Goal: Task Accomplishment & Management: Manage account settings

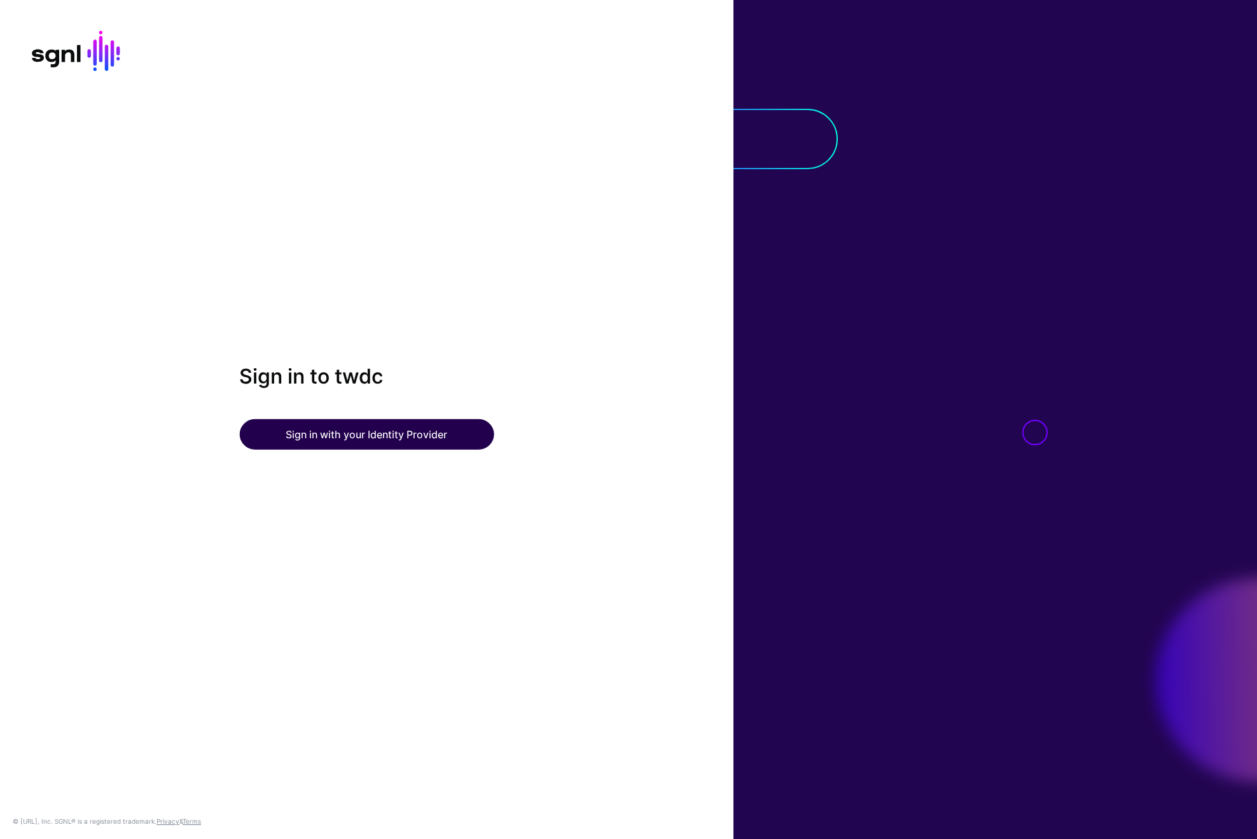
click at [485, 434] on button "Sign in with your Identity Provider" at bounding box center [366, 434] width 254 height 31
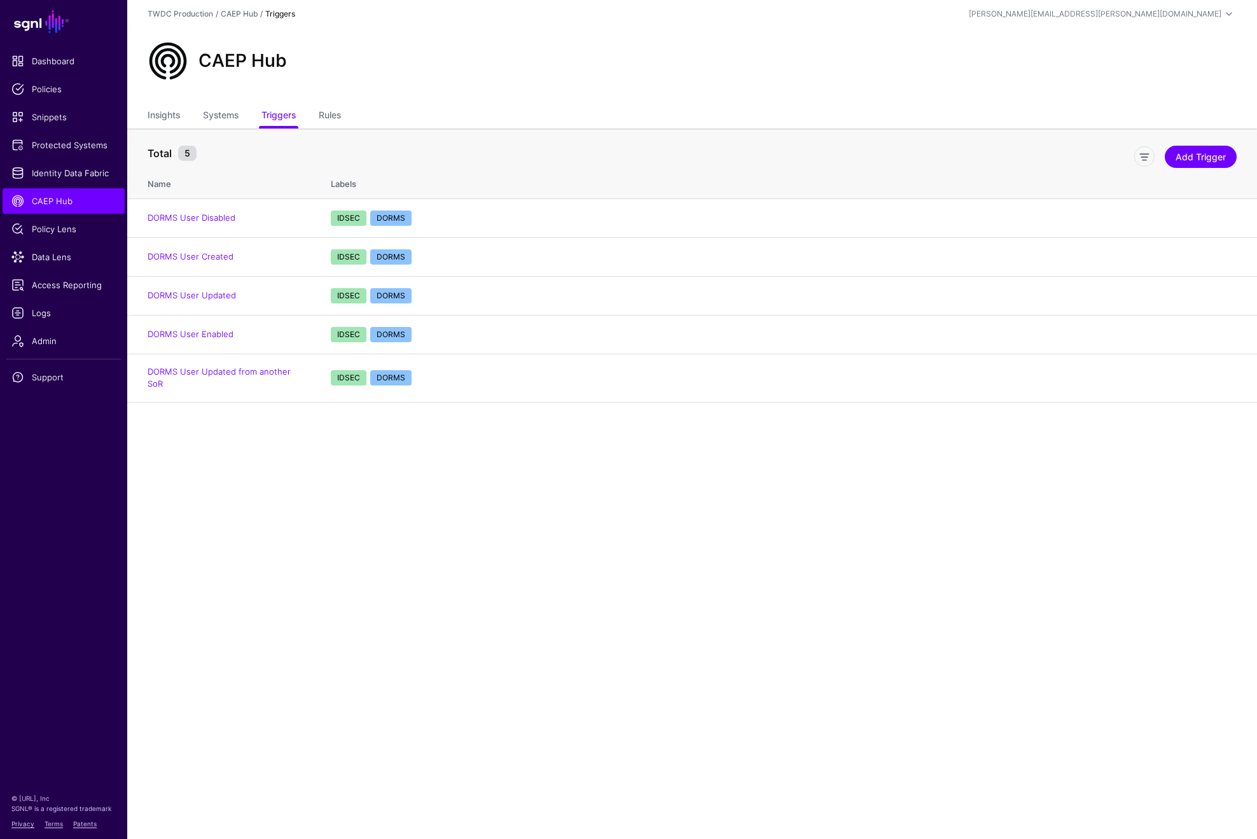
click at [284, 478] on main "SGNL Dashboard Policies Snippets Protected Systems Identity Data Fabric CAEP Hu…" at bounding box center [628, 419] width 1257 height 839
click at [368, 542] on main "SGNL Dashboard Policies Snippets Protected Systems Identity Data Fabric CAEP Hu…" at bounding box center [628, 419] width 1257 height 839
click at [45, 259] on span "Data Lens" at bounding box center [63, 257] width 104 height 13
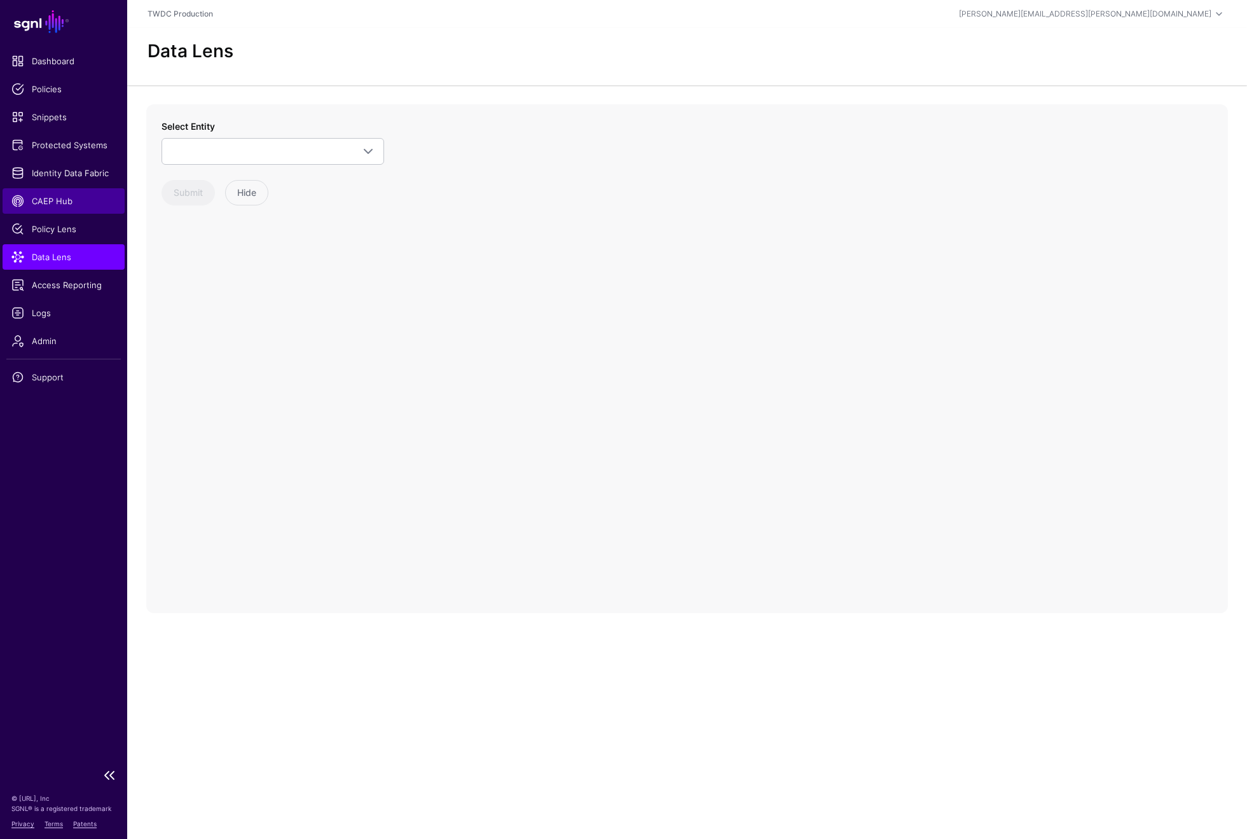
click at [59, 202] on span "CAEP Hub" at bounding box center [63, 201] width 104 height 13
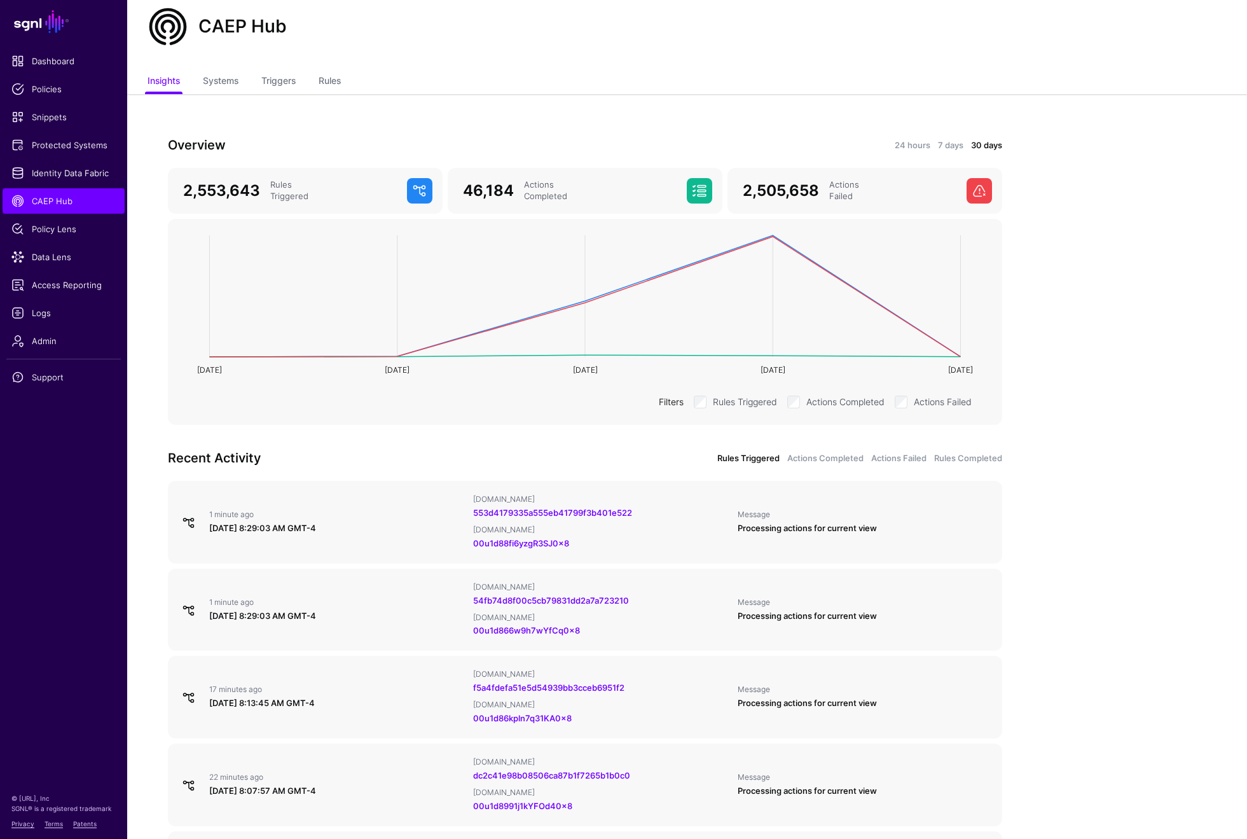
scroll to position [6, 0]
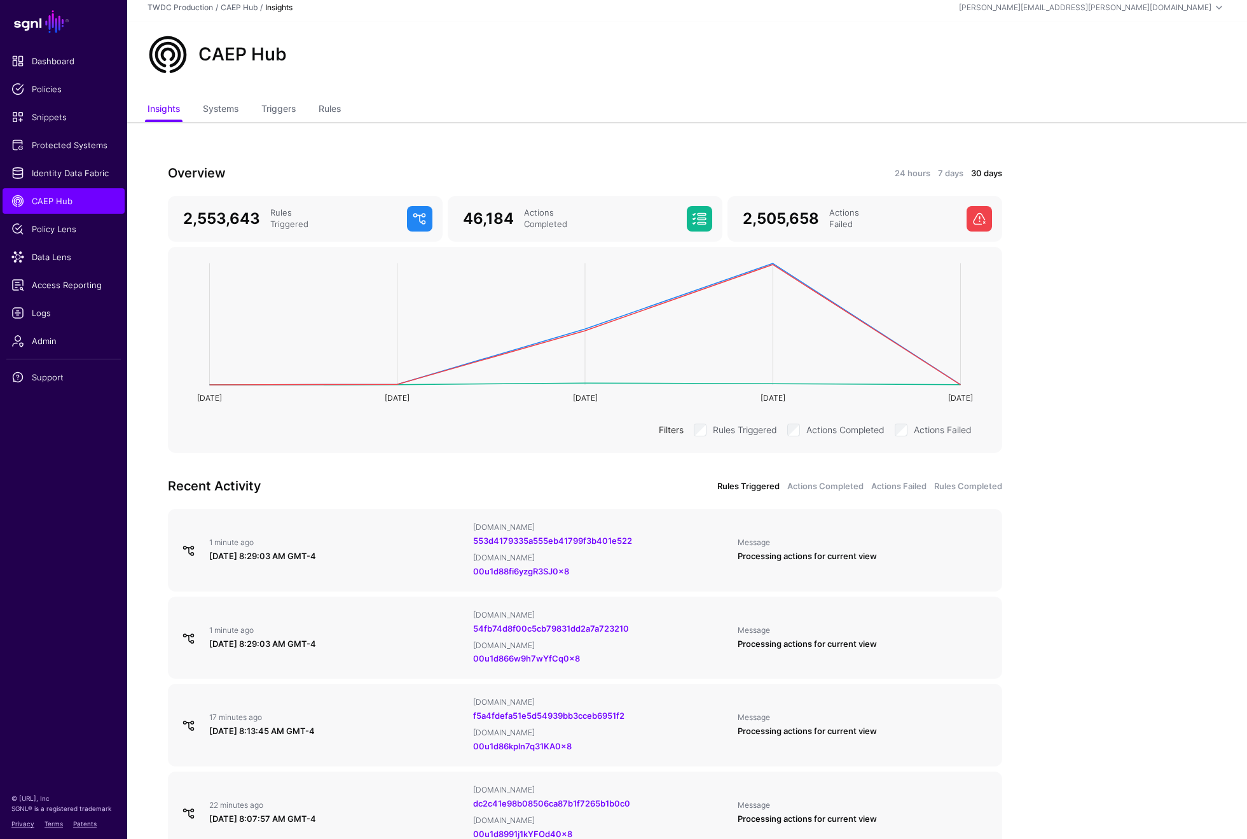
click at [912, 181] on div "Overview 24 hours 7 days 30 days" at bounding box center [585, 173] width 850 height 20
click at [913, 176] on link "24 hours" at bounding box center [913, 173] width 36 height 13
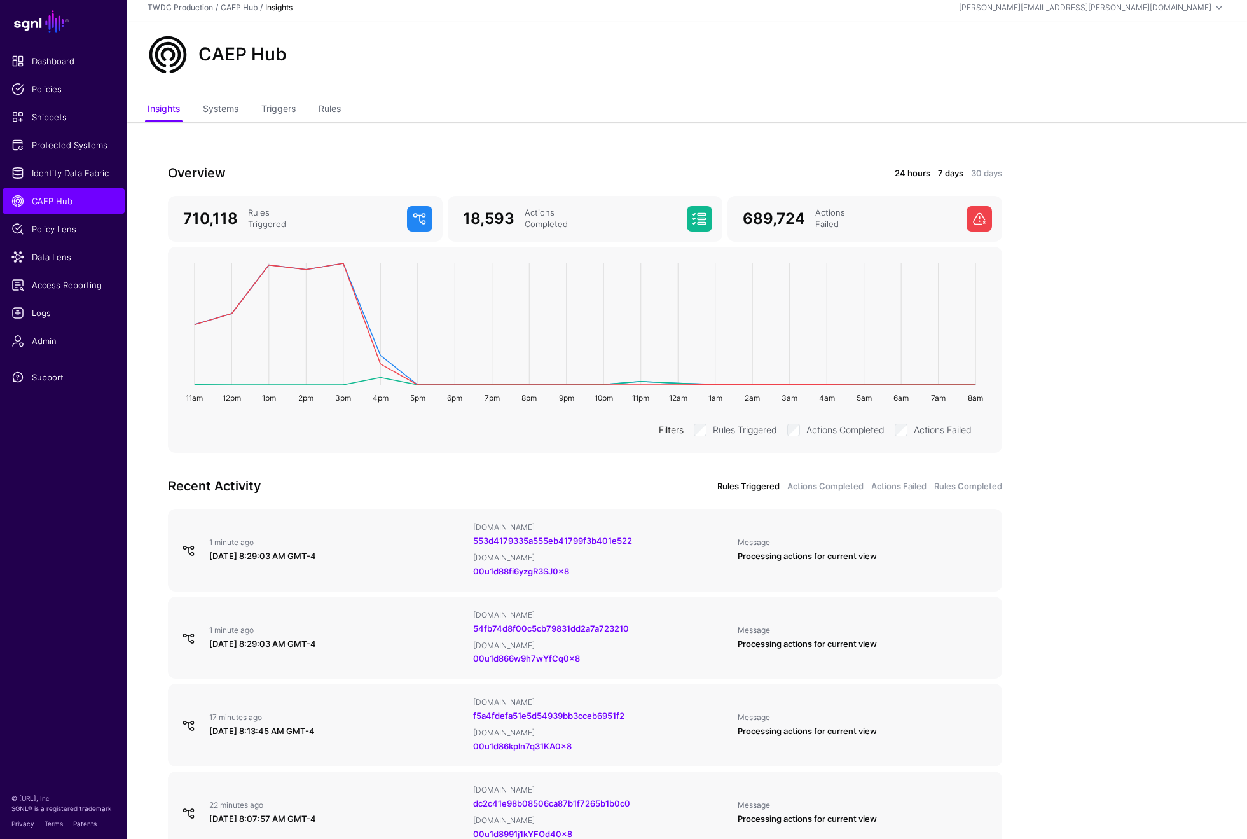
click at [951, 171] on link "7 days" at bounding box center [950, 173] width 25 height 13
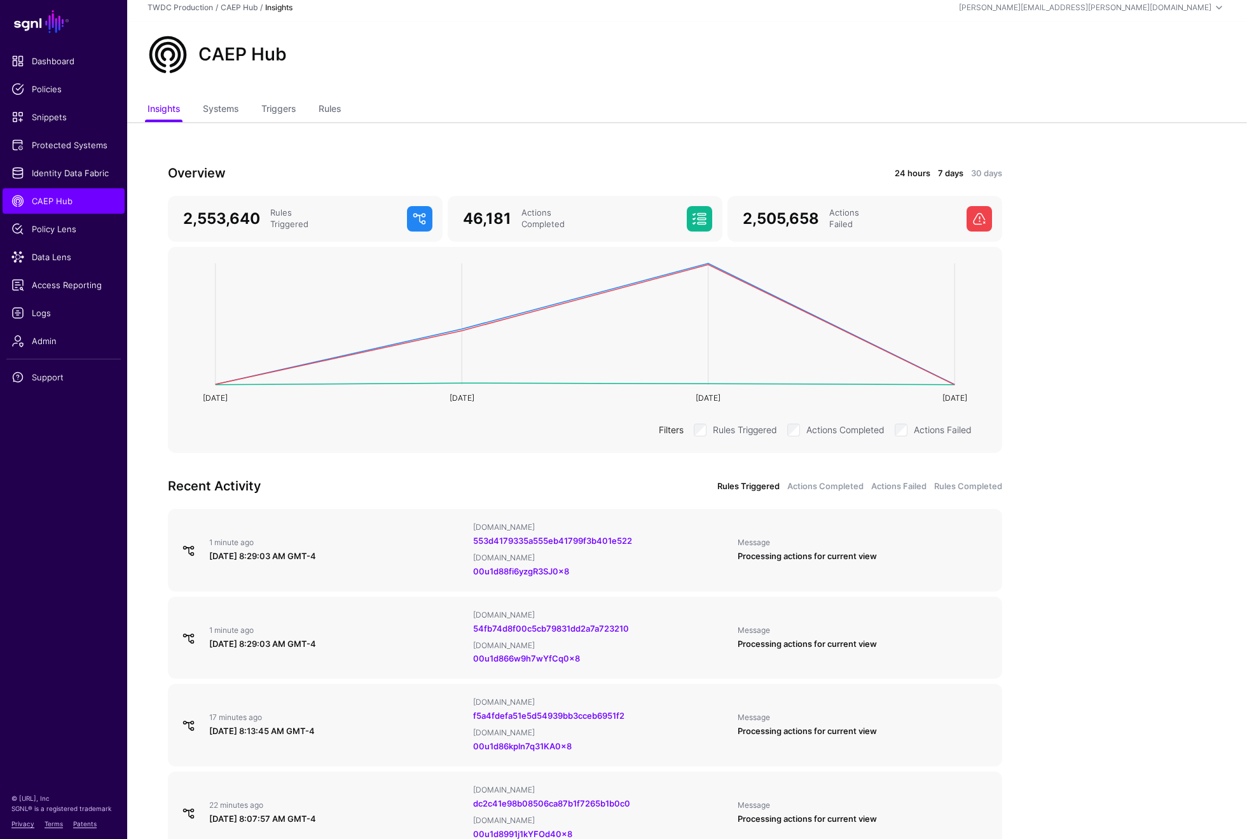
click at [920, 172] on link "24 hours" at bounding box center [913, 173] width 36 height 13
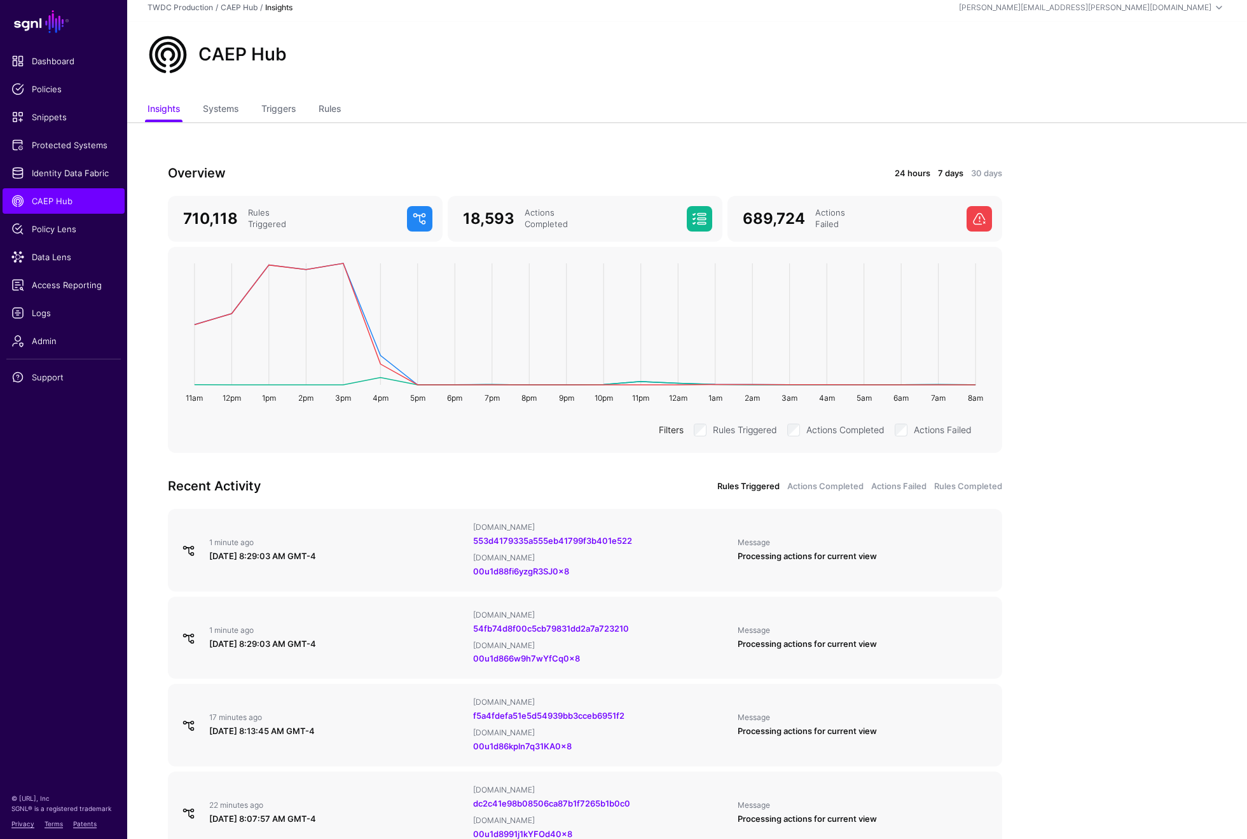
click at [944, 170] on link "7 days" at bounding box center [950, 173] width 25 height 13
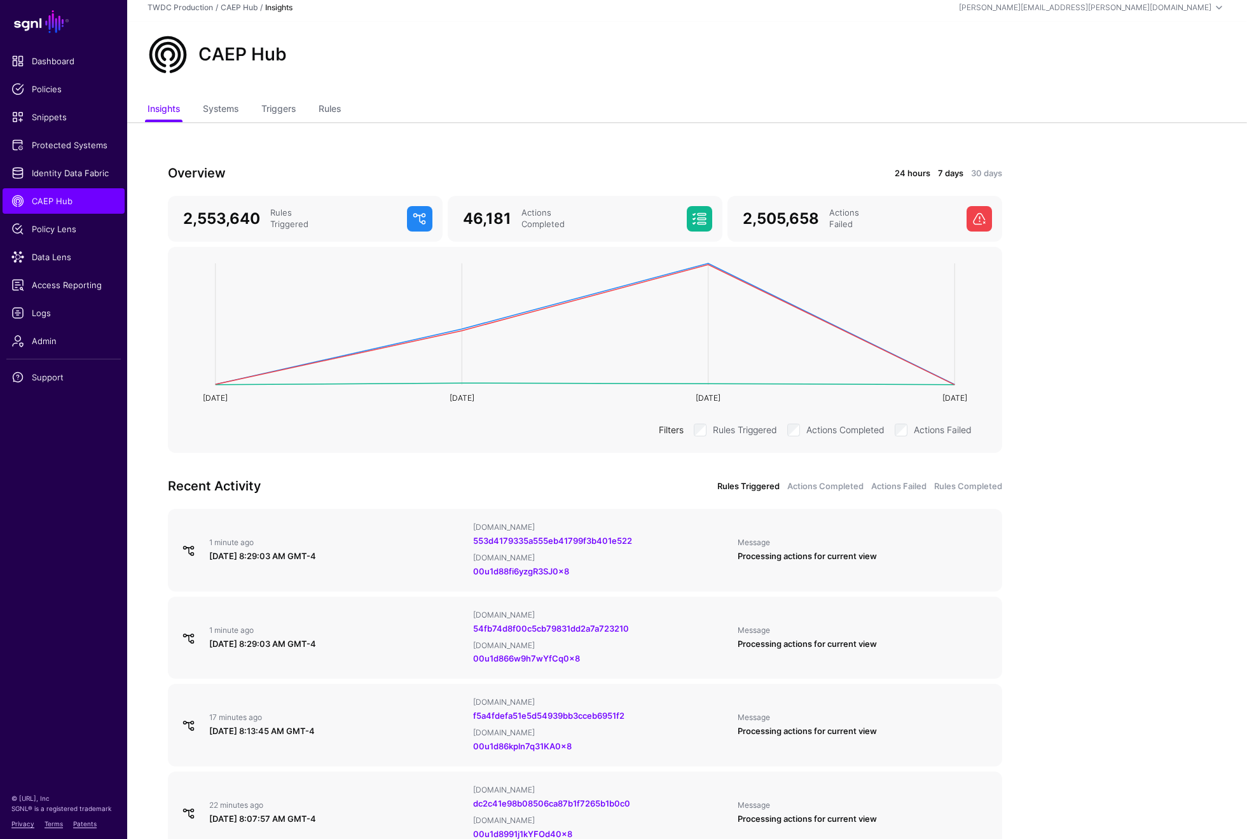
click at [923, 173] on link "24 hours" at bounding box center [913, 173] width 36 height 13
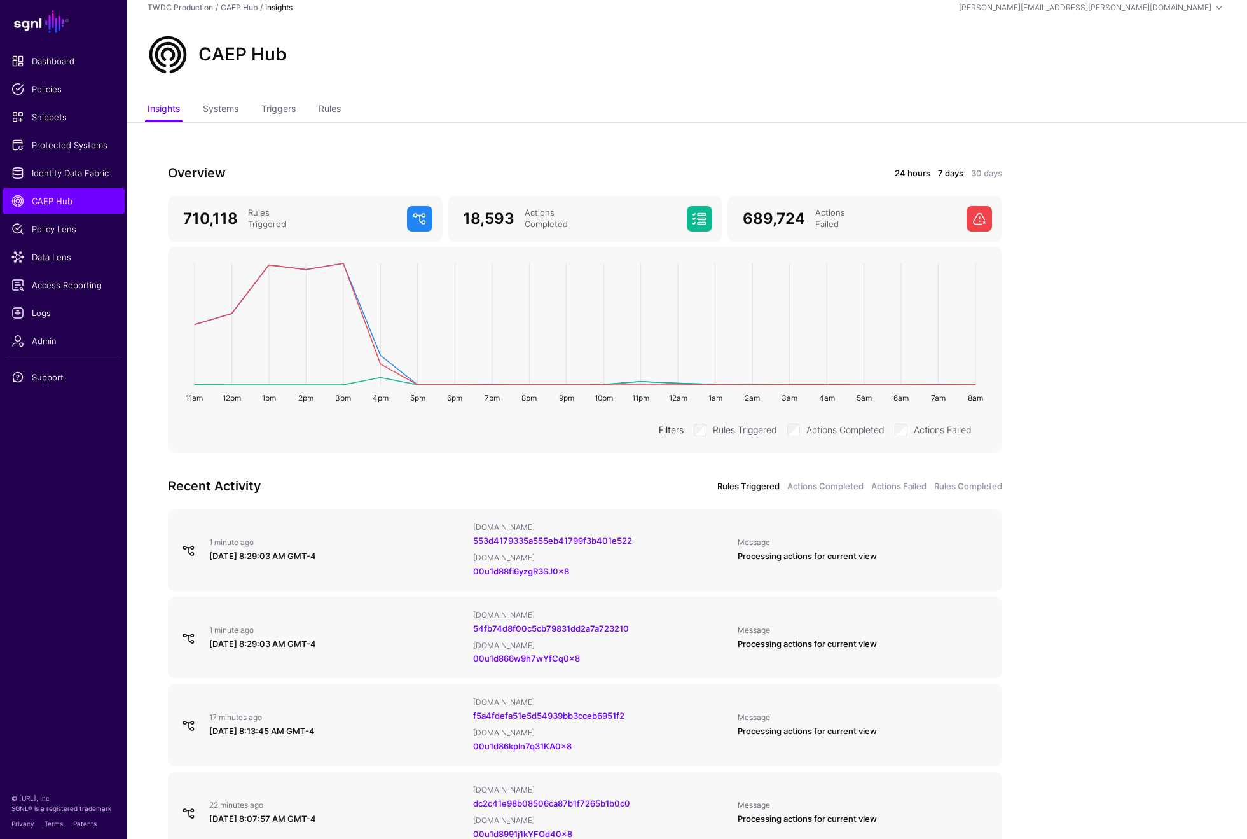
click at [948, 173] on link "7 days" at bounding box center [950, 173] width 25 height 13
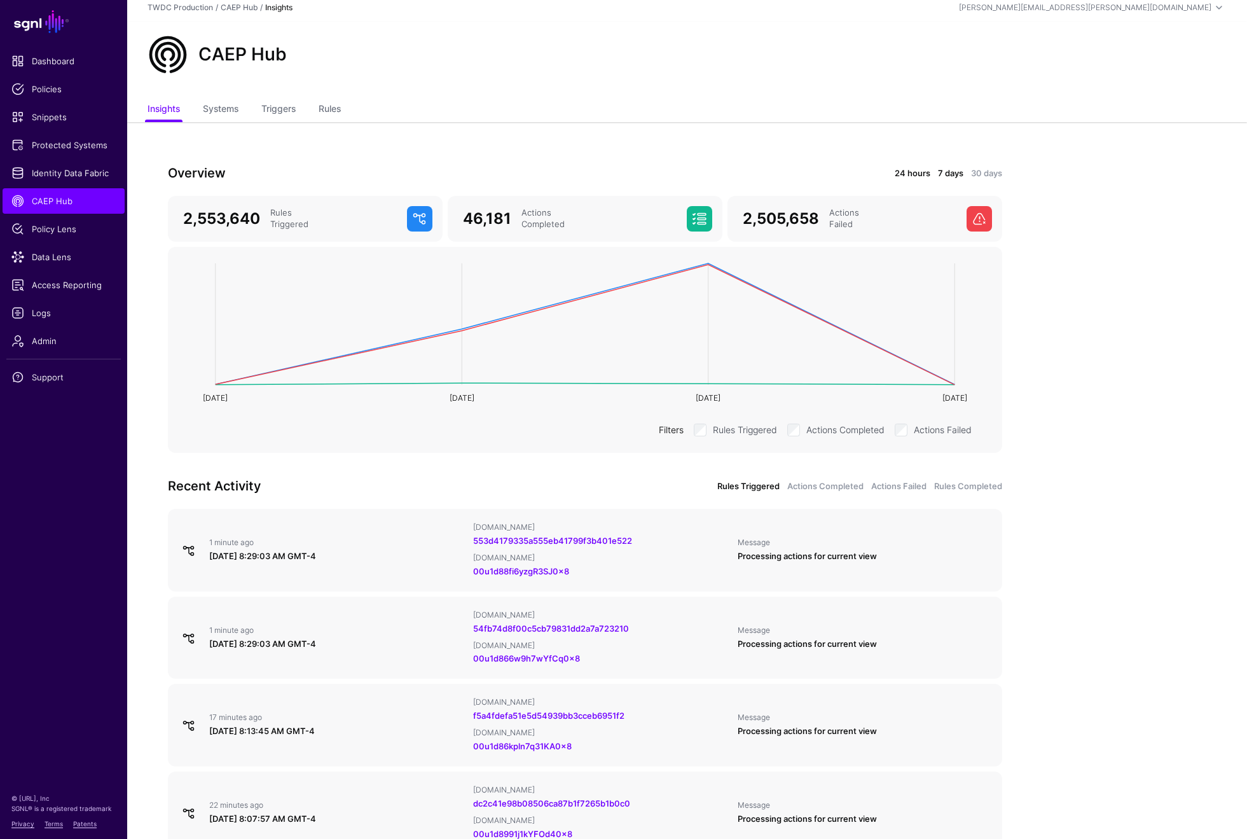
click at [922, 173] on link "24 hours" at bounding box center [913, 173] width 36 height 13
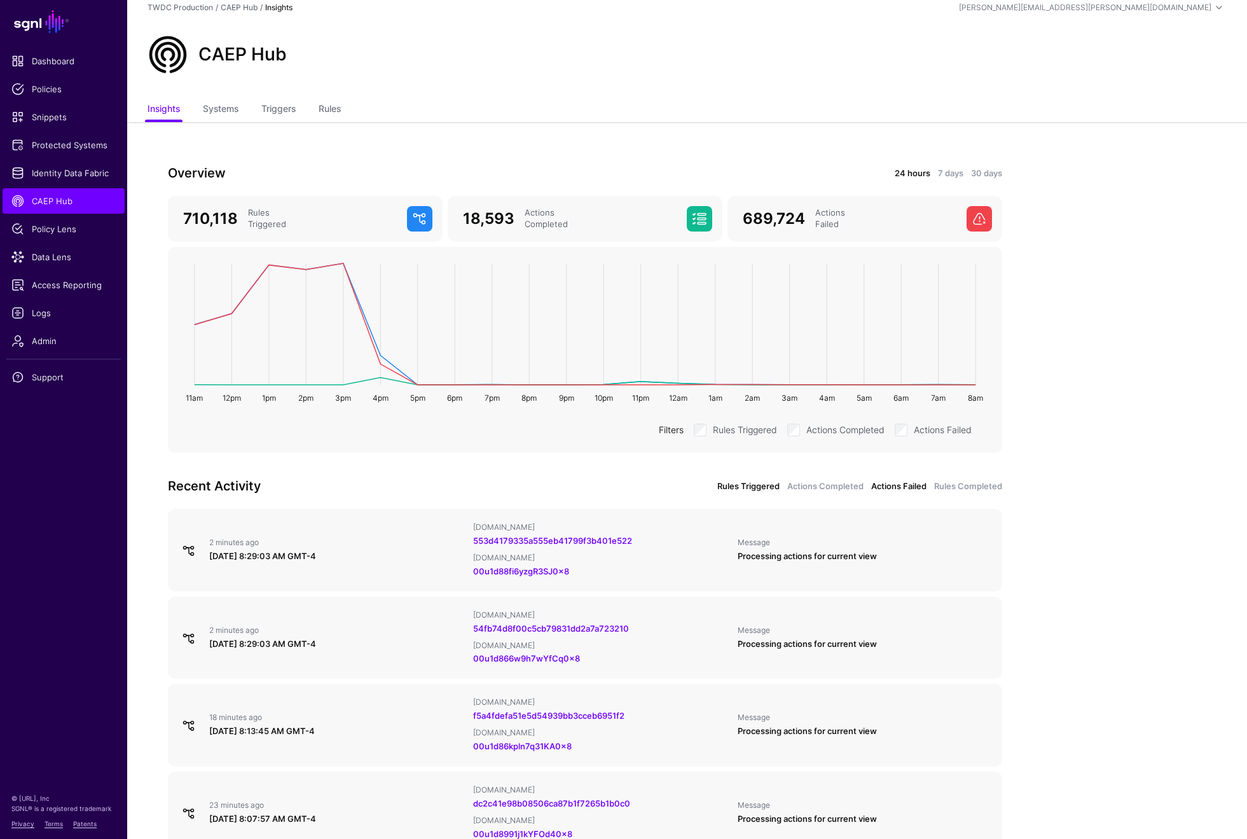
click at [886, 490] on link "Actions Failed" at bounding box center [898, 486] width 55 height 13
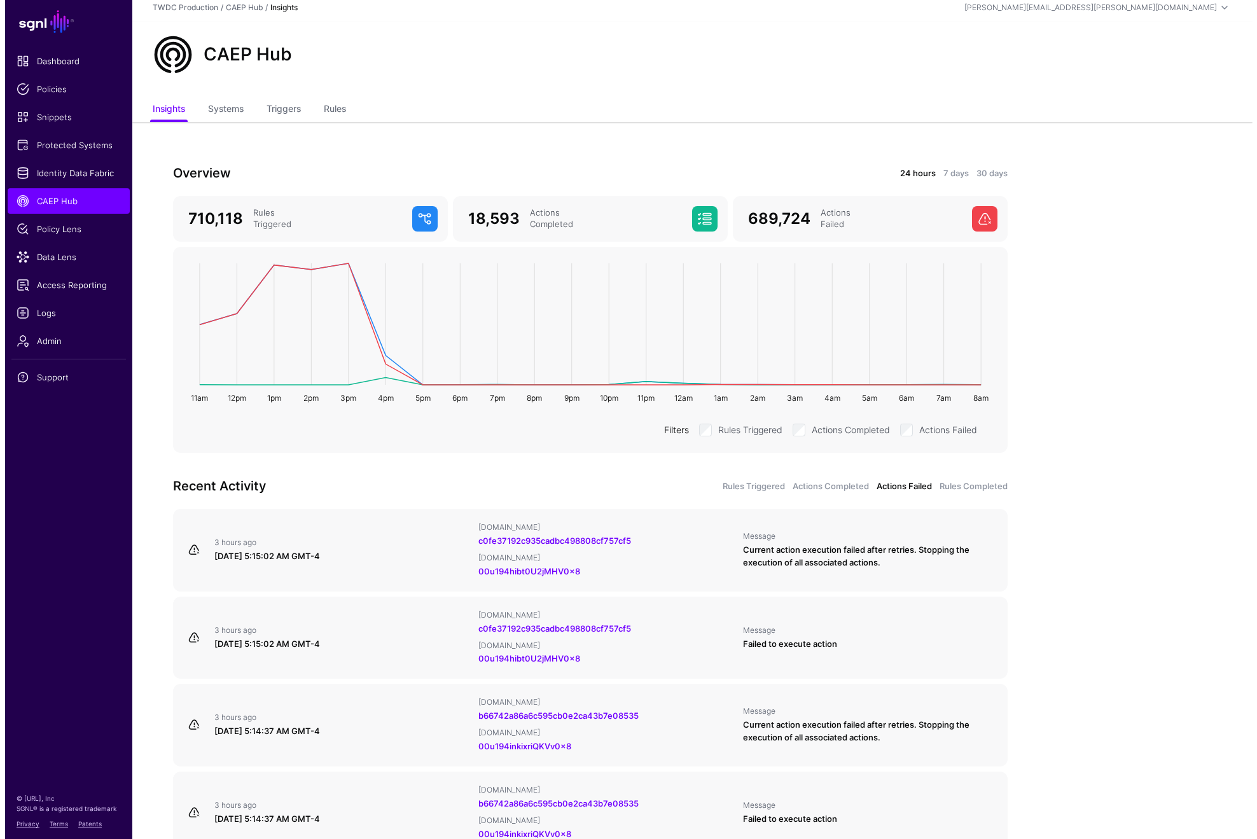
scroll to position [245, 0]
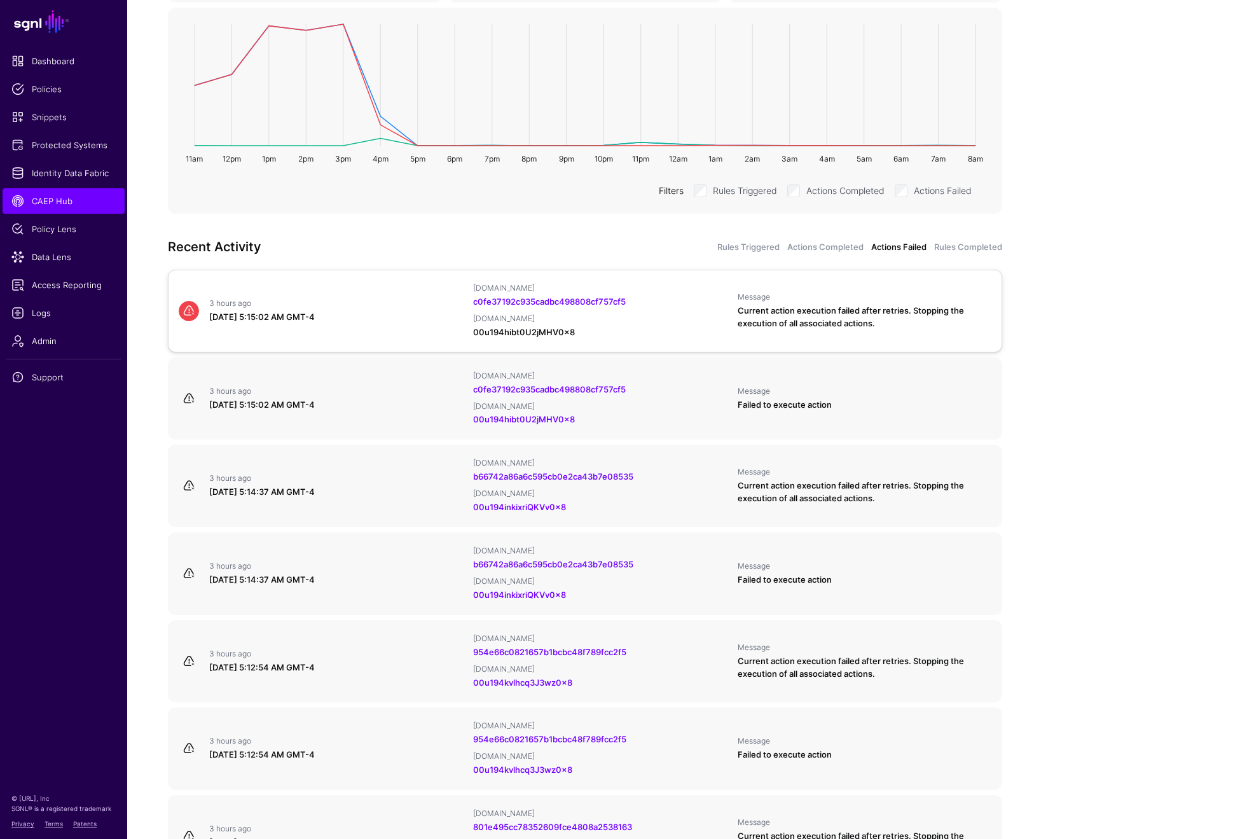
click at [551, 329] on link "00u194hibt0U2jMHV0x8" at bounding box center [524, 332] width 102 height 10
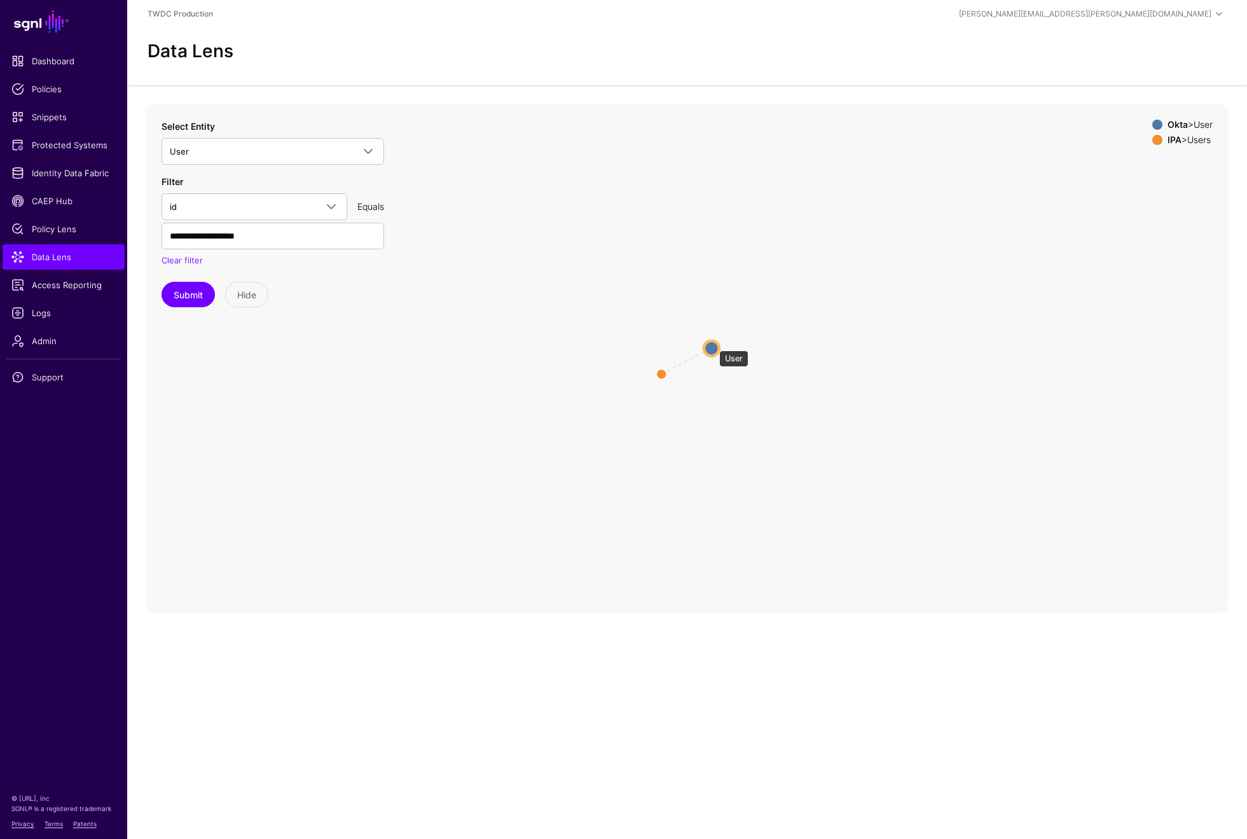
click at [713, 344] on circle at bounding box center [711, 347] width 15 height 15
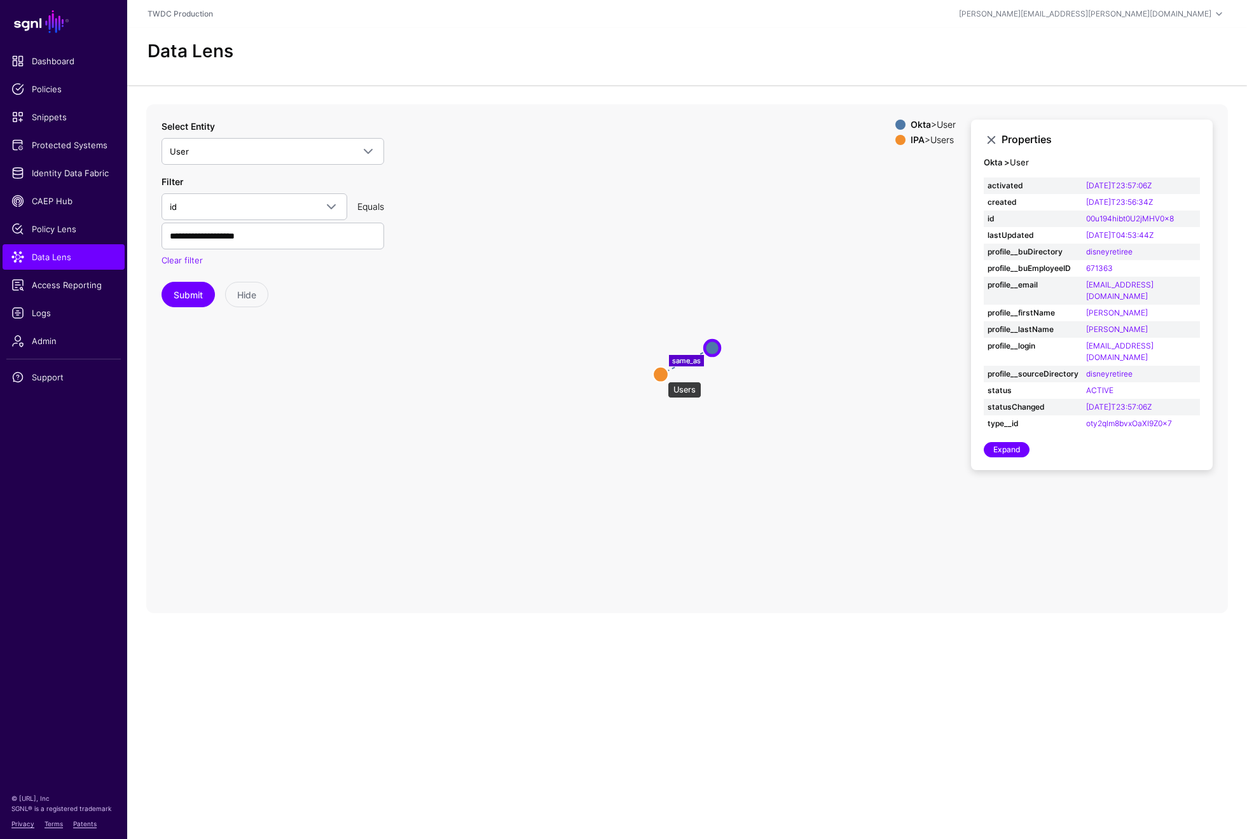
click at [661, 375] on circle at bounding box center [660, 373] width 15 height 15
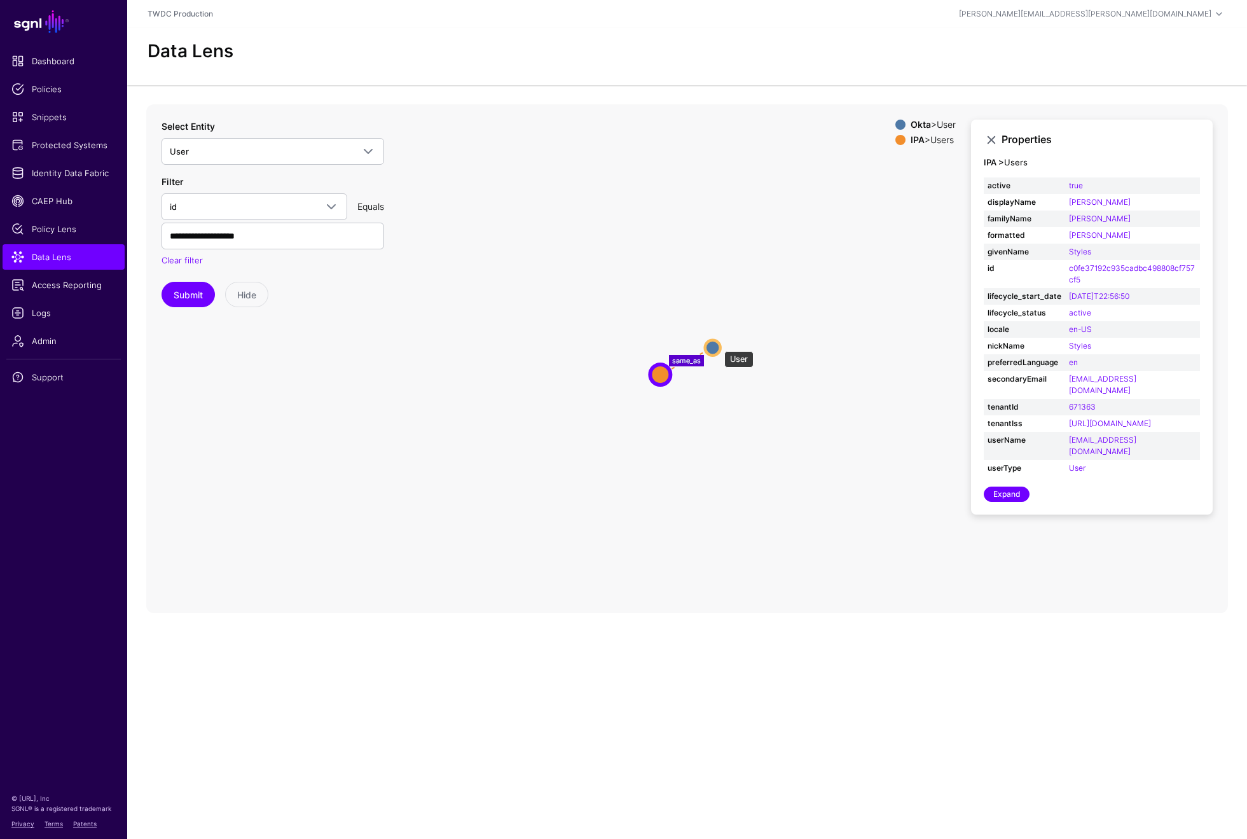
click at [718, 345] on circle at bounding box center [712, 347] width 15 height 15
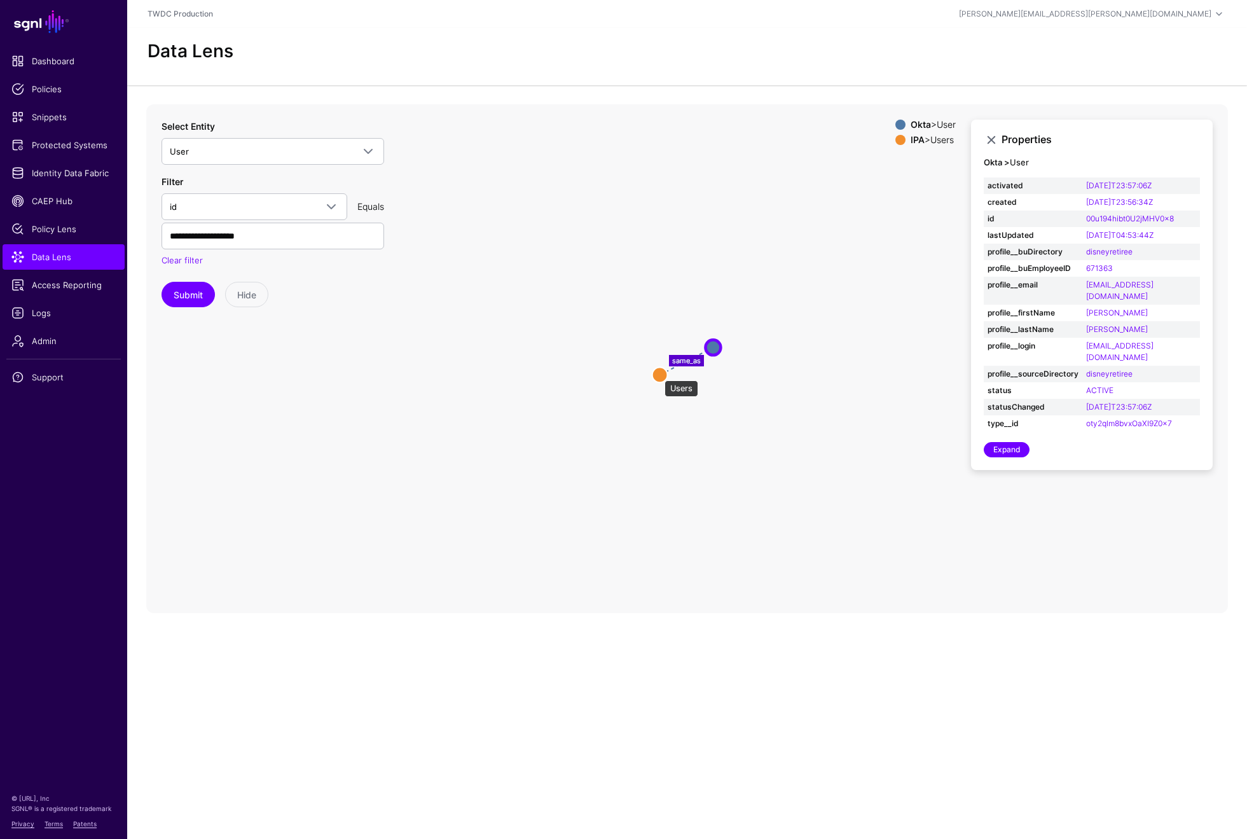
click at [658, 374] on circle at bounding box center [659, 374] width 15 height 15
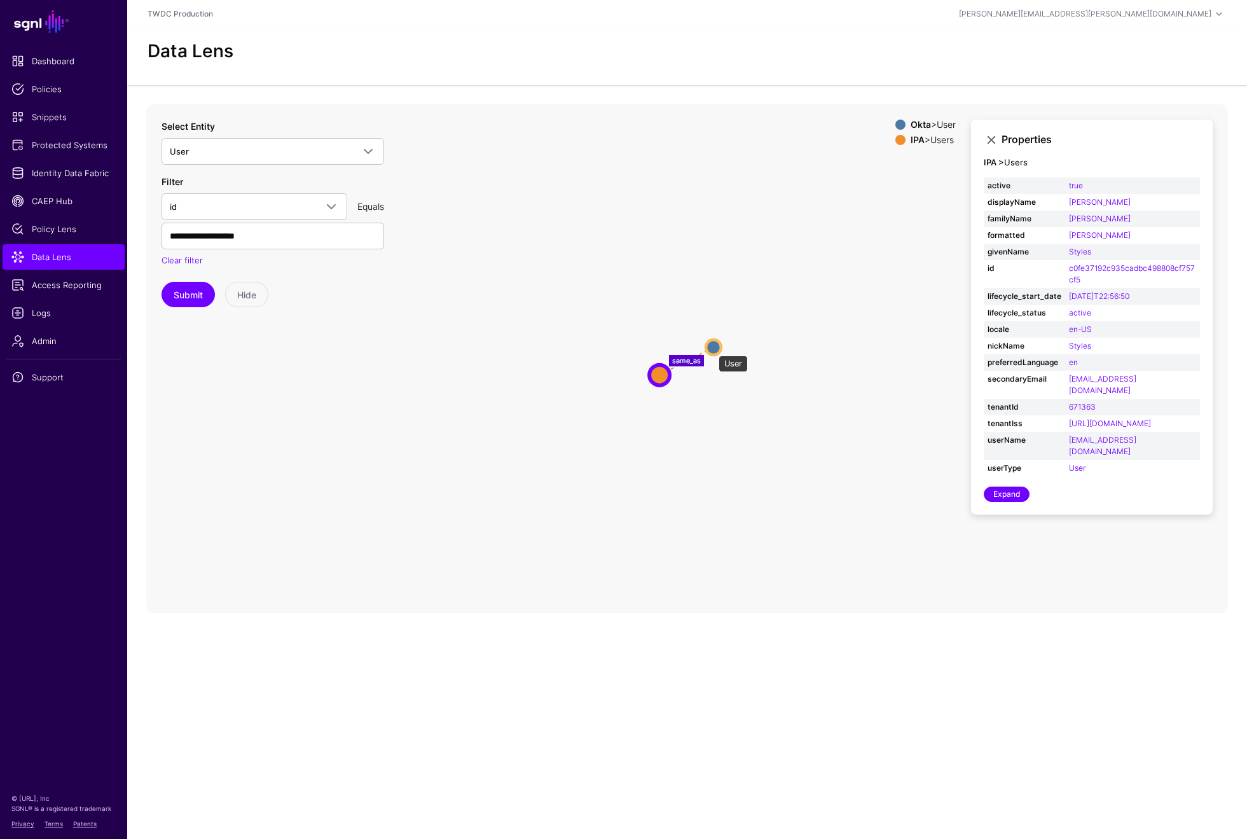
click at [712, 349] on circle at bounding box center [713, 347] width 15 height 15
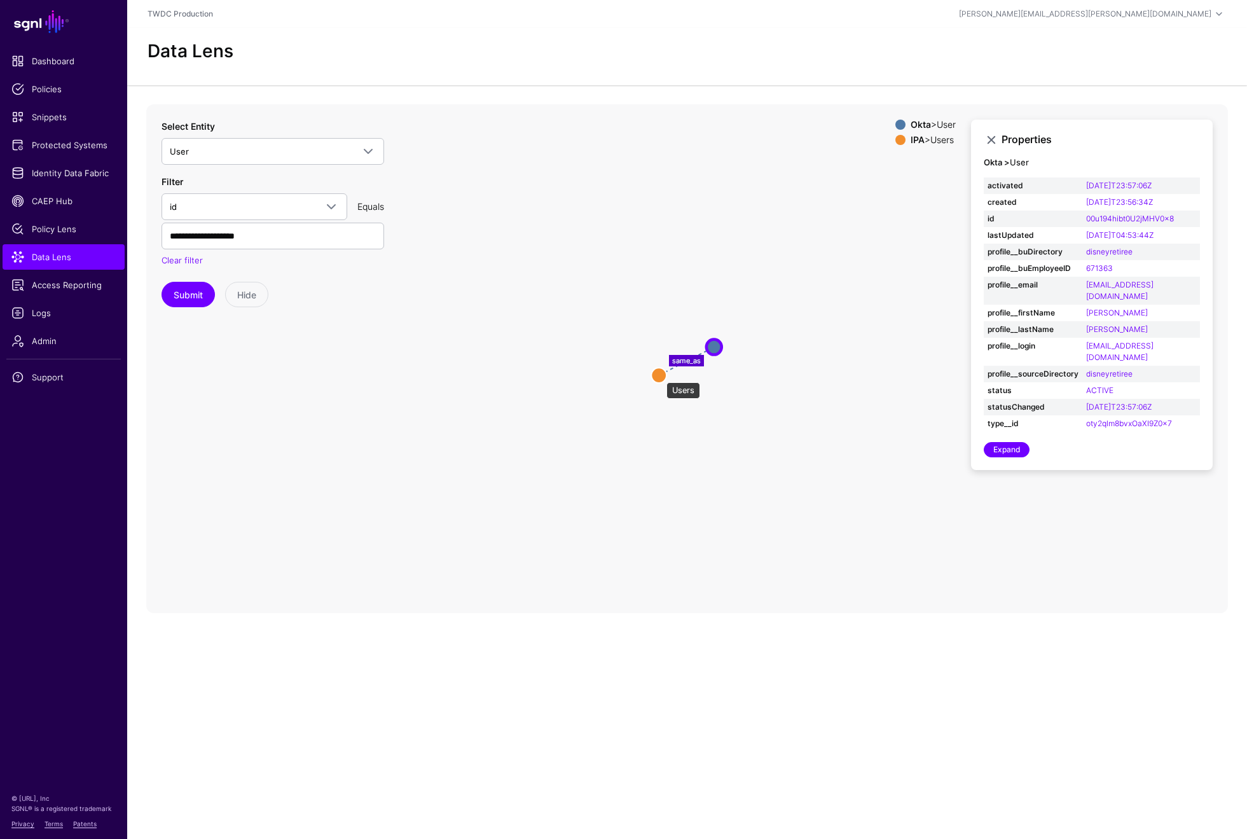
click at [660, 376] on circle at bounding box center [658, 375] width 15 height 15
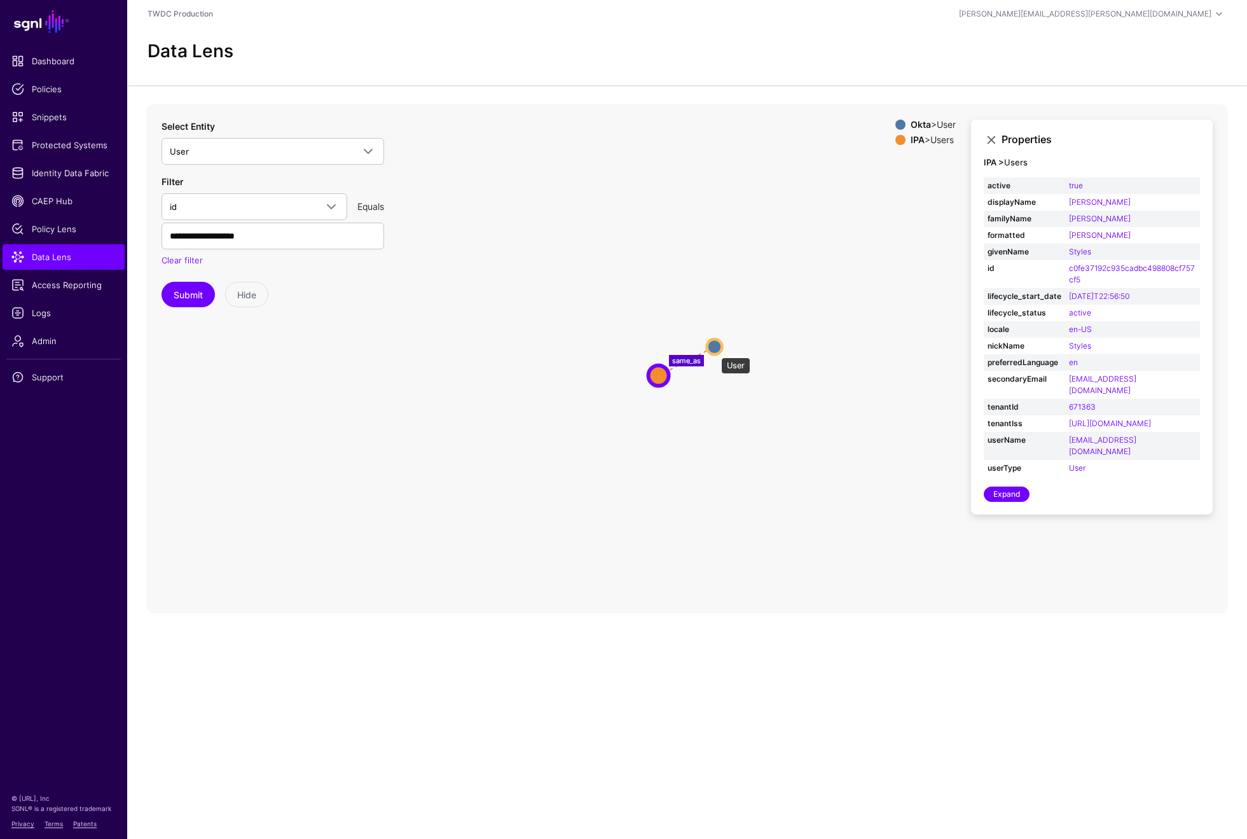
click at [715, 351] on circle at bounding box center [714, 346] width 15 height 15
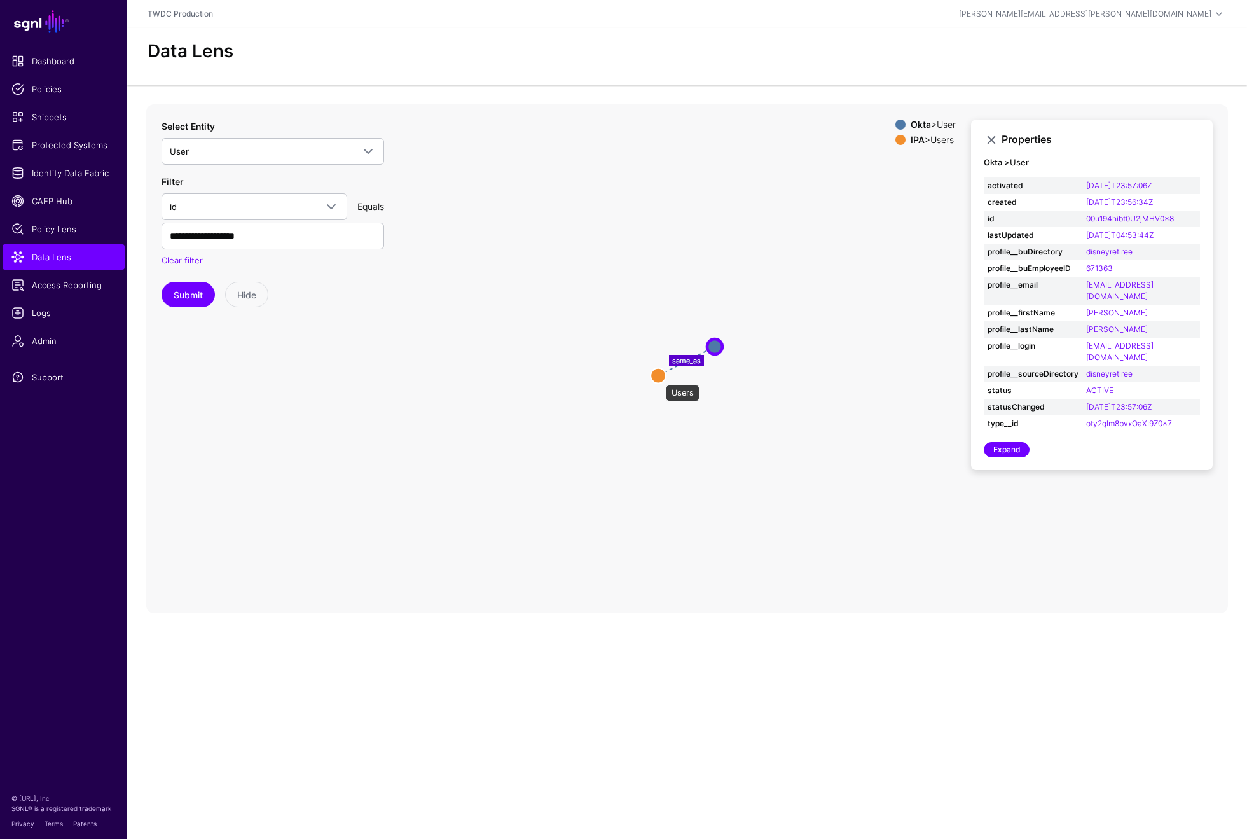
click at [659, 378] on circle at bounding box center [658, 375] width 15 height 15
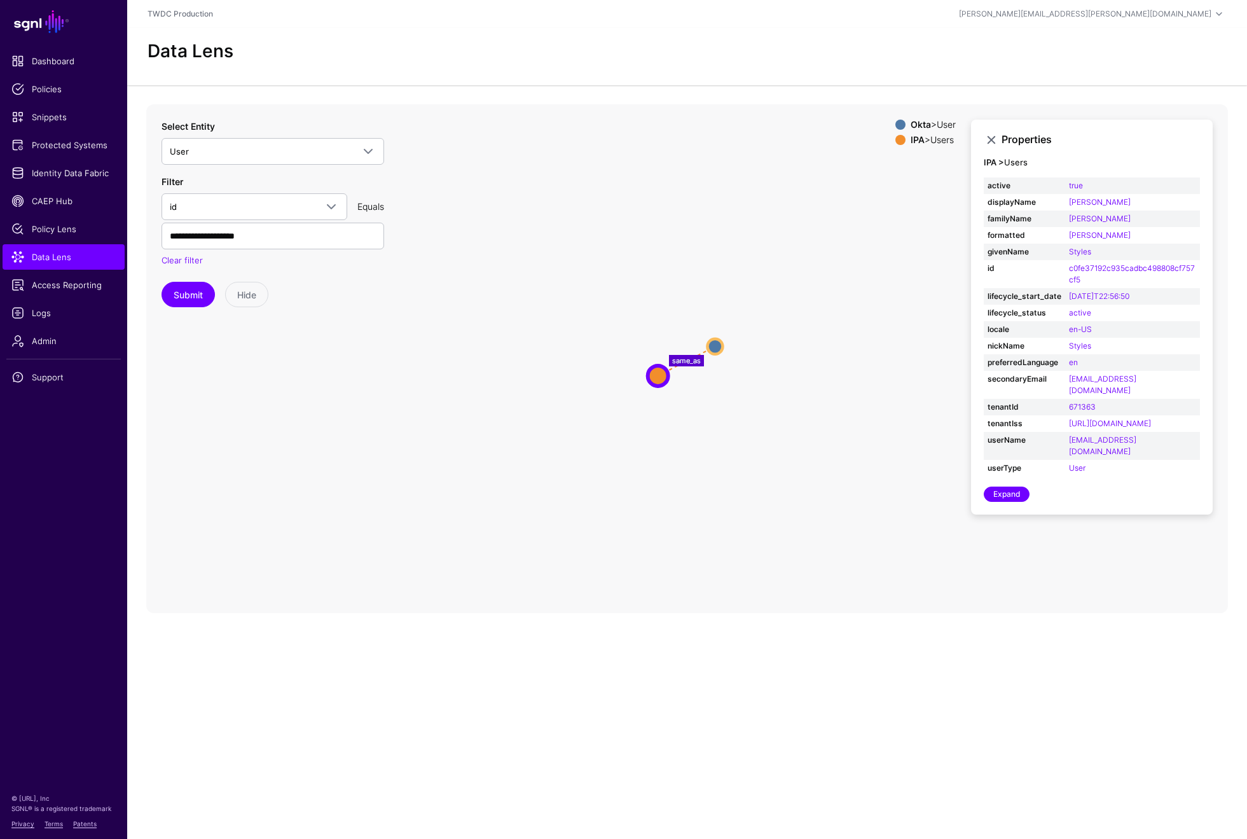
click at [620, 428] on icon "same_as User User Users Users" at bounding box center [687, 358] width 1082 height 509
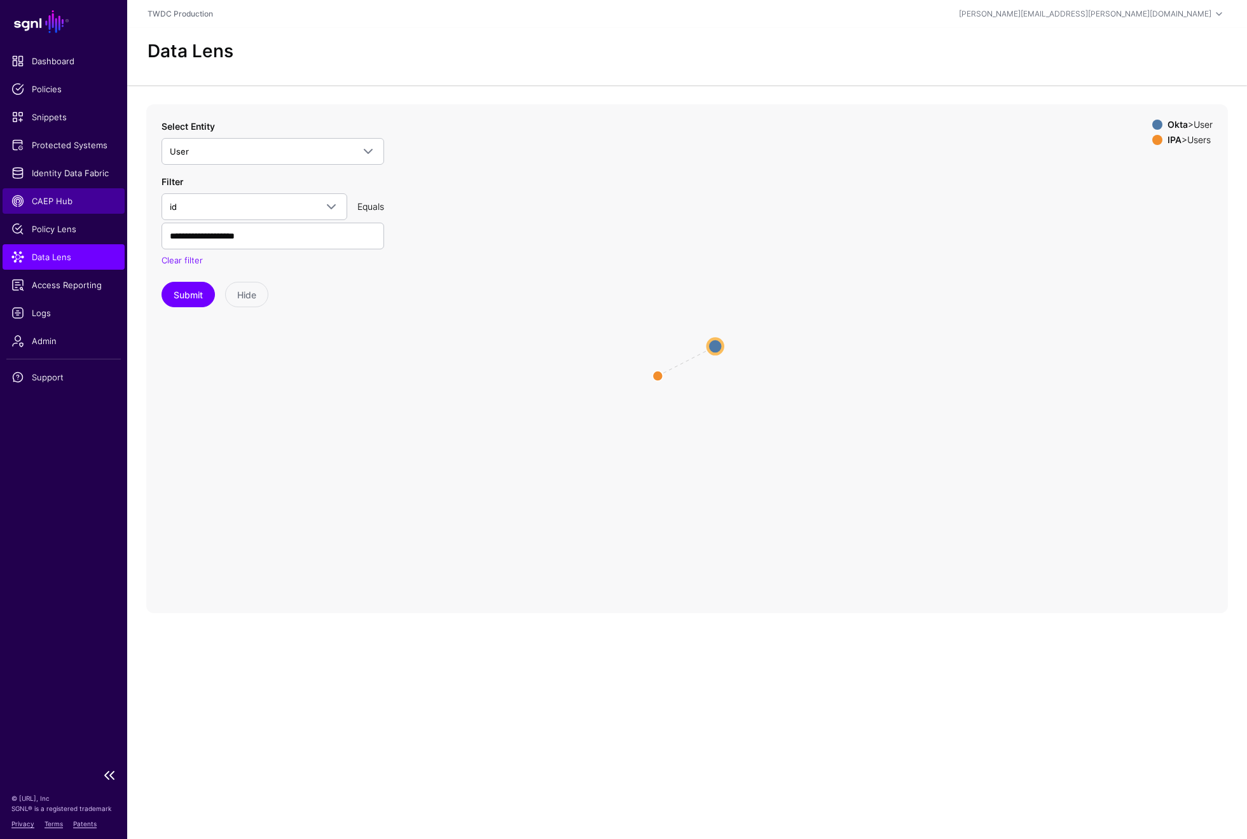
click at [62, 209] on link "CAEP Hub" at bounding box center [64, 200] width 122 height 25
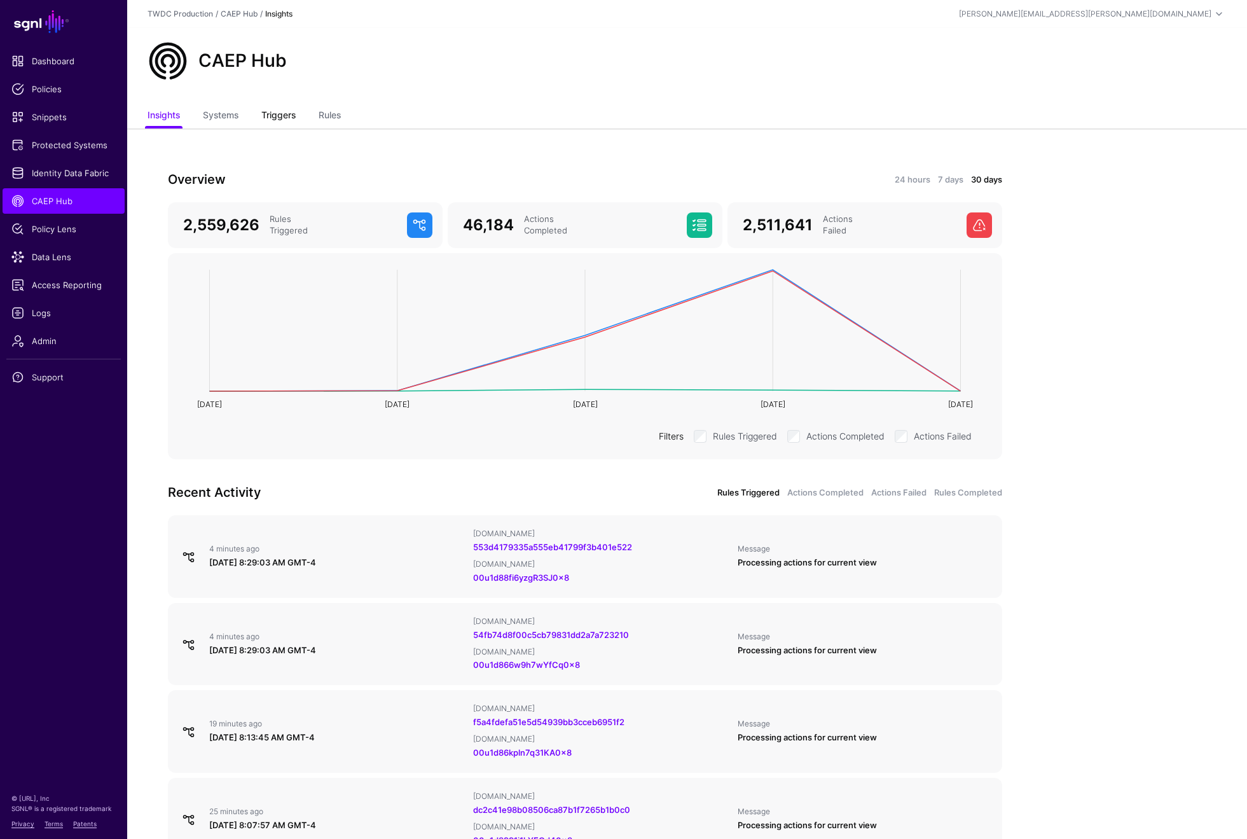
click at [278, 121] on link "Triggers" at bounding box center [278, 116] width 34 height 24
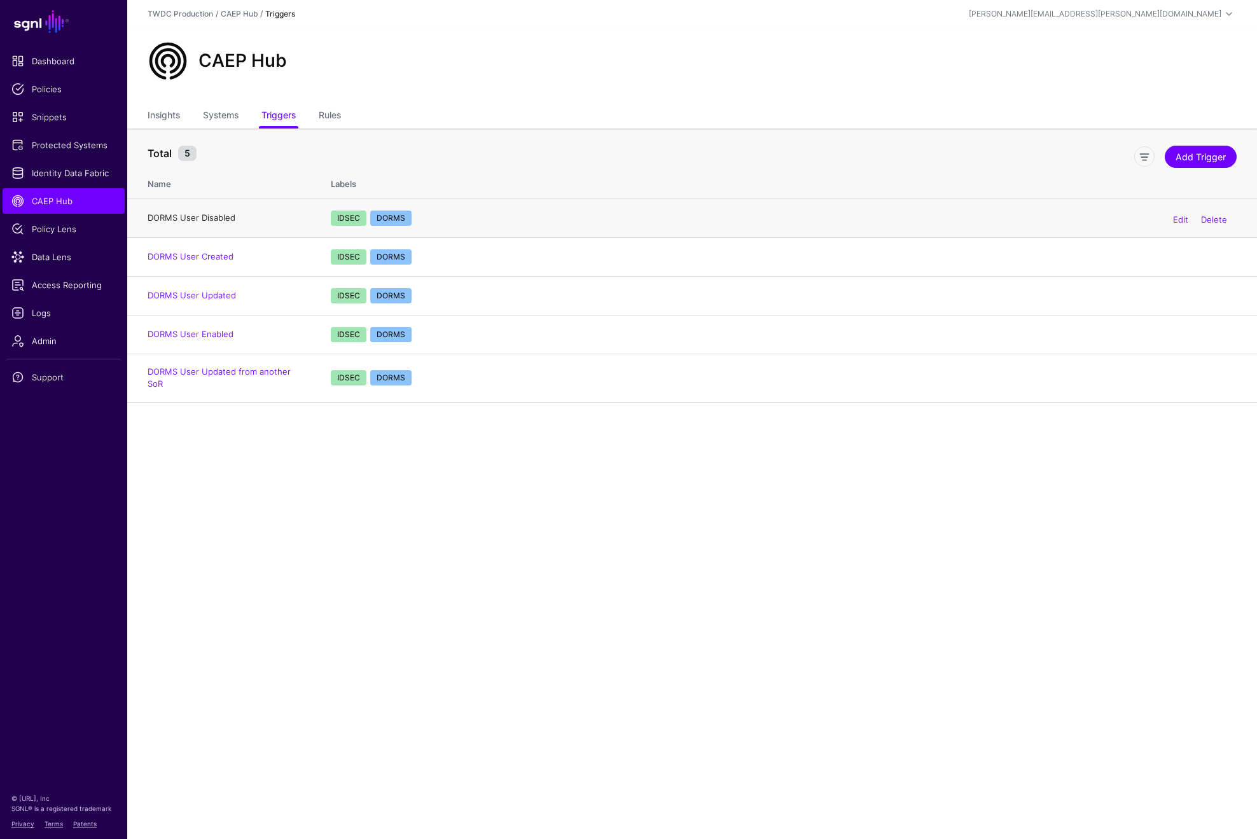
click at [219, 214] on link "DORMS User Disabled" at bounding box center [192, 217] width 88 height 10
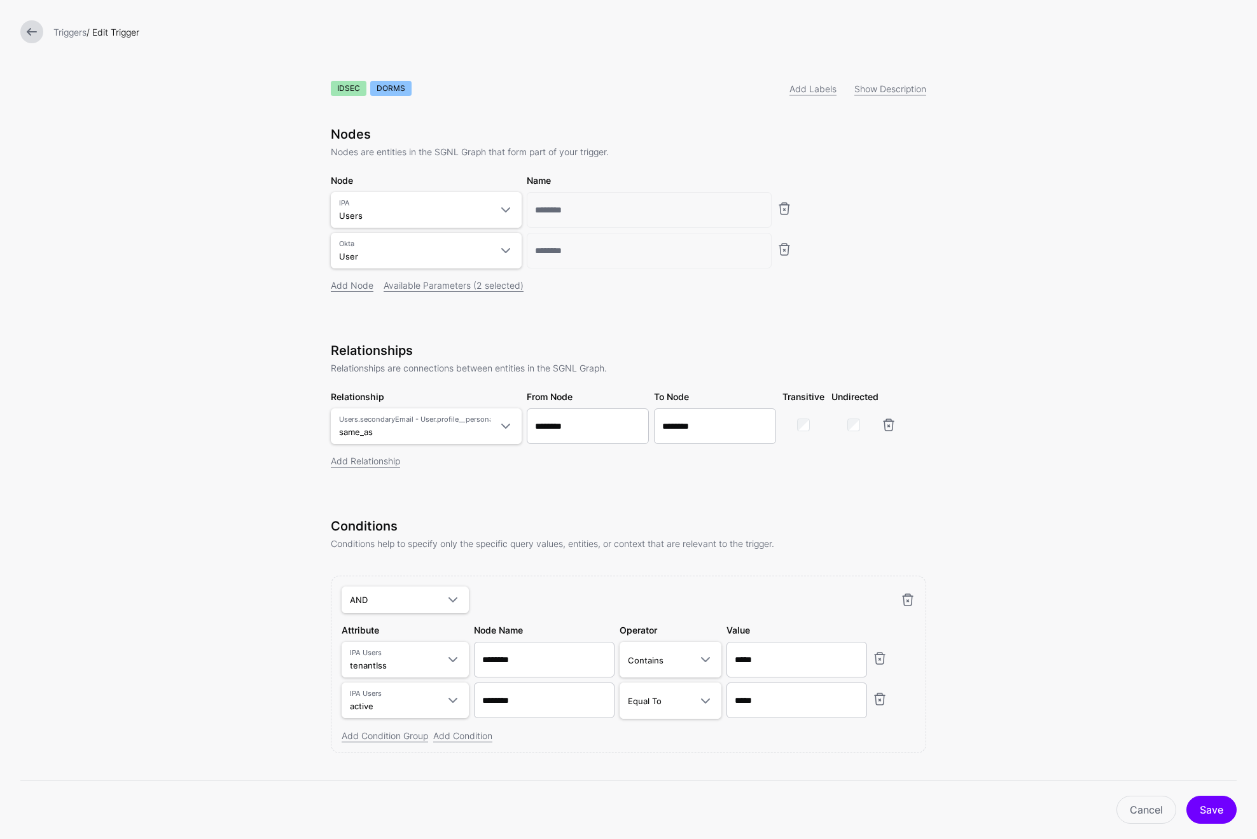
scroll to position [50, 0]
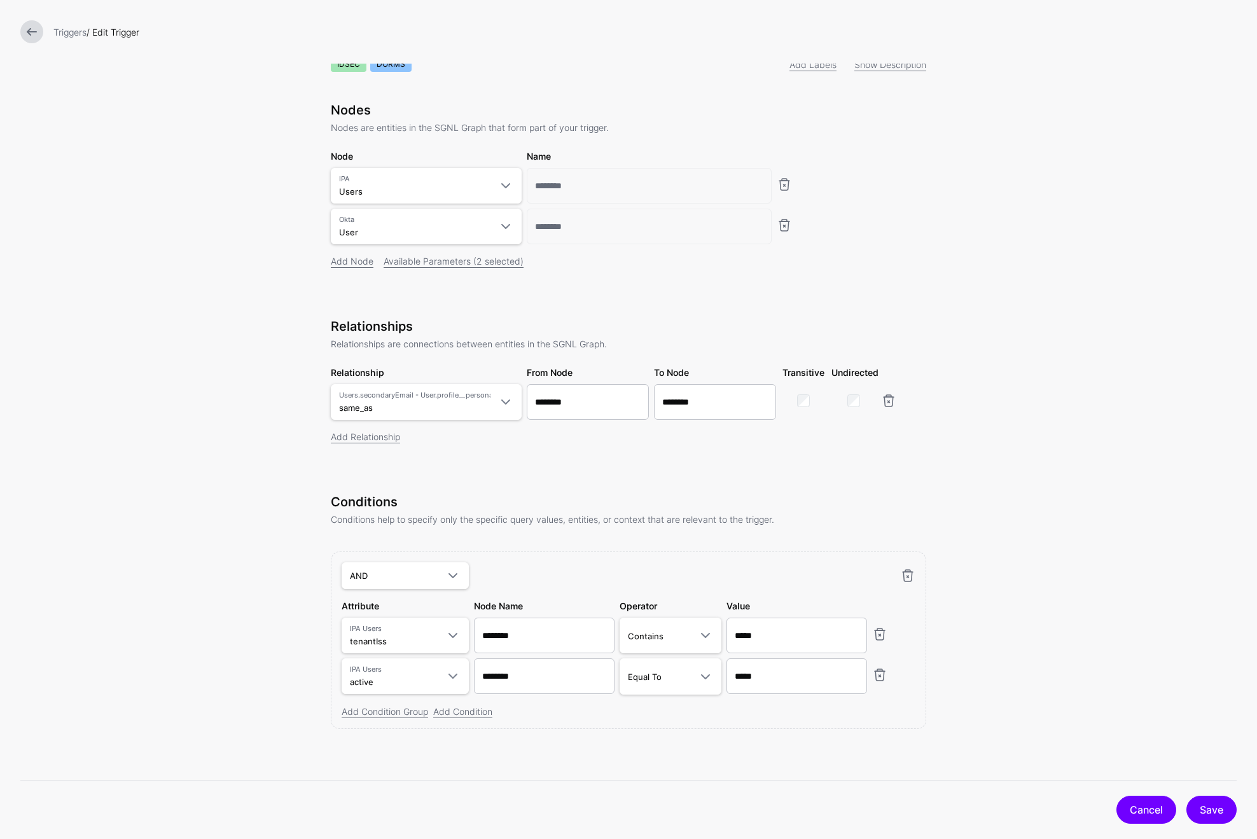
click at [1148, 810] on link "Cancel" at bounding box center [1146, 810] width 60 height 28
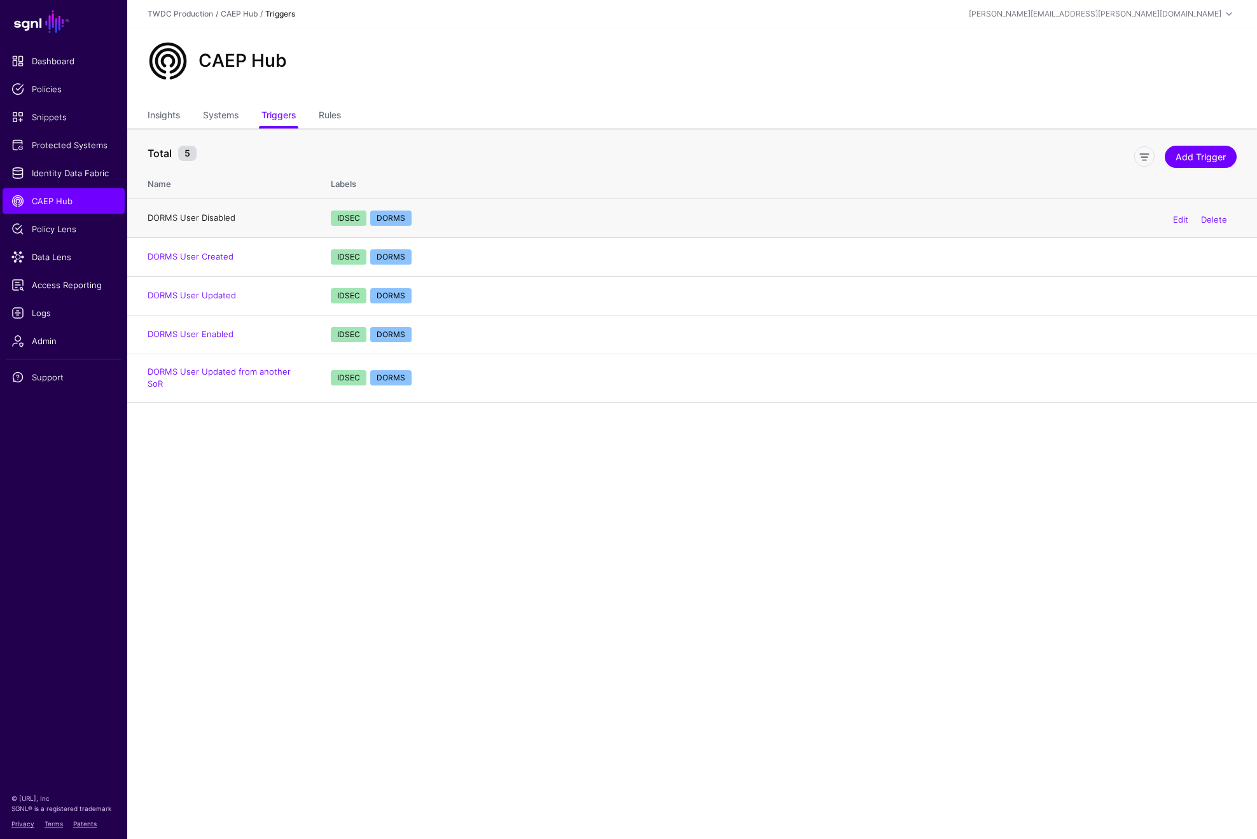
click at [210, 217] on link "DORMS User Disabled" at bounding box center [192, 217] width 88 height 10
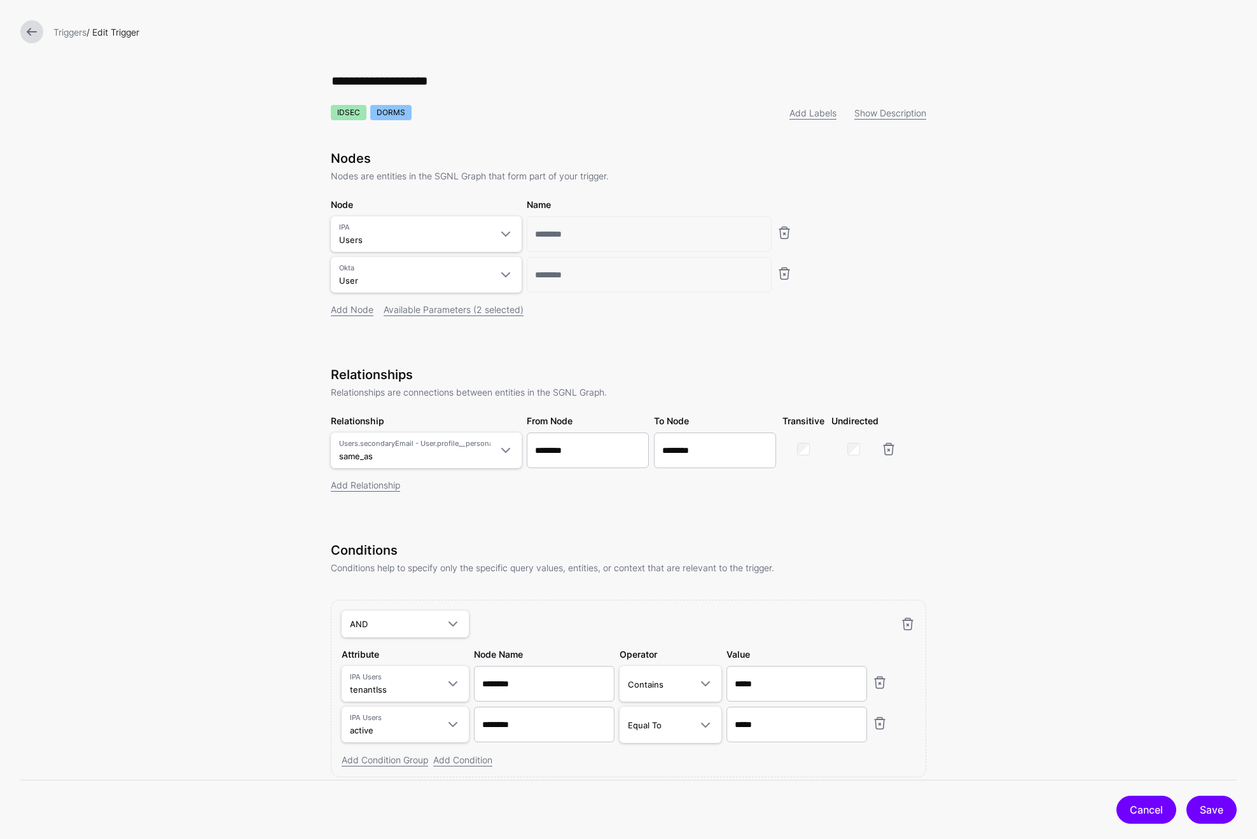
click at [1154, 812] on link "Cancel" at bounding box center [1146, 810] width 60 height 28
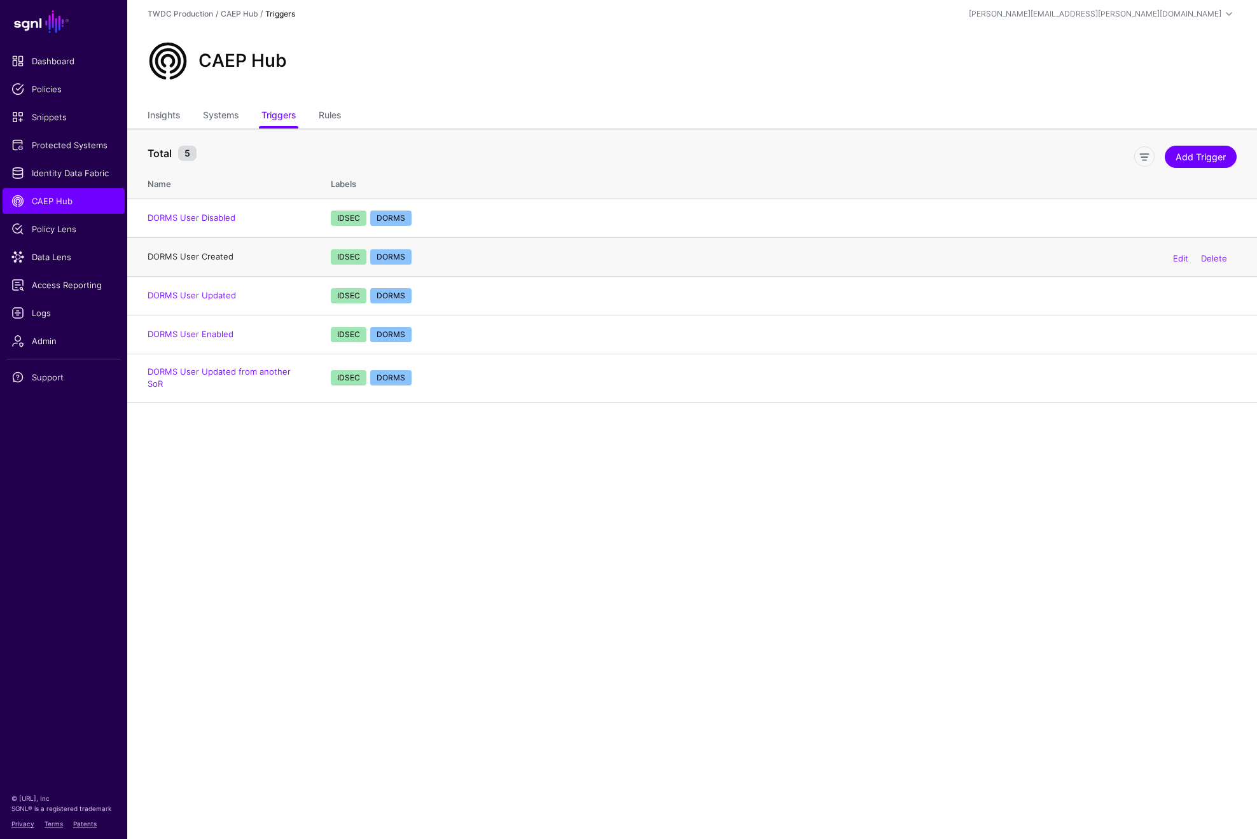
click at [203, 258] on link "DORMS User Created" at bounding box center [191, 256] width 86 height 10
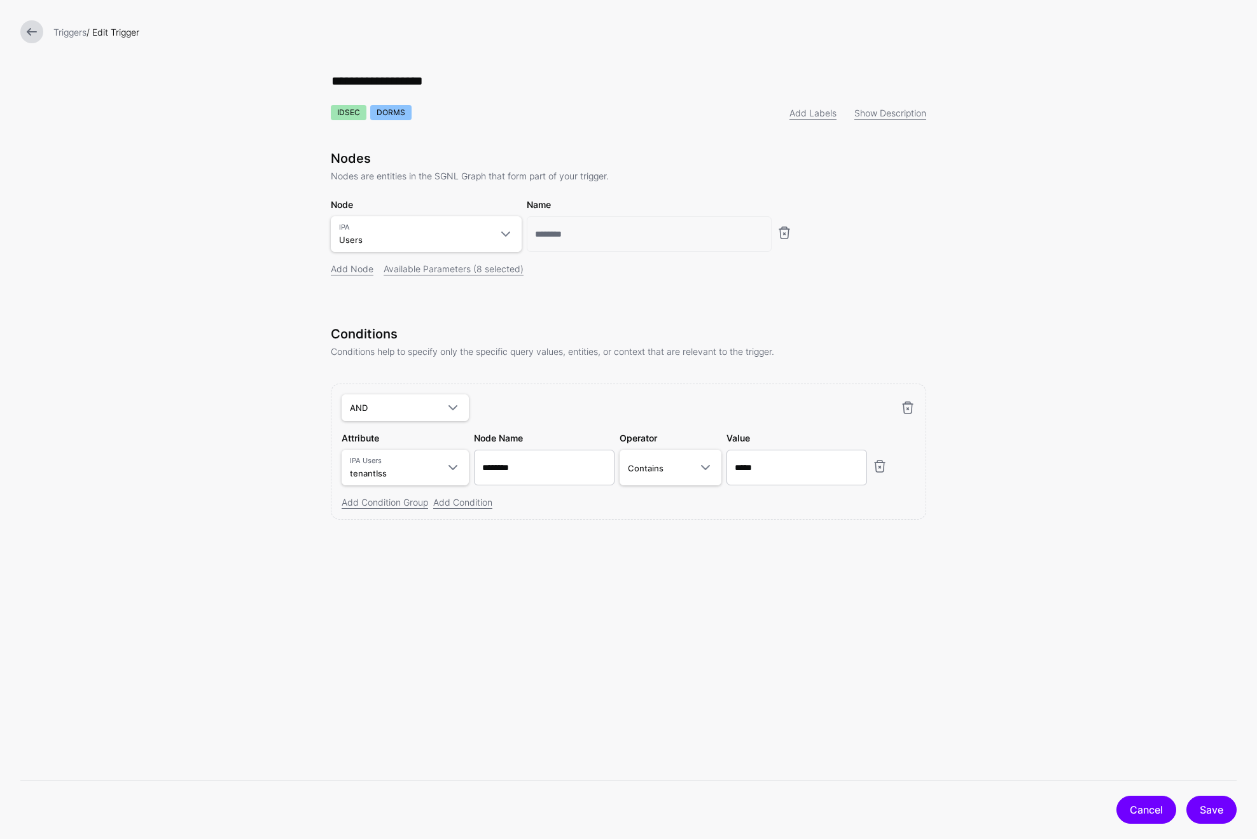
click at [1126, 806] on link "Cancel" at bounding box center [1146, 810] width 60 height 28
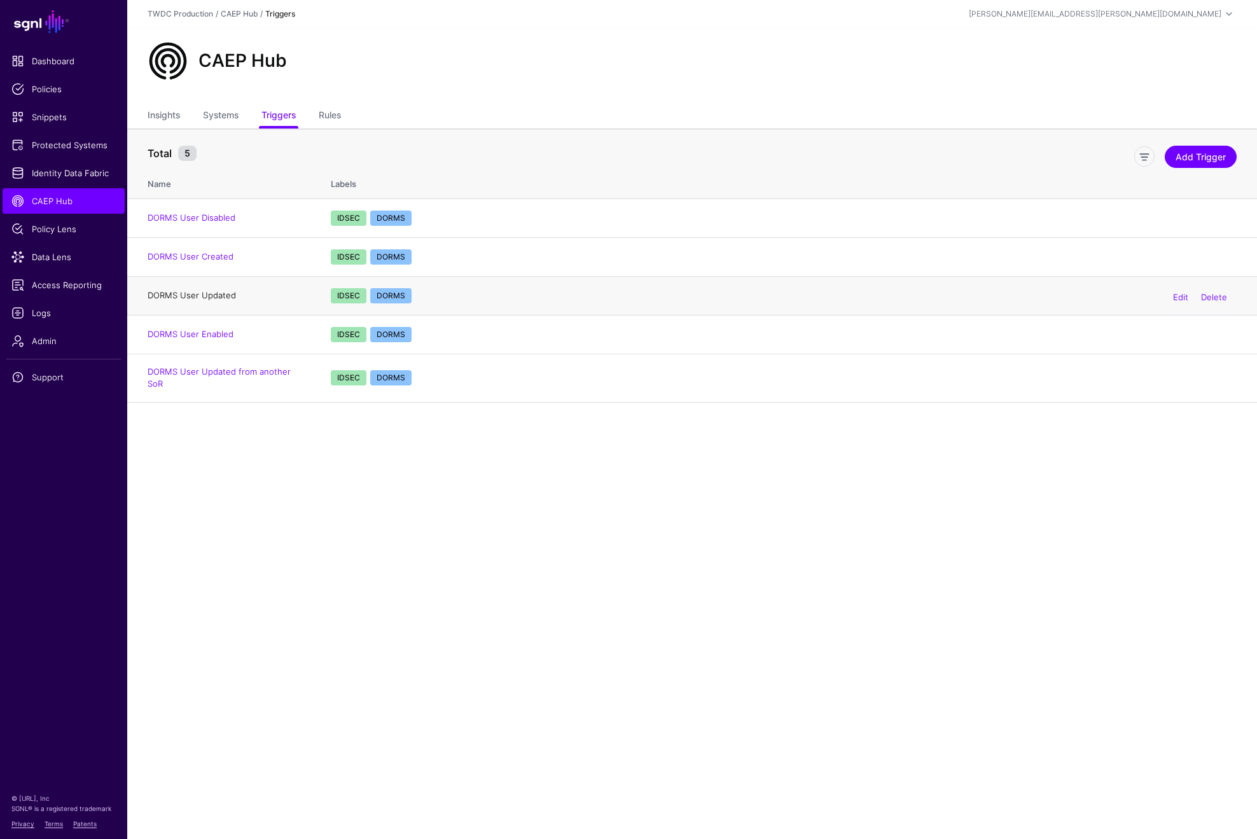
click at [221, 299] on link "DORMS User Updated" at bounding box center [192, 295] width 88 height 10
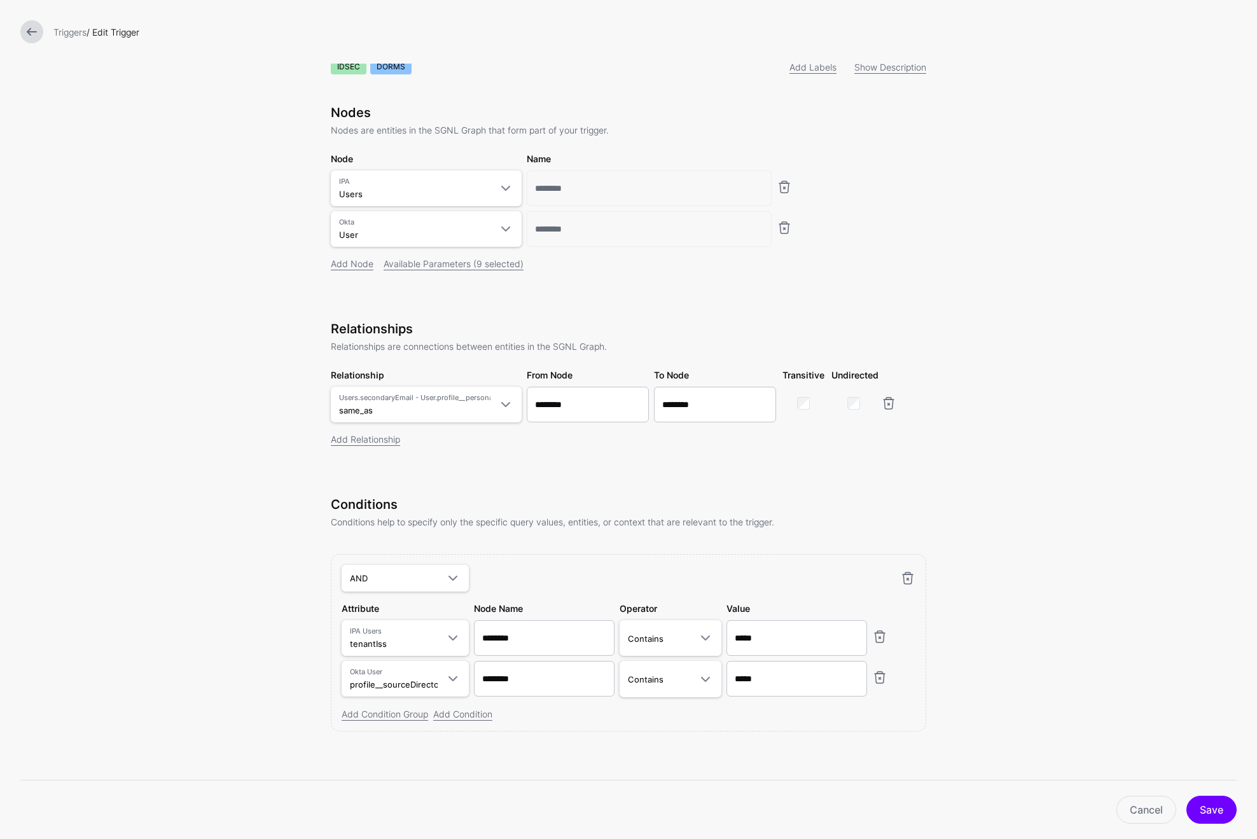
scroll to position [50, 0]
click at [1150, 808] on link "Cancel" at bounding box center [1146, 810] width 60 height 28
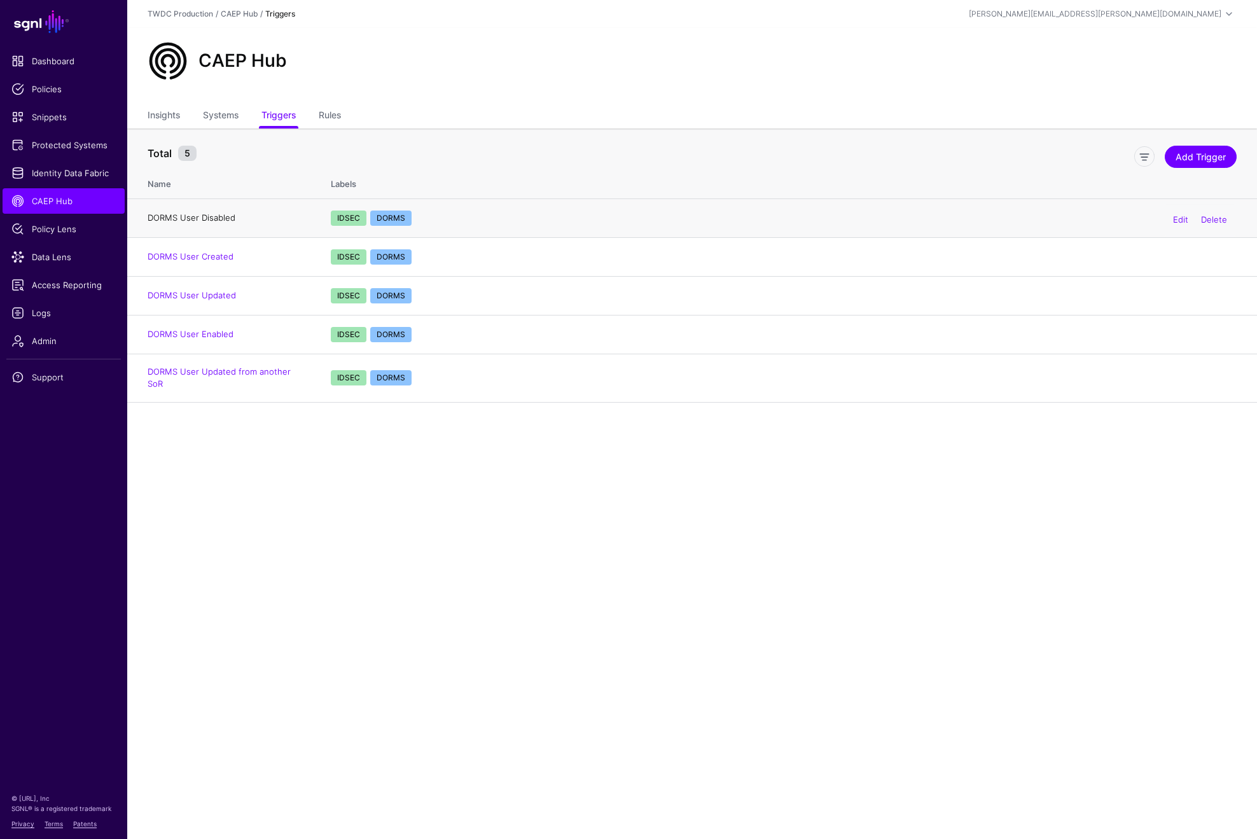
click at [205, 221] on link "DORMS User Disabled" at bounding box center [192, 217] width 88 height 10
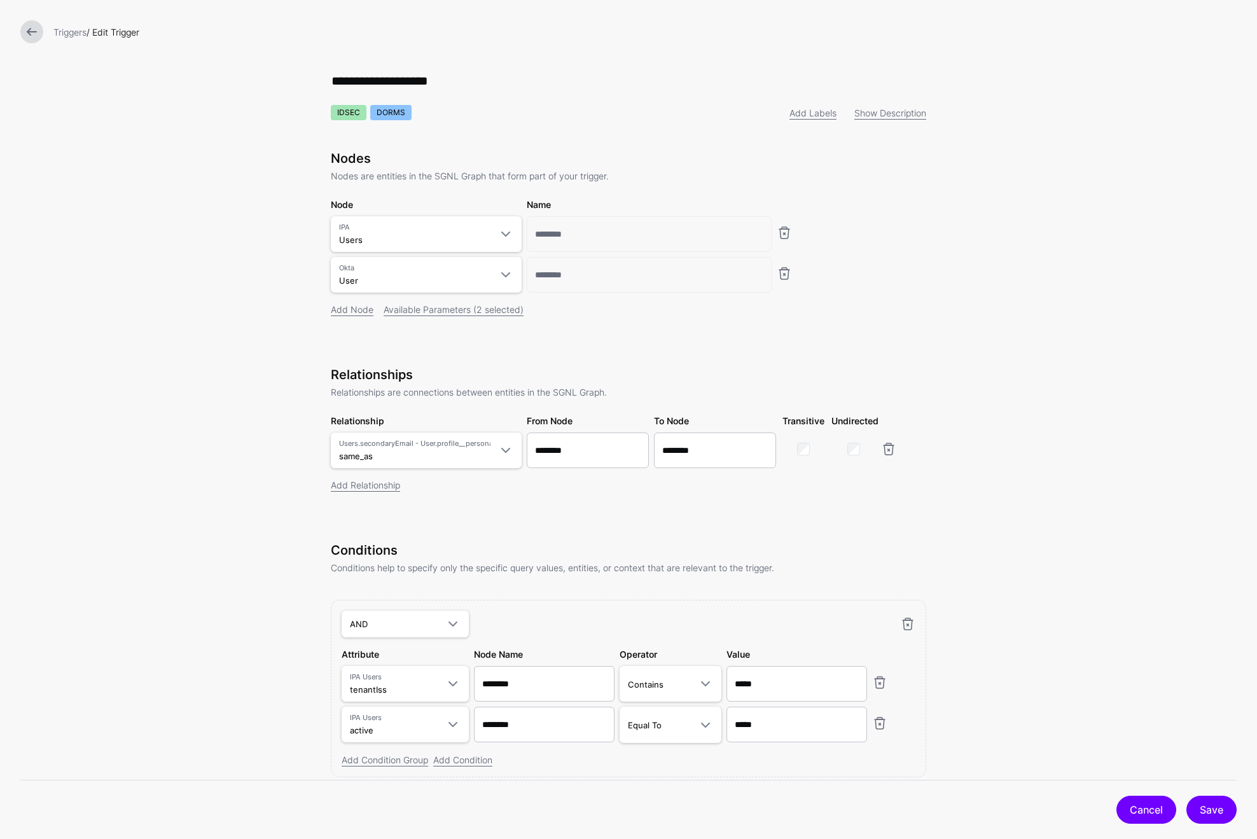
click at [1145, 814] on link "Cancel" at bounding box center [1146, 810] width 60 height 28
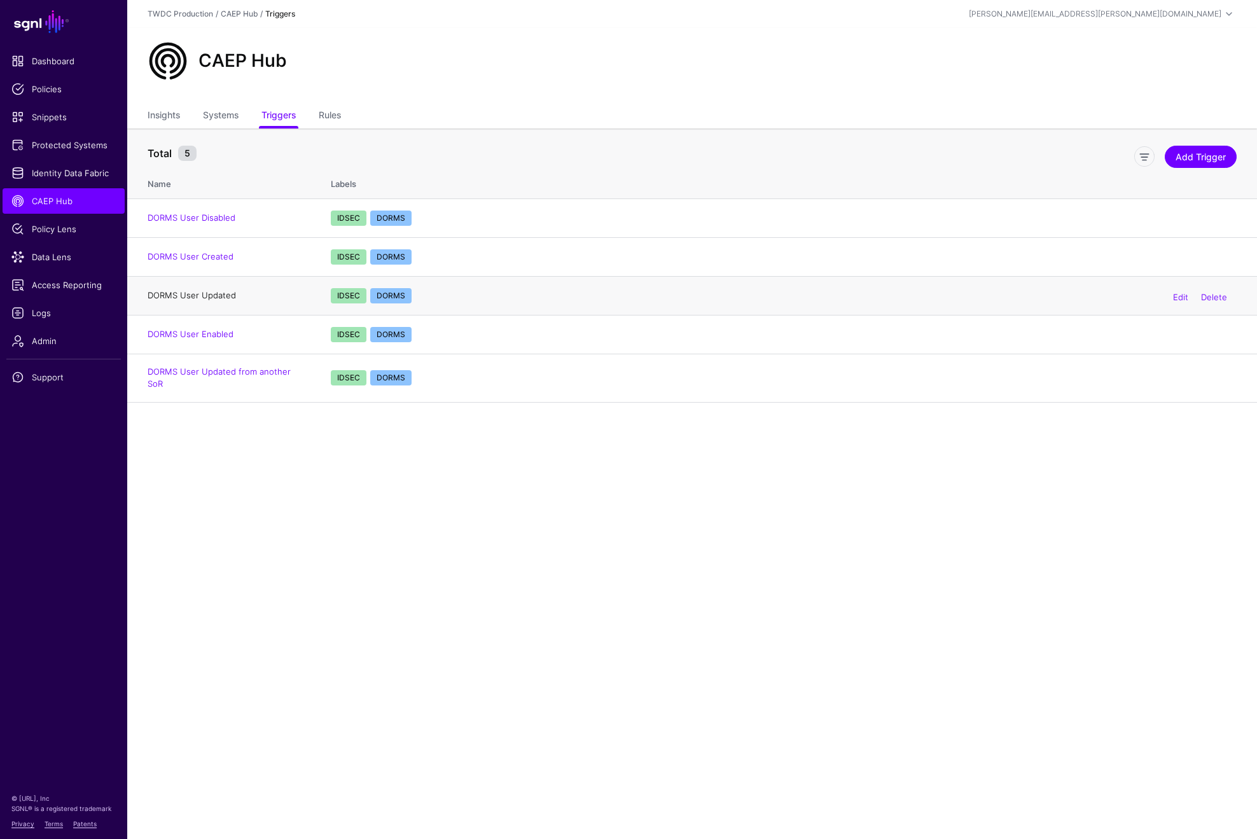
click at [211, 298] on link "DORMS User Updated" at bounding box center [192, 295] width 88 height 10
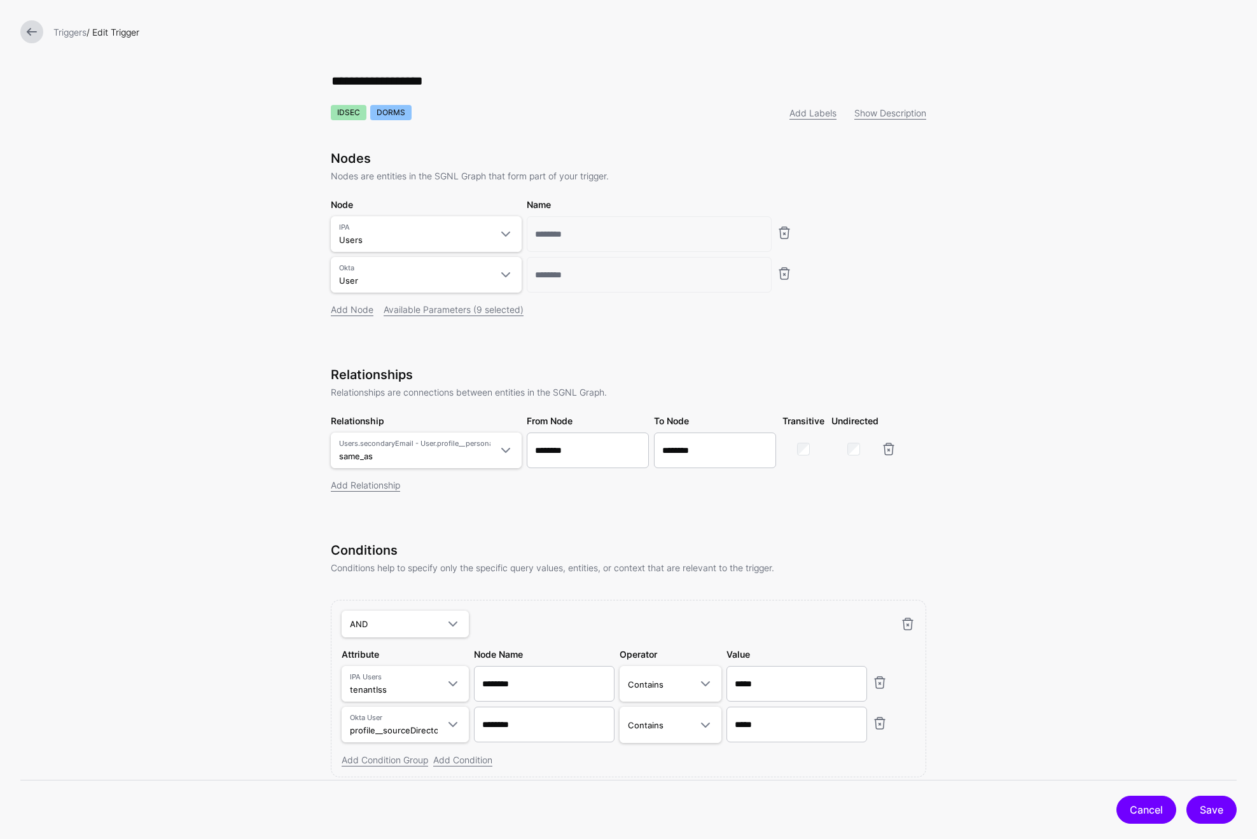
click at [1140, 808] on link "Cancel" at bounding box center [1146, 810] width 60 height 28
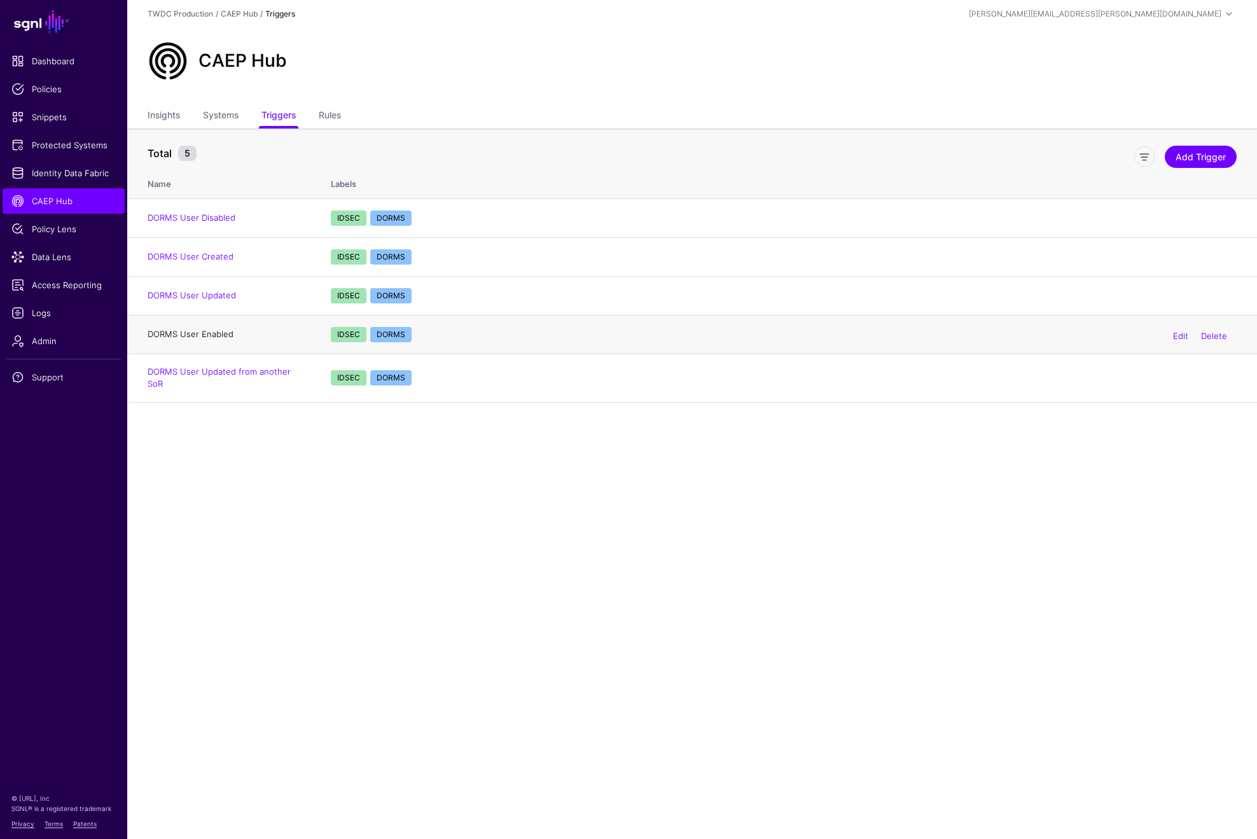
click at [209, 335] on link "DORMS User Enabled" at bounding box center [191, 334] width 86 height 10
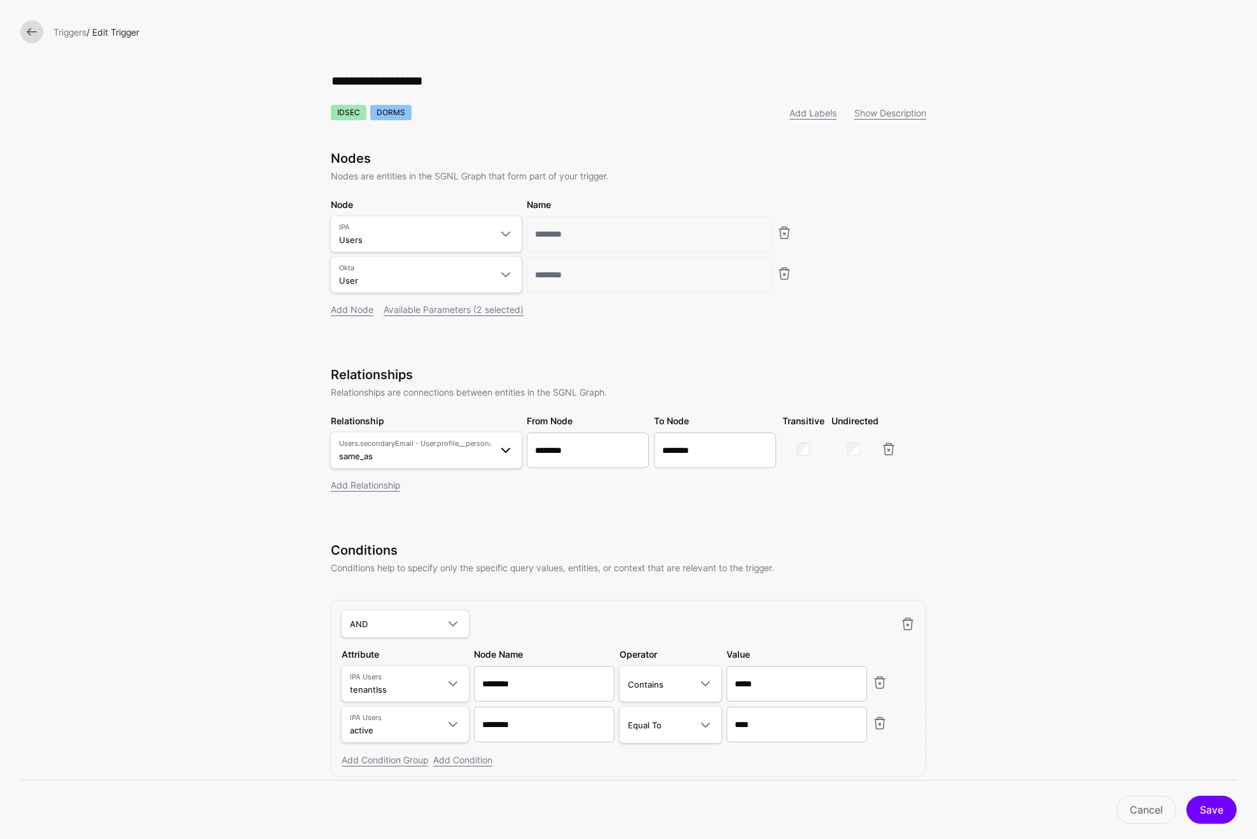
click at [500, 455] on span at bounding box center [505, 450] width 15 height 15
click at [1169, 479] on form "**********" at bounding box center [628, 443] width 1257 height 887
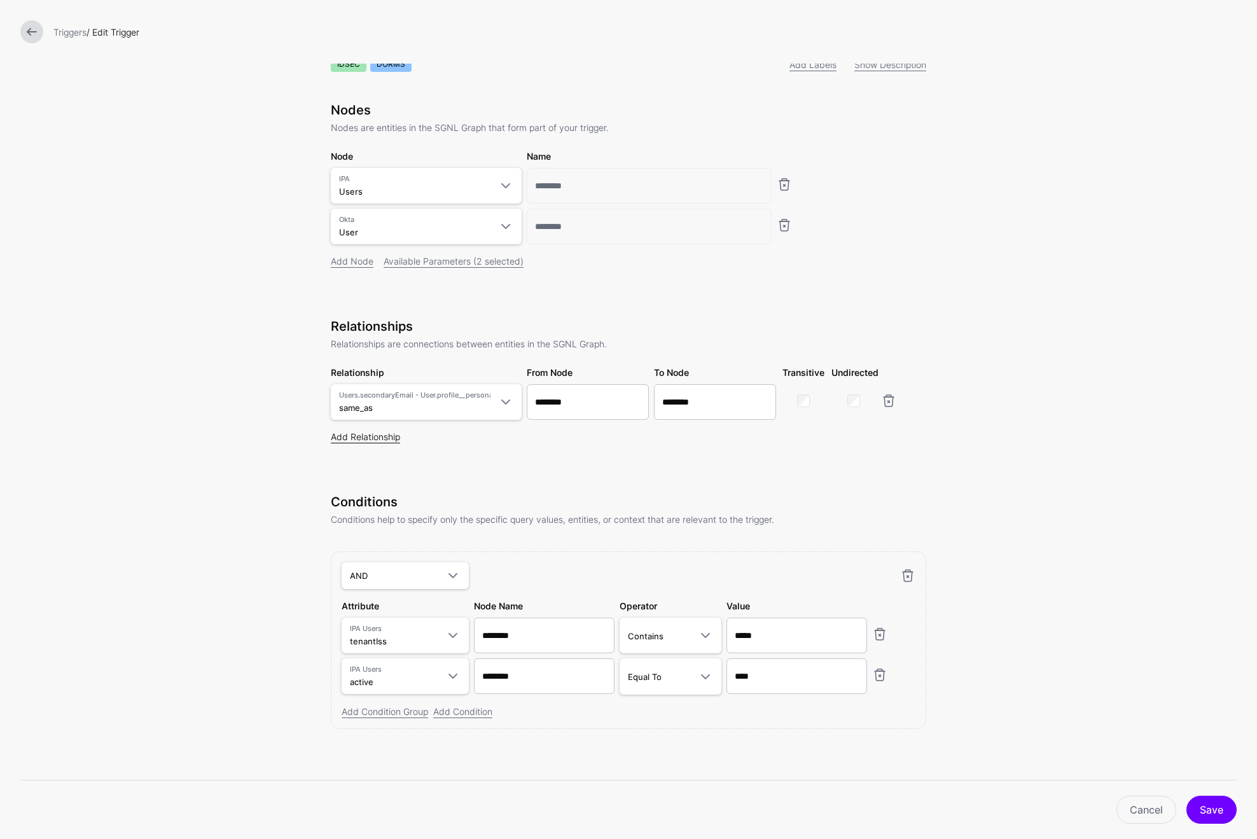
click at [362, 438] on link "Add Relationship" at bounding box center [365, 436] width 69 height 11
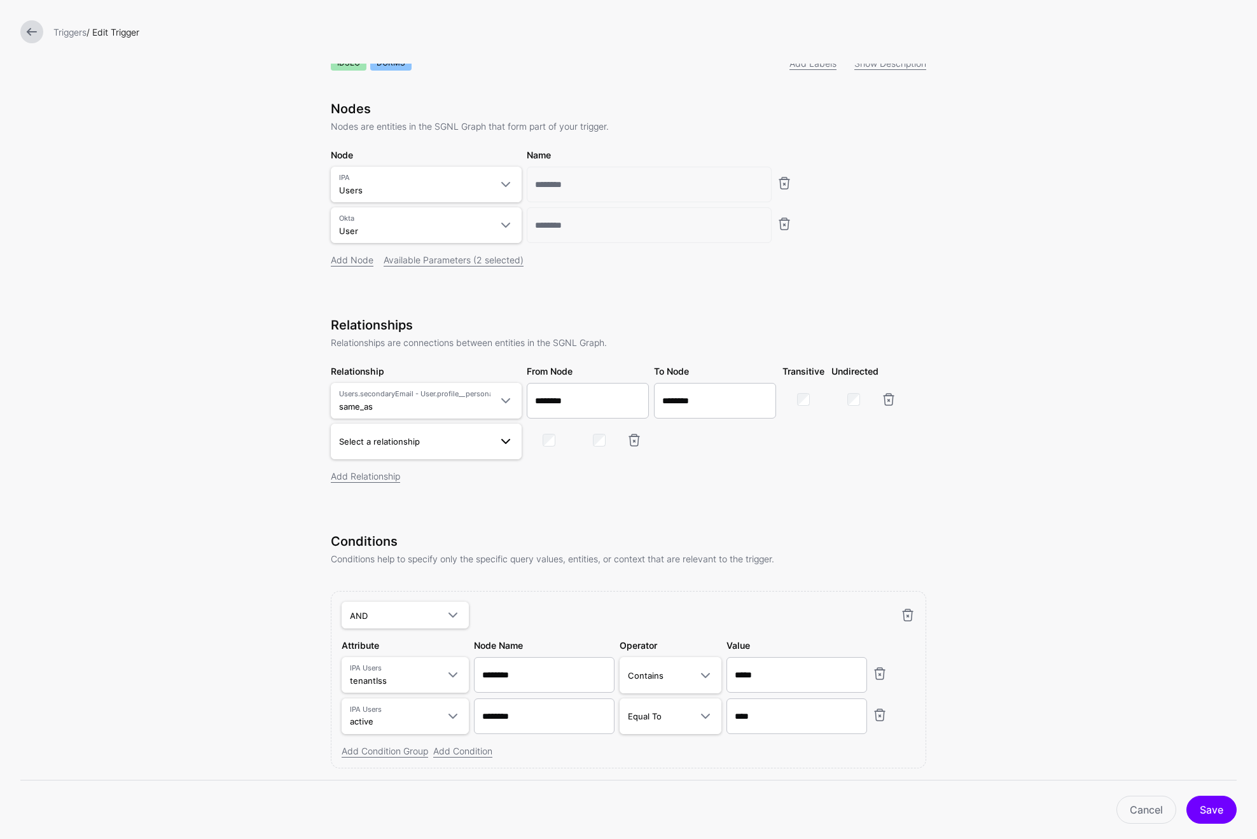
click at [446, 446] on span "Select a relationship" at bounding box center [414, 441] width 151 height 14
click at [421, 613] on span "tenant_sub_to_bu_employee_id Users.tenantId - User.profile__buEmployeeID" at bounding box center [426, 613] width 170 height 31
click at [1145, 803] on link "Cancel" at bounding box center [1146, 810] width 60 height 28
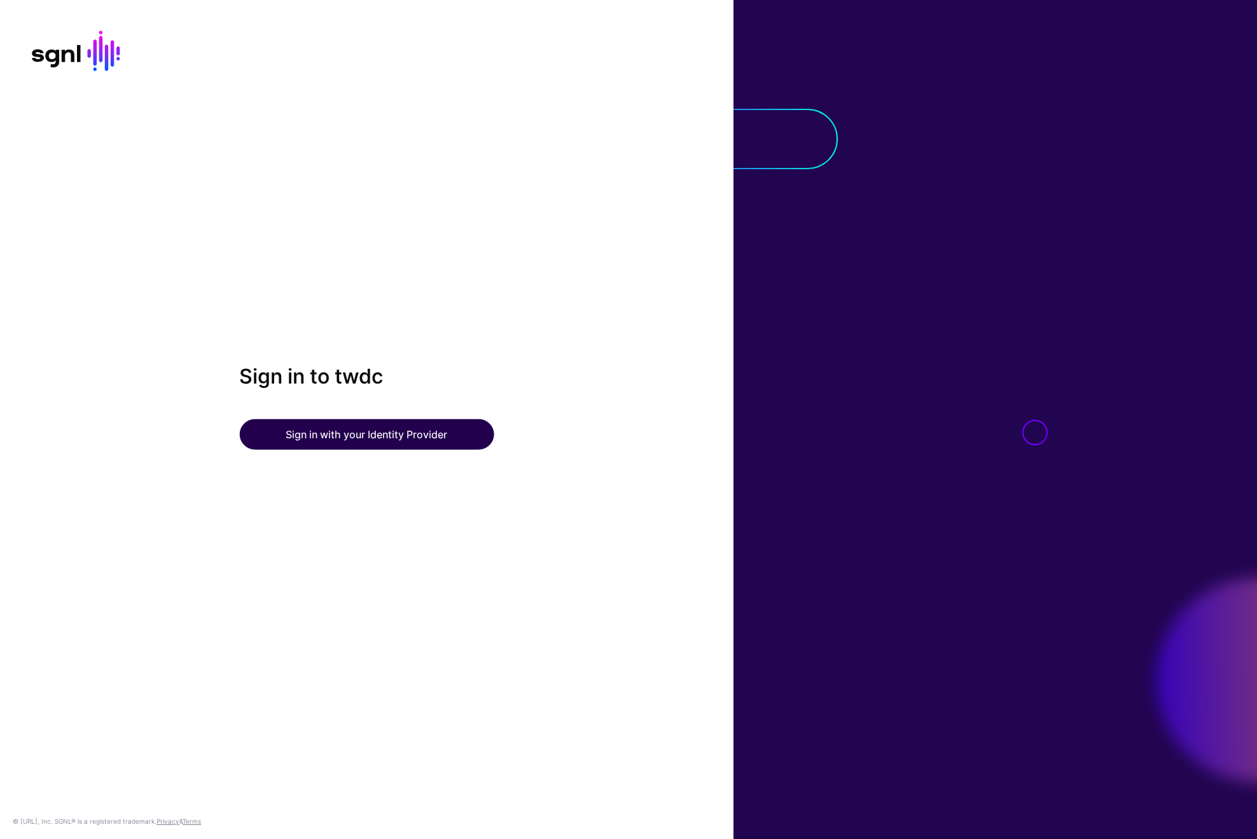
click at [343, 434] on button "Sign in with your Identity Provider" at bounding box center [366, 434] width 254 height 31
click at [431, 428] on button "Sign in with your Identity Provider" at bounding box center [366, 434] width 254 height 31
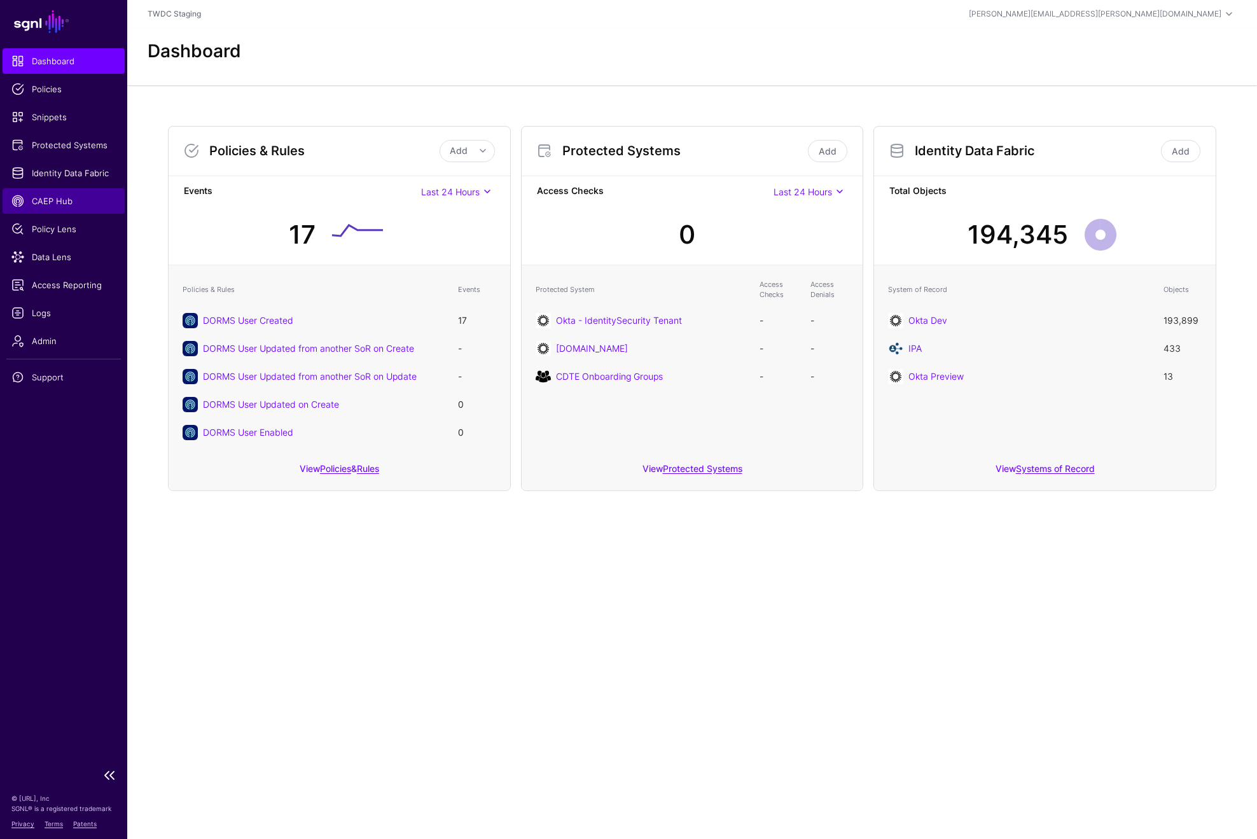
click at [62, 207] on span "CAEP Hub" at bounding box center [63, 201] width 104 height 13
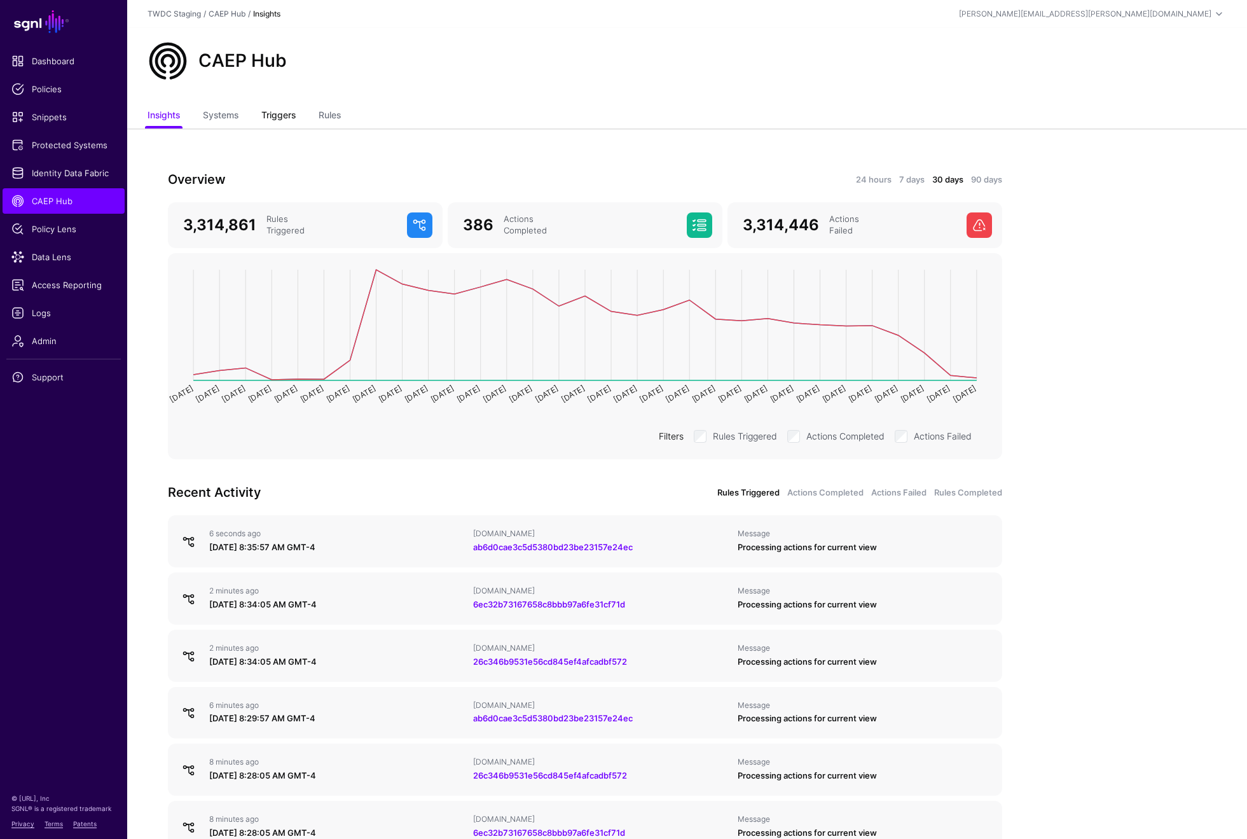
click at [286, 120] on link "Triggers" at bounding box center [278, 116] width 34 height 24
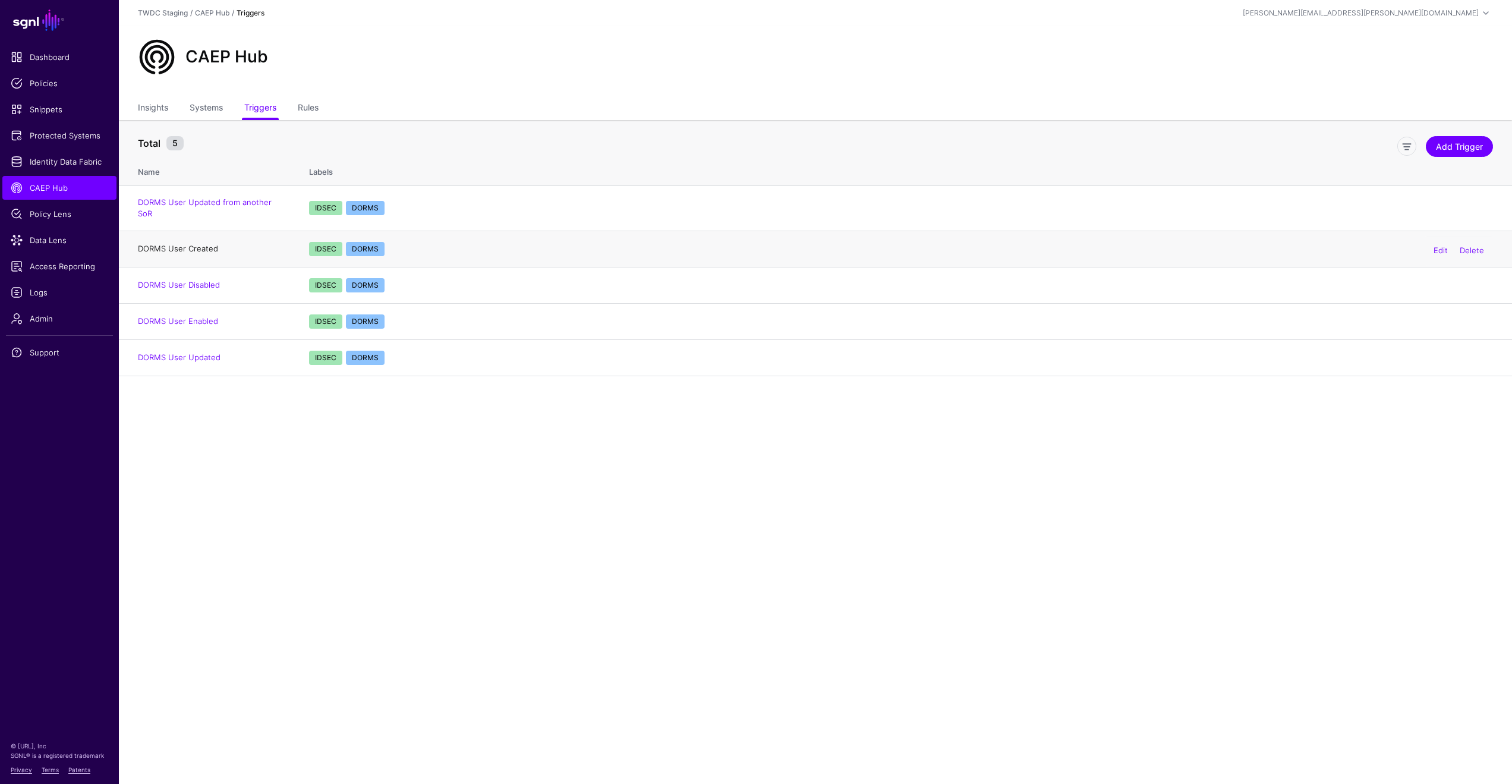
click at [200, 244] on link "DORMS User Created" at bounding box center [178, 249] width 80 height 9
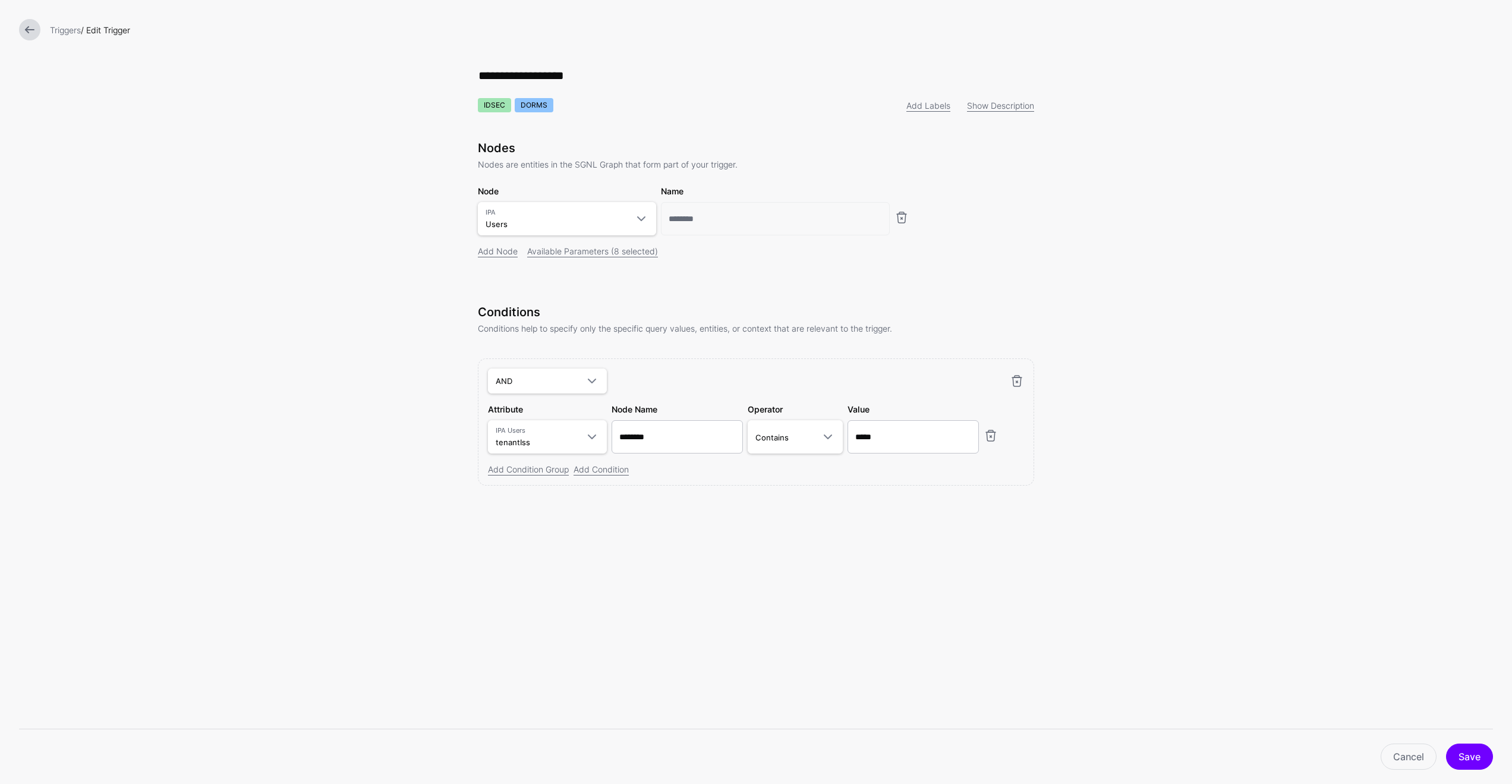
click at [30, 31] on link at bounding box center [29, 29] width 21 height 21
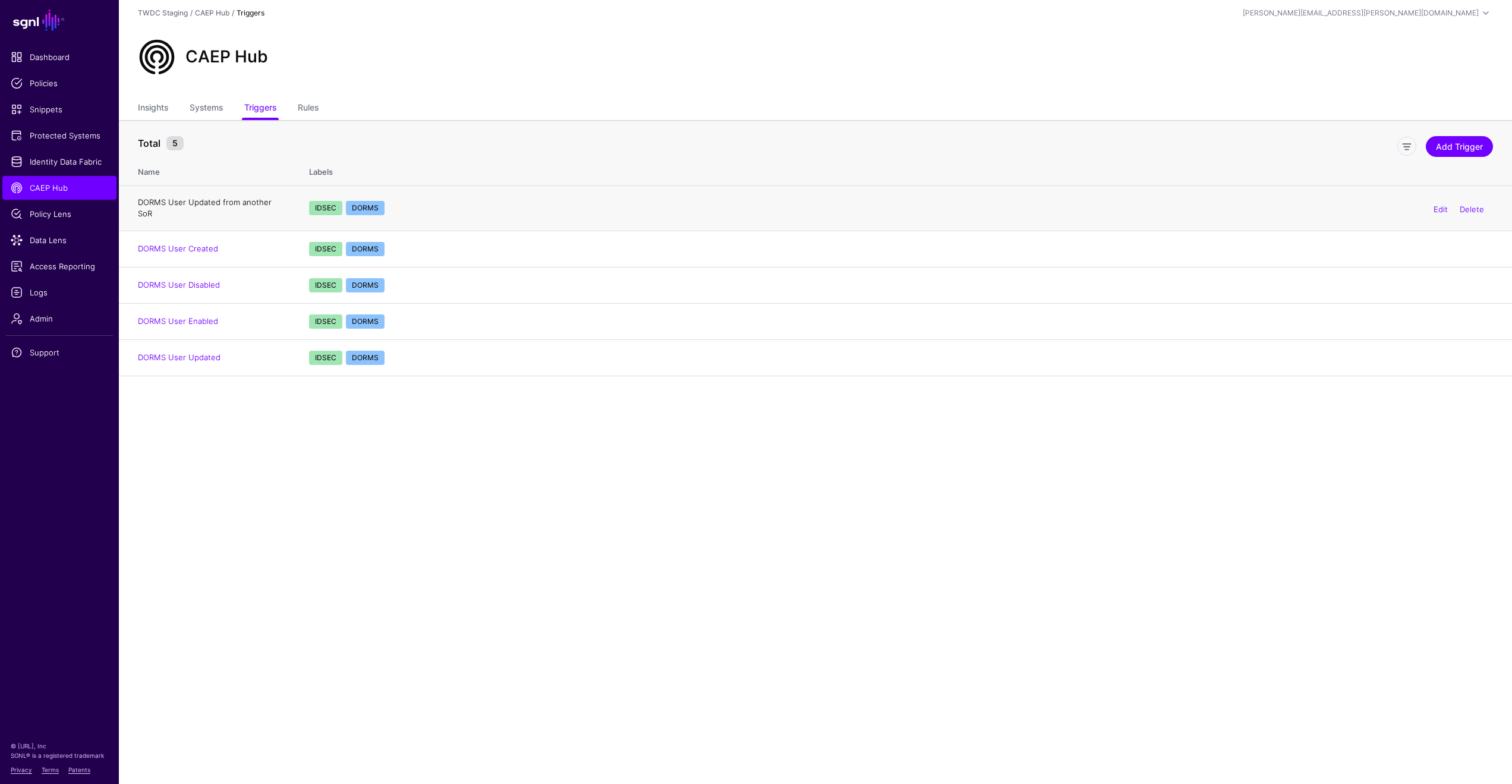
click at [211, 203] on link "DORMS User Updated from another SoR" at bounding box center [205, 207] width 134 height 21
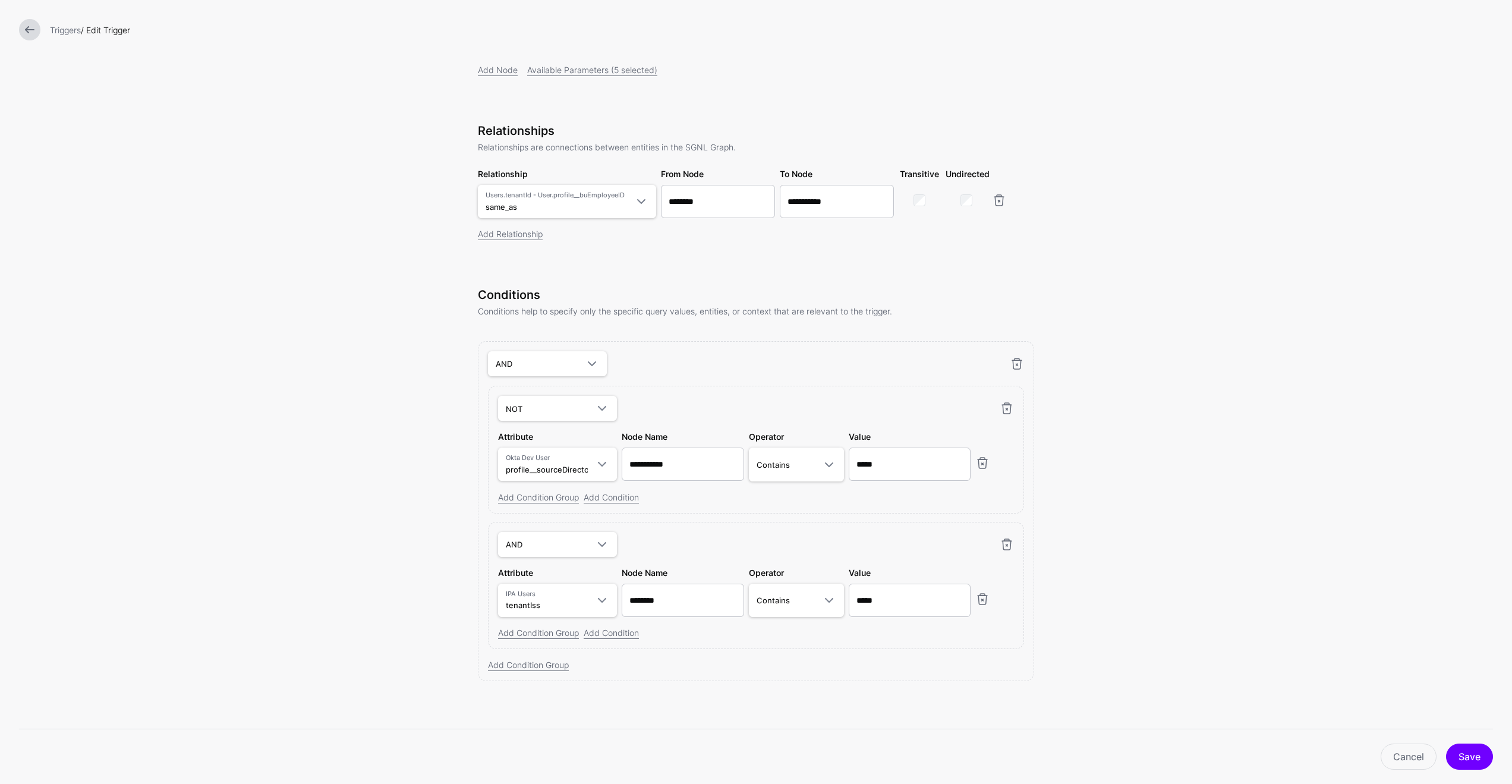
scroll to position [68, 0]
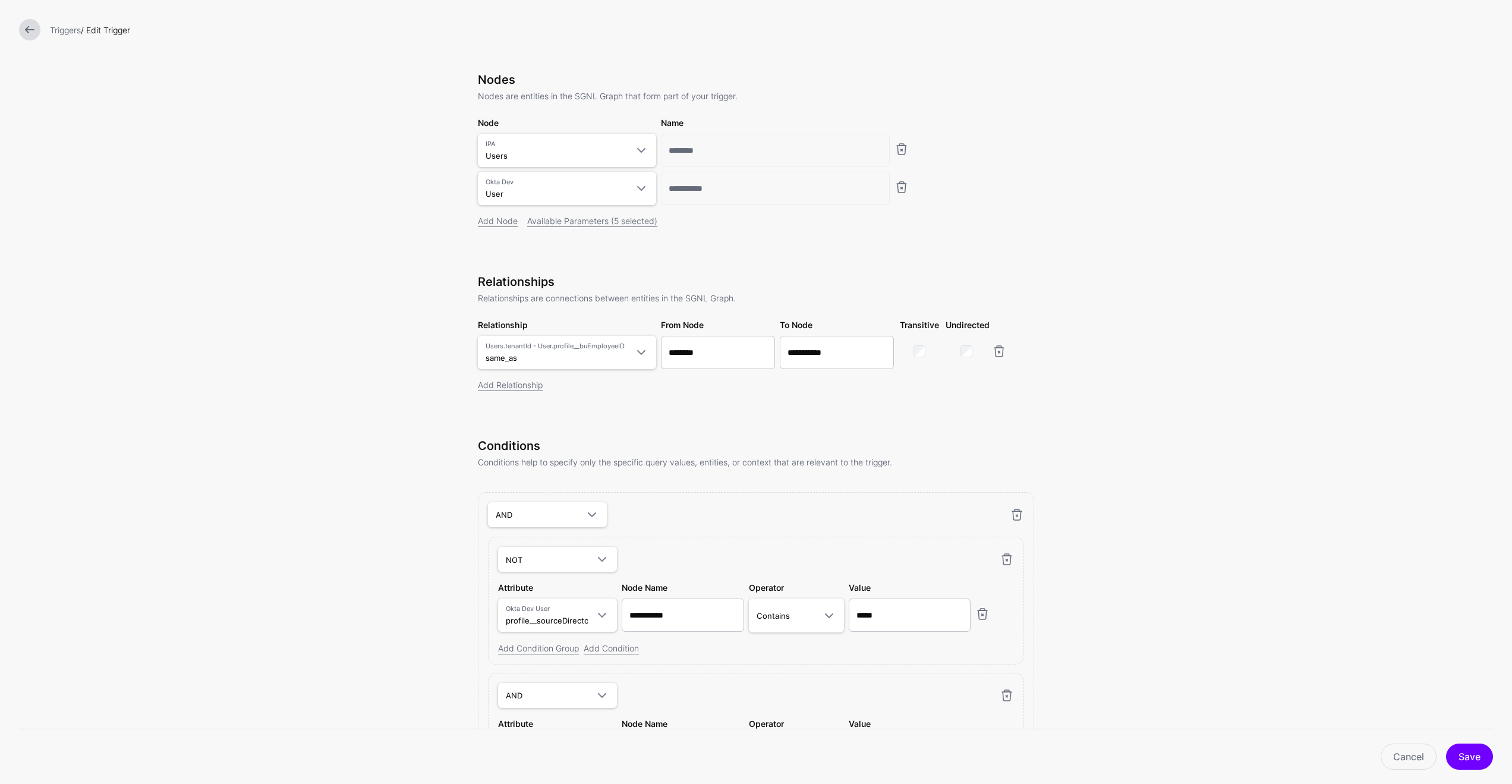
click at [26, 35] on link at bounding box center [29, 29] width 21 height 21
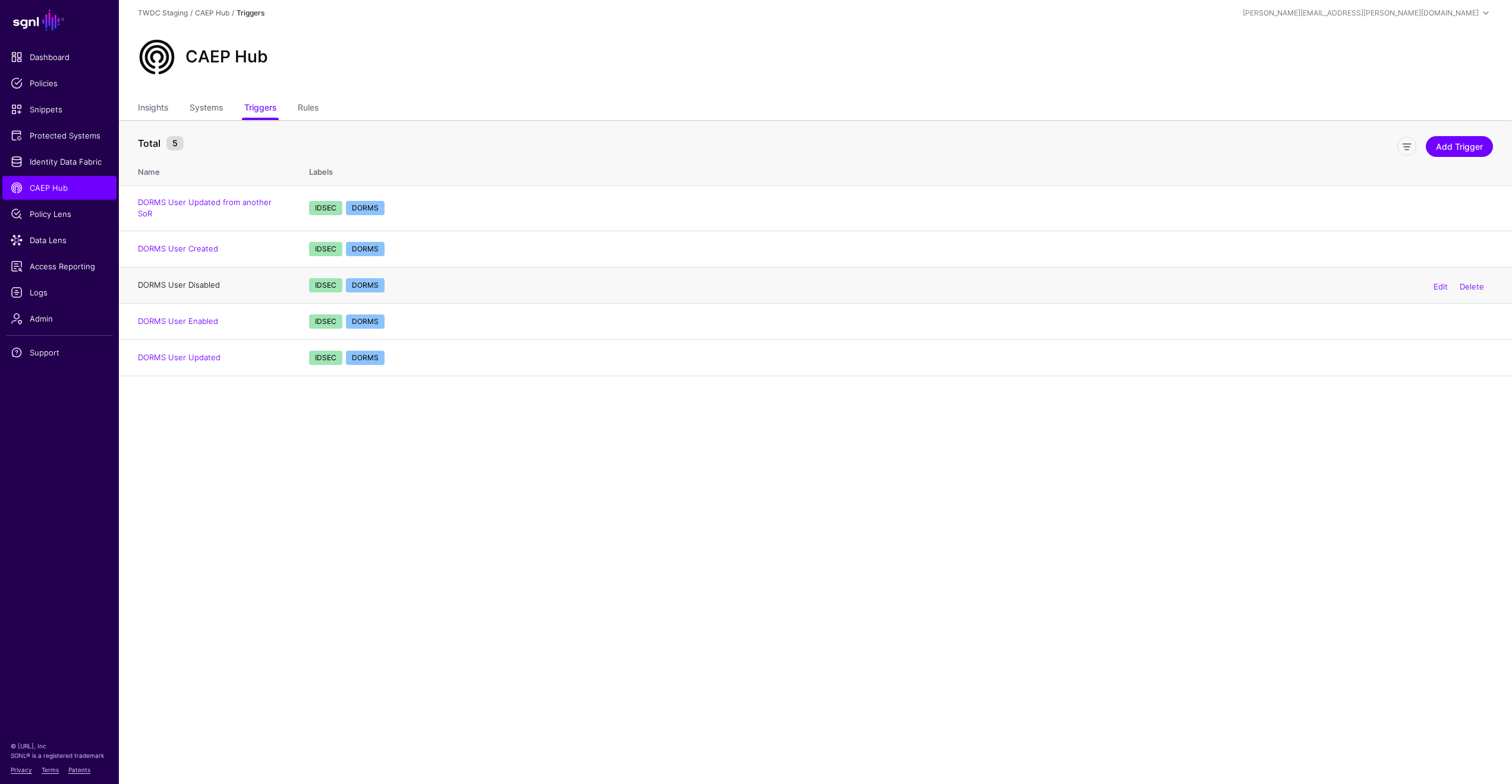
click at [193, 280] on link "DORMS User Disabled" at bounding box center [179, 285] width 82 height 9
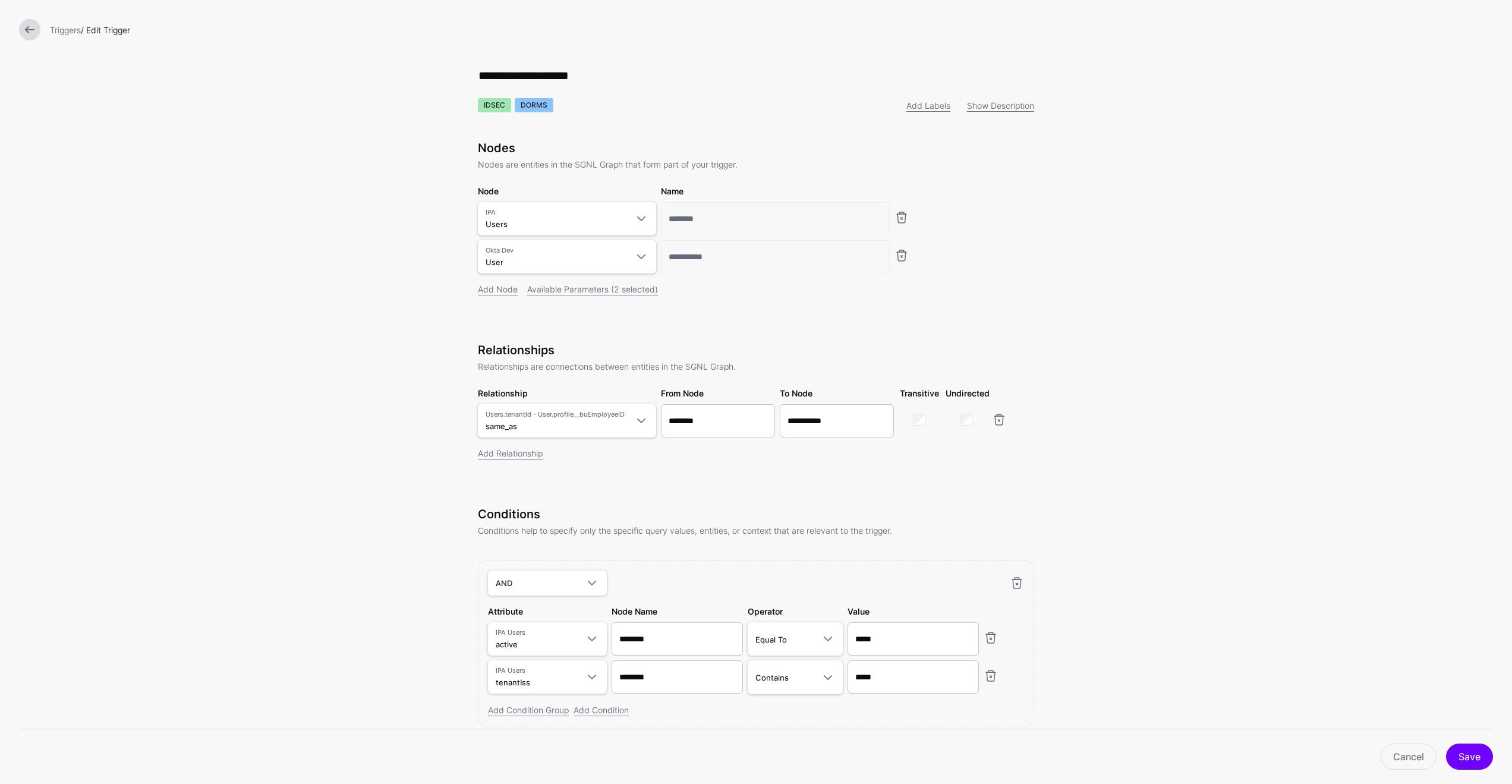
scroll to position [47, 0]
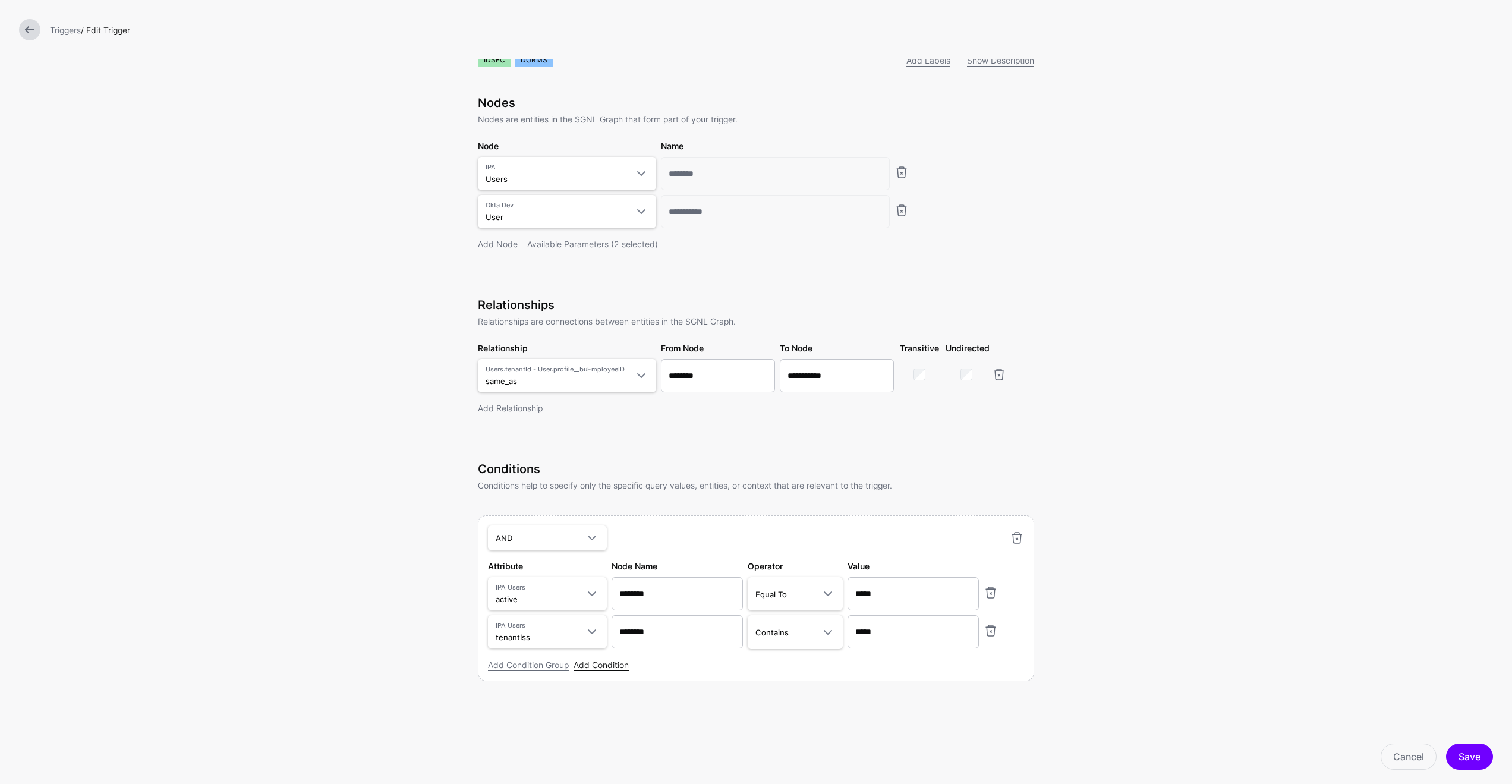
click at [608, 666] on link "Add Condition" at bounding box center [601, 664] width 55 height 10
click at [586, 672] on span at bounding box center [592, 668] width 14 height 14
type input "****"
click at [582, 629] on span "User > profile__buDirectory OktaDevUser" at bounding box center [583, 629] width 148 height 29
click at [881, 609] on input "text" at bounding box center [913, 592] width 132 height 34
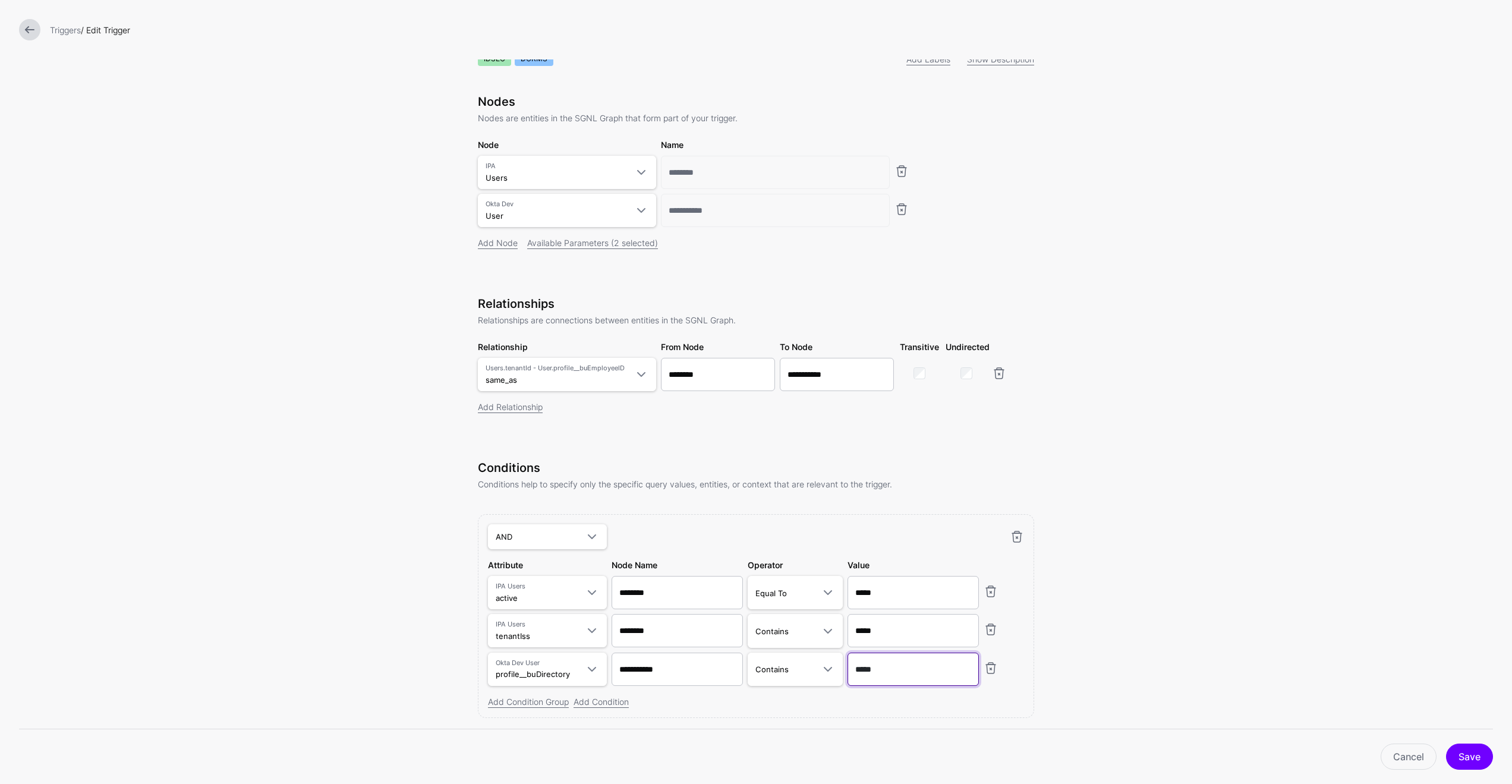
type input "*****"
click at [1136, 643] on form "**********" at bounding box center [756, 387] width 1512 height 867
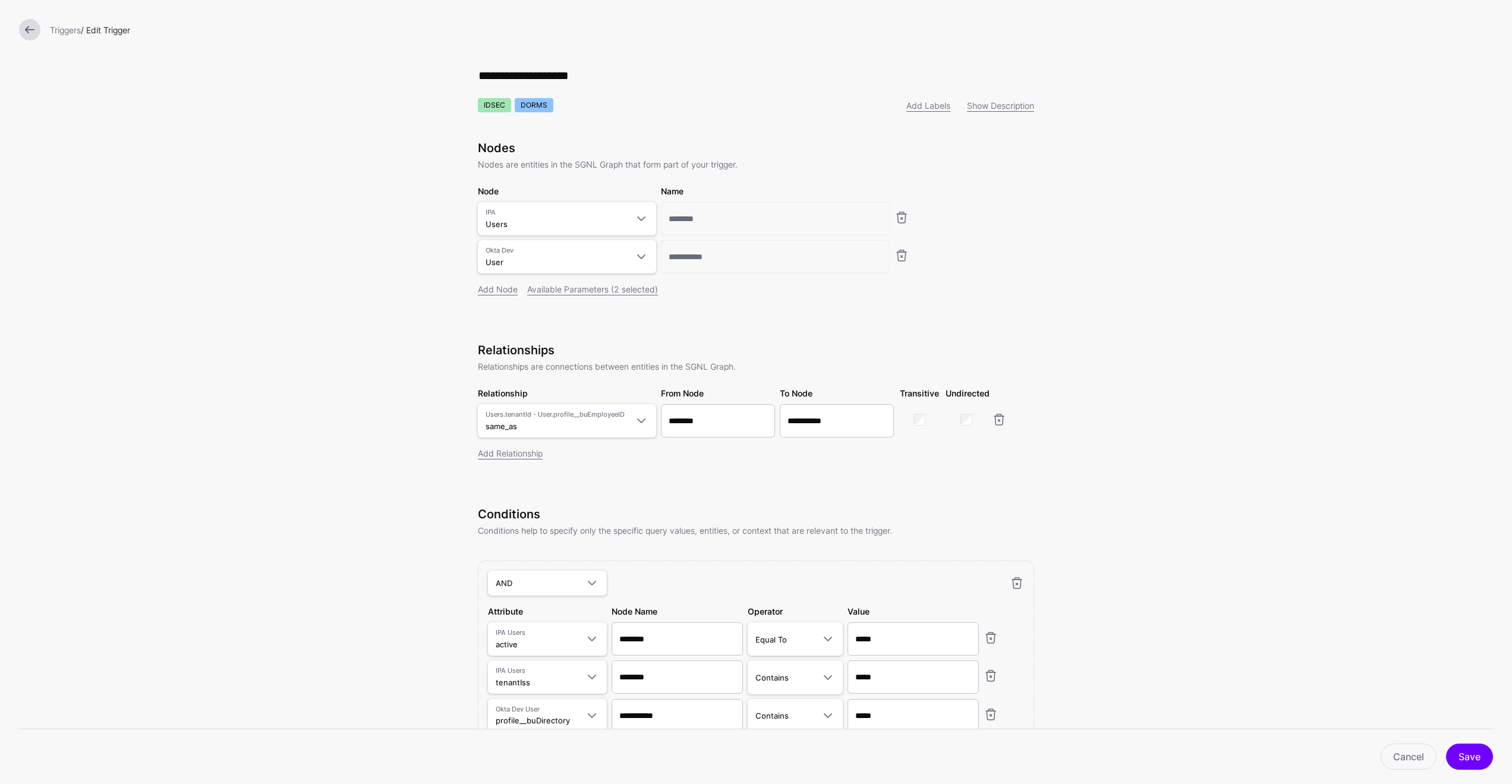
scroll to position [84, 0]
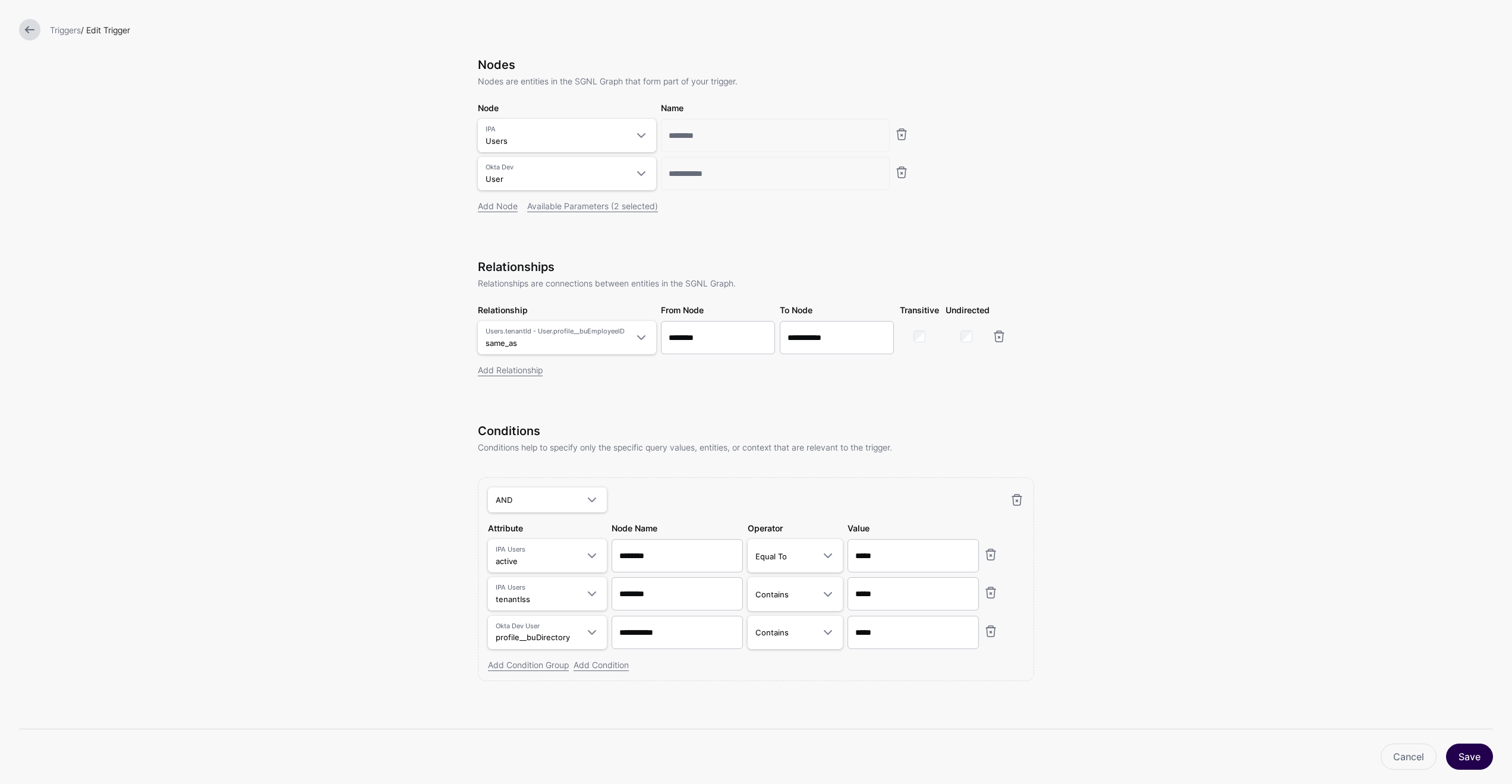
click at [1174, 757] on button "Save" at bounding box center [1469, 757] width 47 height 26
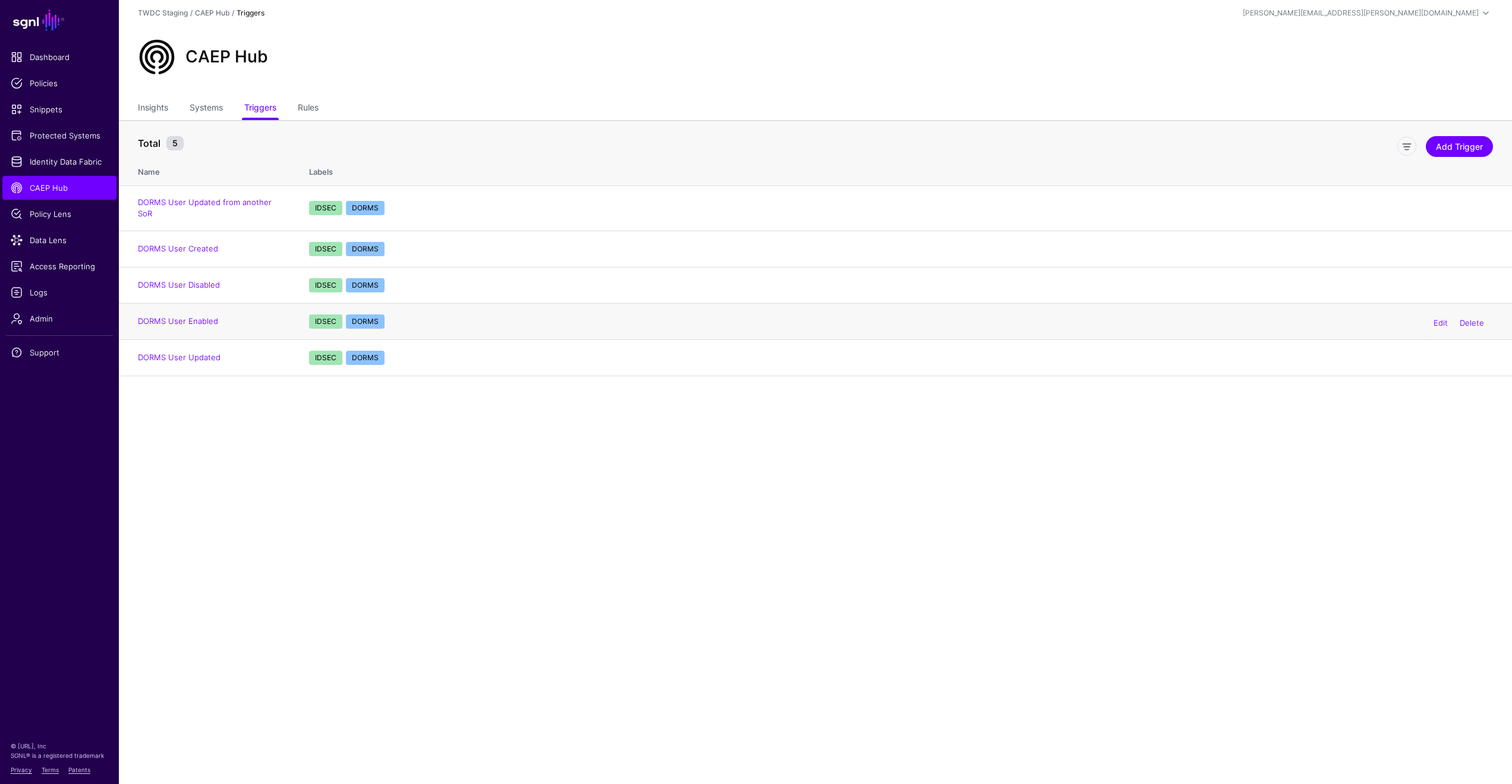
click at [203, 318] on td "DORMS User Enabled" at bounding box center [207, 321] width 178 height 36
click at [192, 324] on td "DORMS User Enabled" at bounding box center [207, 321] width 178 height 36
click at [195, 316] on link "DORMS User Enabled" at bounding box center [178, 321] width 80 height 9
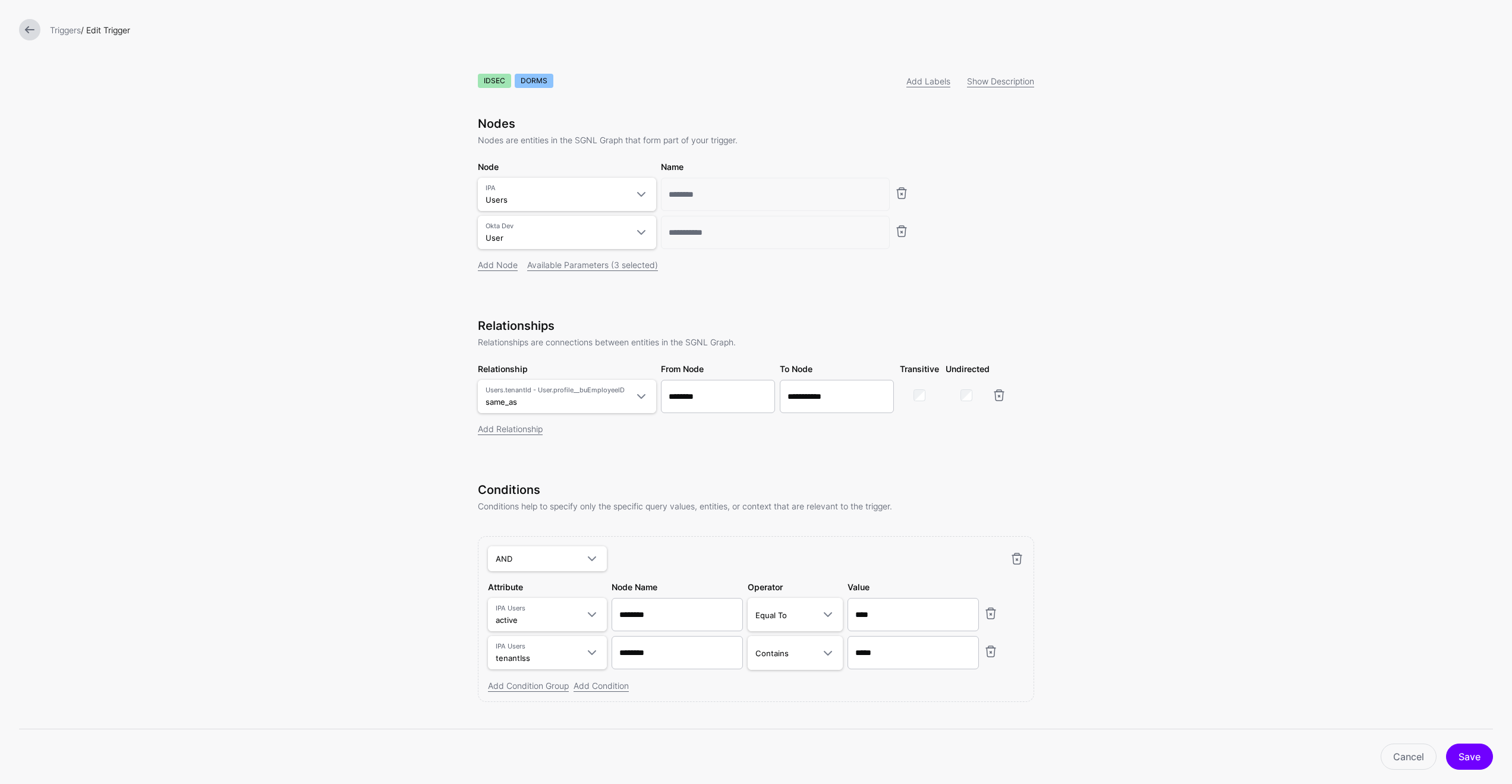
scroll to position [42, 0]
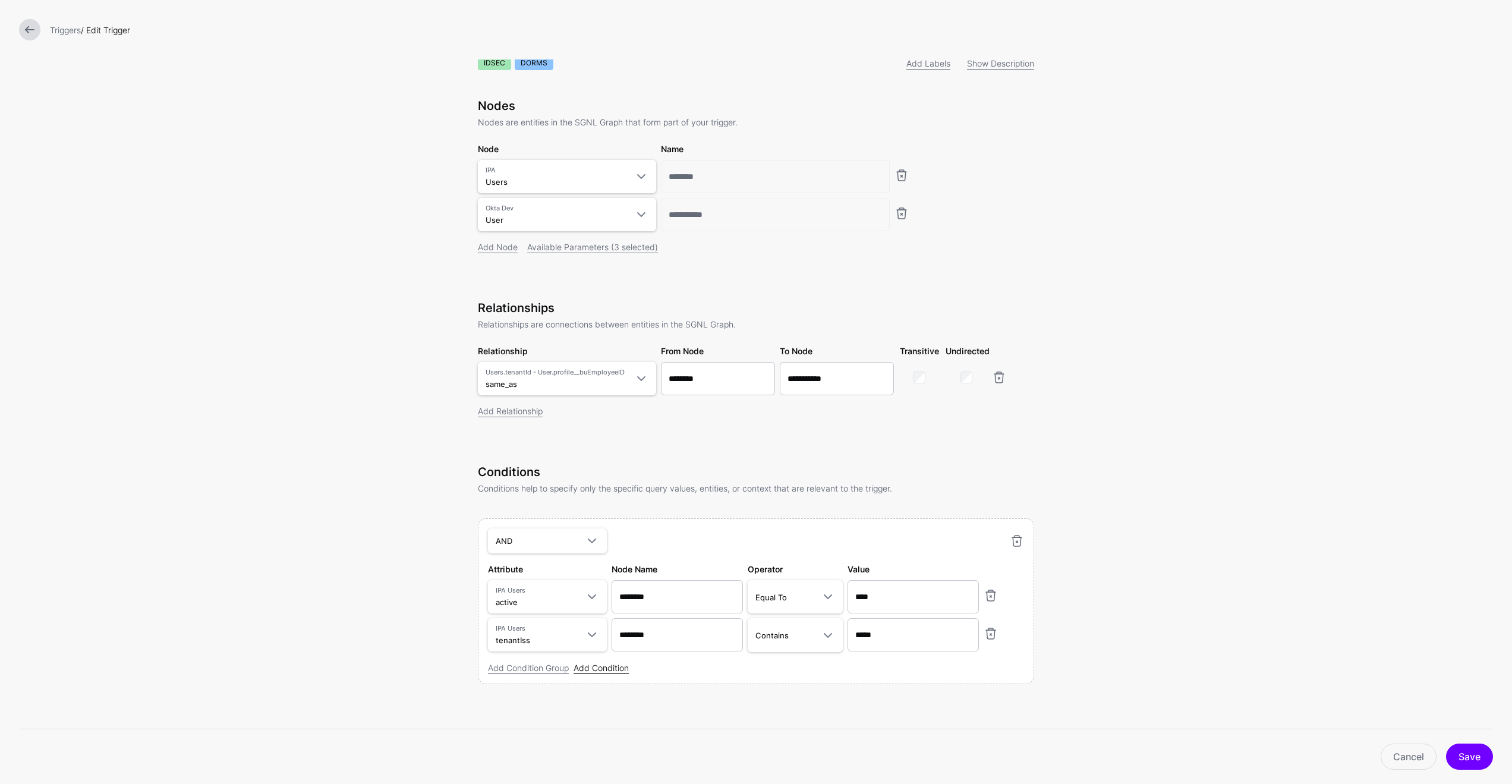
click at [611, 668] on link "Add Condition" at bounding box center [601, 667] width 55 height 10
click at [585, 675] on span at bounding box center [592, 673] width 14 height 14
type input "****"
click at [587, 631] on span "User > profile__buDirectory OktaDevUser" at bounding box center [583, 633] width 148 height 29
click at [910, 613] on input "text" at bounding box center [913, 597] width 132 height 34
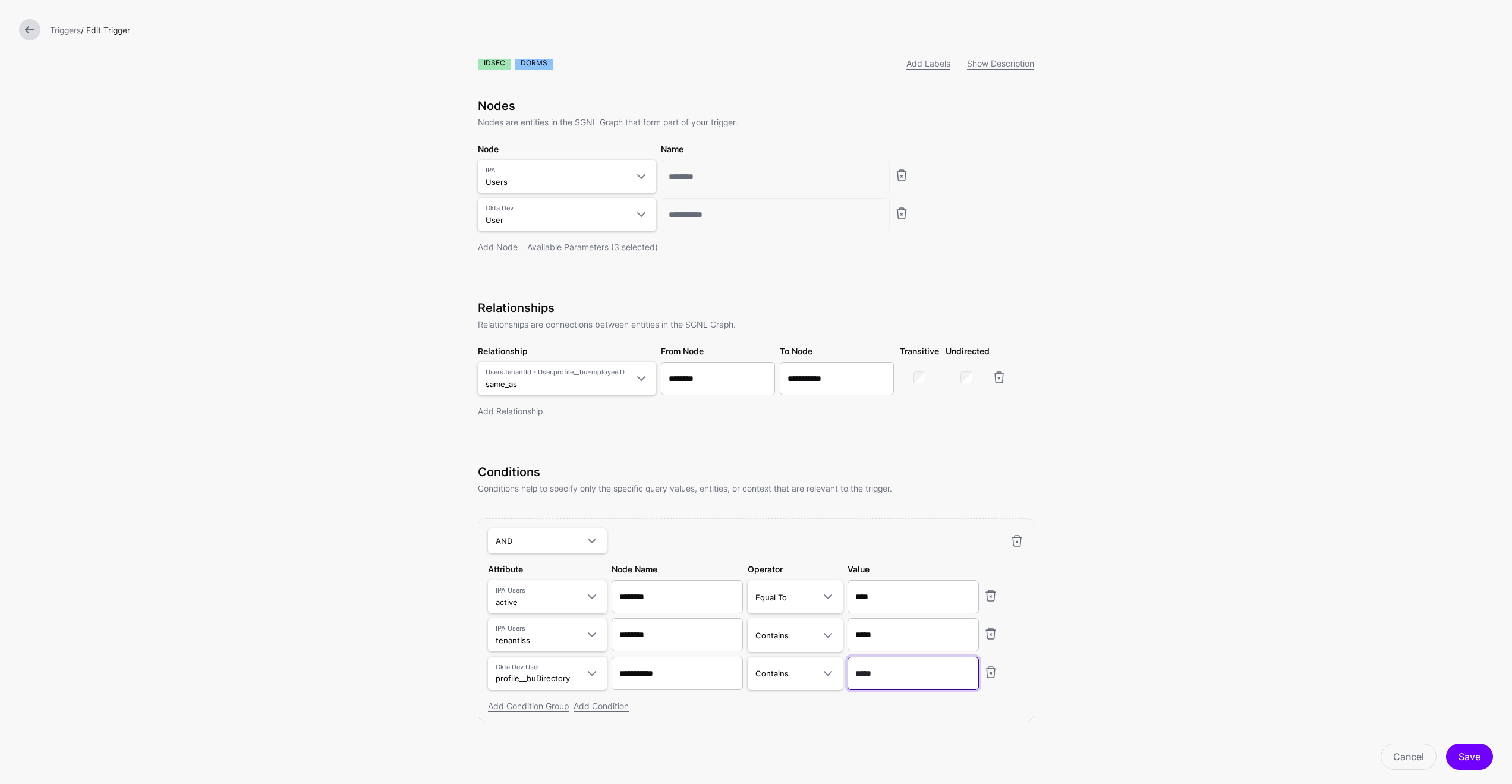
type input "*****"
click at [1174, 640] on form "**********" at bounding box center [756, 392] width 1512 height 867
click at [1174, 756] on button "Save" at bounding box center [1469, 757] width 47 height 26
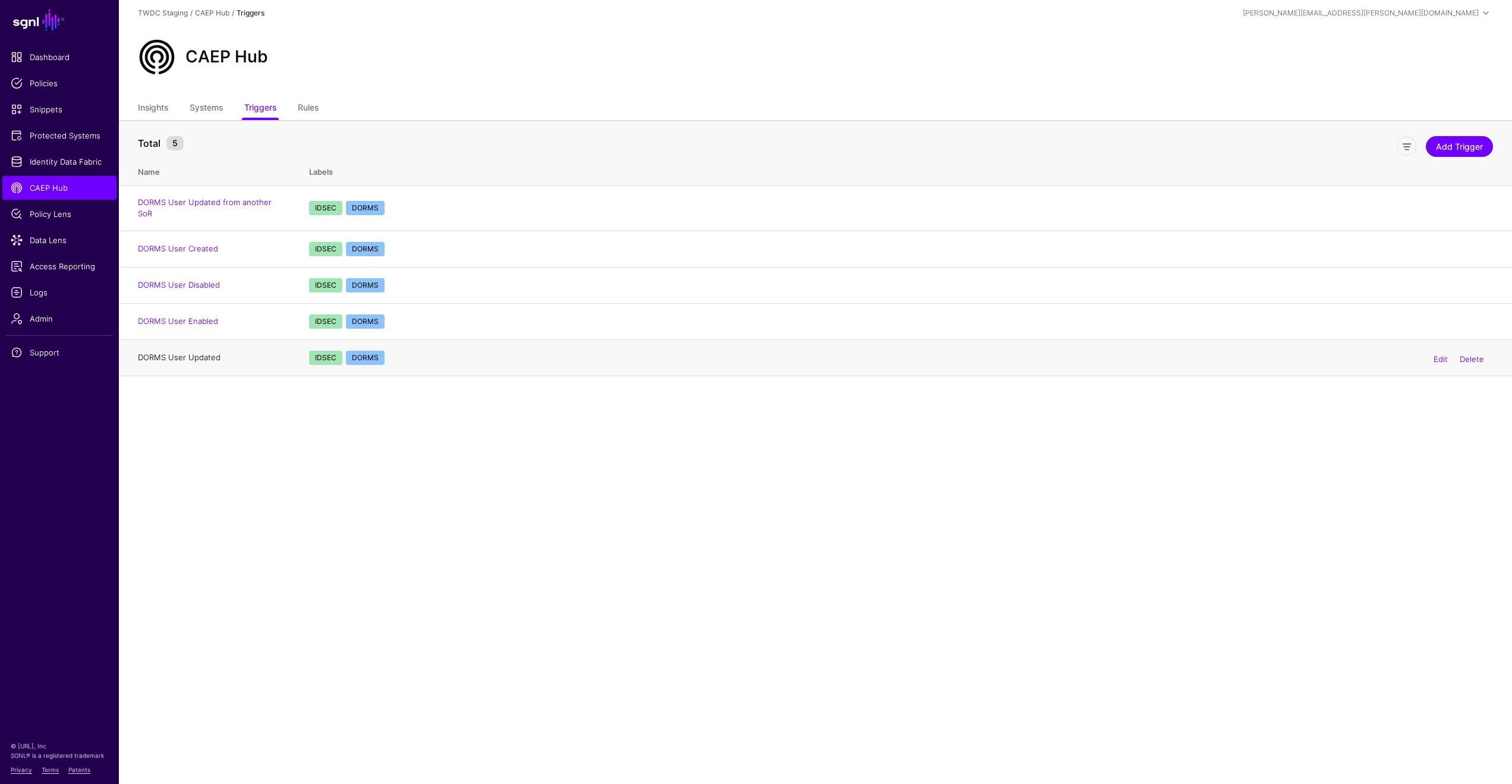
click at [207, 352] on link "DORMS User Updated" at bounding box center [179, 357] width 82 height 9
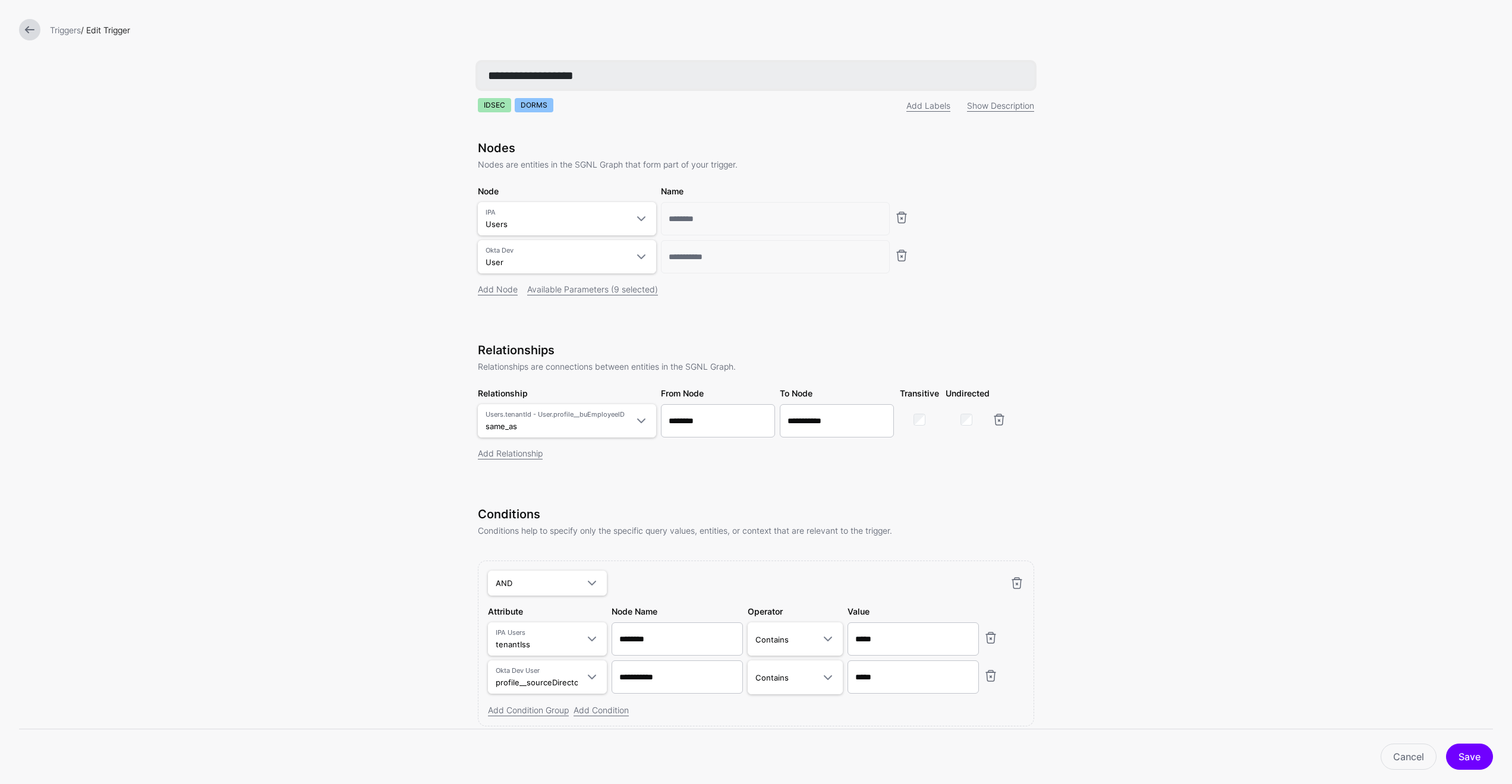
scroll to position [47, 0]
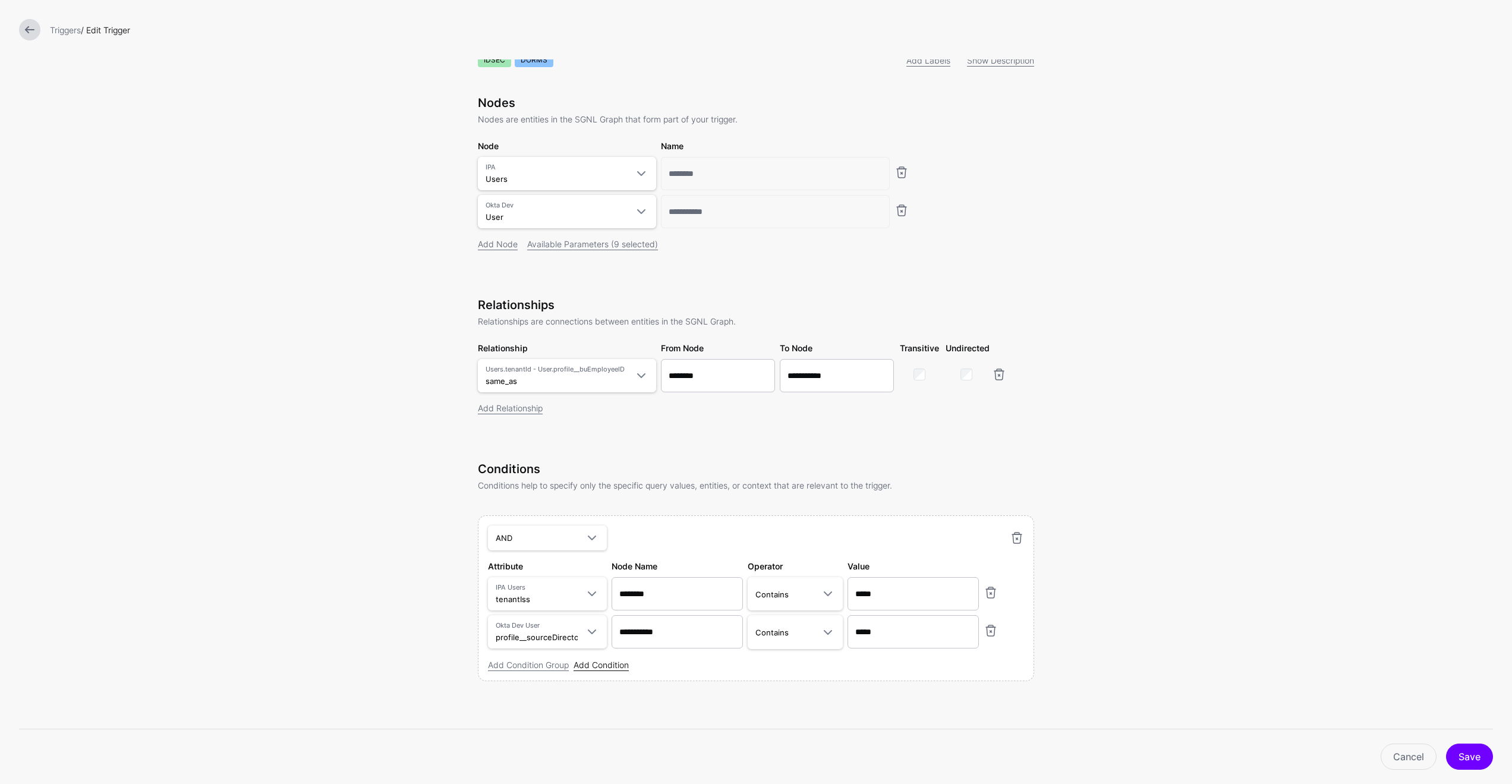
click at [607, 666] on link "Add Condition" at bounding box center [601, 664] width 55 height 10
click at [585, 671] on span at bounding box center [592, 668] width 14 height 14
type input "******"
drag, startPoint x: 582, startPoint y: 671, endPoint x: 578, endPoint y: 616, distance: 55.1
click at [578, 616] on span "User > profile__buDirectory OktaDevUser" at bounding box center [583, 629] width 148 height 29
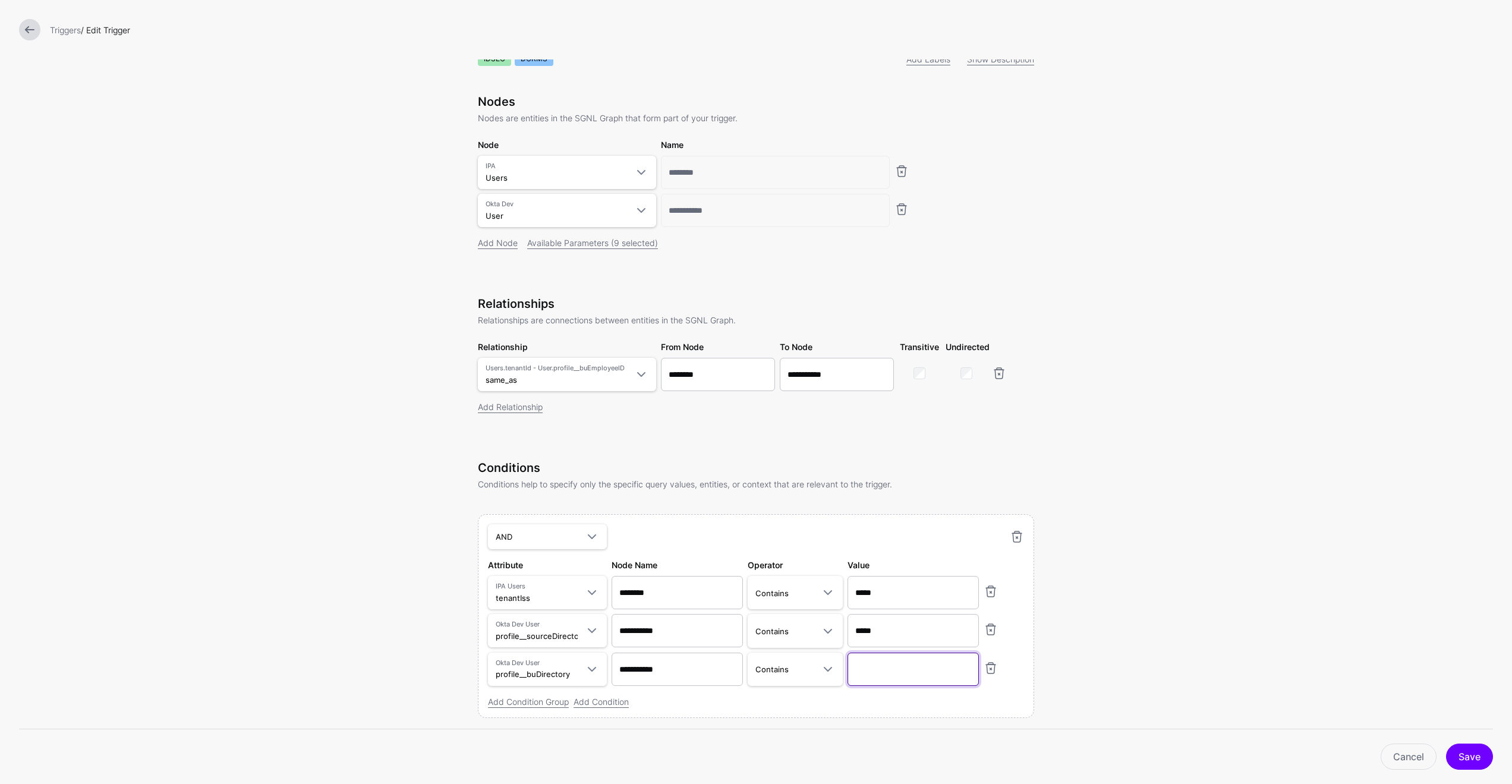
click at [889, 609] on input "text" at bounding box center [913, 592] width 132 height 34
type input "*****"
click at [1174, 592] on form "**********" at bounding box center [756, 387] width 1512 height 867
click at [1174, 753] on button "Save" at bounding box center [1469, 757] width 47 height 26
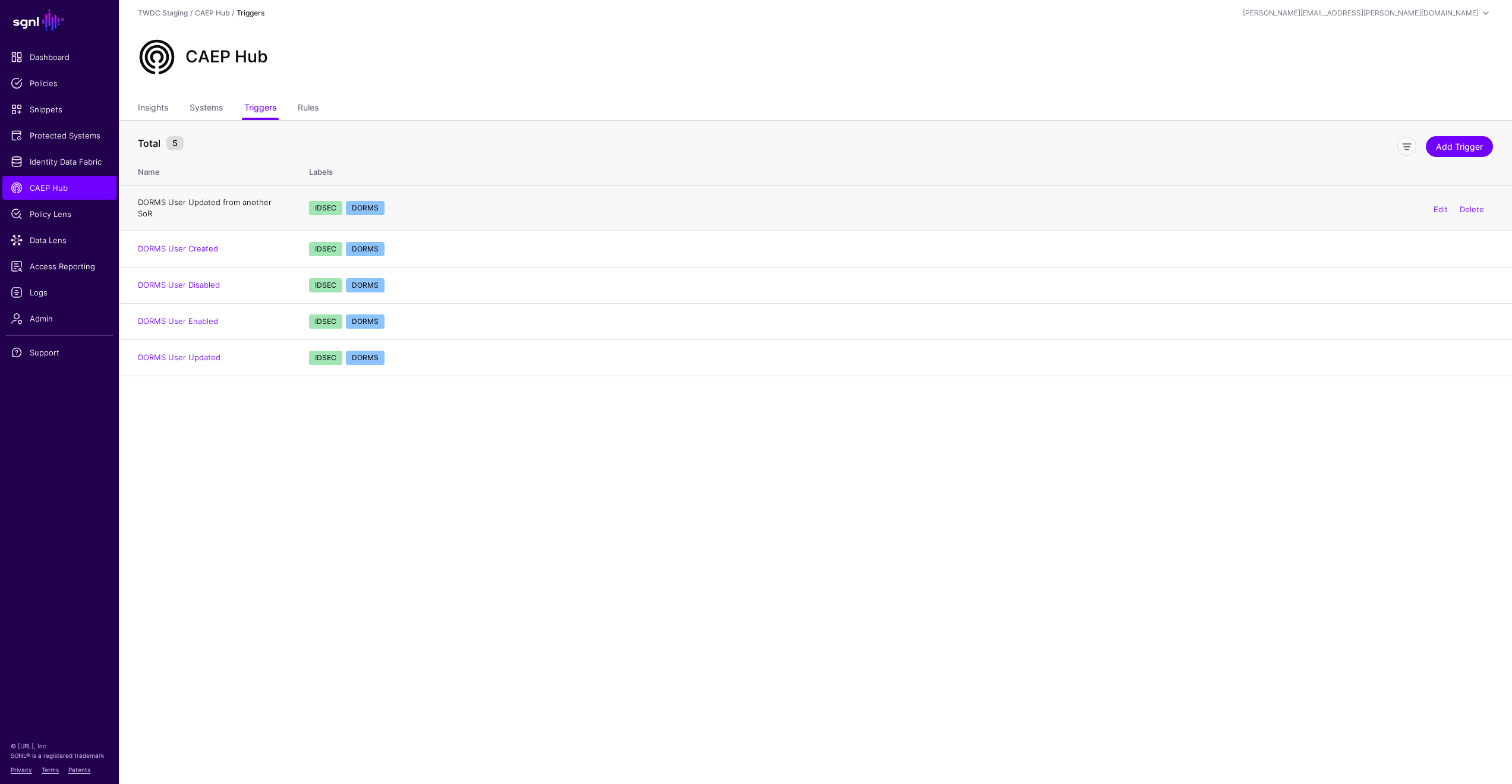
click at [237, 207] on link "DORMS User Updated from another SoR" at bounding box center [205, 207] width 134 height 21
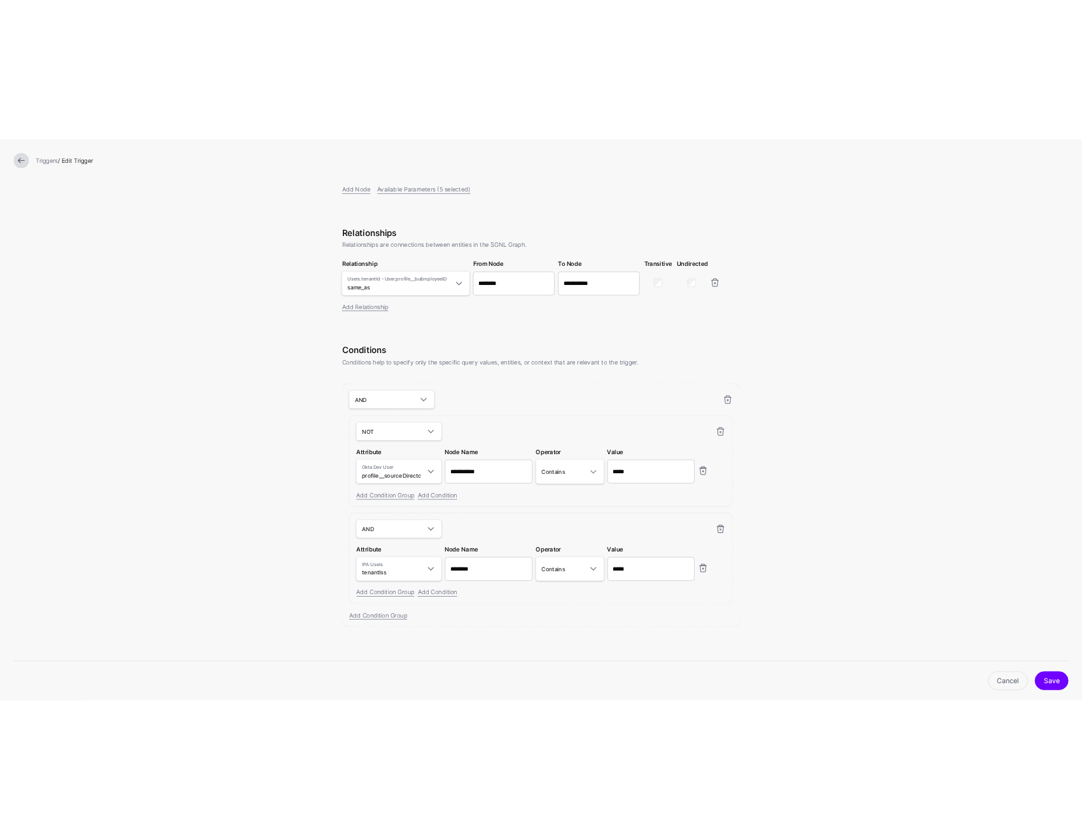
scroll to position [229, 0]
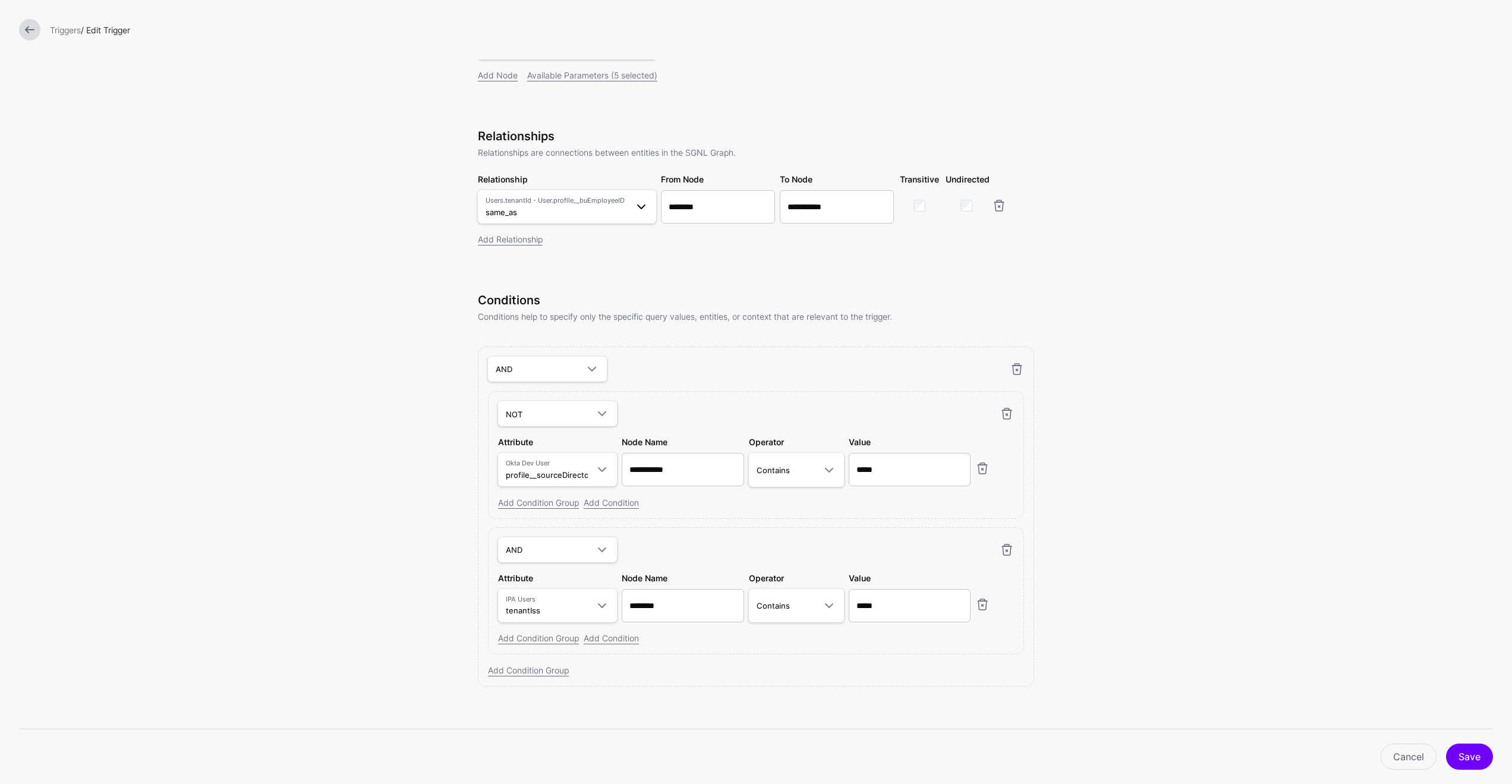
click at [618, 210] on span "Users.tenantId - User.profile__buEmployeeID same_as" at bounding box center [556, 207] width 141 height 22
click at [393, 366] on form "**********" at bounding box center [756, 287] width 1512 height 1003
drag, startPoint x: 1405, startPoint y: 763, endPoint x: 1380, endPoint y: 731, distance: 40.6
click at [1174, 763] on link "Cancel" at bounding box center [1408, 757] width 56 height 26
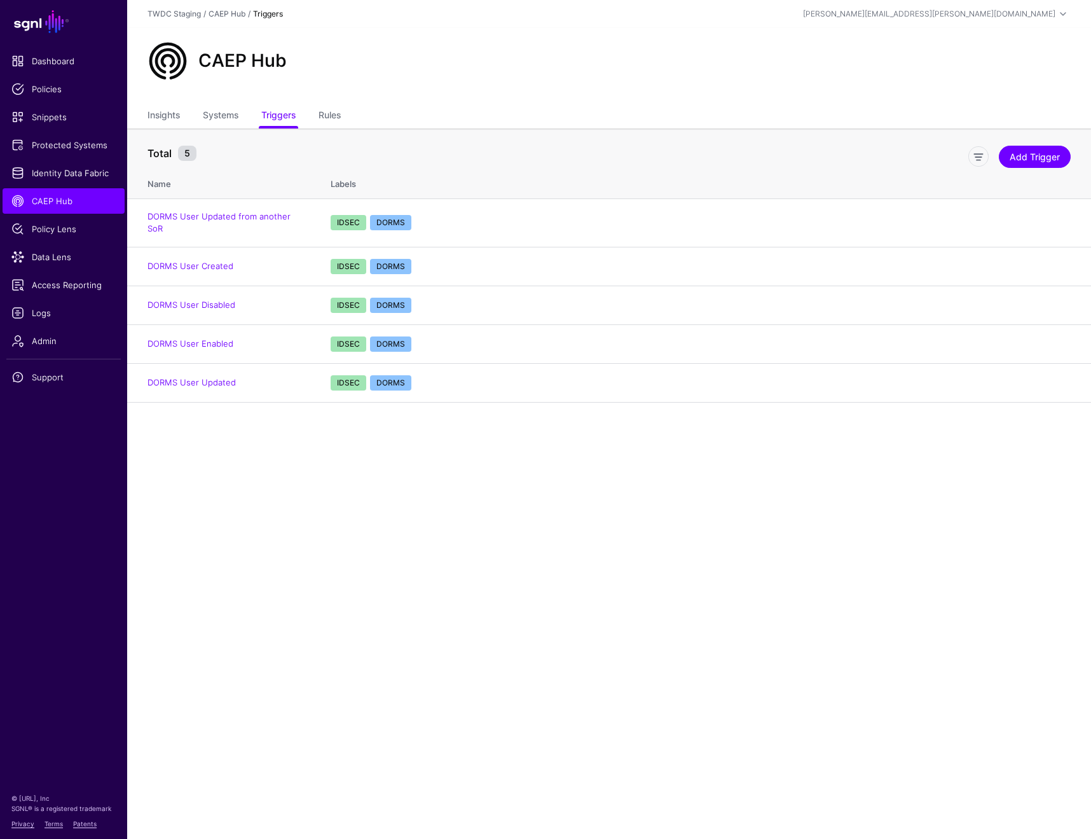
click at [239, 495] on main "SGNL Dashboard Policies Snippets Protected Systems Identity Data Fabric CAEP Hu…" at bounding box center [545, 419] width 1091 height 839
click at [225, 120] on link "Systems" at bounding box center [221, 116] width 36 height 24
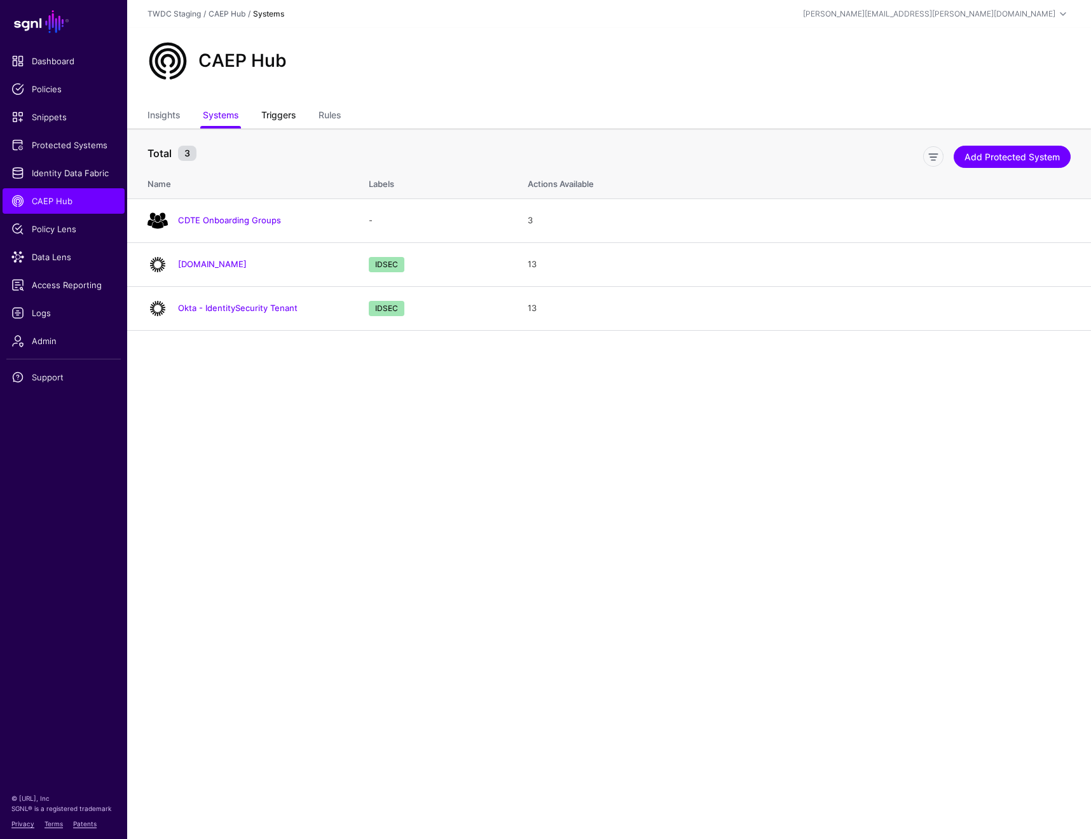
click at [277, 113] on link "Triggers" at bounding box center [278, 116] width 34 height 24
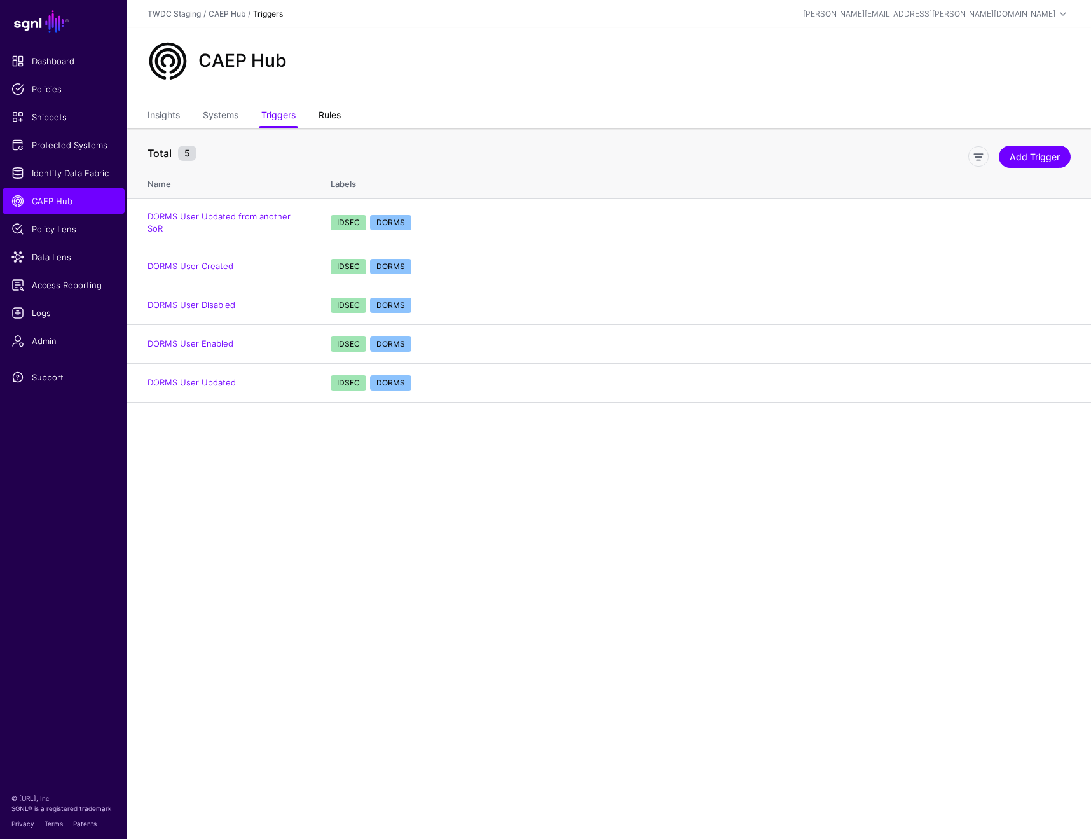
click at [330, 111] on link "Rules" at bounding box center [330, 116] width 22 height 24
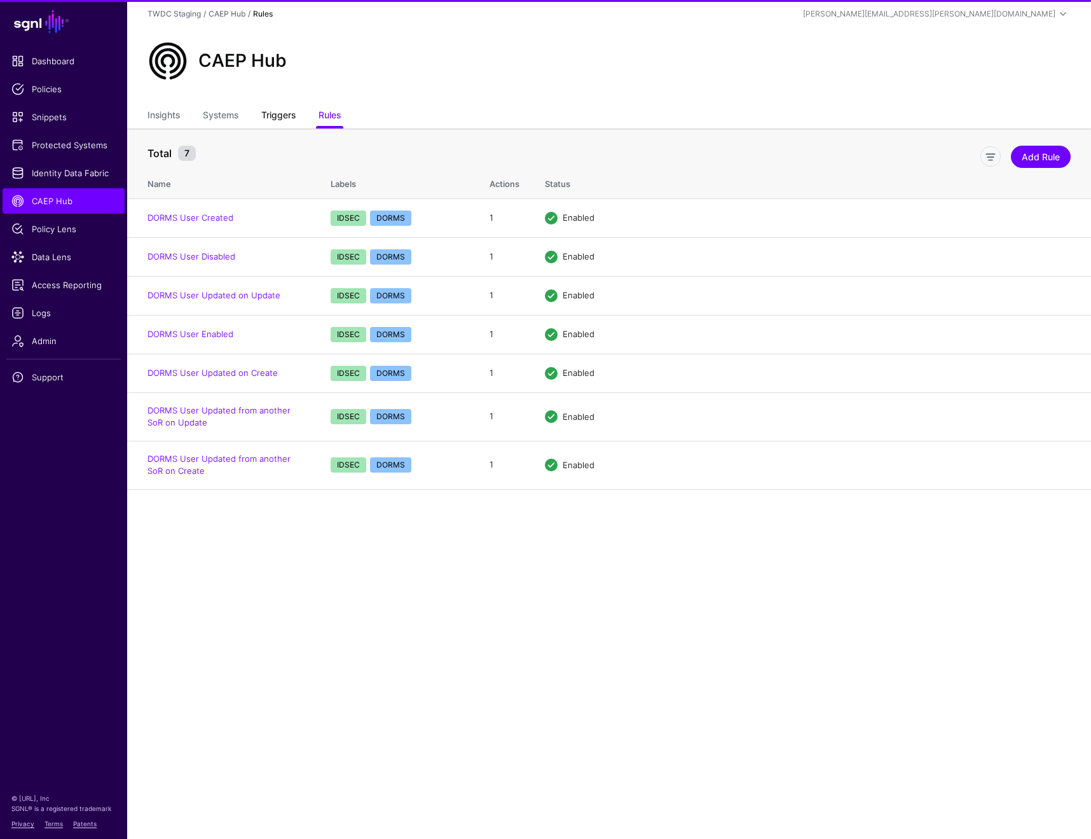
click at [289, 118] on link "Triggers" at bounding box center [278, 116] width 34 height 24
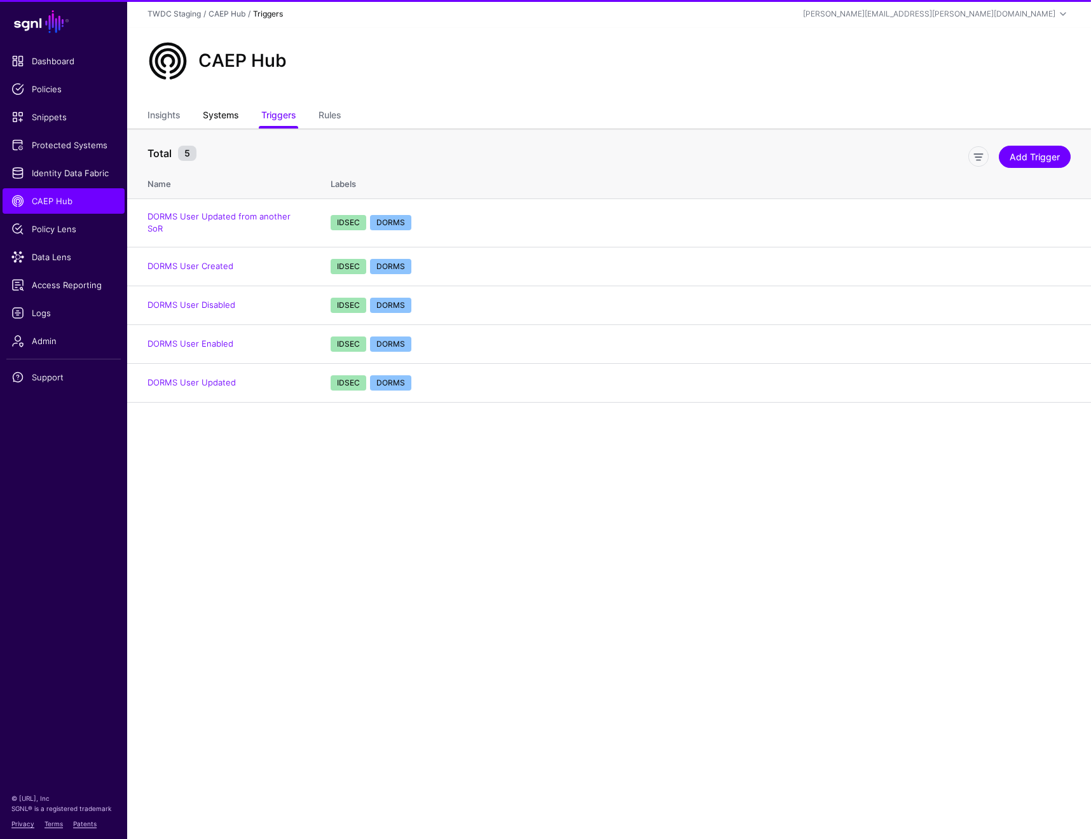
click at [226, 120] on link "Systems" at bounding box center [221, 116] width 36 height 24
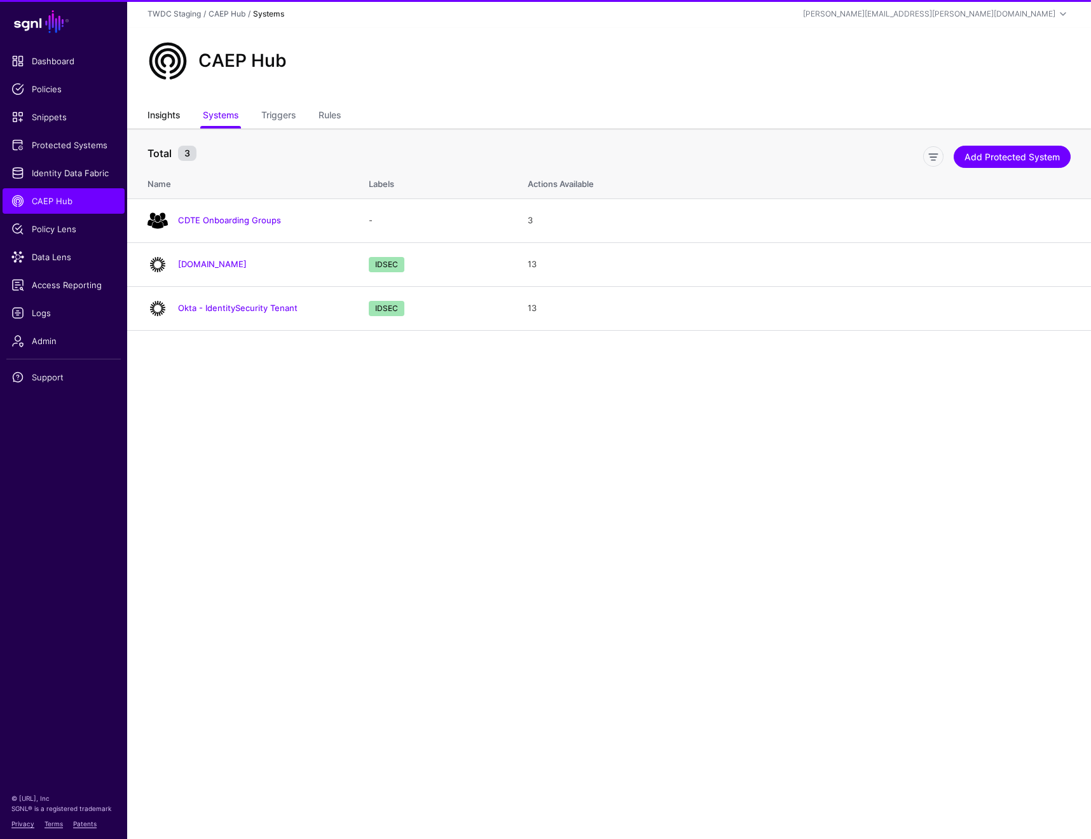
click at [158, 115] on link "Insights" at bounding box center [164, 116] width 32 height 24
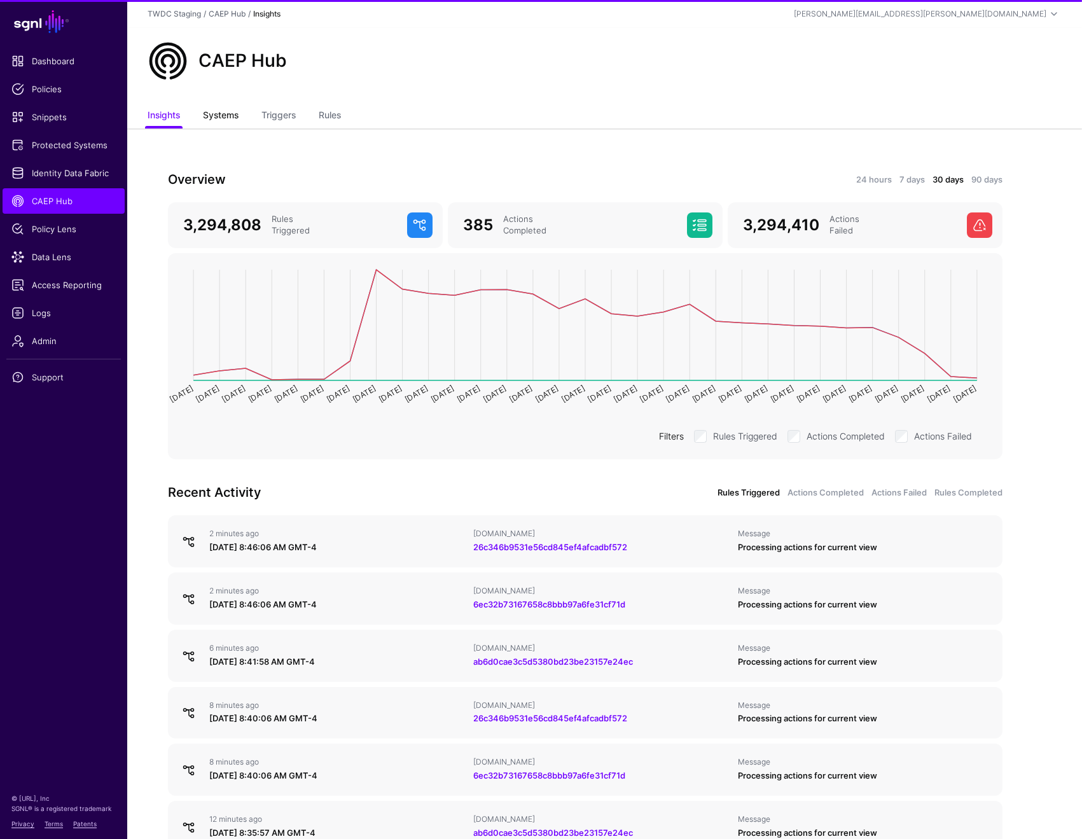
click at [226, 111] on link "Systems" at bounding box center [221, 116] width 36 height 24
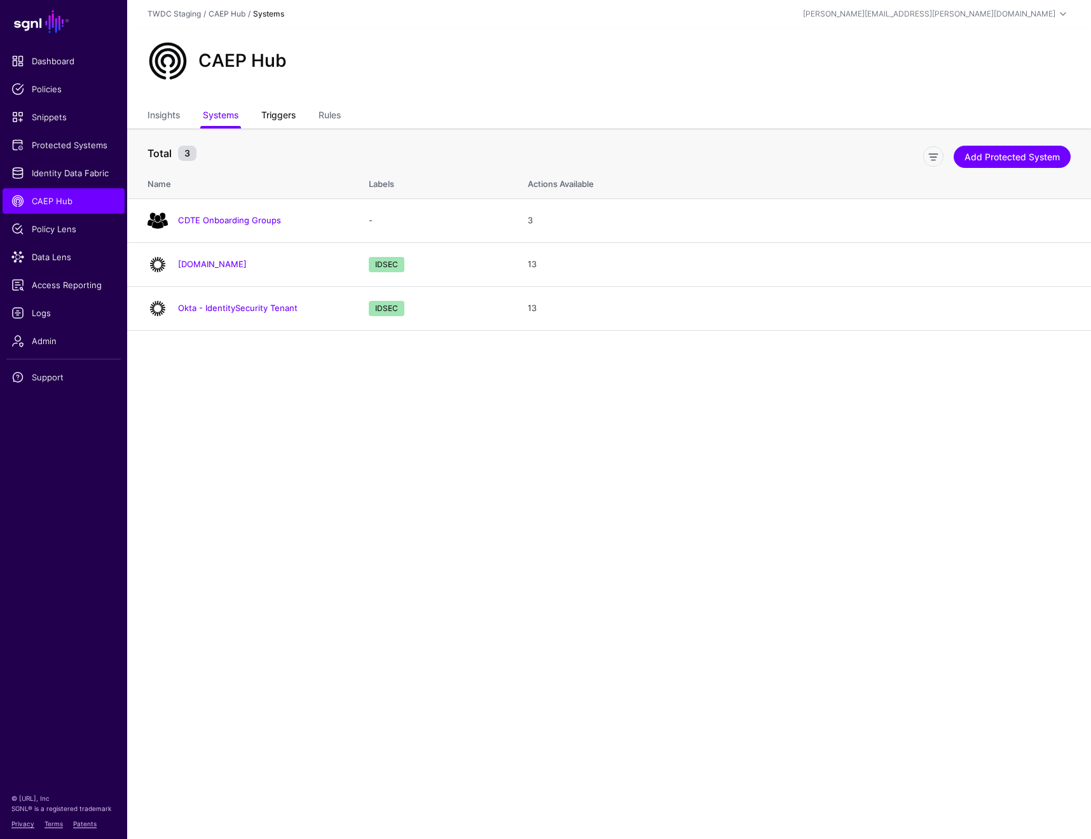
click at [272, 115] on link "Triggers" at bounding box center [278, 116] width 34 height 24
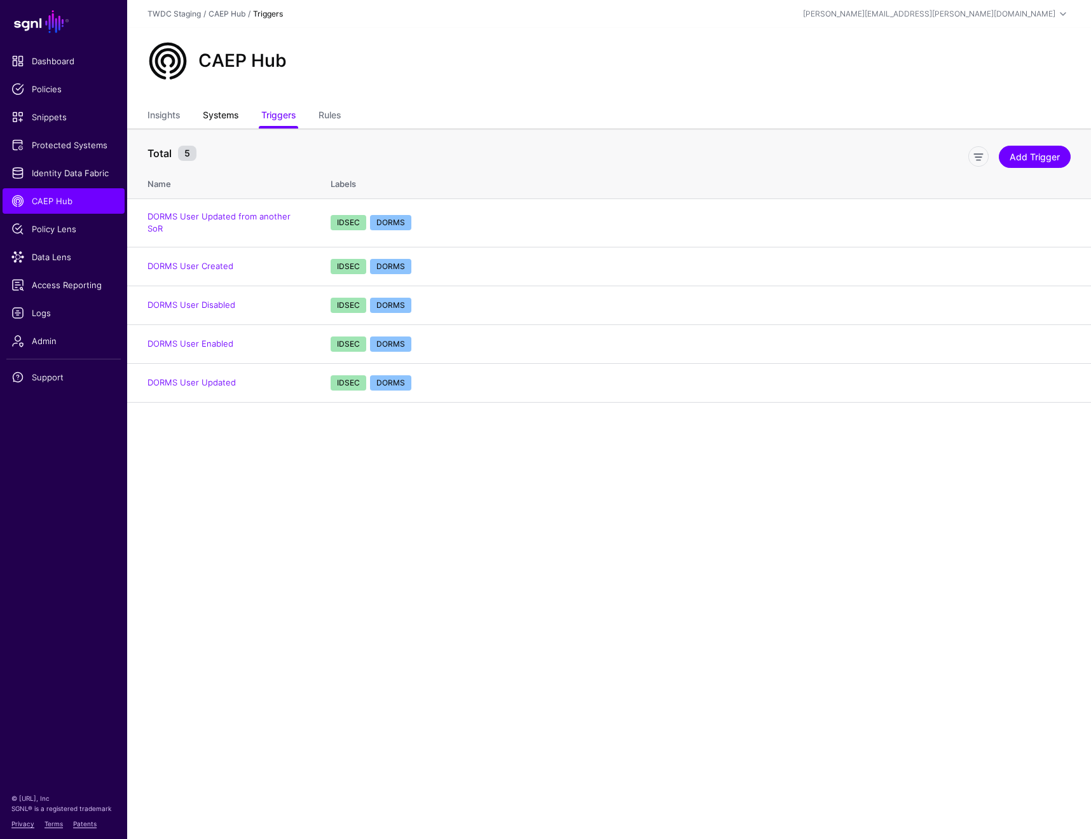
click at [221, 118] on link "Systems" at bounding box center [221, 116] width 36 height 24
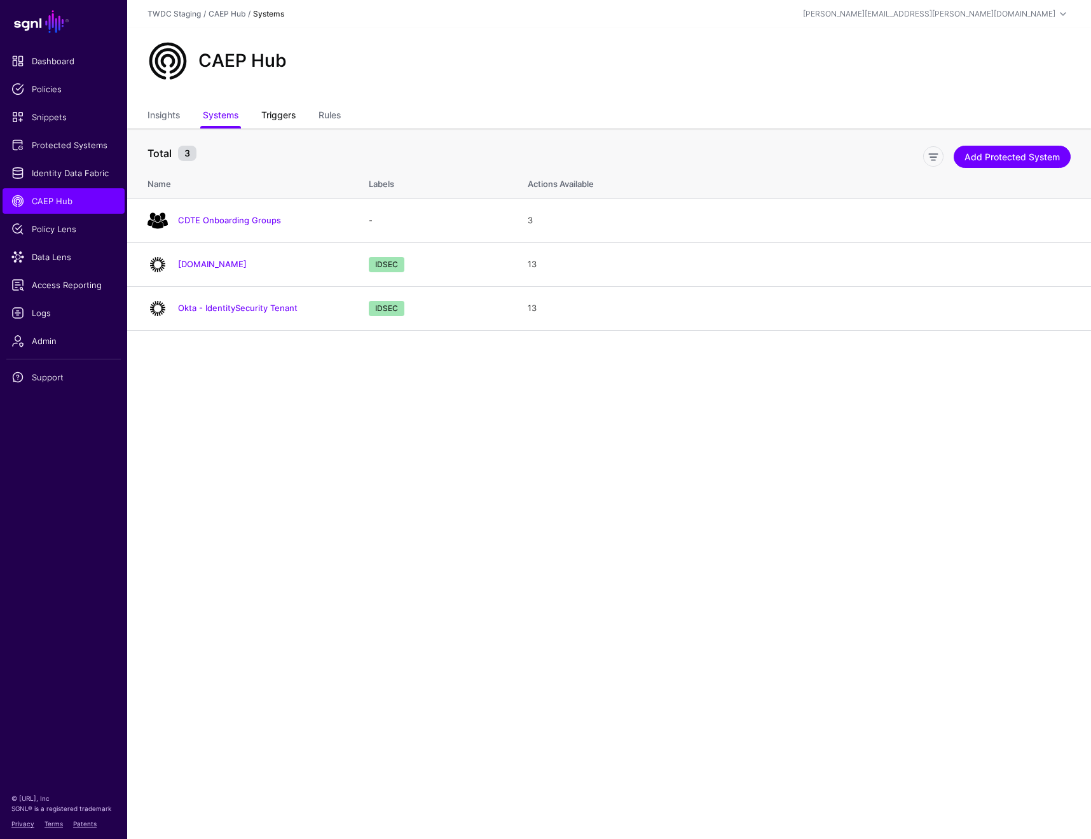
click at [296, 126] on link "Triggers" at bounding box center [278, 116] width 34 height 24
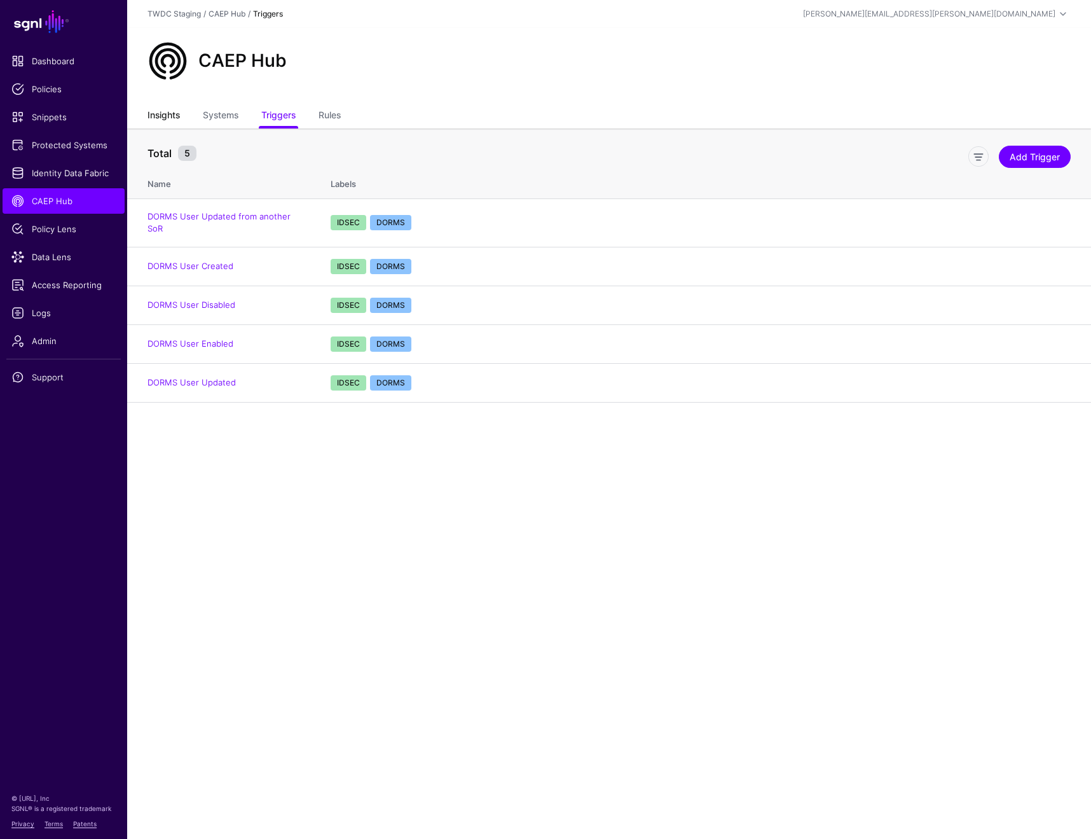
click at [150, 115] on link "Insights" at bounding box center [164, 116] width 32 height 24
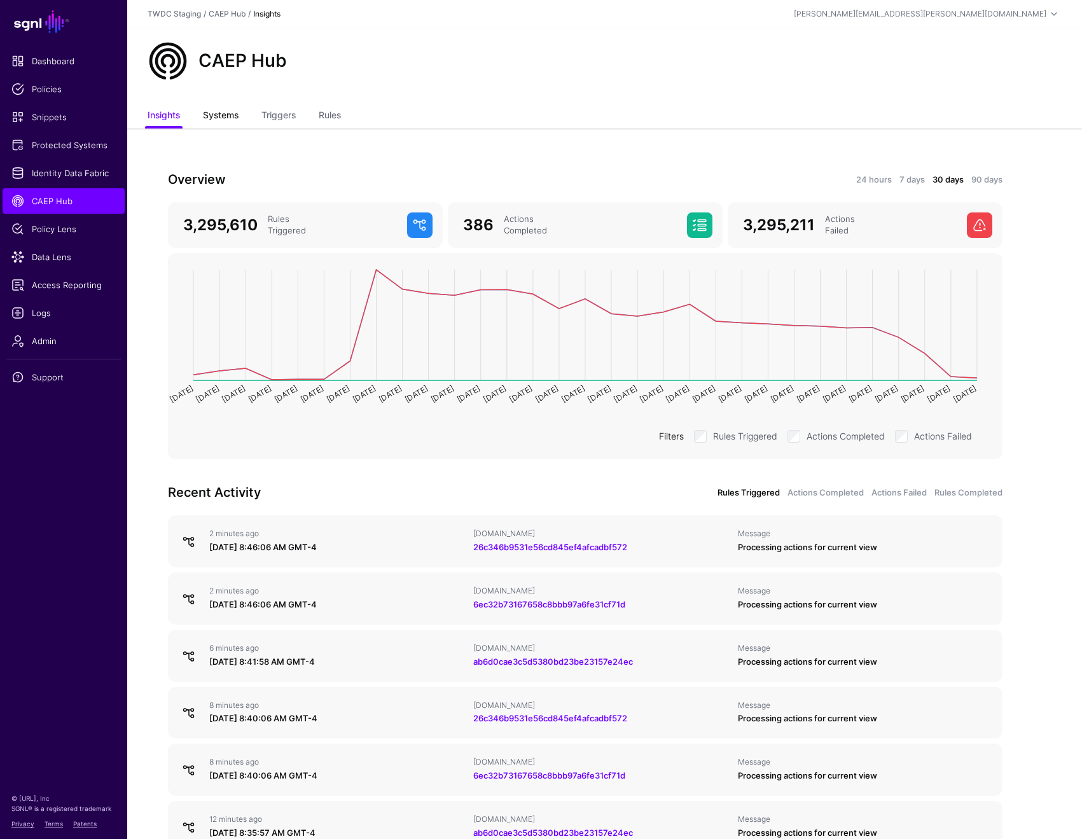
click at [233, 114] on link "Systems" at bounding box center [221, 116] width 36 height 24
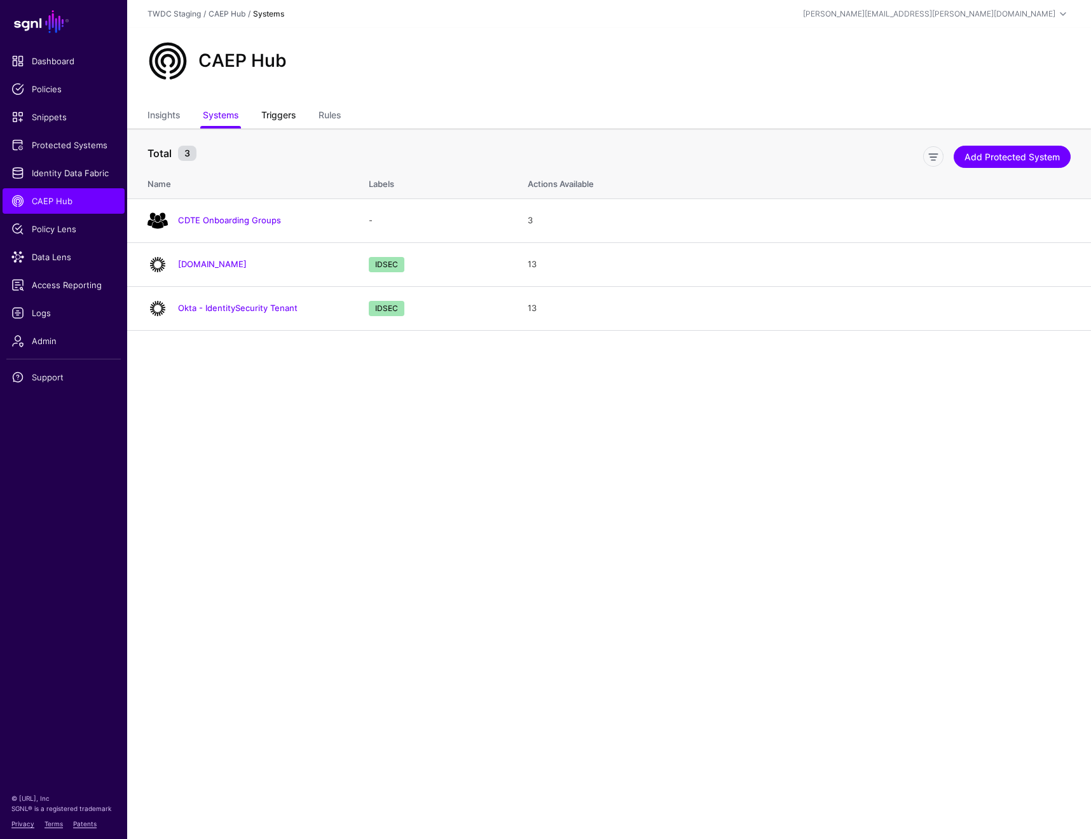
click at [270, 119] on link "Triggers" at bounding box center [278, 116] width 34 height 24
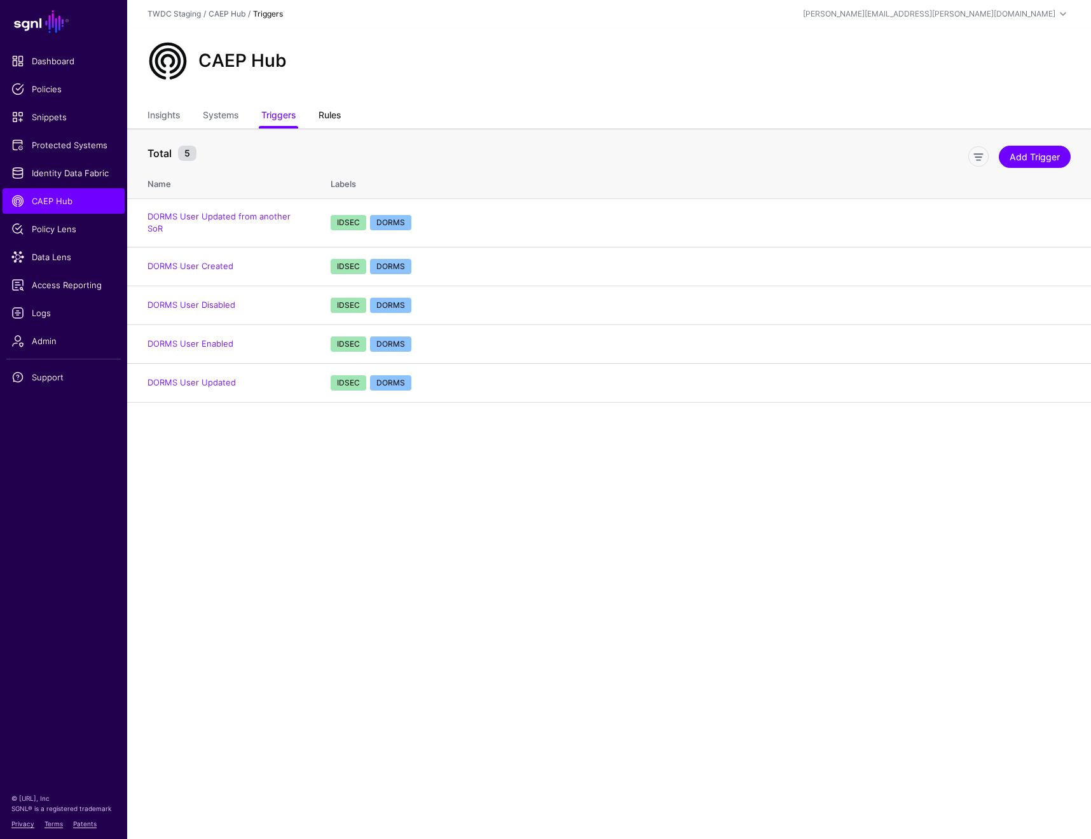
click at [329, 121] on link "Rules" at bounding box center [330, 116] width 22 height 24
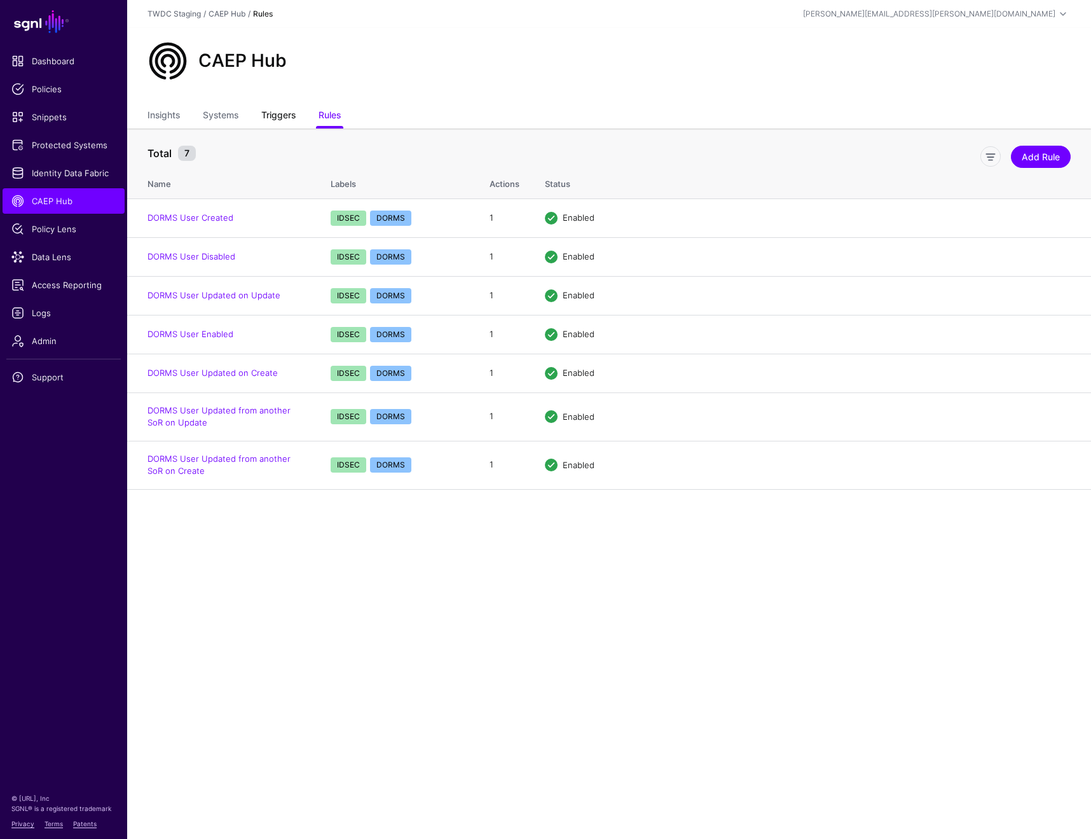
click at [289, 115] on link "Triggers" at bounding box center [278, 116] width 34 height 24
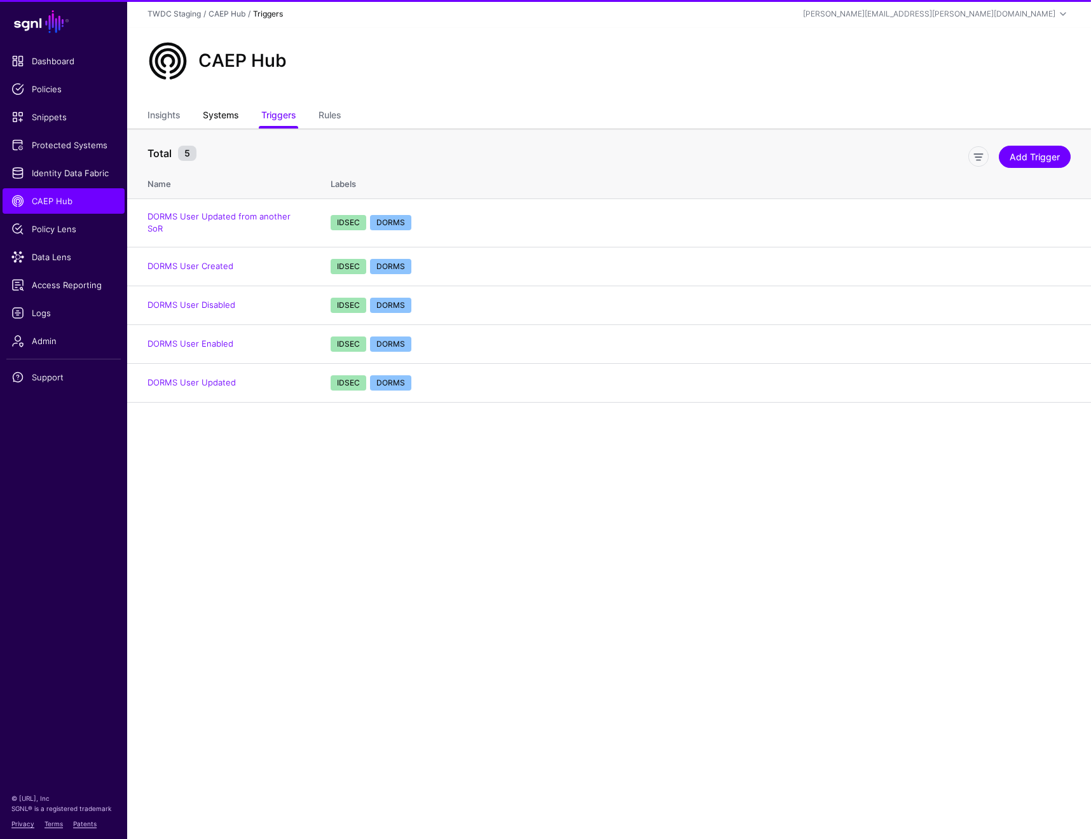
click at [231, 116] on link "Systems" at bounding box center [221, 116] width 36 height 24
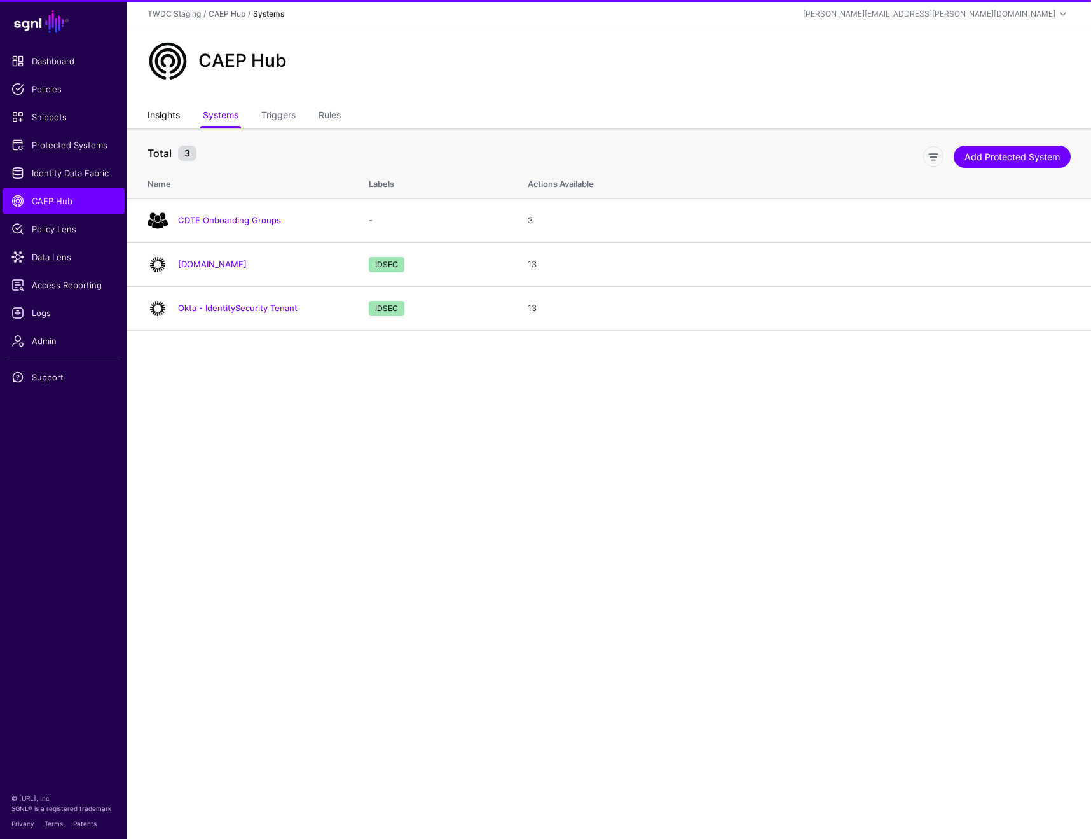
click at [174, 114] on link "Insights" at bounding box center [164, 116] width 32 height 24
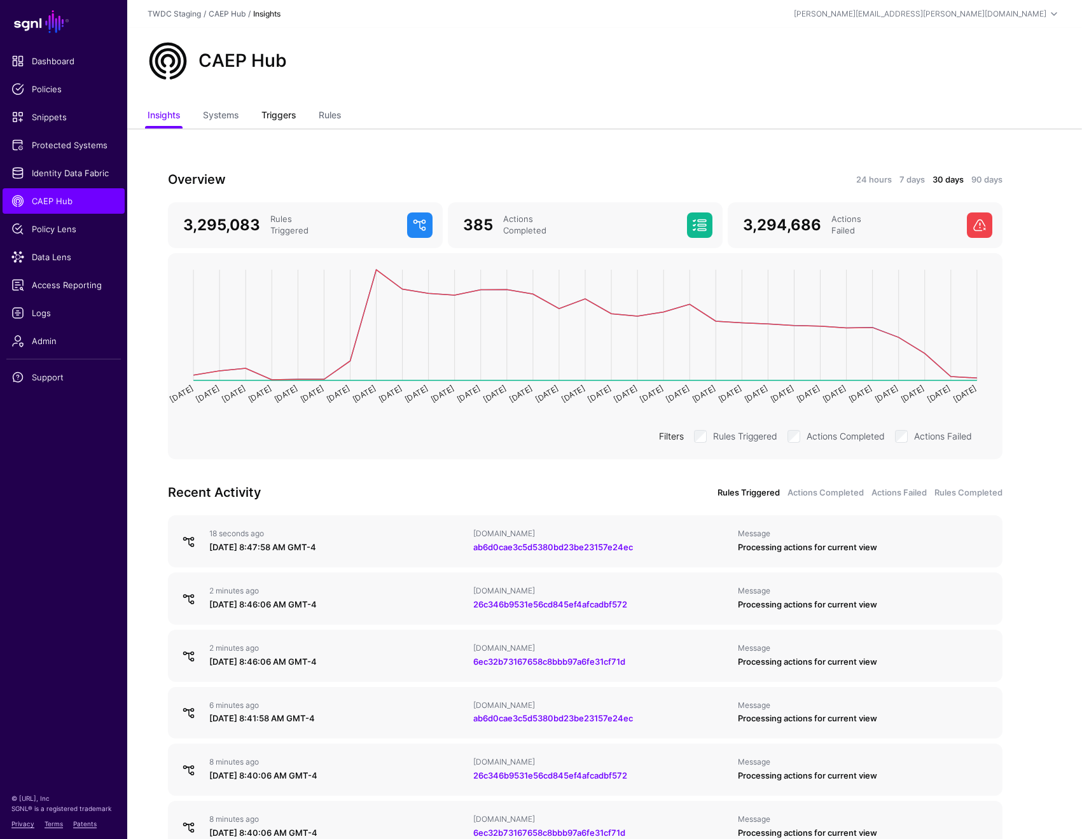
click at [282, 118] on link "Triggers" at bounding box center [278, 116] width 34 height 24
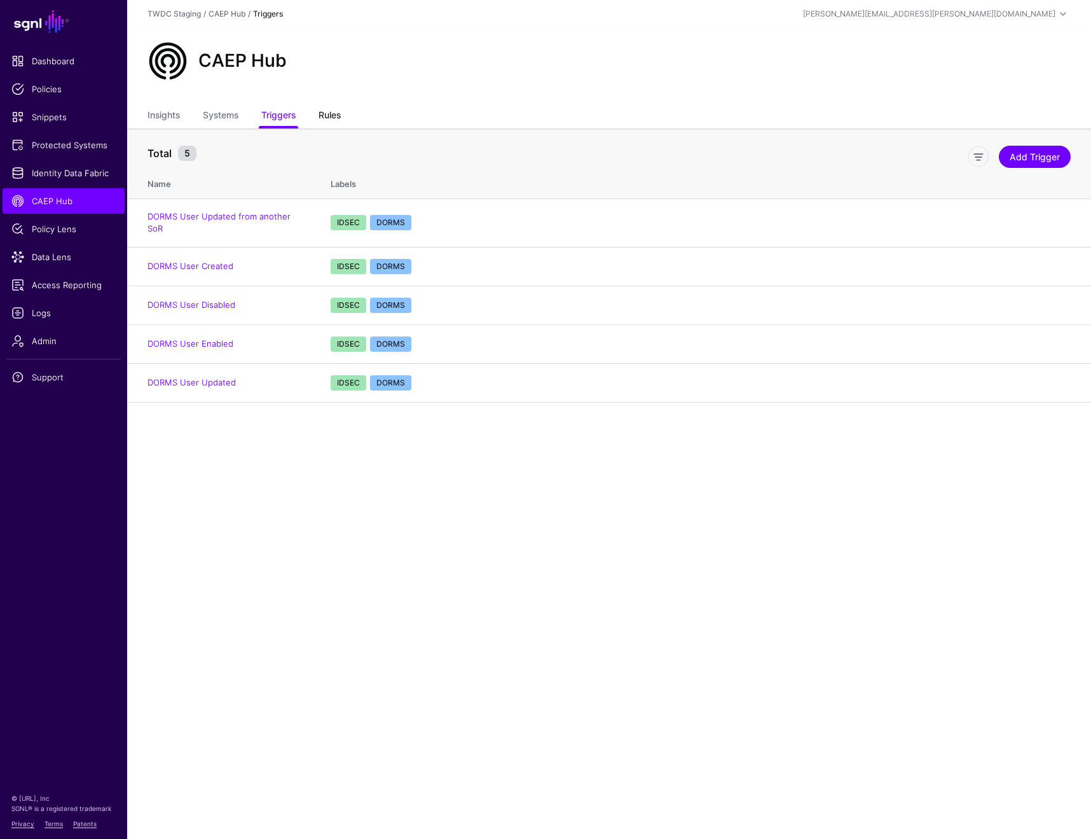
click at [327, 115] on link "Rules" at bounding box center [330, 116] width 22 height 24
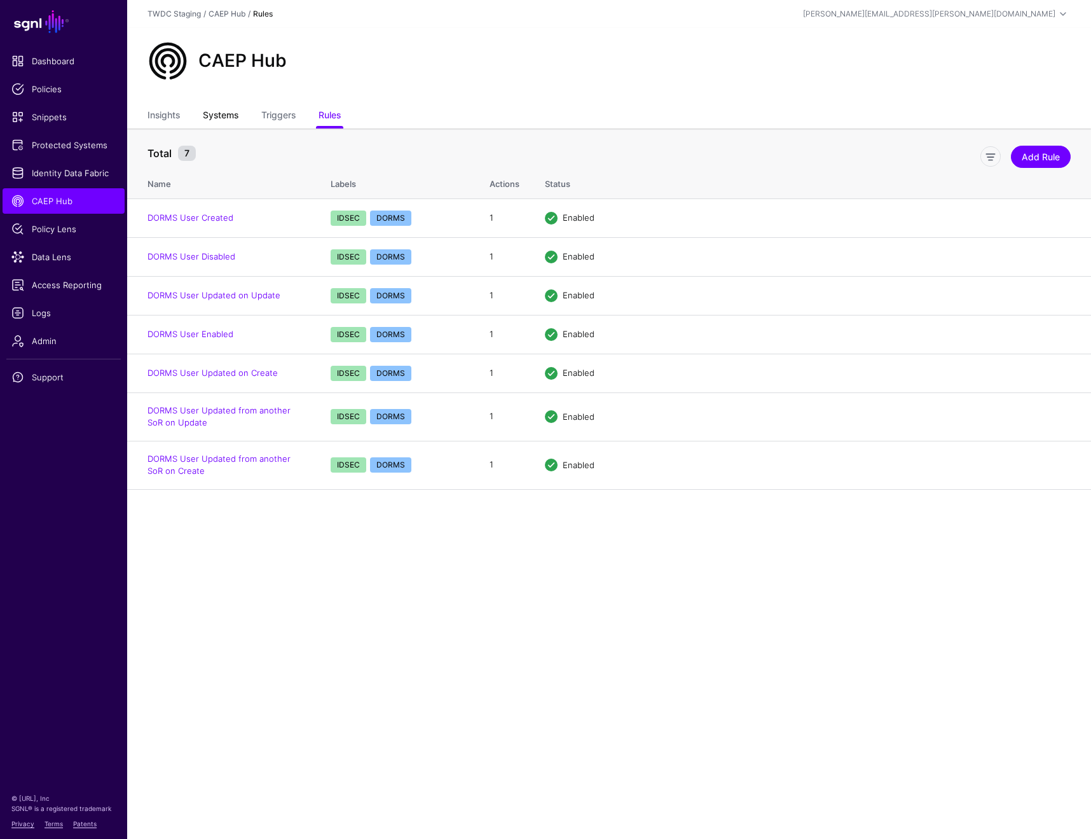
click at [232, 116] on link "Systems" at bounding box center [221, 116] width 36 height 24
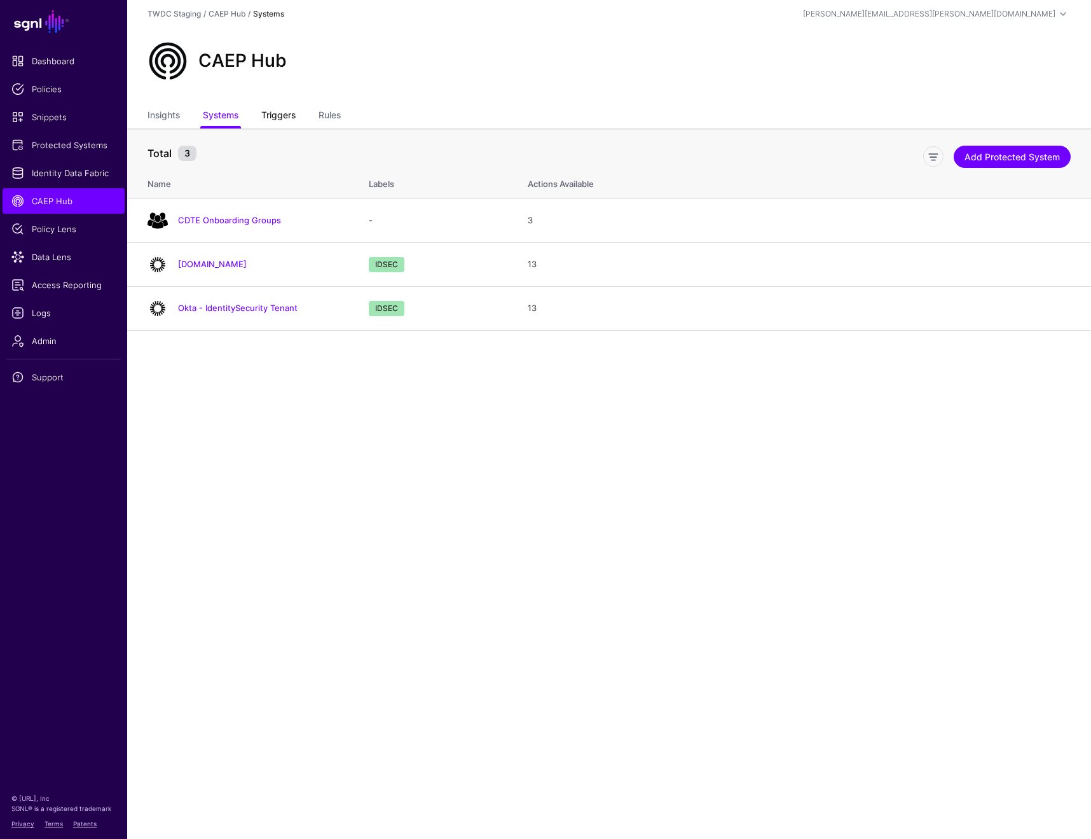
click at [287, 118] on link "Triggers" at bounding box center [278, 116] width 34 height 24
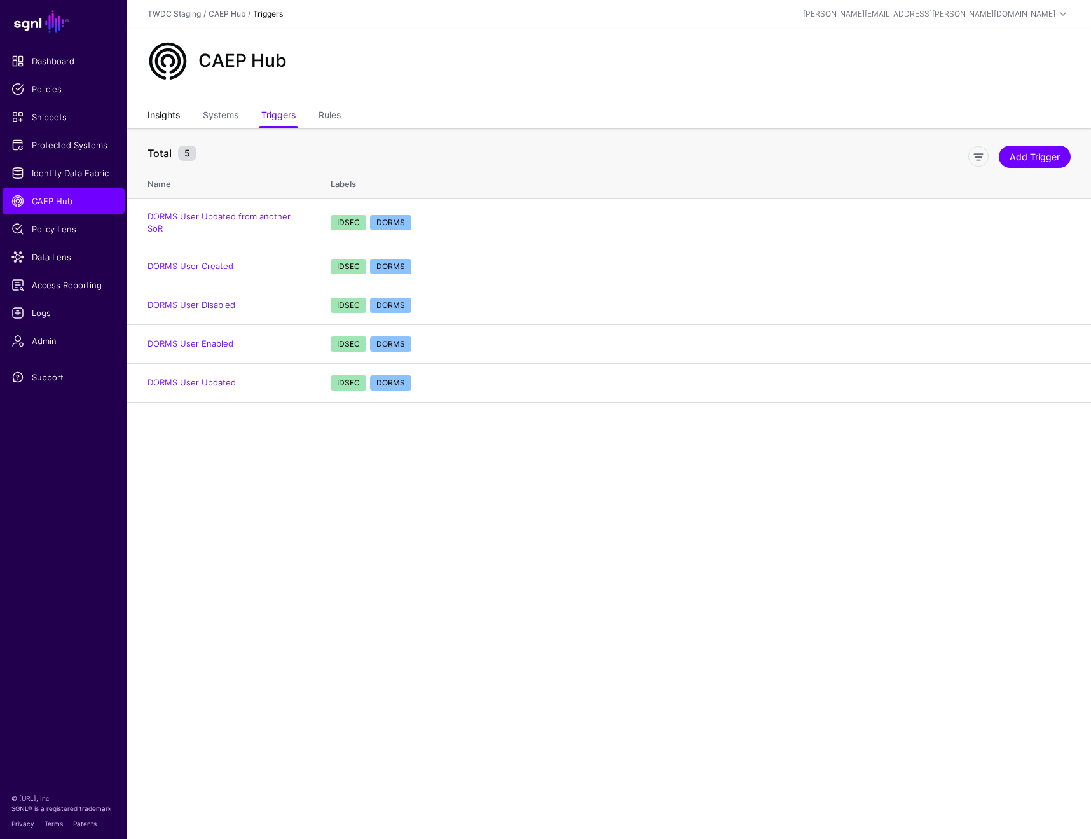
click at [169, 115] on link "Insights" at bounding box center [164, 116] width 32 height 24
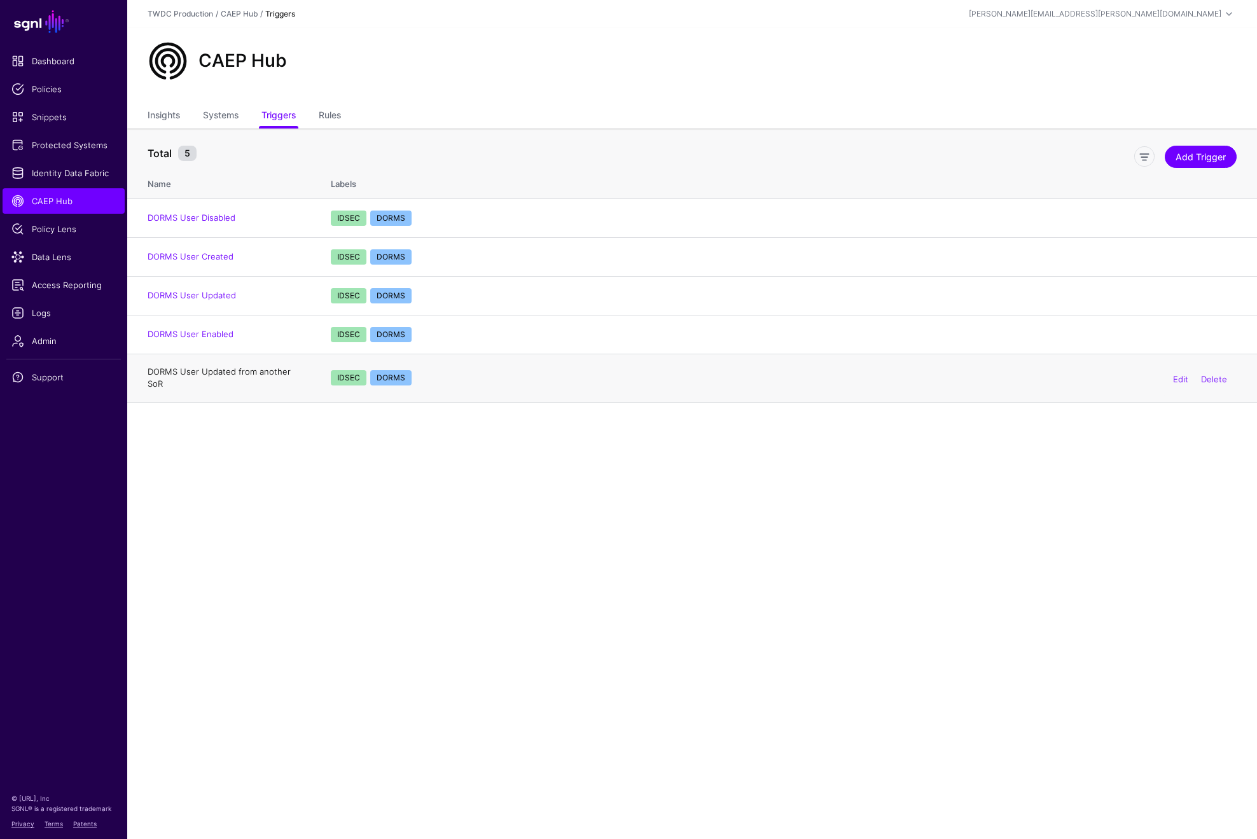
click at [276, 369] on link "DORMS User Updated from another SoR" at bounding box center [219, 377] width 143 height 23
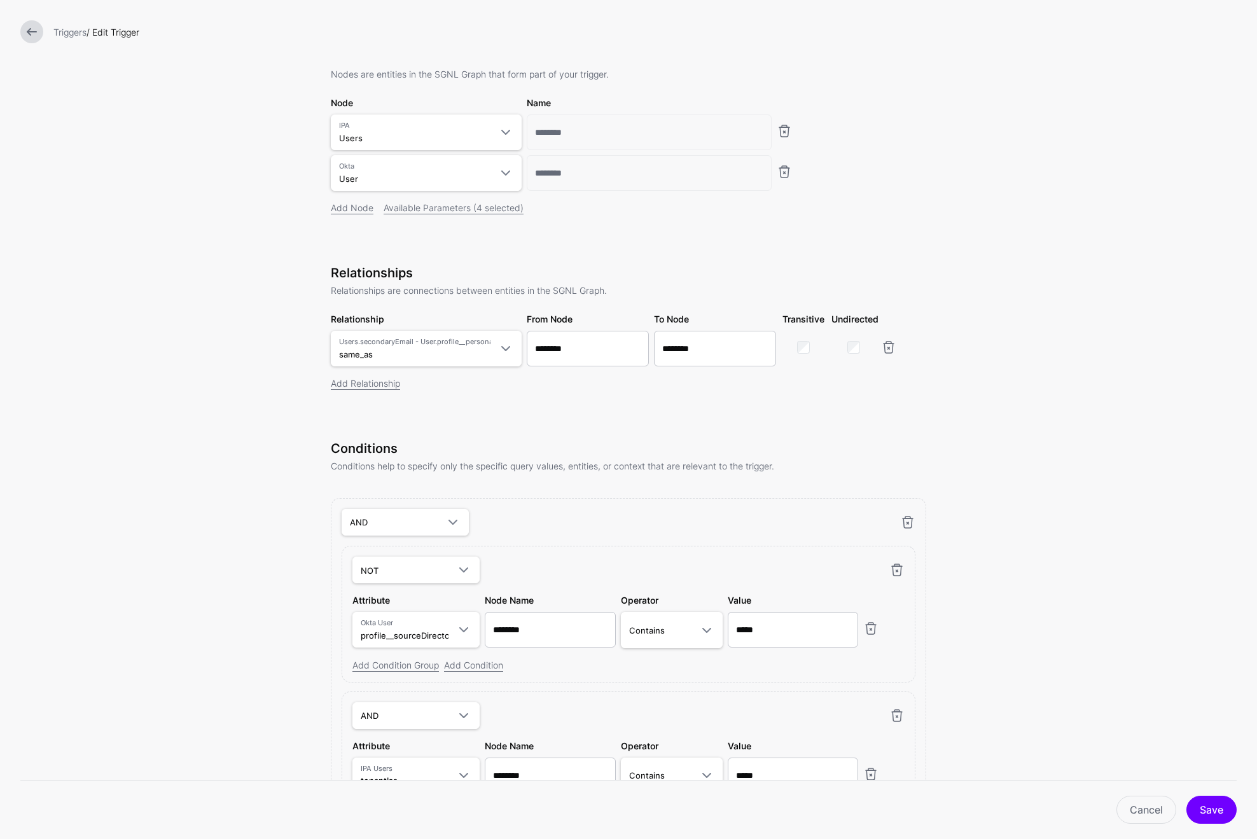
scroll to position [110, 0]
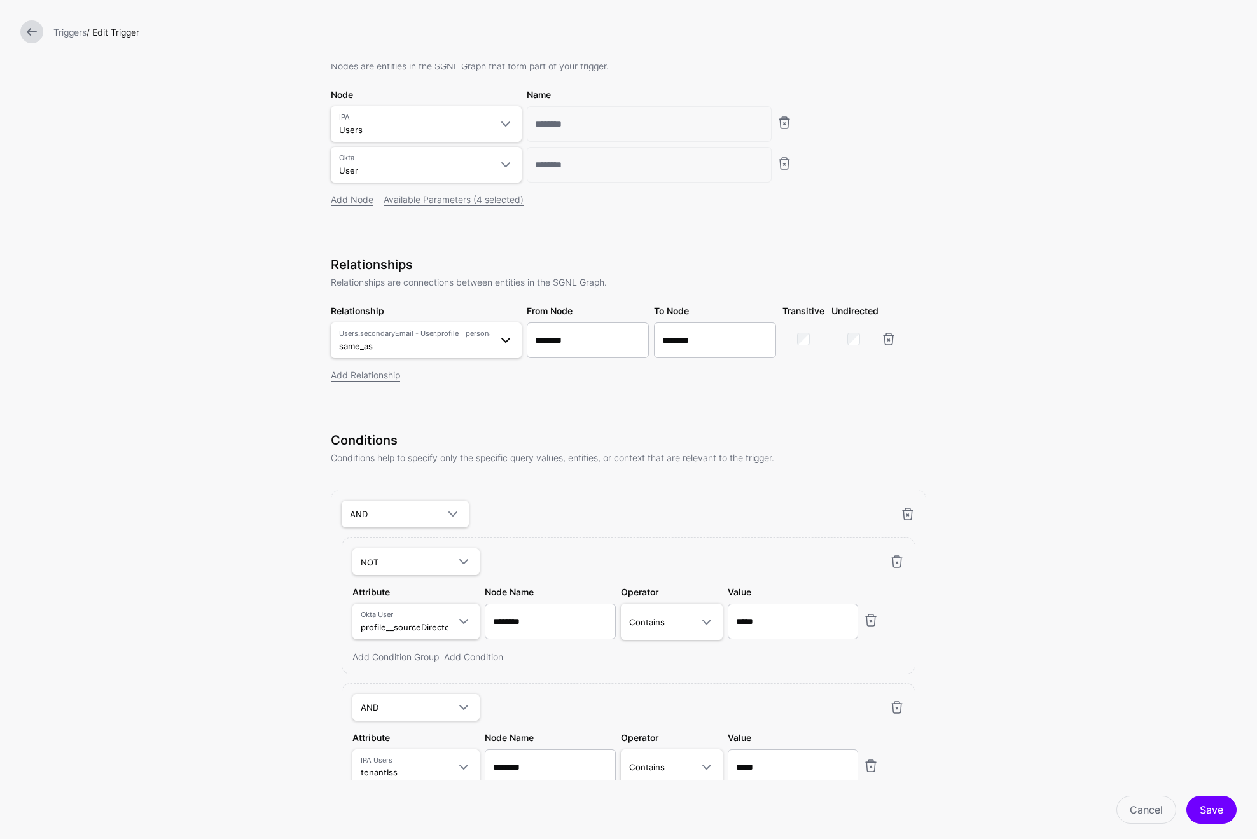
click at [501, 337] on span at bounding box center [505, 340] width 15 height 15
click at [991, 410] on form "**********" at bounding box center [628, 426] width 1257 height 1073
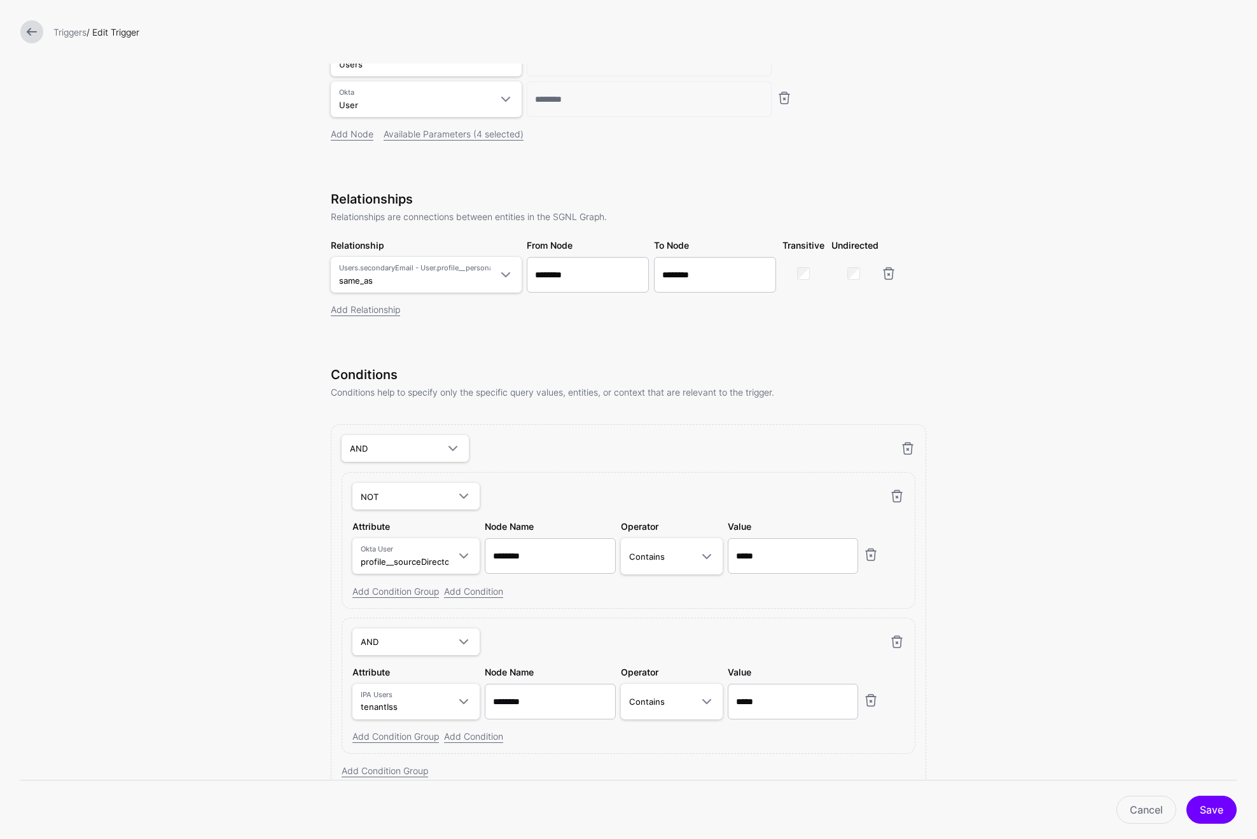
scroll to position [236, 0]
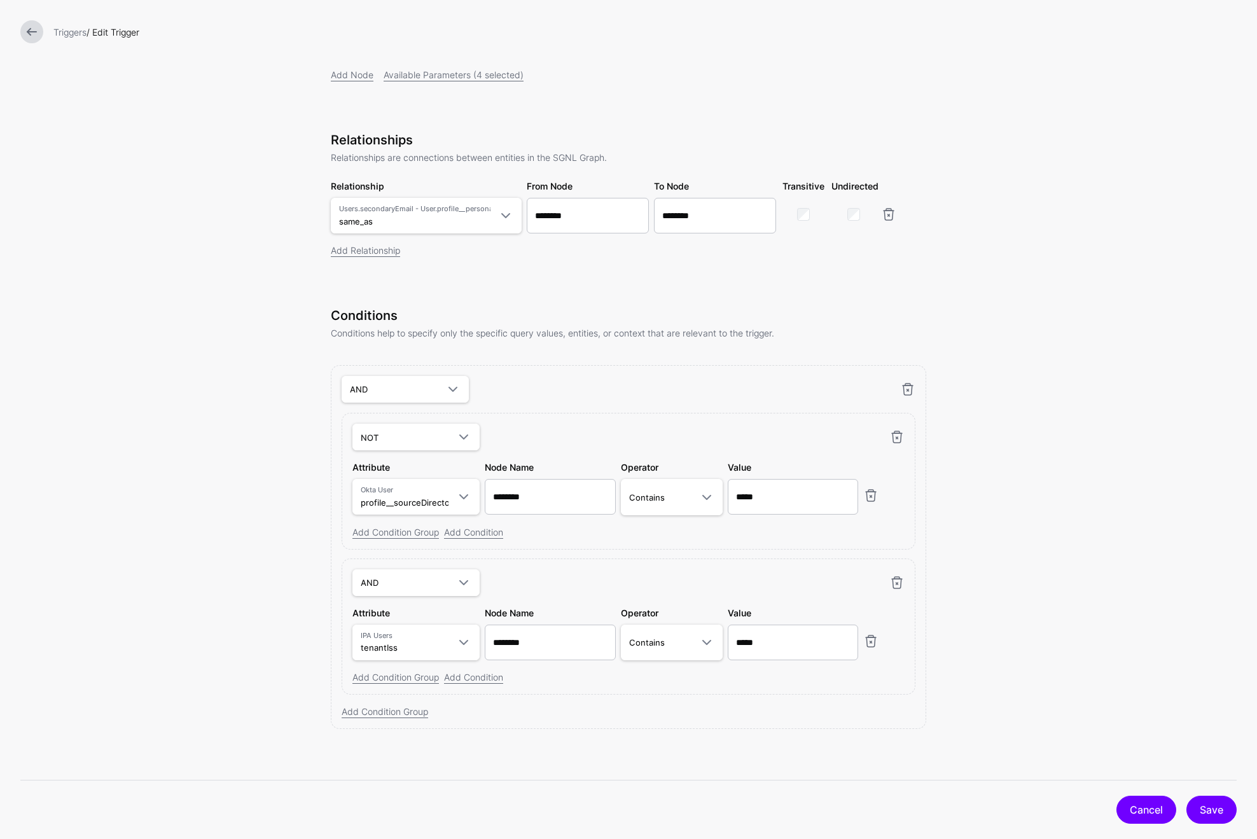
click at [1130, 806] on link "Cancel" at bounding box center [1146, 810] width 60 height 28
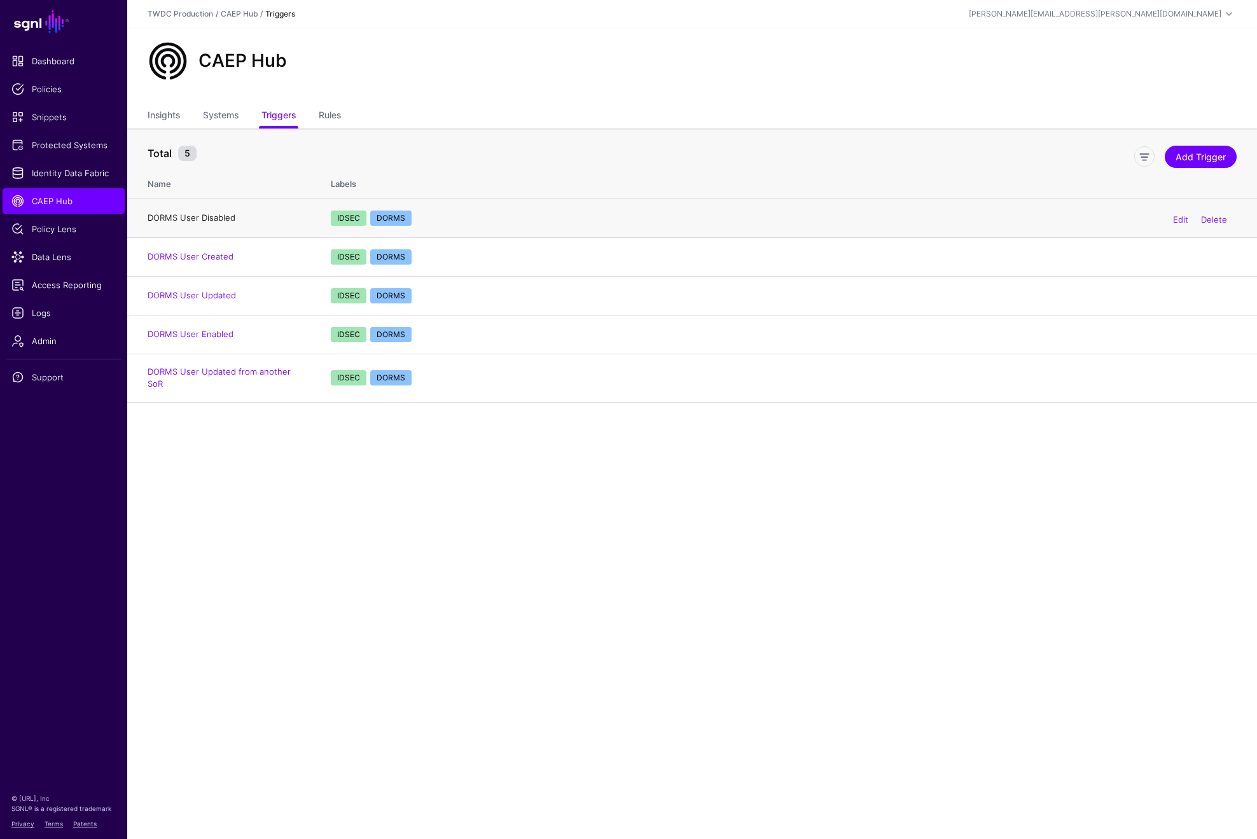
click at [219, 216] on link "DORMS User Disabled" at bounding box center [192, 217] width 88 height 10
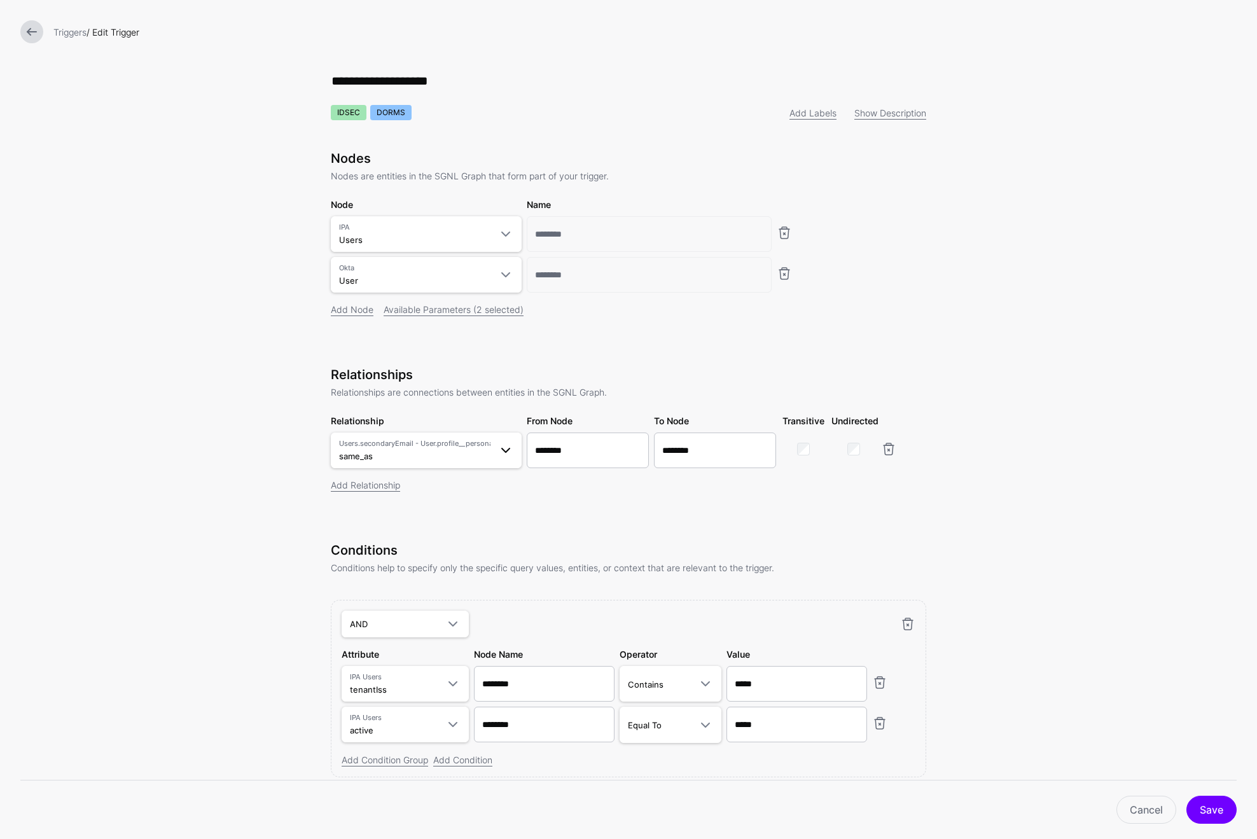
click at [498, 455] on span at bounding box center [505, 450] width 15 height 15
click at [439, 614] on span "tenant_sub_to_bu_employee_id Users.tenantId - User.profile__buEmployeeID" at bounding box center [426, 622] width 170 height 31
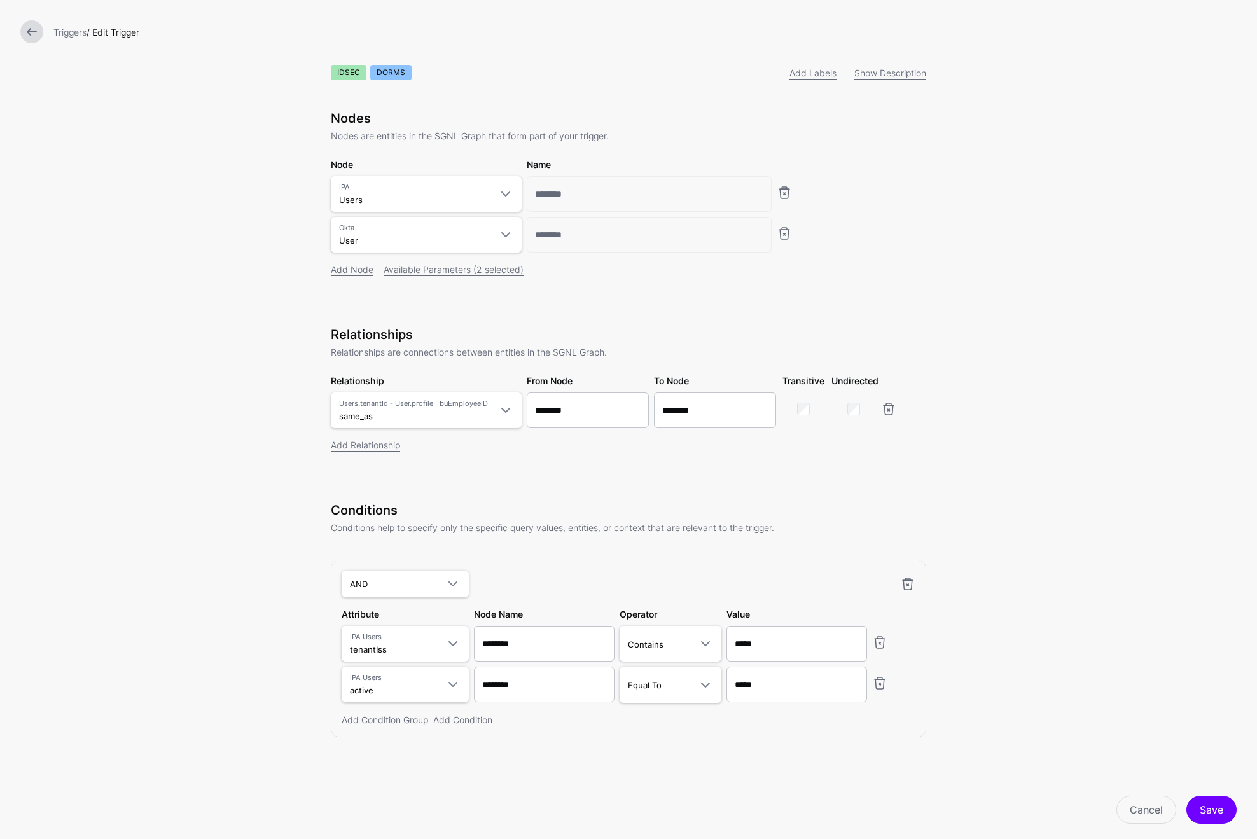
scroll to position [50, 0]
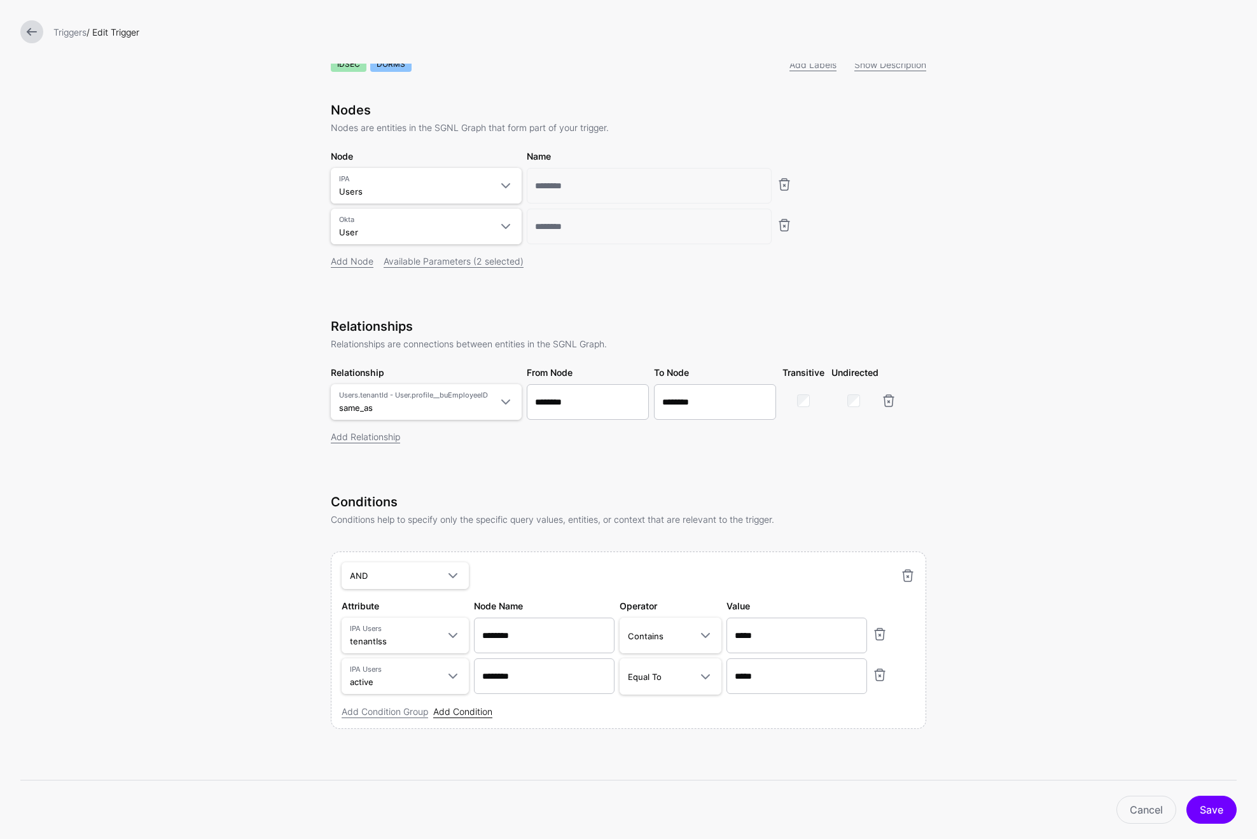
click at [455, 712] on link "Add Condition" at bounding box center [462, 711] width 59 height 11
click at [447, 719] on span at bounding box center [452, 715] width 15 height 15
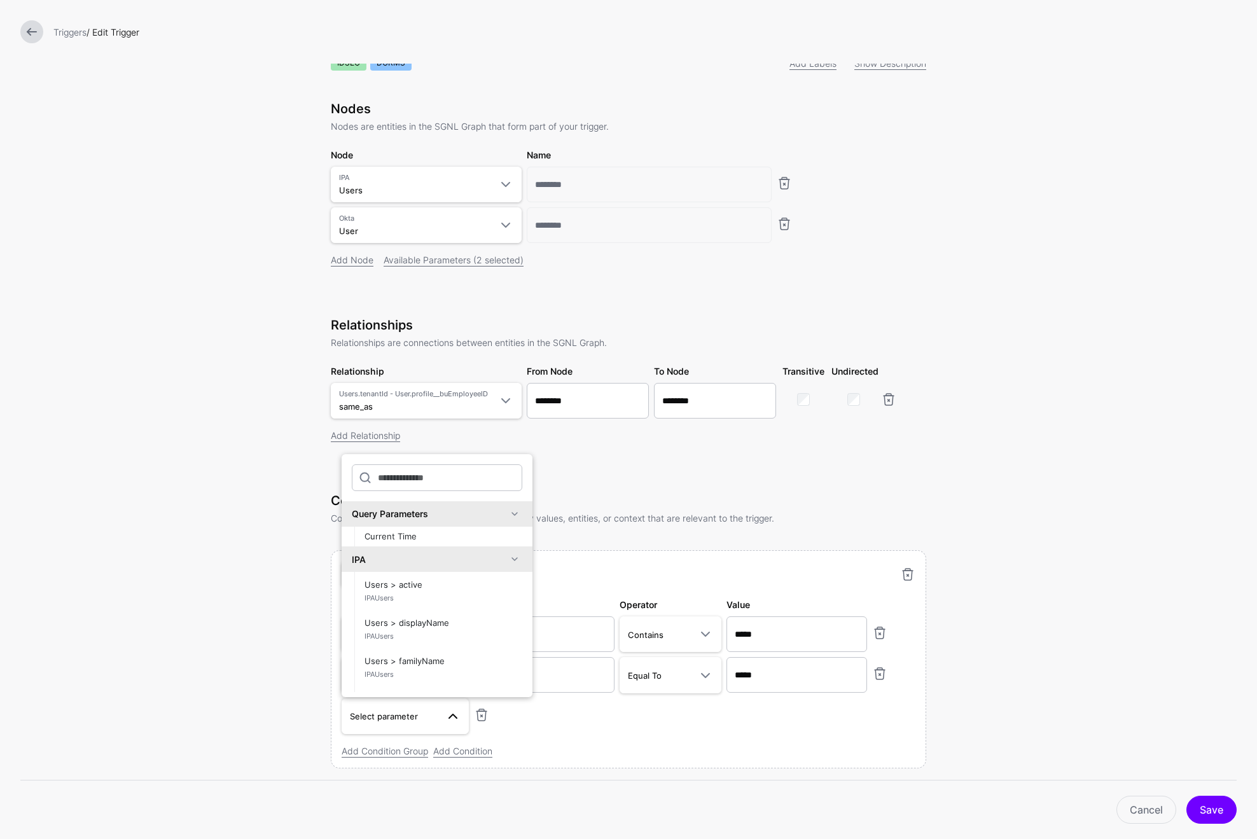
scroll to position [0, 0]
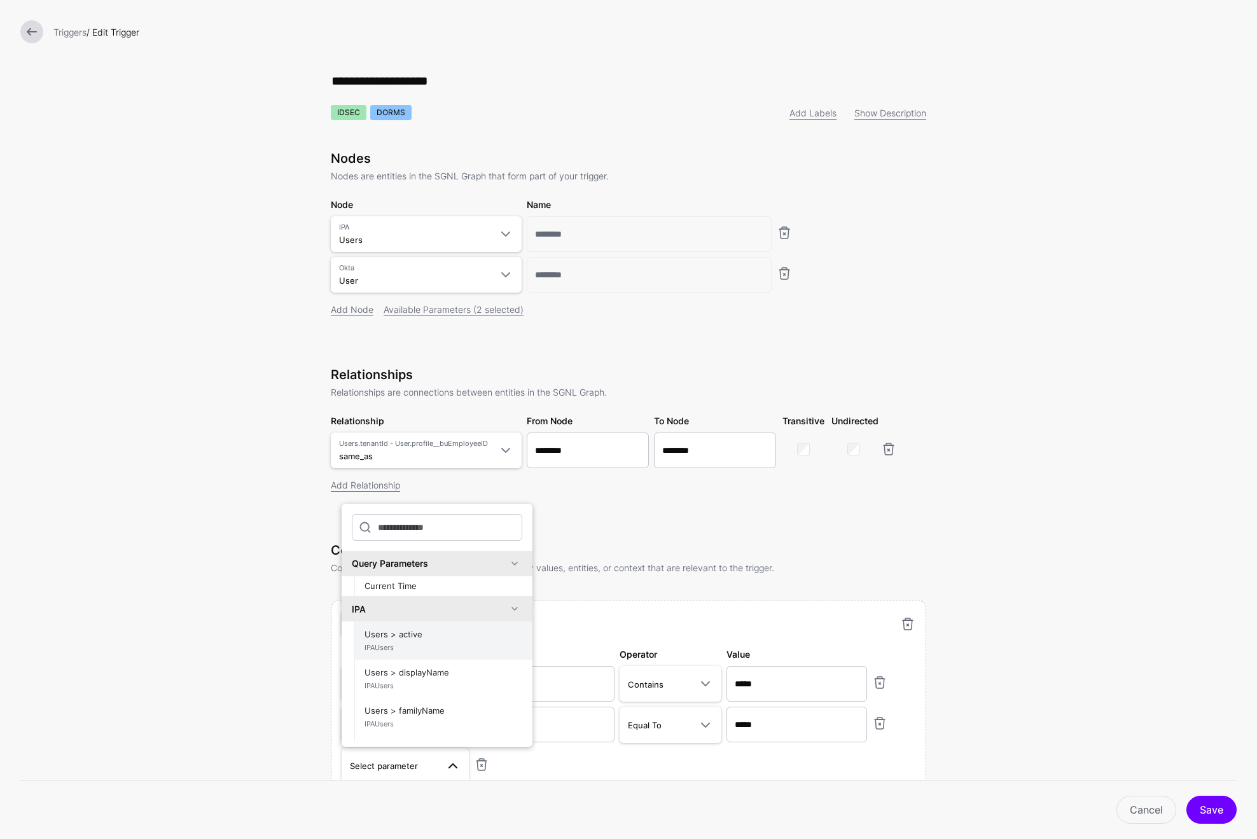
type input "*"
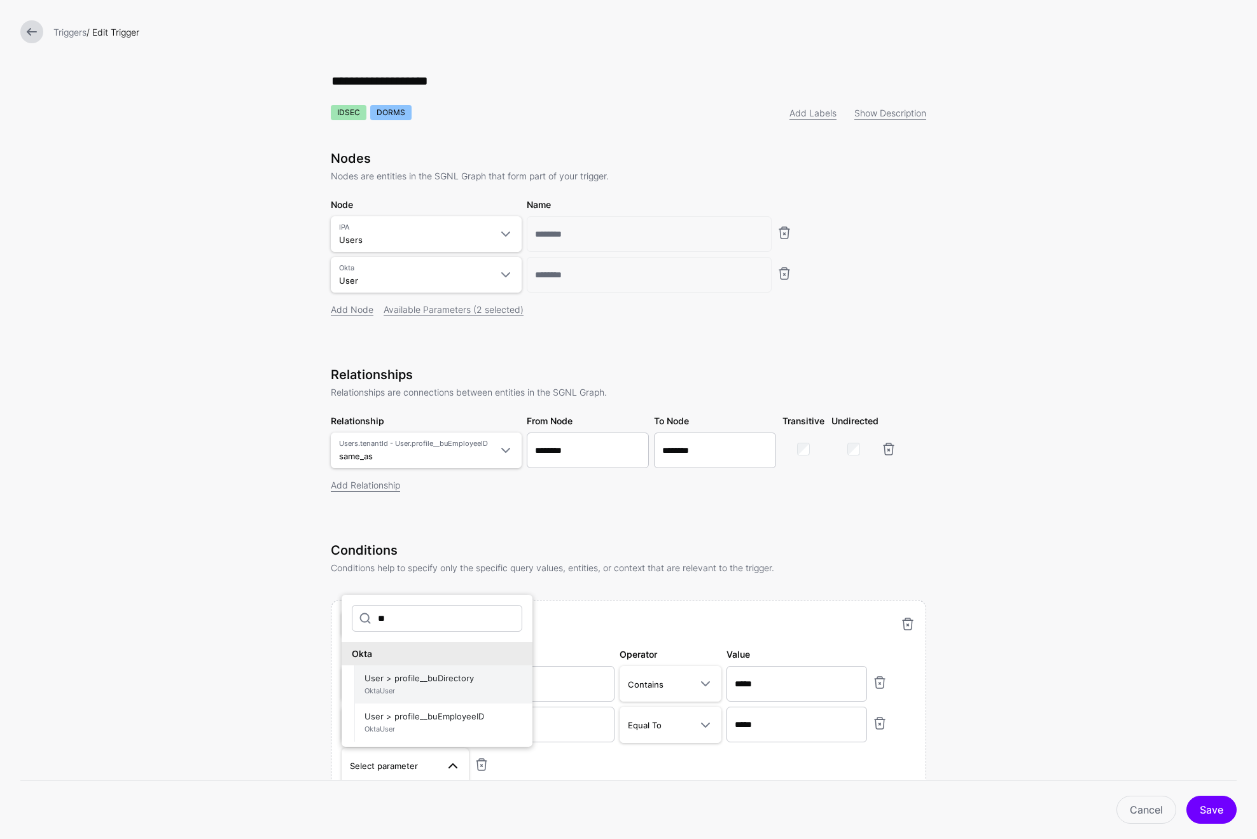
type input "**"
click at [424, 679] on span "User > profile__buDirectory OktaUser" at bounding box center [443, 684] width 158 height 31
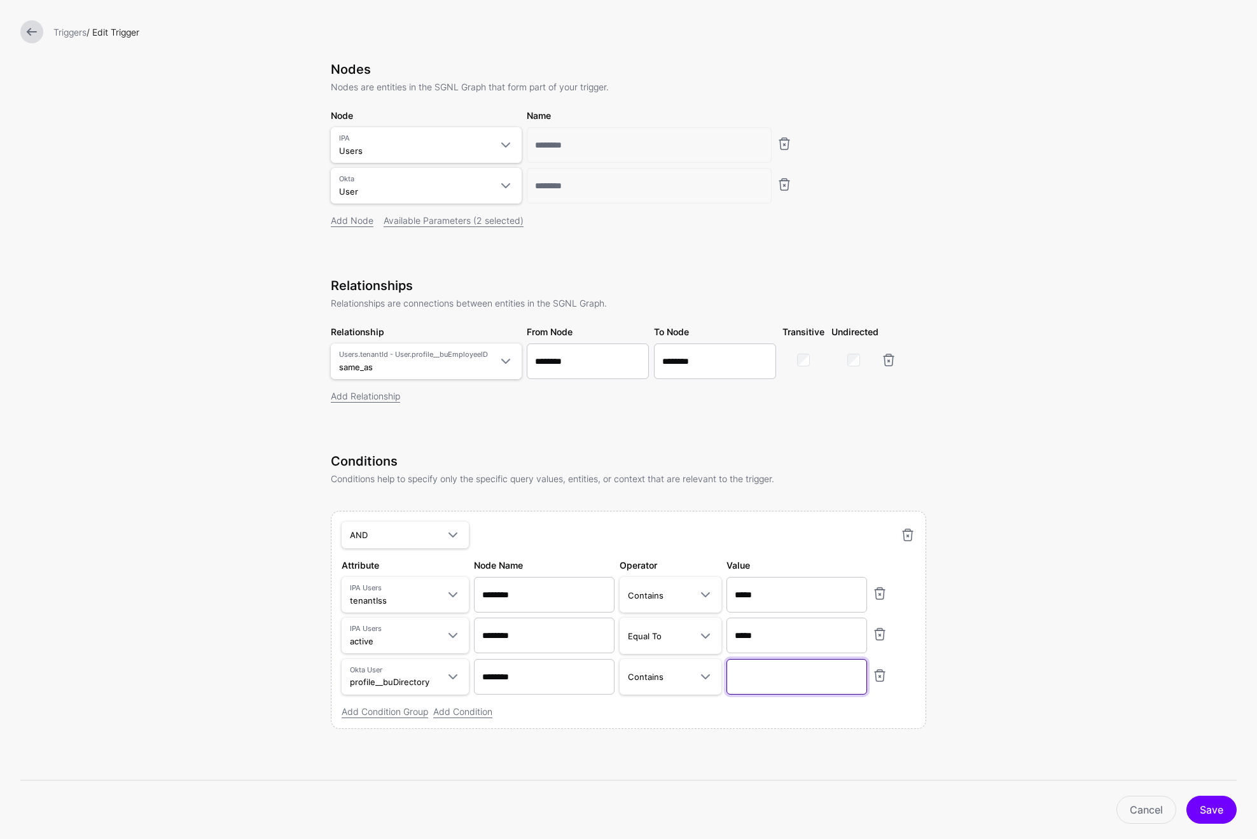
click at [773, 612] on input "text" at bounding box center [796, 595] width 141 height 36
type input "*****"
click at [1028, 619] on form "**********" at bounding box center [628, 375] width 1257 height 928
click at [1216, 808] on button "Save" at bounding box center [1211, 810] width 50 height 28
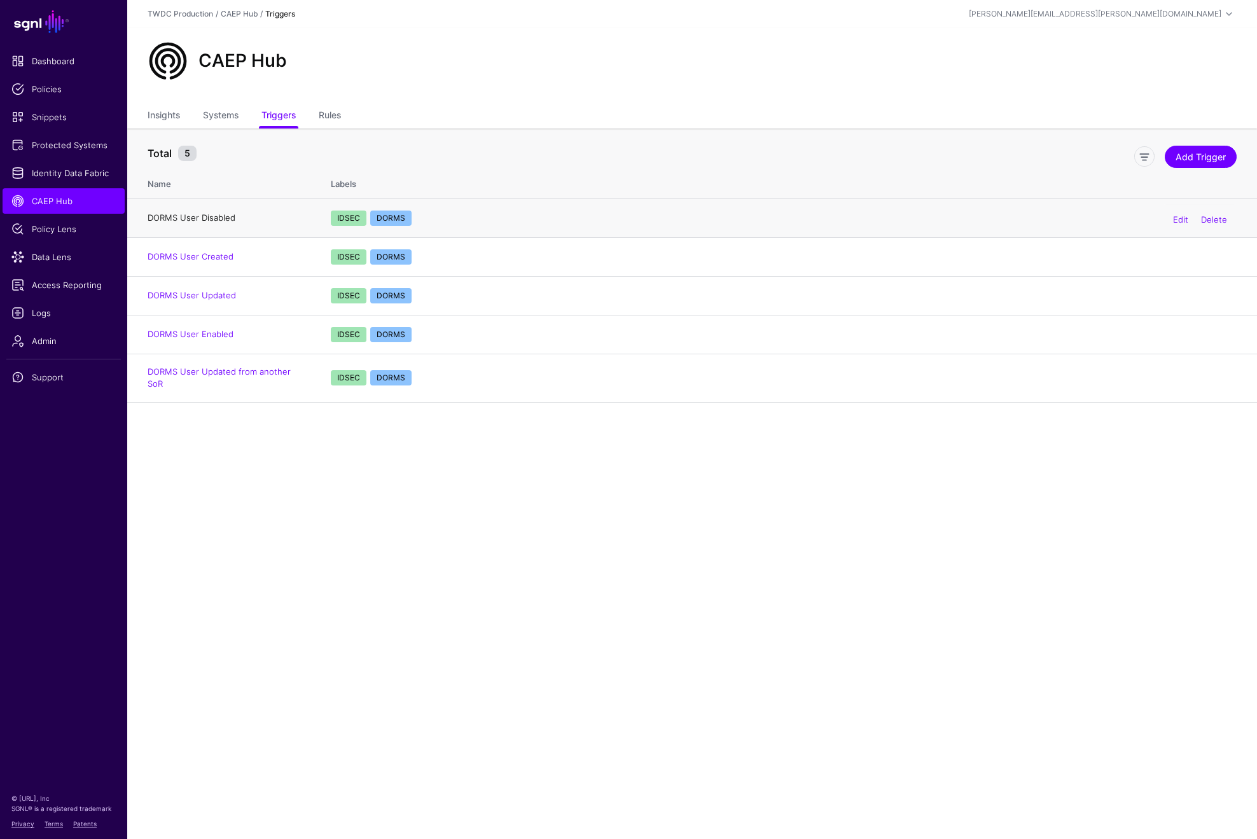
click at [208, 217] on link "DORMS User Disabled" at bounding box center [192, 217] width 88 height 10
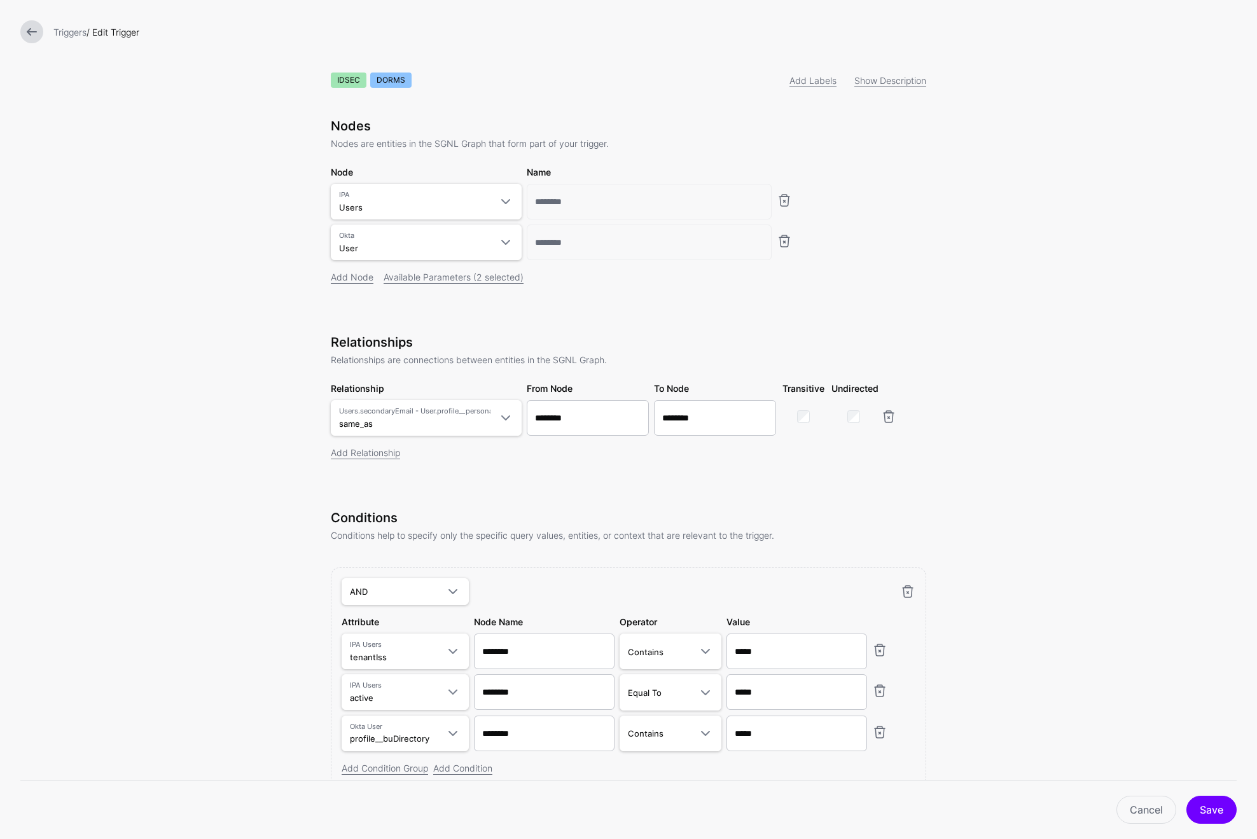
scroll to position [90, 0]
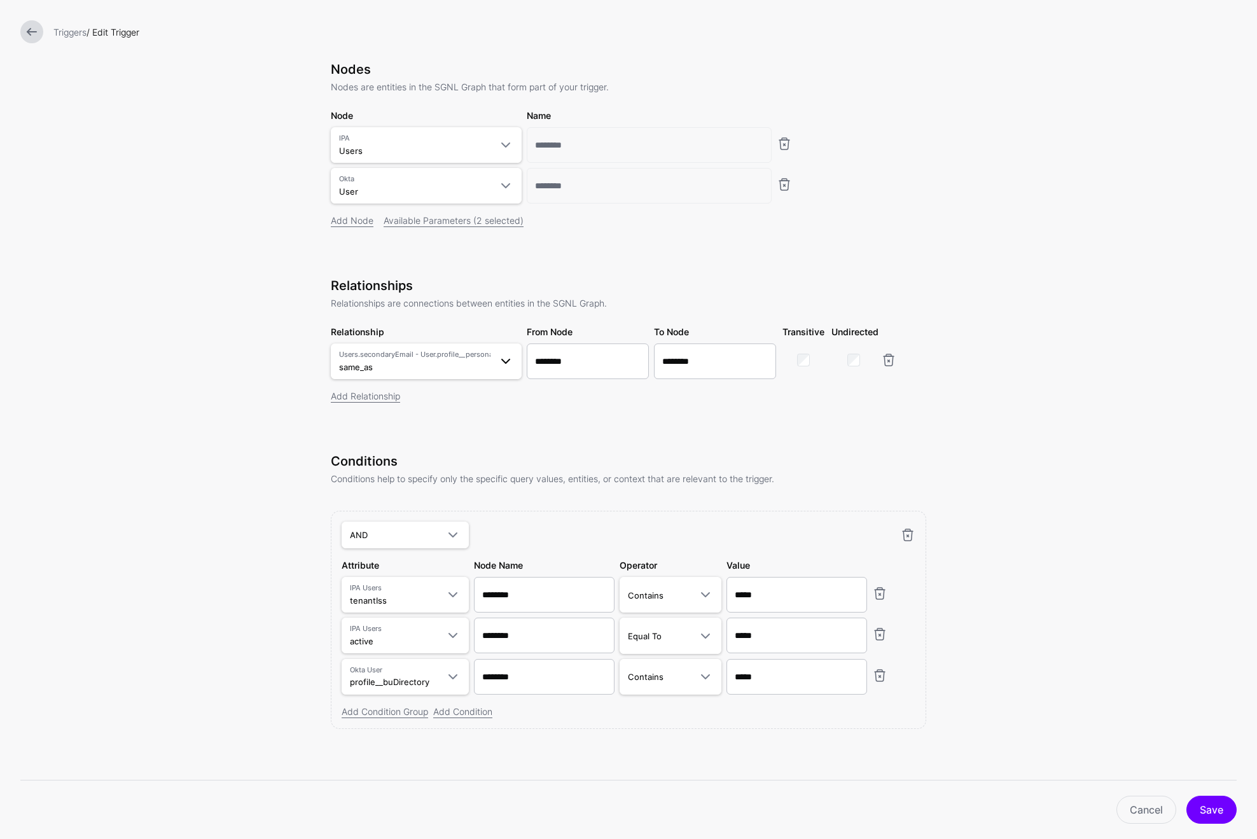
click at [498, 368] on span at bounding box center [505, 361] width 15 height 15
click at [409, 535] on span "Users.tenantId - User.profile__buEmployeeID" at bounding box center [426, 539] width 170 height 11
click at [1217, 810] on button "Save" at bounding box center [1211, 810] width 50 height 28
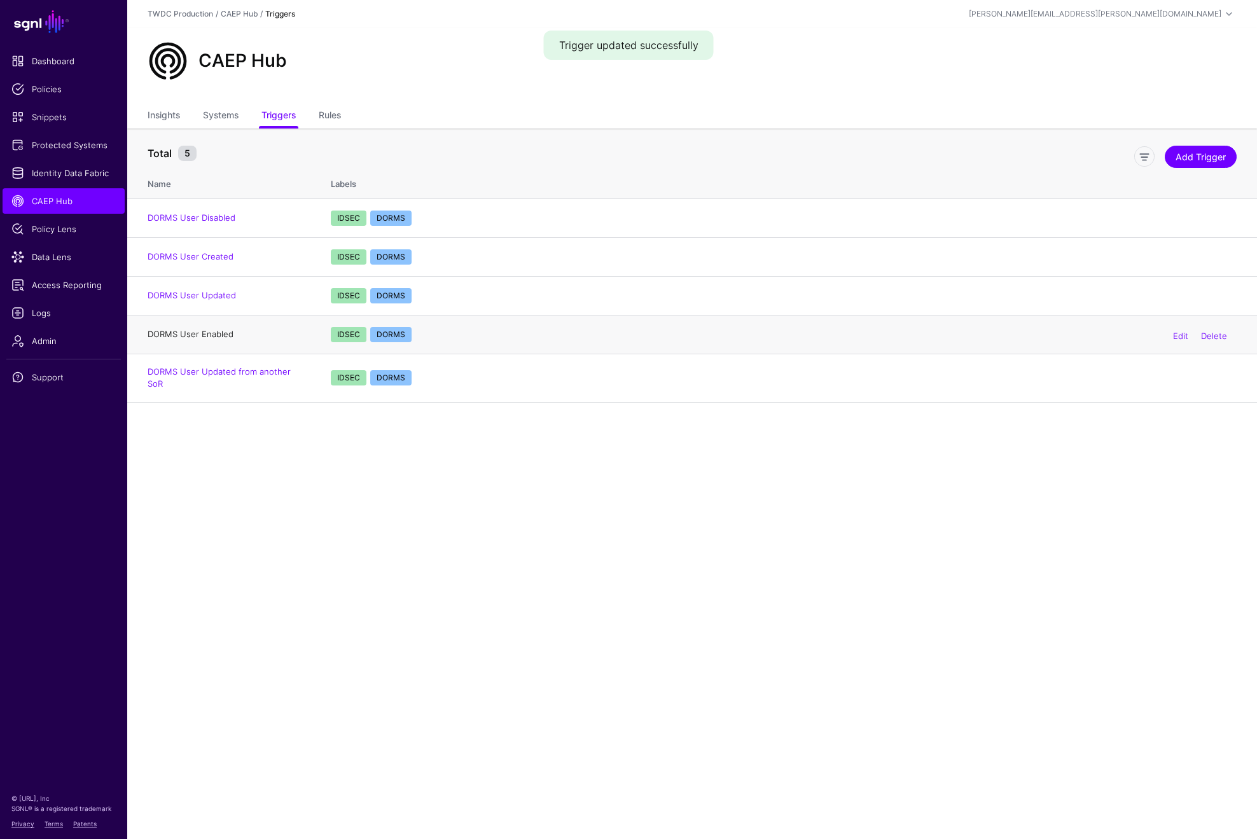
click at [212, 335] on link "DORMS User Enabled" at bounding box center [191, 334] width 86 height 10
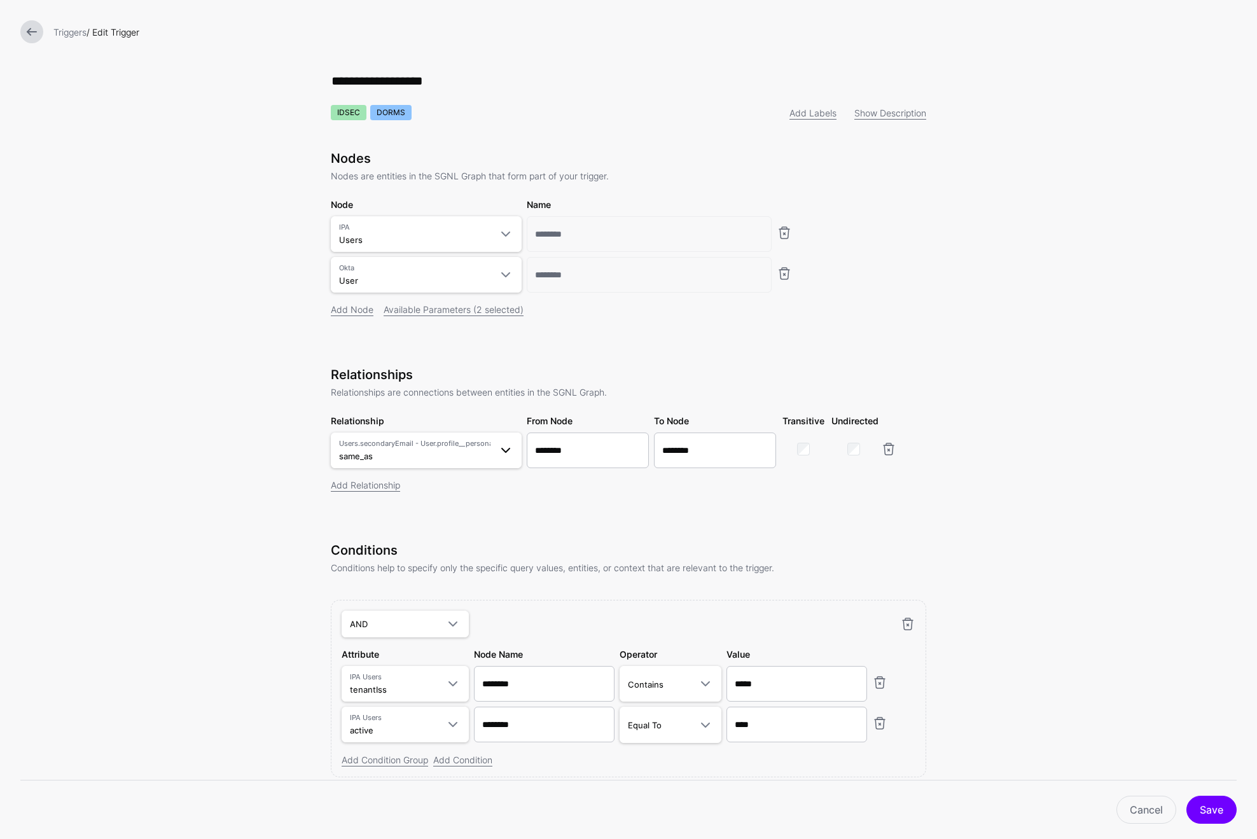
click at [490, 453] on span at bounding box center [501, 450] width 23 height 15
click at [410, 615] on span "tenant_sub_to_bu_employee_id Users.tenantId - User.profile__buEmployeeID" at bounding box center [426, 622] width 170 height 31
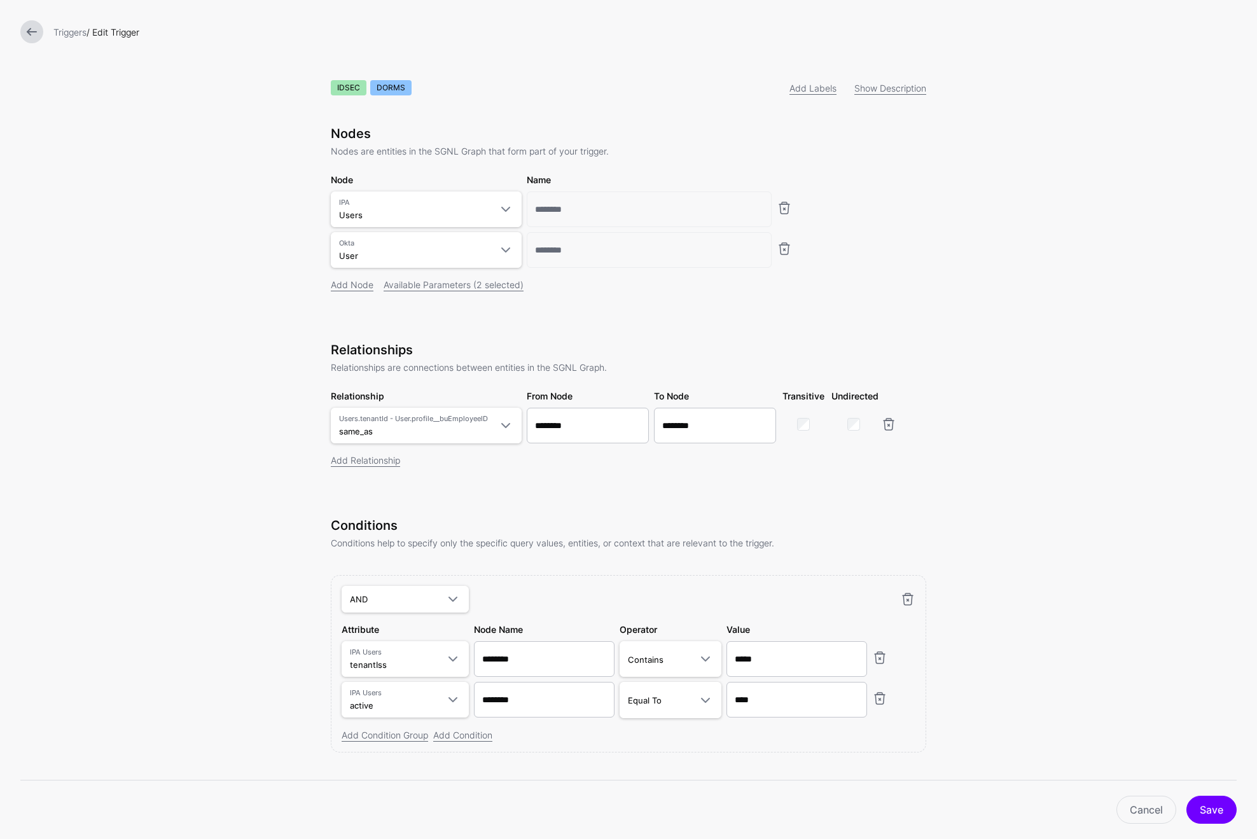
scroll to position [50, 0]
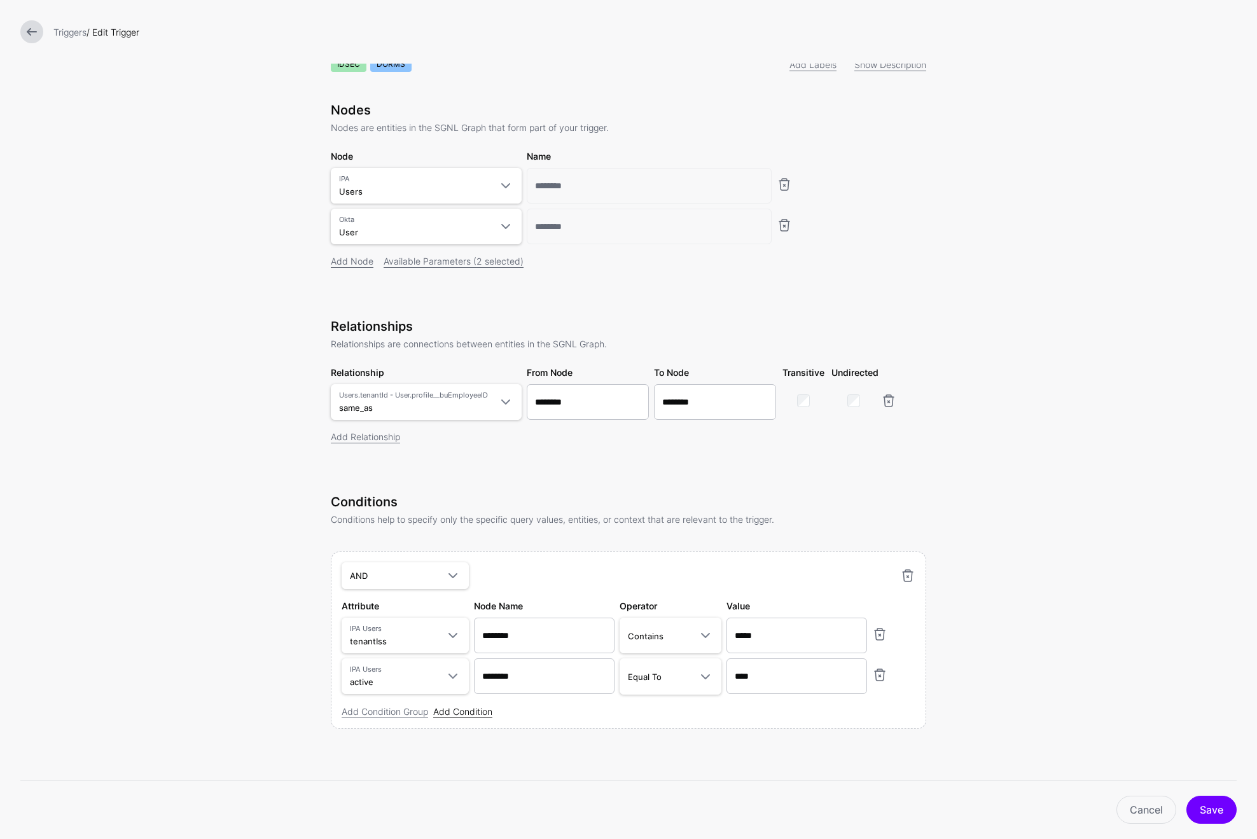
click at [476, 714] on link "Add Condition" at bounding box center [462, 711] width 59 height 11
click at [452, 720] on span at bounding box center [452, 715] width 15 height 15
type input "****"
click at [442, 667] on span "User > profile__buDirectory OktaUser" at bounding box center [443, 673] width 158 height 31
click at [792, 652] on input "text" at bounding box center [796, 634] width 141 height 36
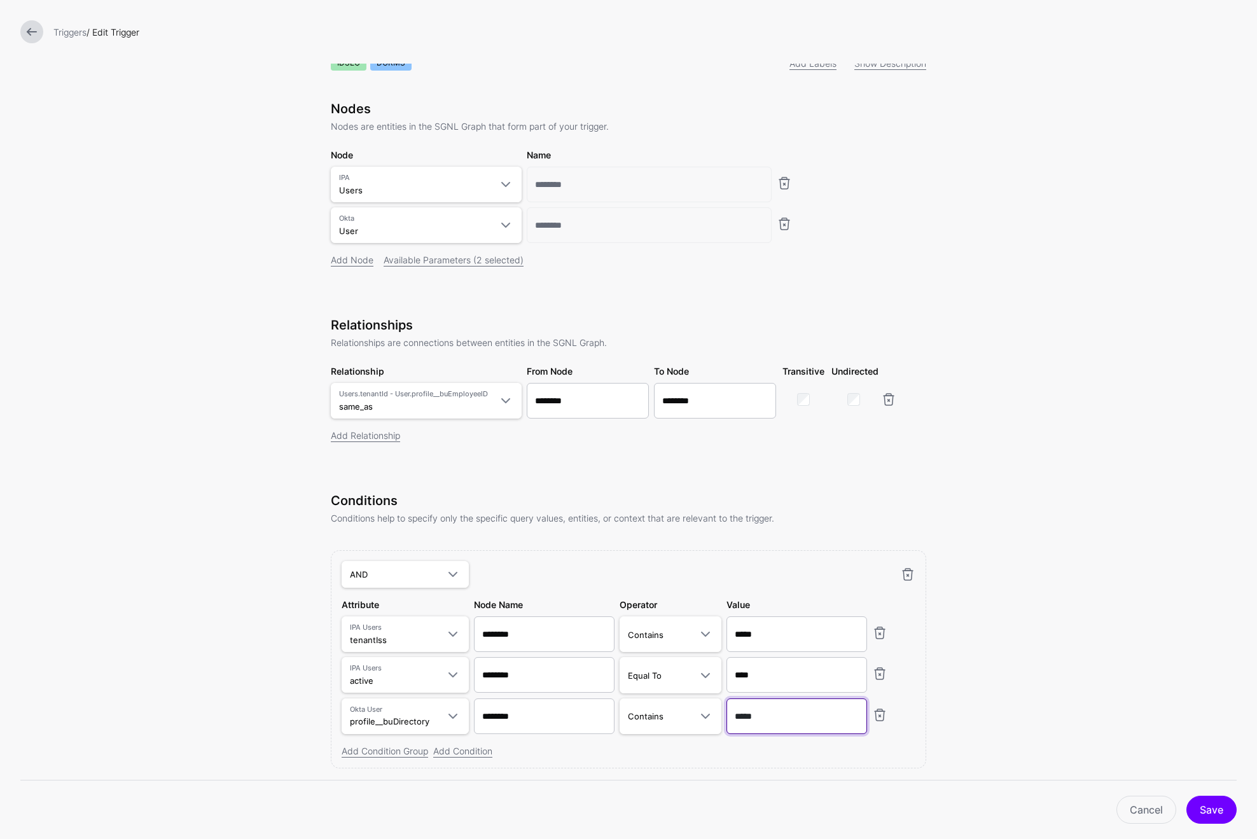
type input "*****"
click at [1105, 698] on form "**********" at bounding box center [628, 414] width 1257 height 928
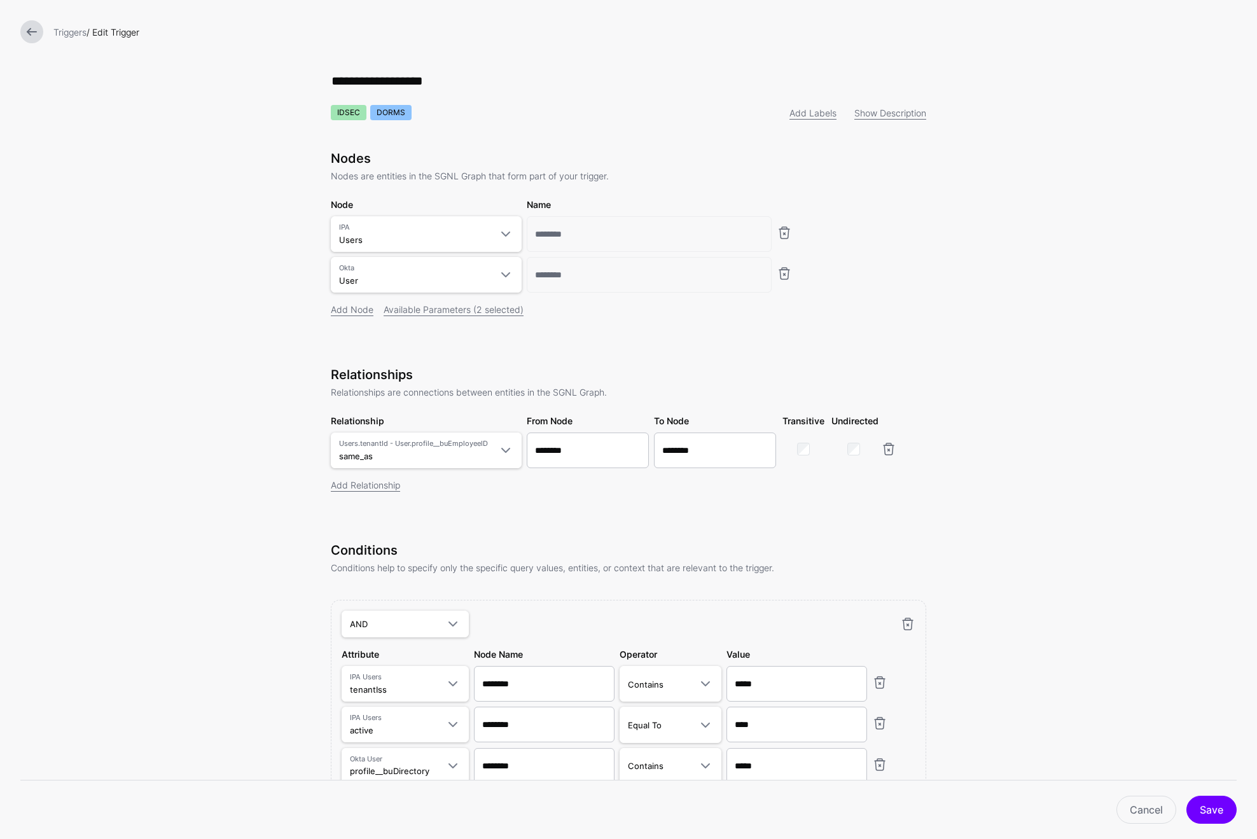
scroll to position [90, 0]
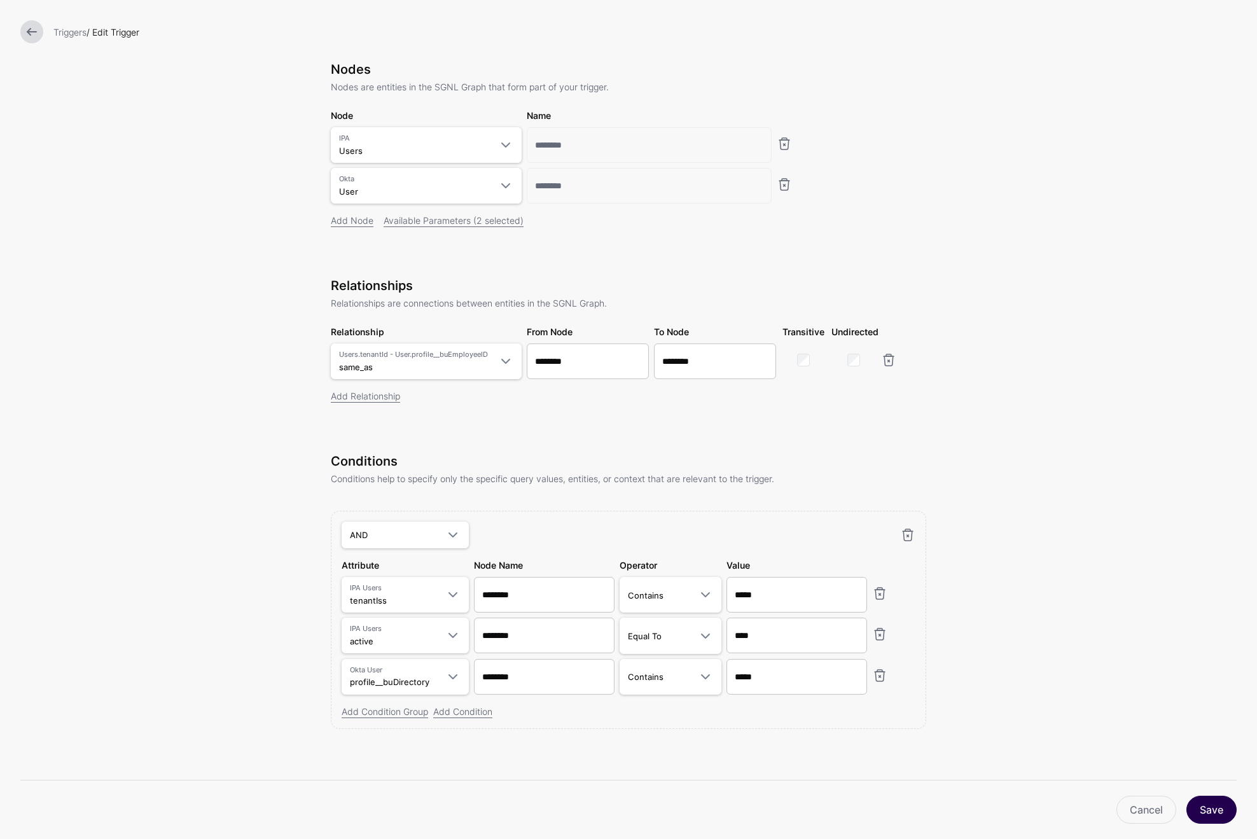
click at [1209, 818] on button "Save" at bounding box center [1211, 810] width 50 height 28
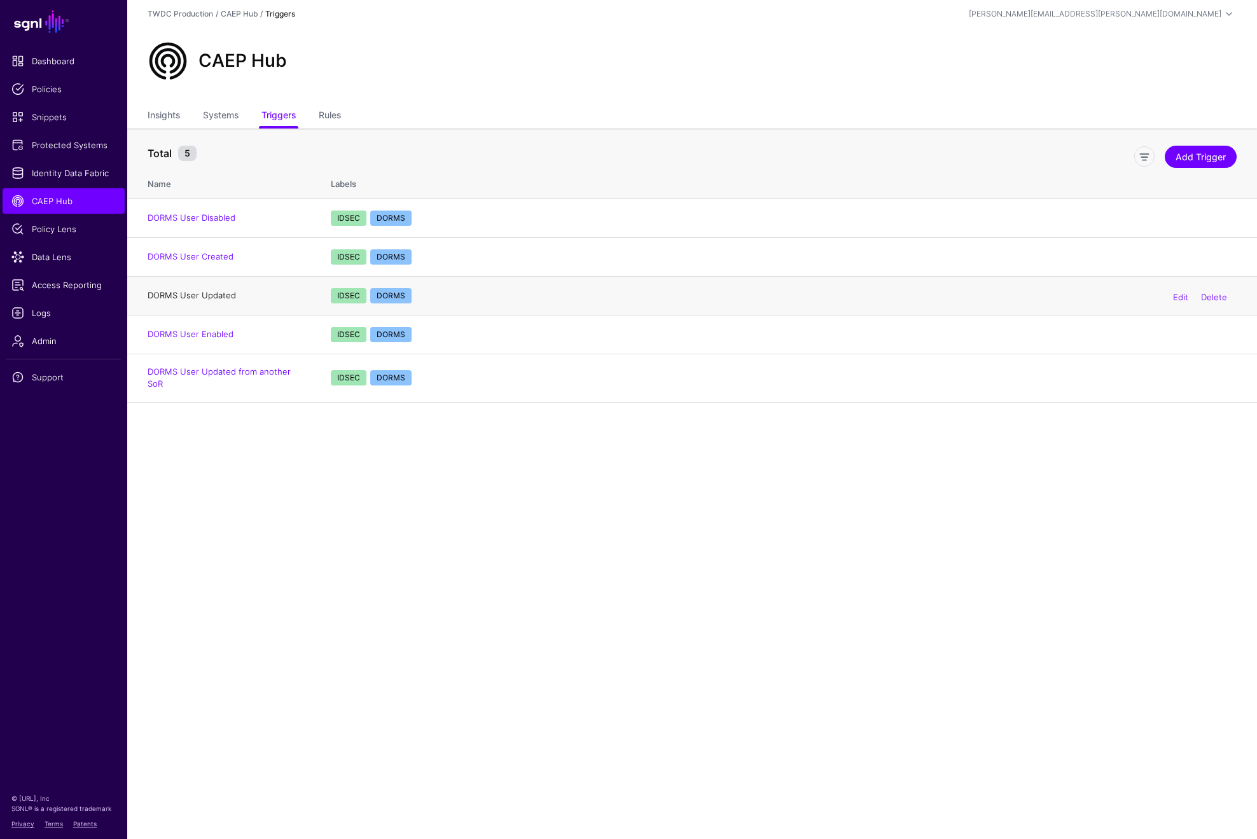
click at [211, 296] on link "DORMS User Updated" at bounding box center [192, 295] width 88 height 10
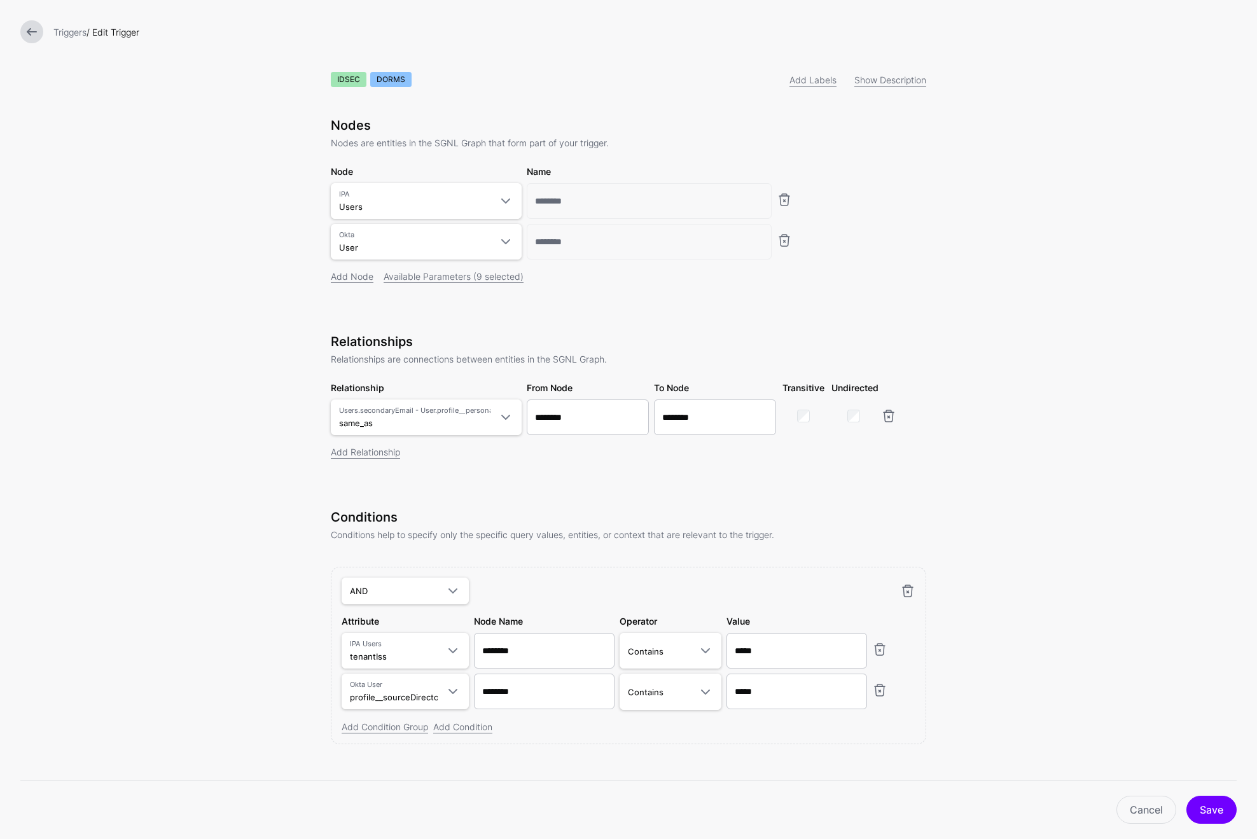
scroll to position [50, 0]
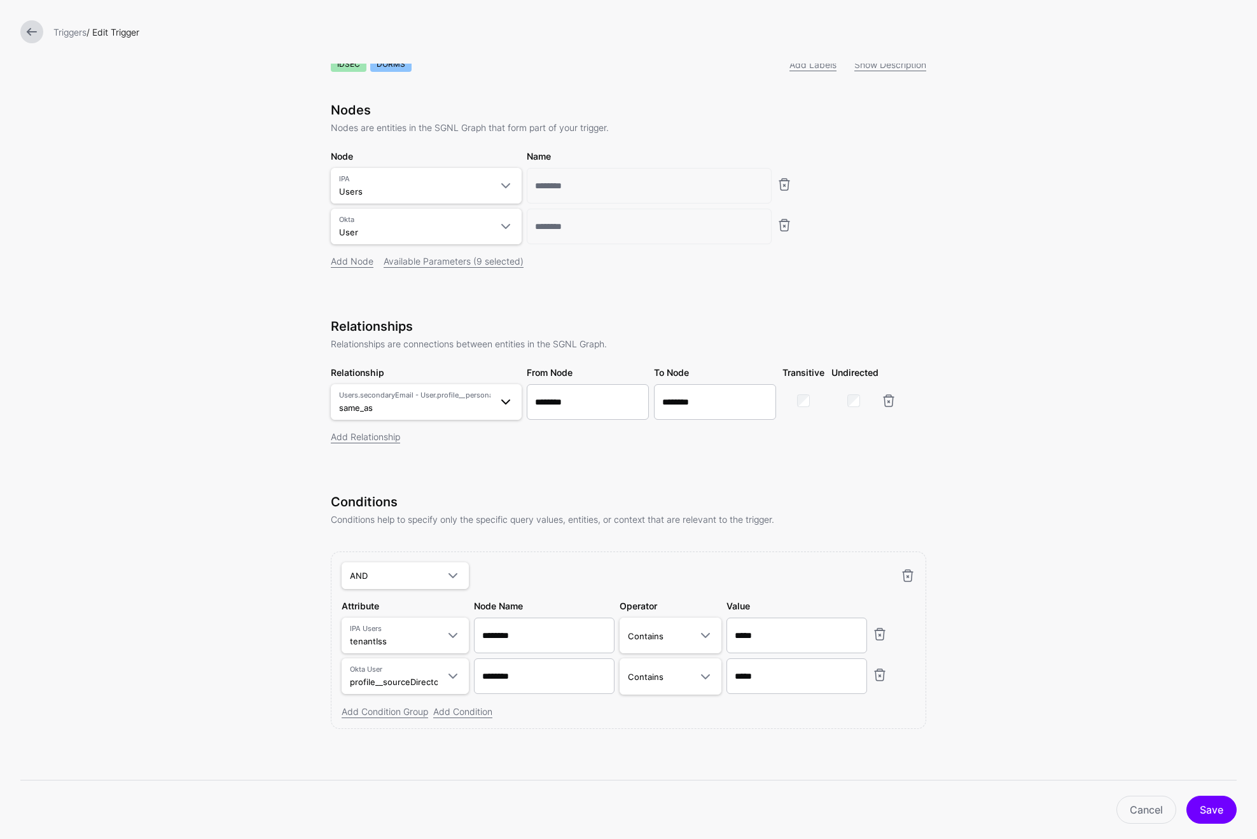
click at [472, 409] on span "Users.secondaryEmail - User.profile__personalEmail same_as" at bounding box center [414, 402] width 151 height 24
click at [396, 563] on span "tenant_sub_to_bu_employee_id Users.tenantId - User.profile__buEmployeeID" at bounding box center [426, 573] width 170 height 31
click at [999, 497] on form "**********" at bounding box center [628, 395] width 1257 height 887
click at [469, 712] on link "Add Condition" at bounding box center [462, 711] width 59 height 11
click at [450, 717] on span at bounding box center [452, 715] width 15 height 15
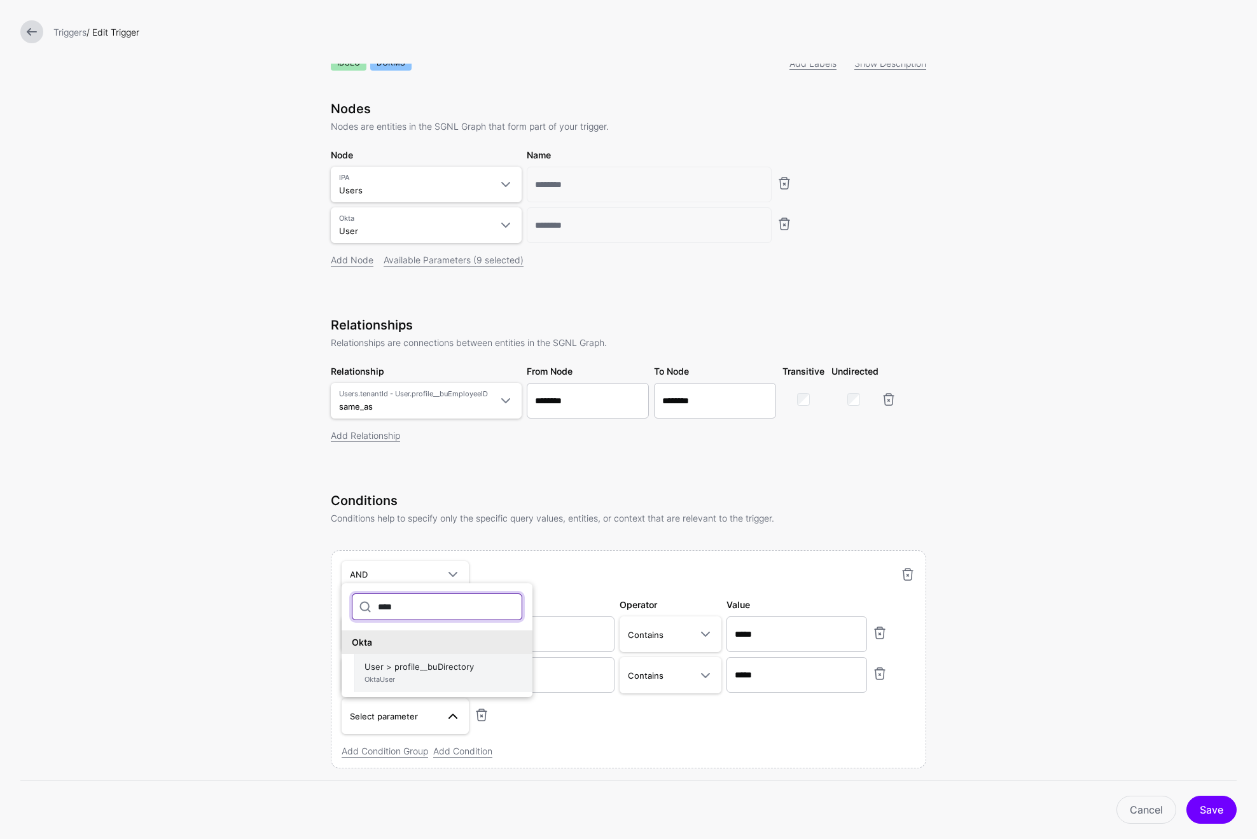
type input "****"
click at [432, 678] on span "OktaUser" at bounding box center [443, 679] width 158 height 11
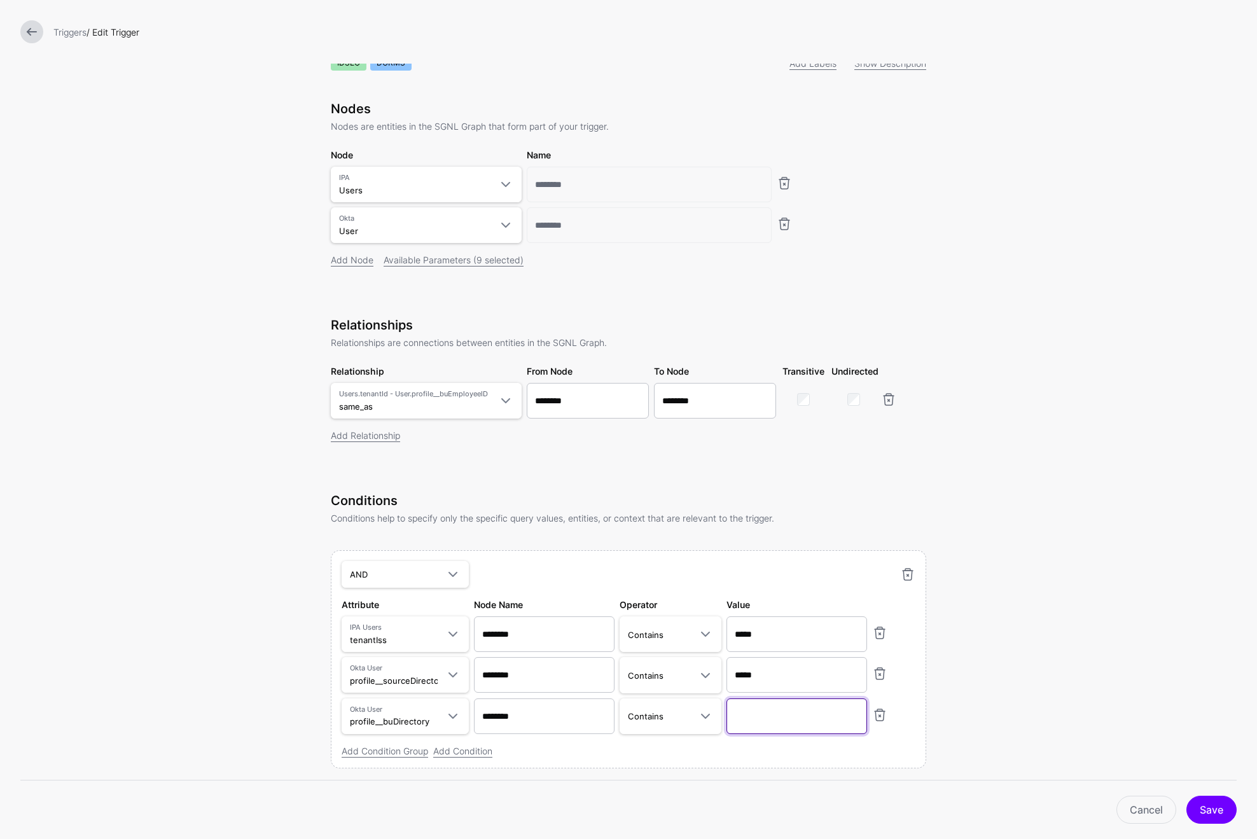
click at [777, 652] on input "text" at bounding box center [796, 634] width 141 height 36
type input "*****"
click at [1206, 811] on button "Save" at bounding box center [1211, 810] width 50 height 28
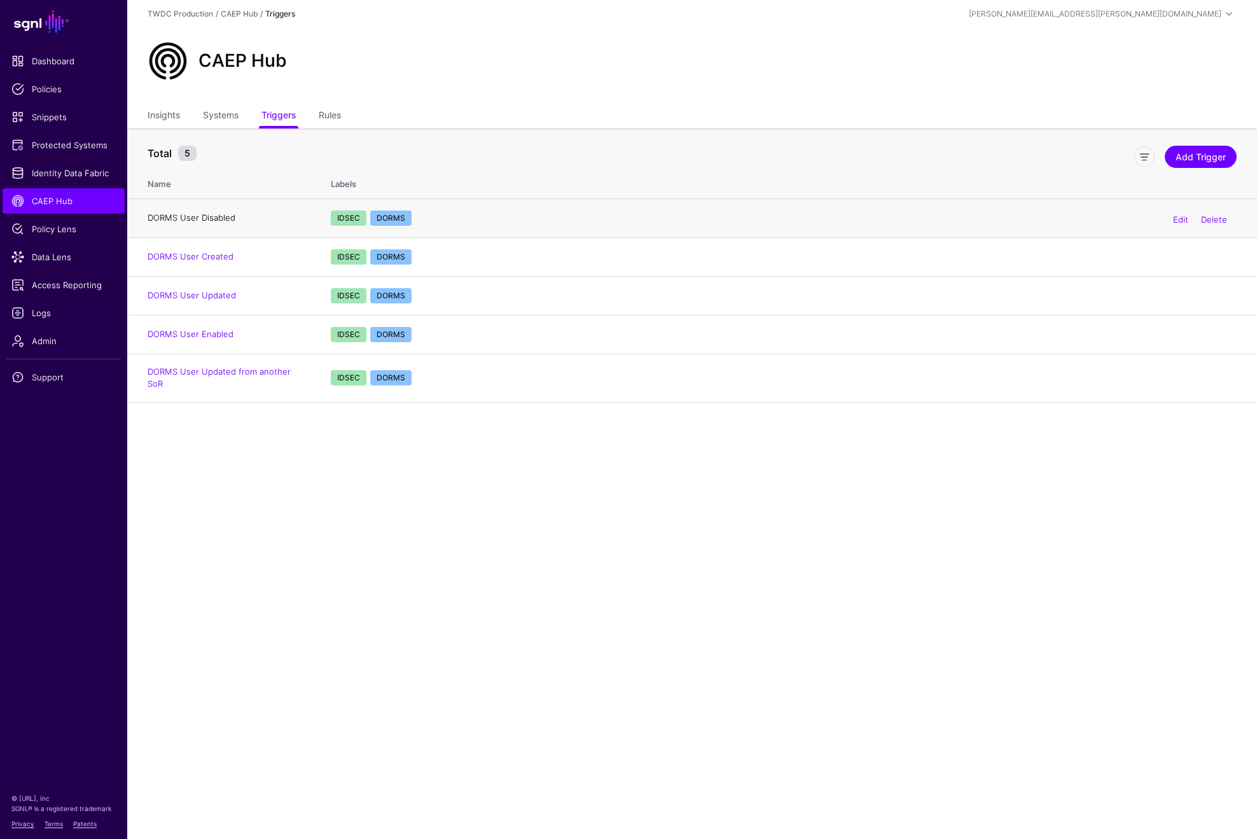
click at [220, 217] on link "DORMS User Disabled" at bounding box center [192, 217] width 88 height 10
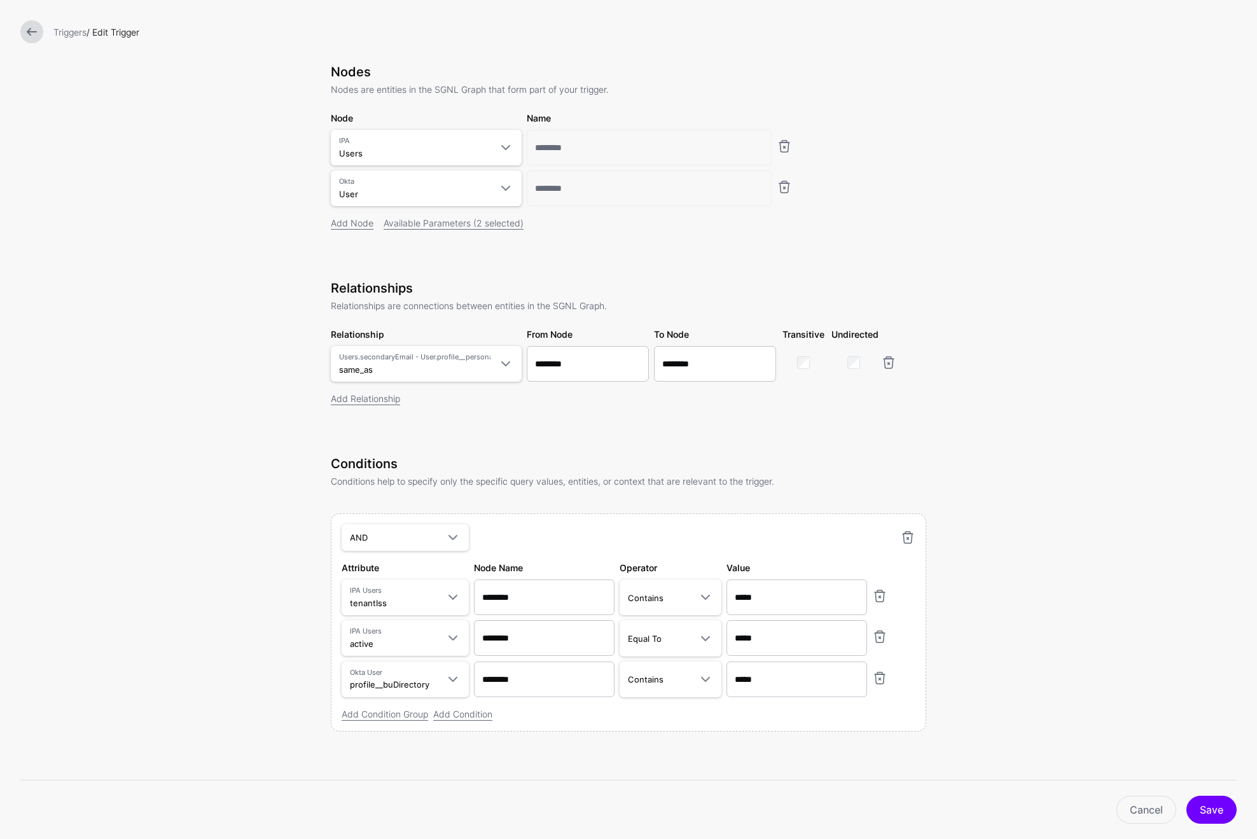
scroll to position [57, 0]
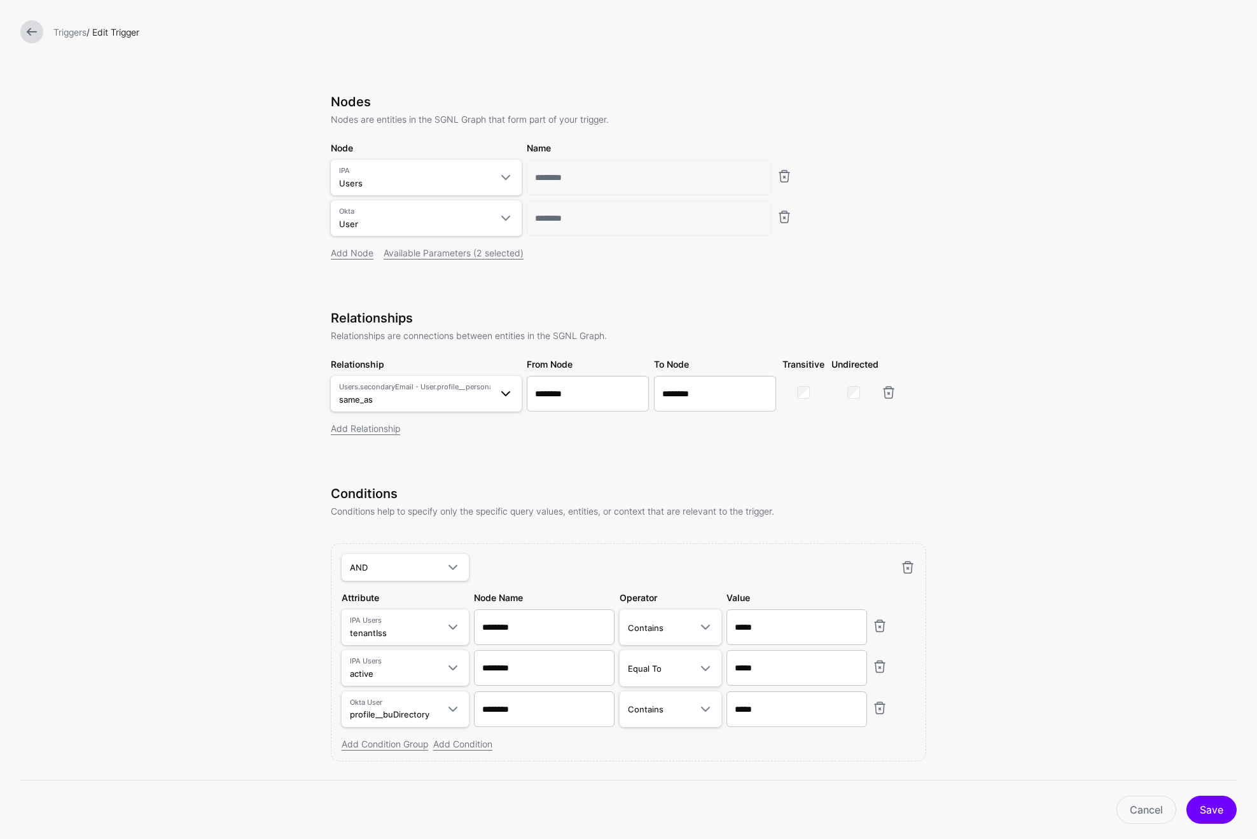
click at [491, 395] on span at bounding box center [501, 393] width 23 height 15
click at [334, 548] on button "tenant_sub_to_bu_employee_id Users.tenantId - User.profile__buEmployeeID" at bounding box center [426, 565] width 191 height 38
click at [494, 444] on div "Relationships Relationships are connections between entities in the SGNL Graph.…" at bounding box center [628, 390] width 595 height 160
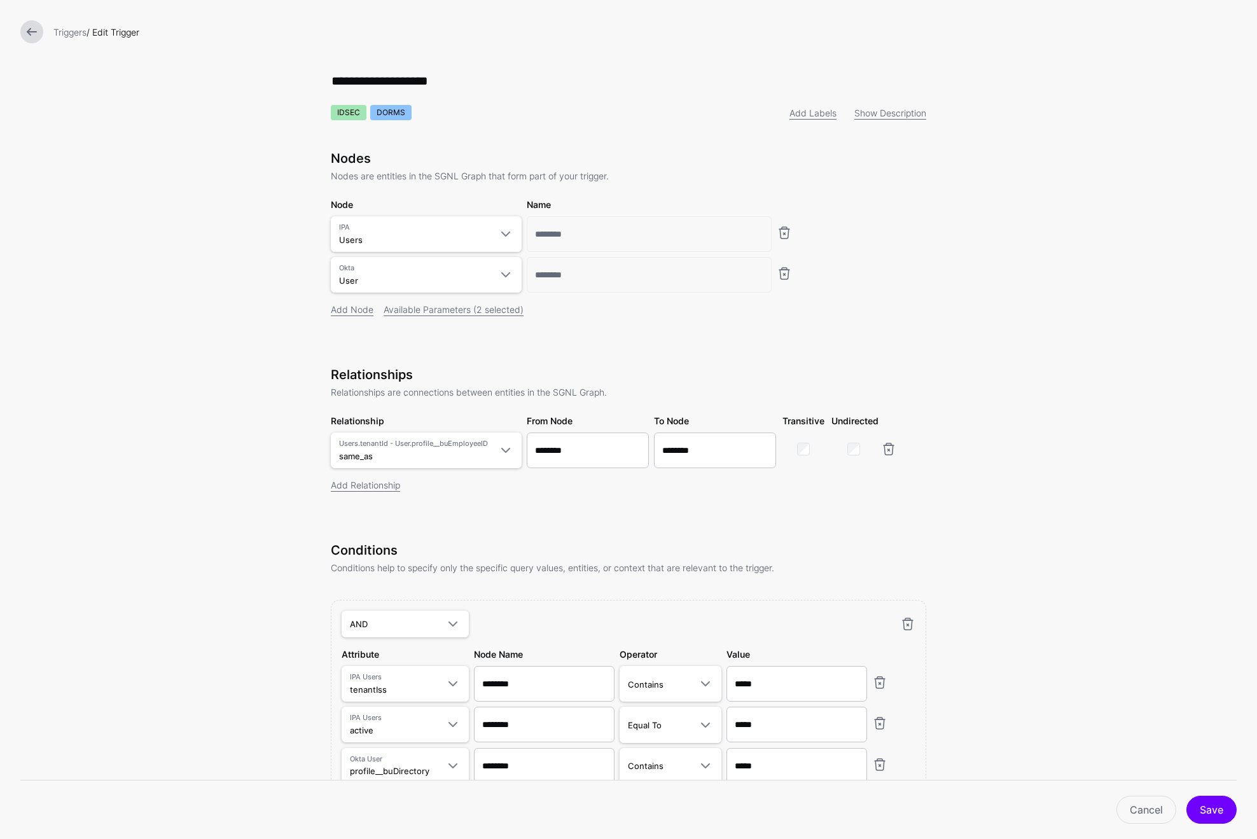
scroll to position [90, 0]
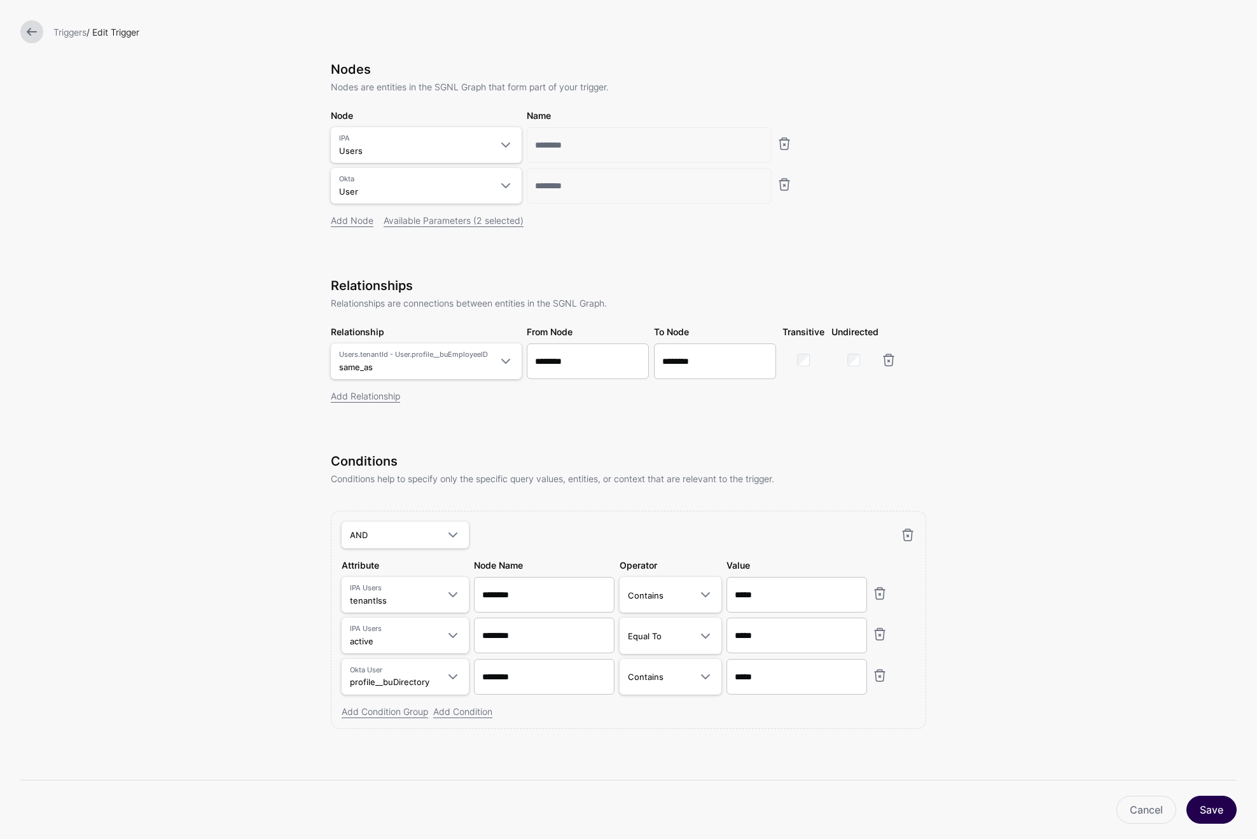
click at [1222, 806] on button "Save" at bounding box center [1211, 810] width 50 height 28
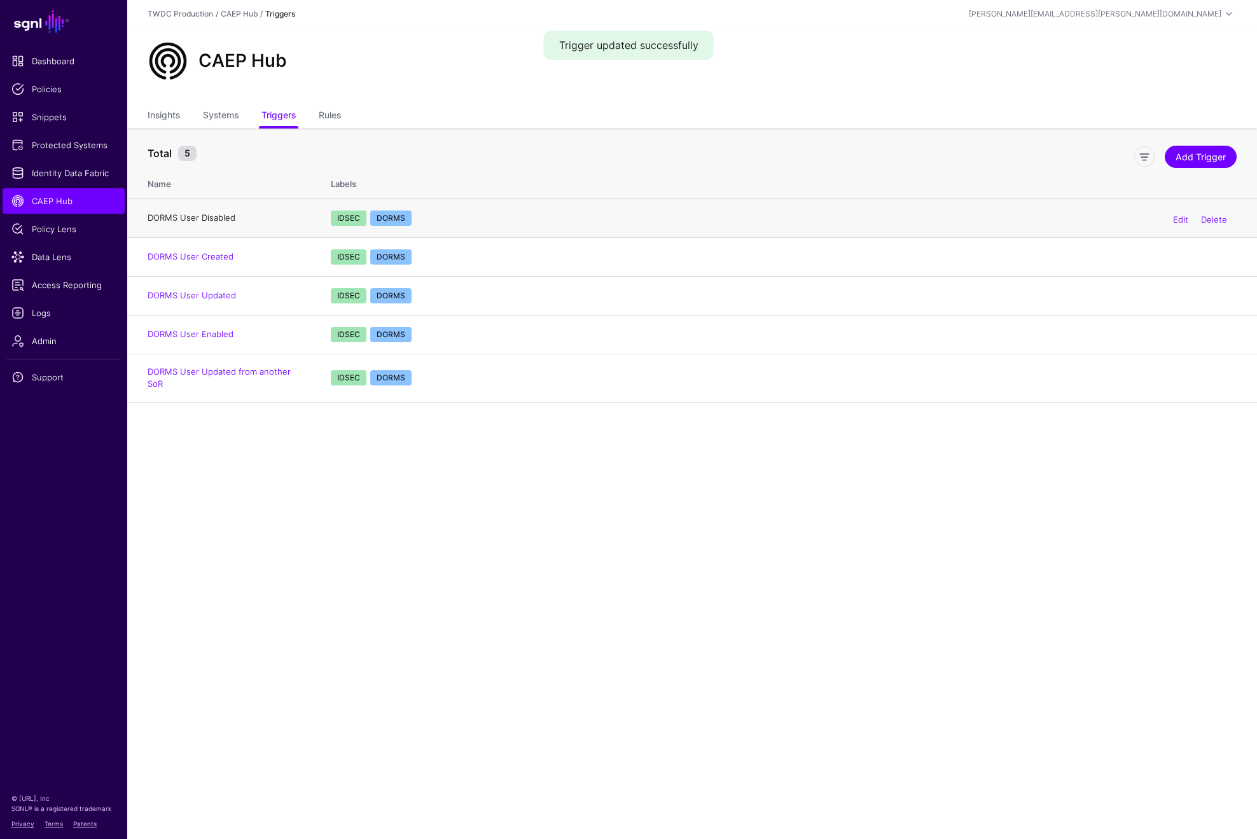
click at [218, 219] on link "DORMS User Disabled" at bounding box center [192, 217] width 88 height 10
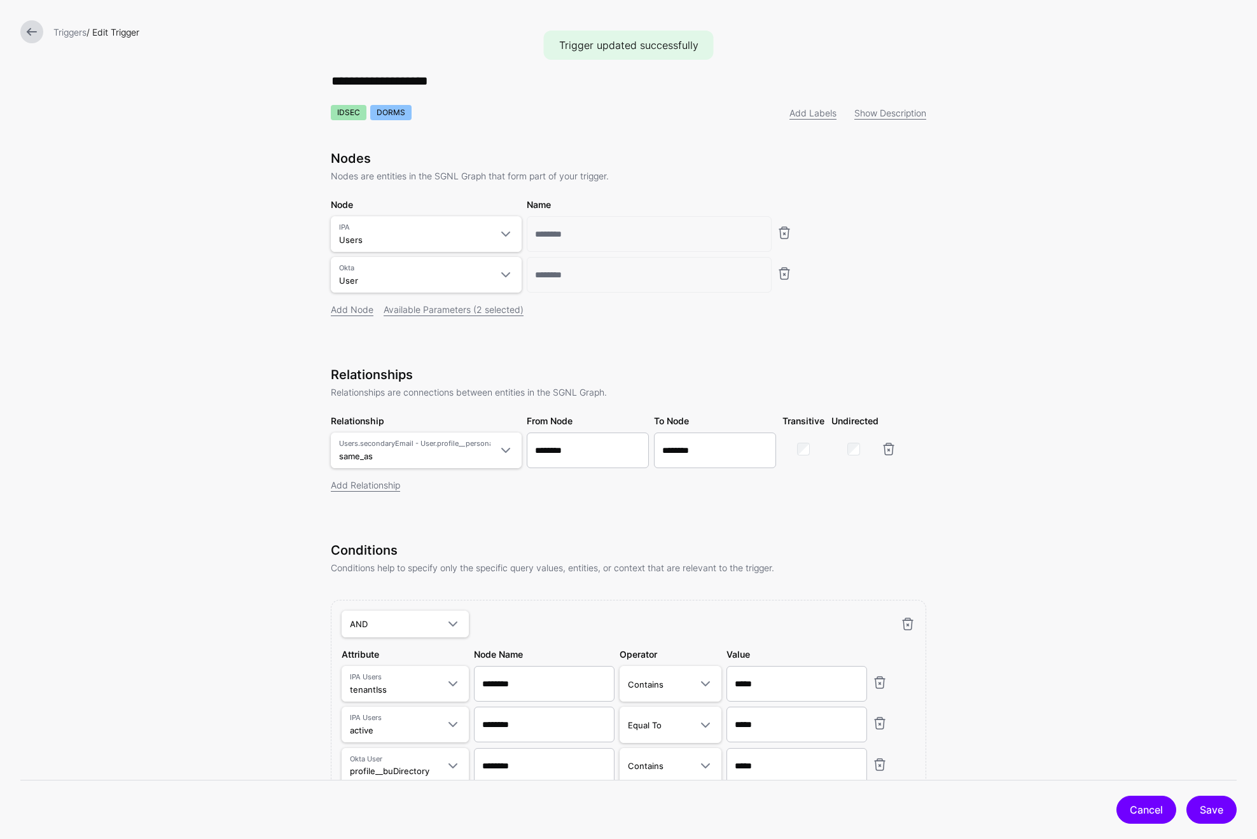
click at [1123, 804] on link "Cancel" at bounding box center [1146, 810] width 60 height 28
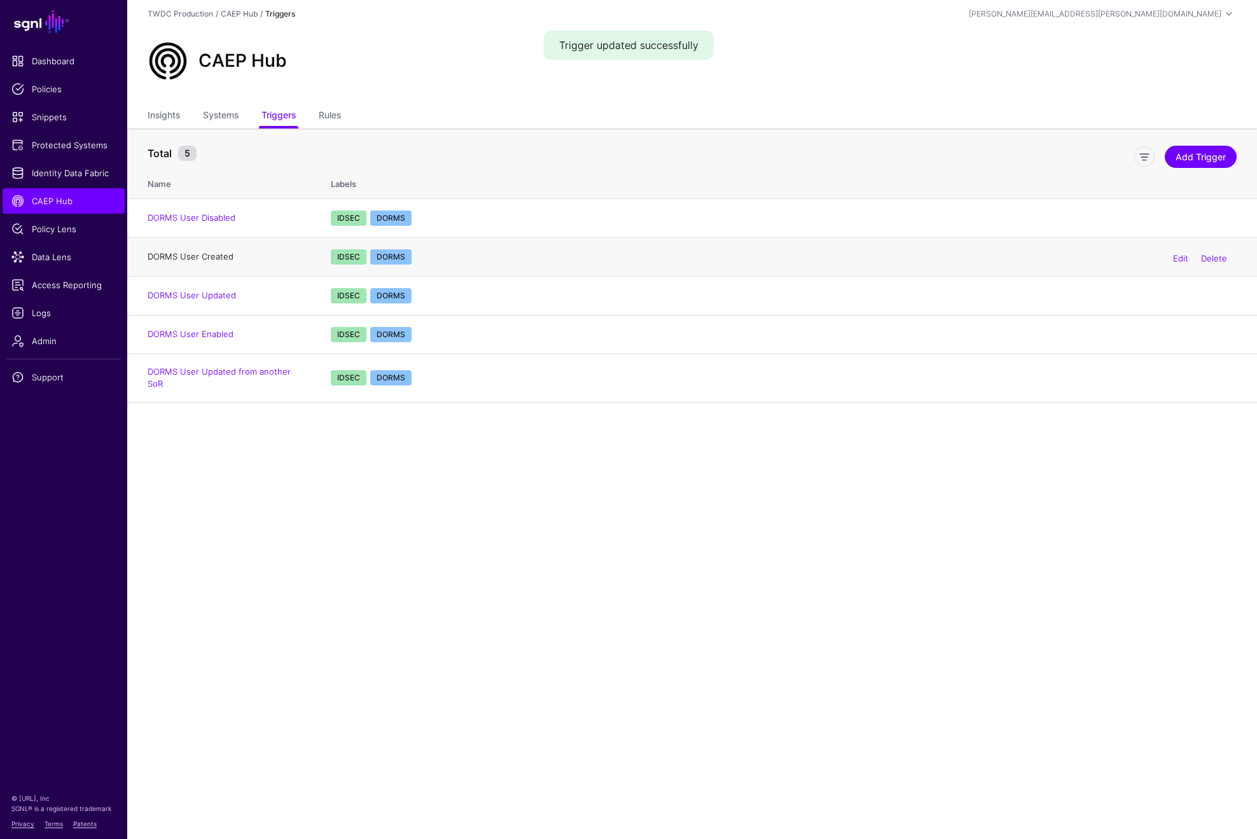
click at [211, 254] on link "DORMS User Created" at bounding box center [191, 256] width 86 height 10
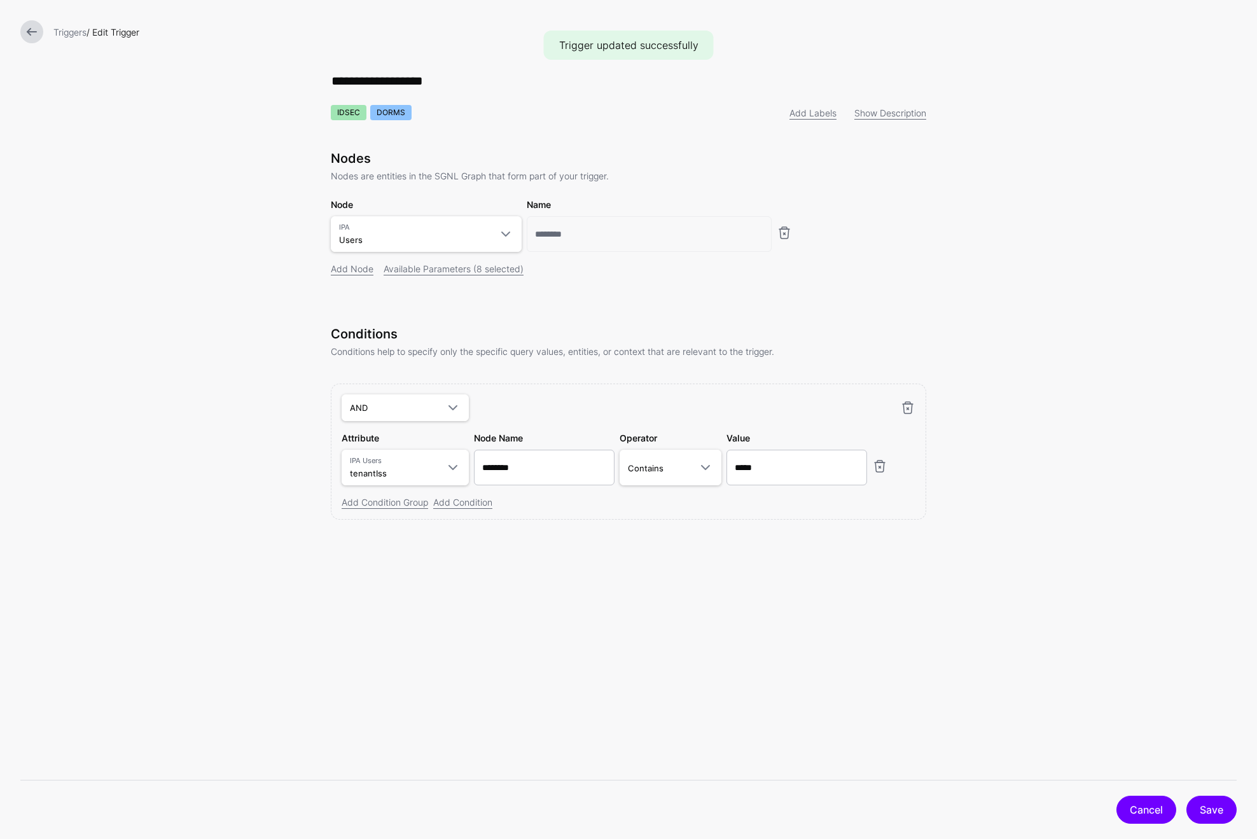
click at [1155, 817] on link "Cancel" at bounding box center [1146, 810] width 60 height 28
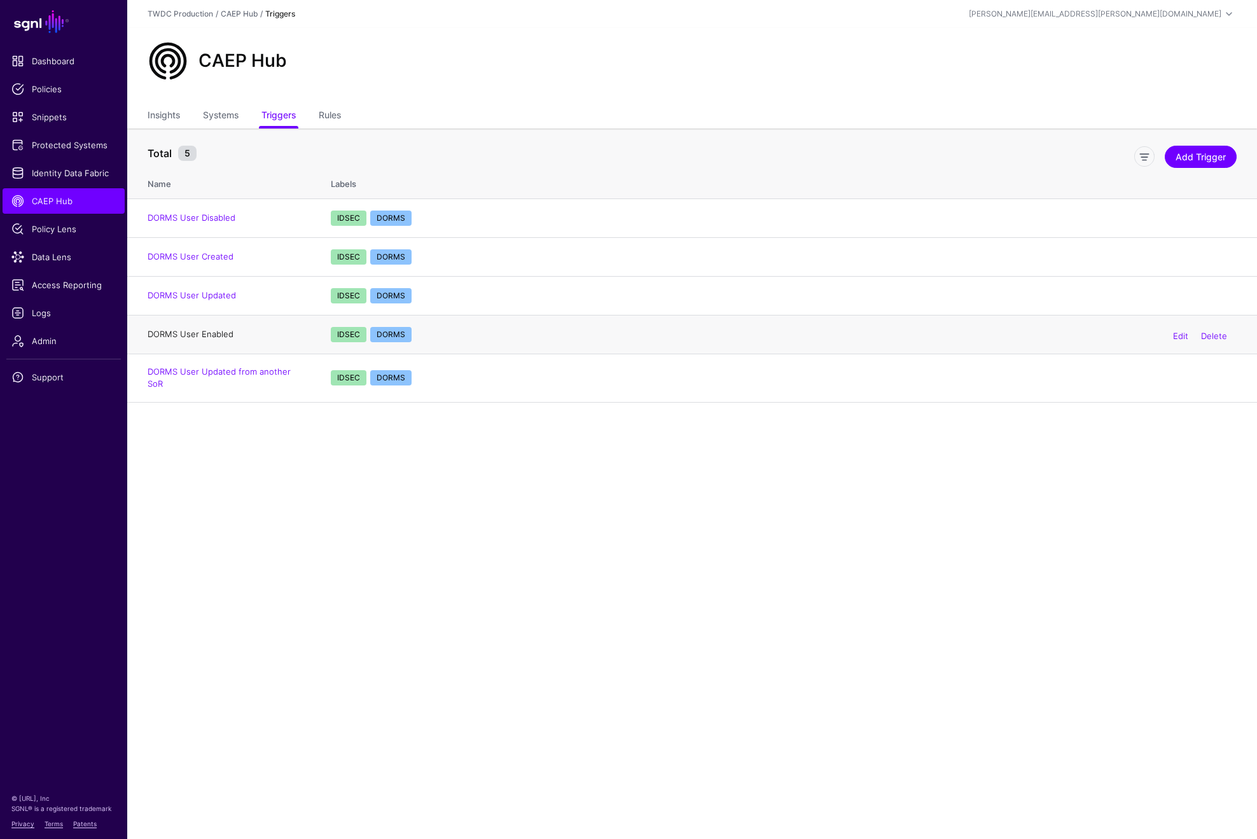
click at [208, 333] on link "DORMS User Enabled" at bounding box center [191, 334] width 86 height 10
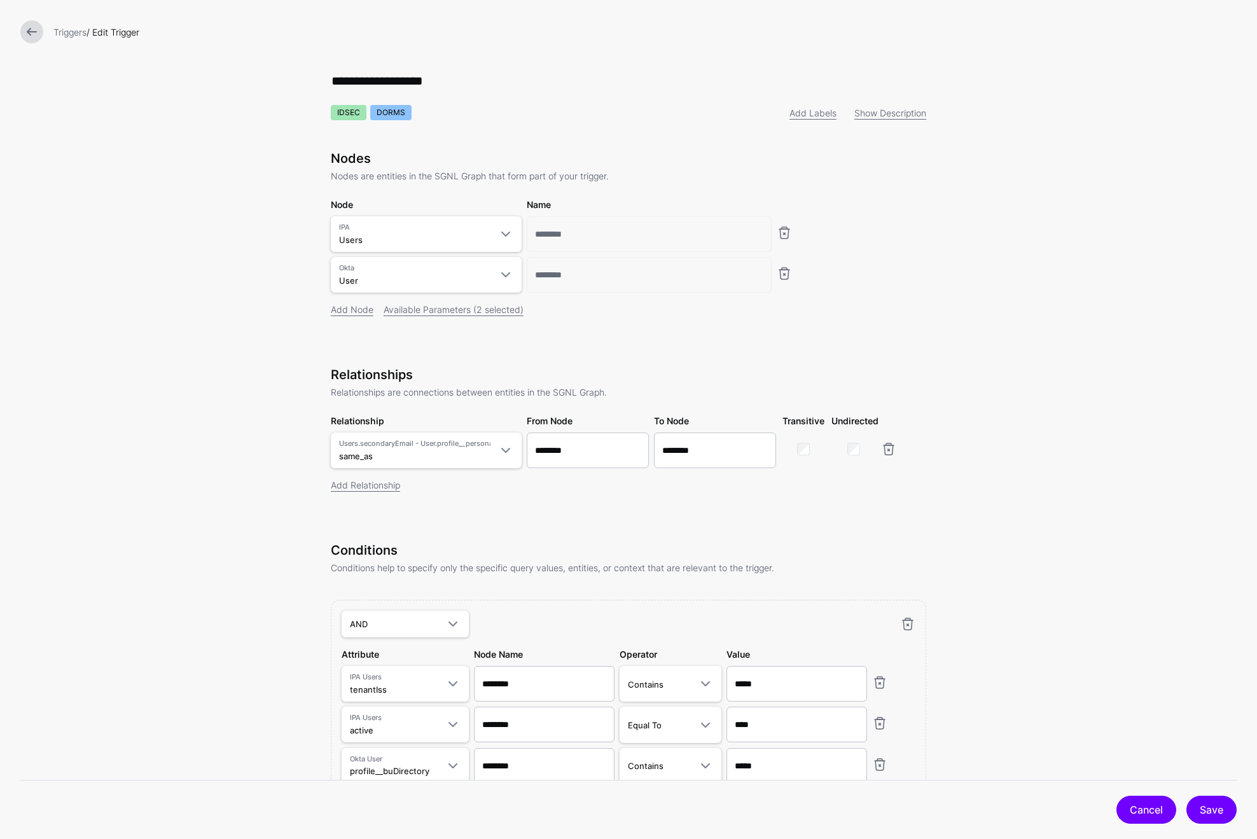
click at [1124, 808] on link "Cancel" at bounding box center [1146, 810] width 60 height 28
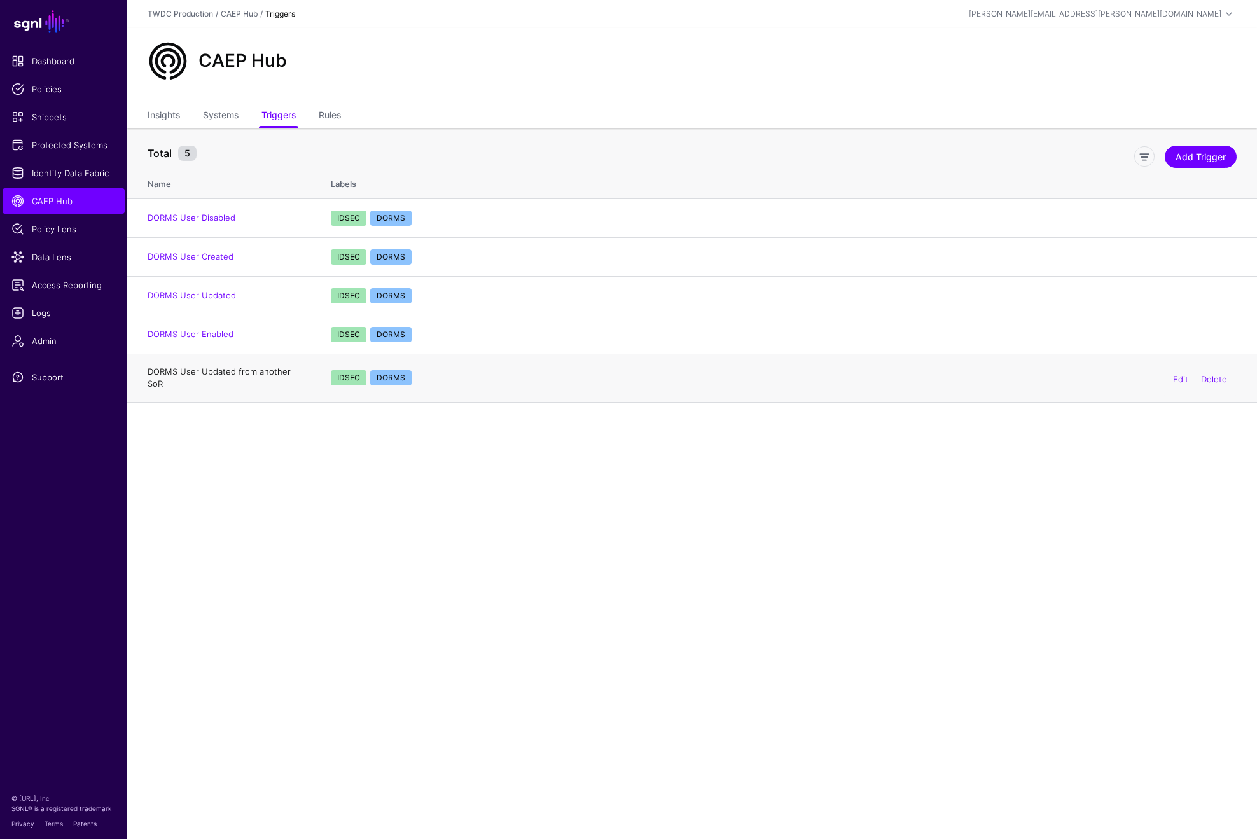
click at [215, 371] on link "DORMS User Updated from another SoR" at bounding box center [219, 377] width 143 height 23
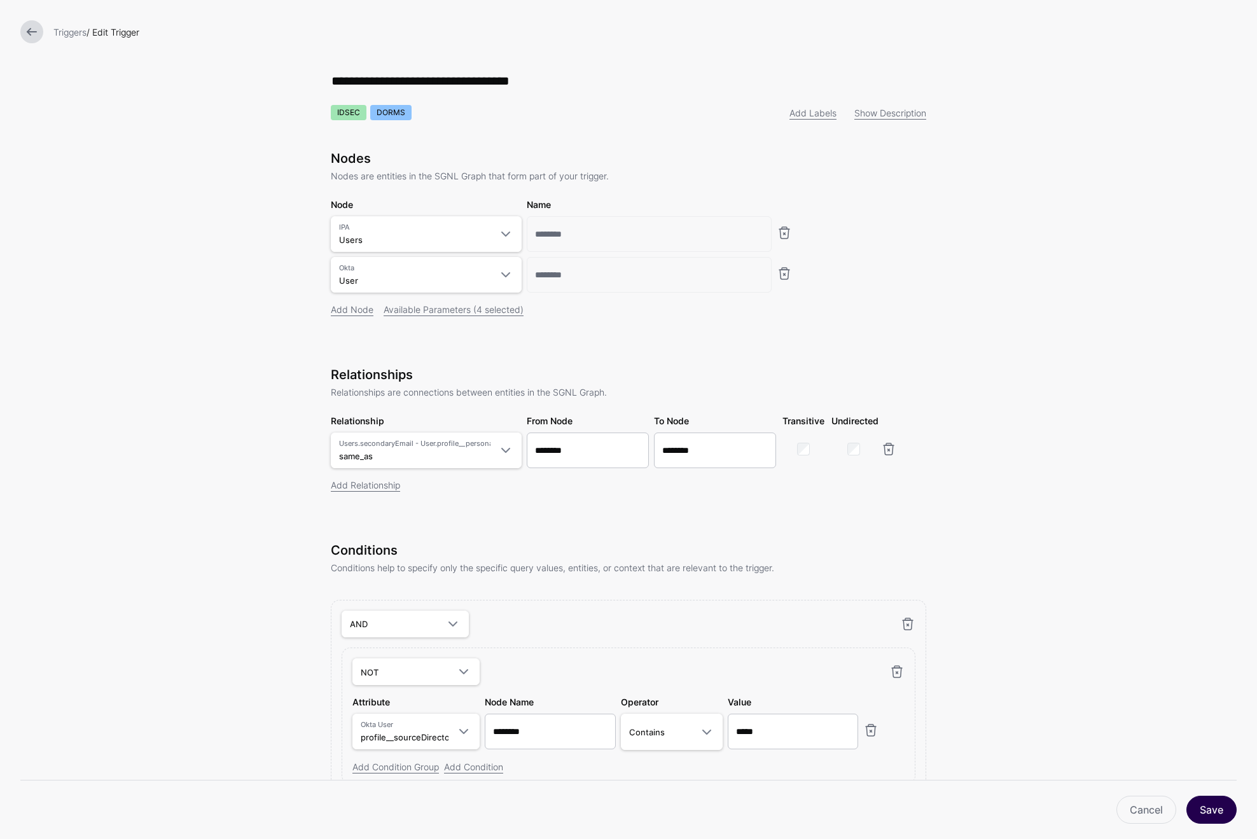
click at [1215, 807] on button "Save" at bounding box center [1211, 810] width 50 height 28
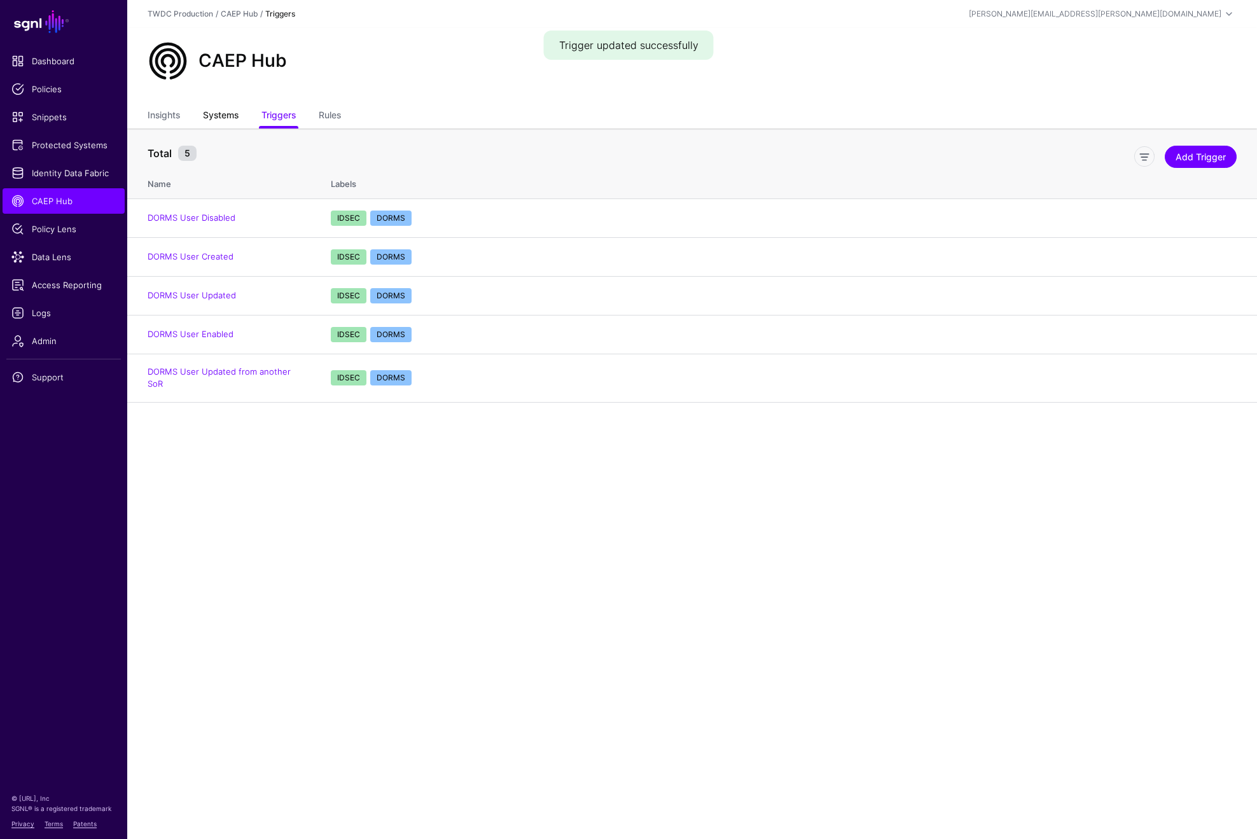
click at [219, 113] on link "Systems" at bounding box center [221, 116] width 36 height 24
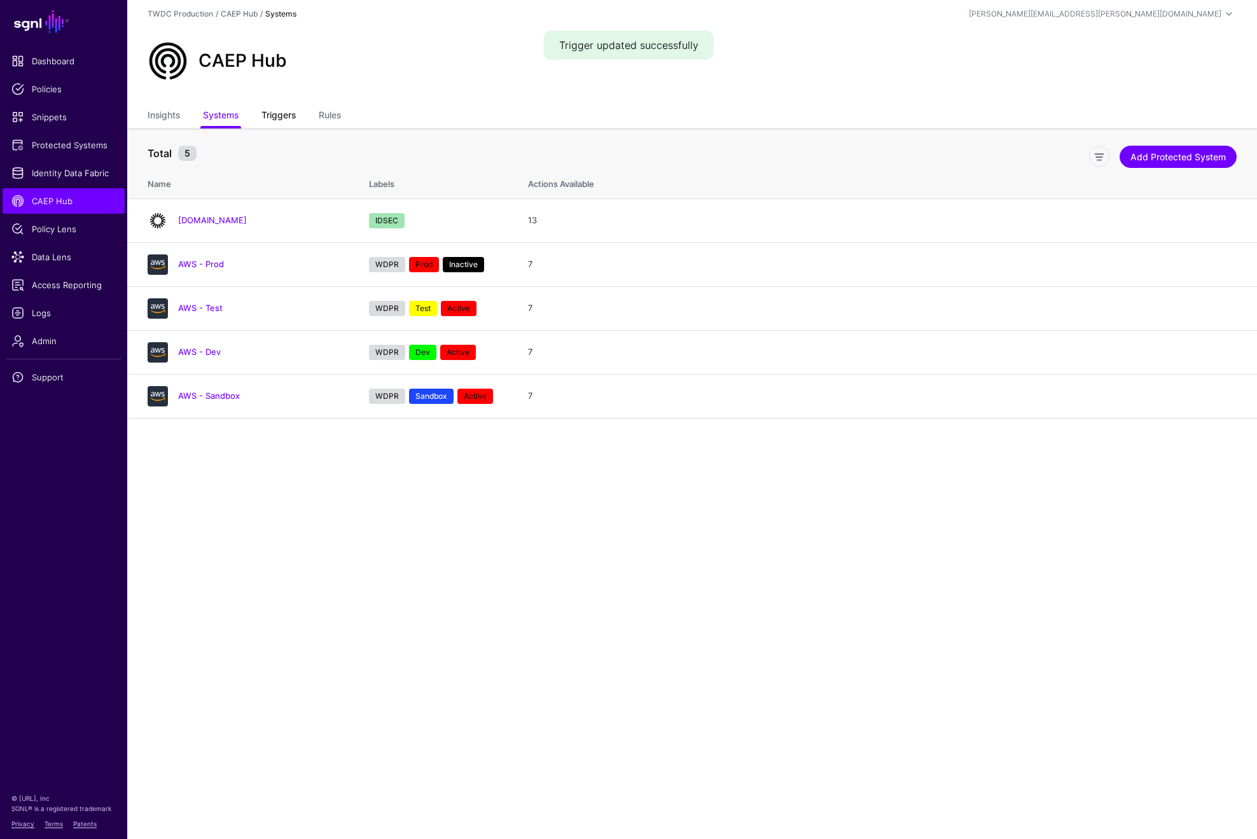
click at [275, 115] on link "Triggers" at bounding box center [278, 116] width 34 height 24
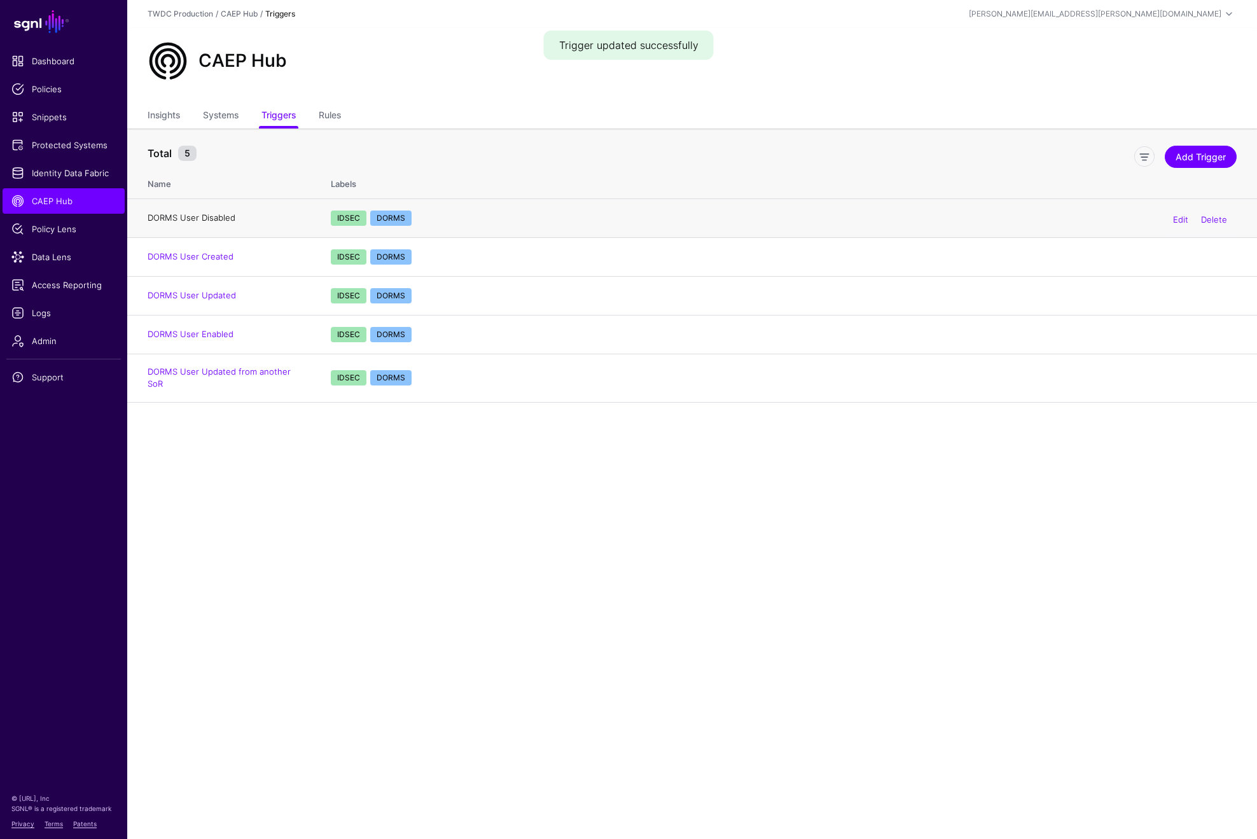
click at [211, 220] on link "DORMS User Disabled" at bounding box center [192, 217] width 88 height 10
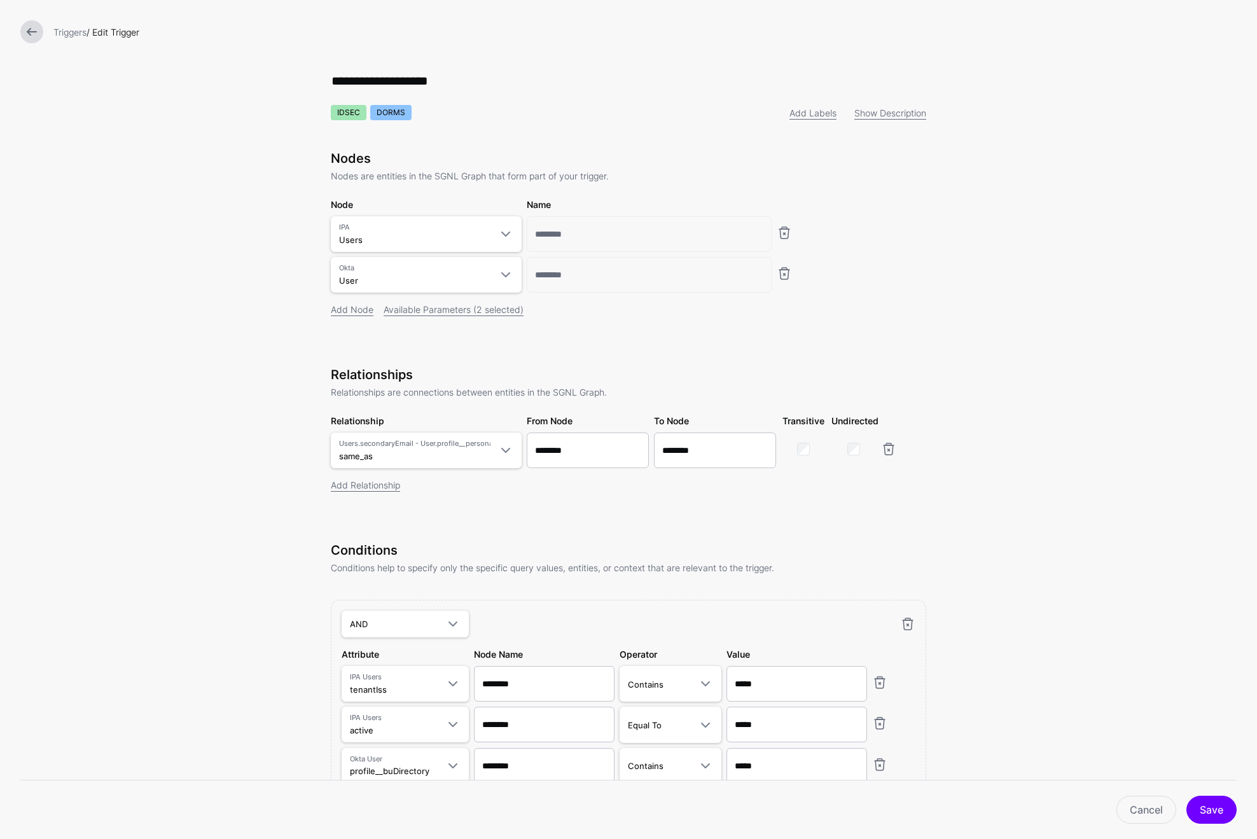
scroll to position [90, 0]
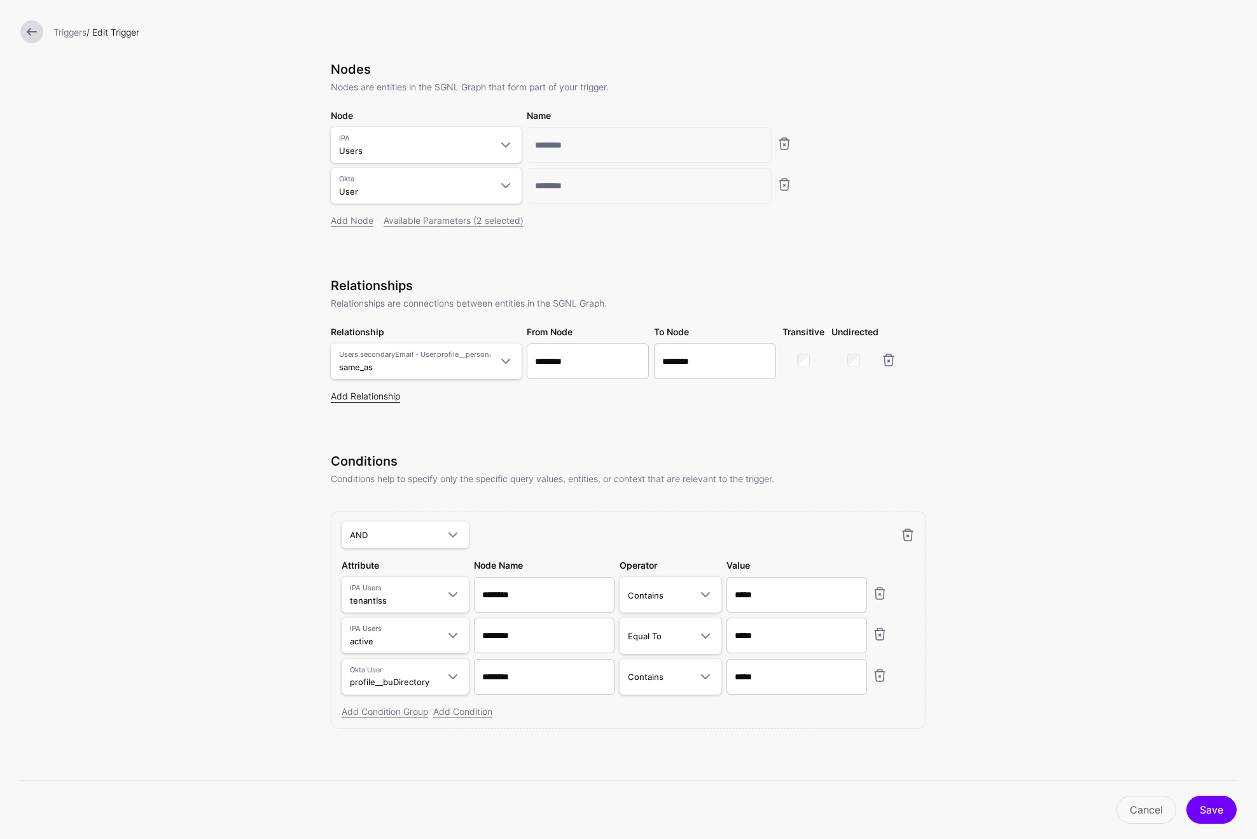
click at [353, 399] on link "Add Relationship" at bounding box center [365, 395] width 69 height 11
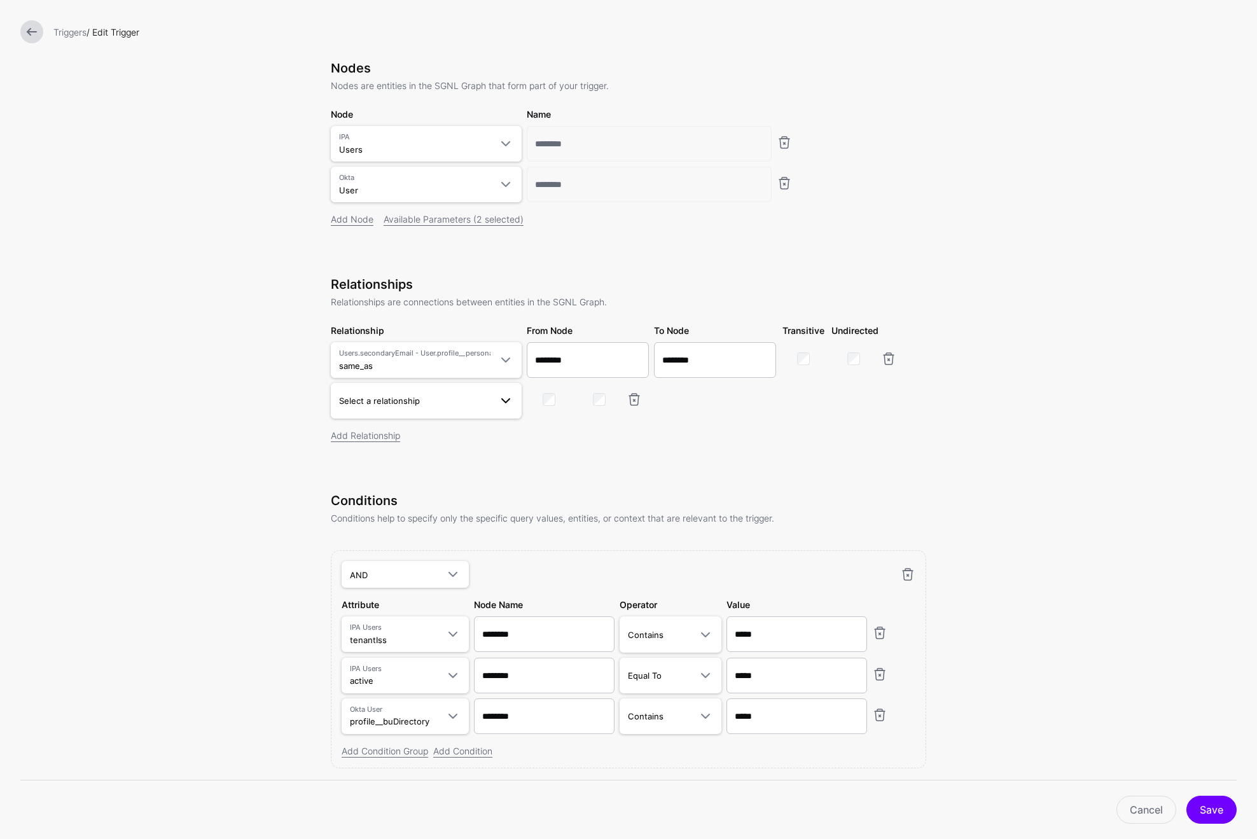
click at [474, 399] on span "Select a relationship" at bounding box center [414, 401] width 151 height 14
click at [447, 568] on span "tenant_sub_to_bu_employee_id Users.tenantId - User.profile__buEmployeeID" at bounding box center [426, 573] width 170 height 31
click at [907, 450] on div "Relationships Relationships are connections between entities in the SGNL Graph.…" at bounding box center [628, 377] width 595 height 201
click at [883, 359] on link at bounding box center [888, 358] width 15 height 15
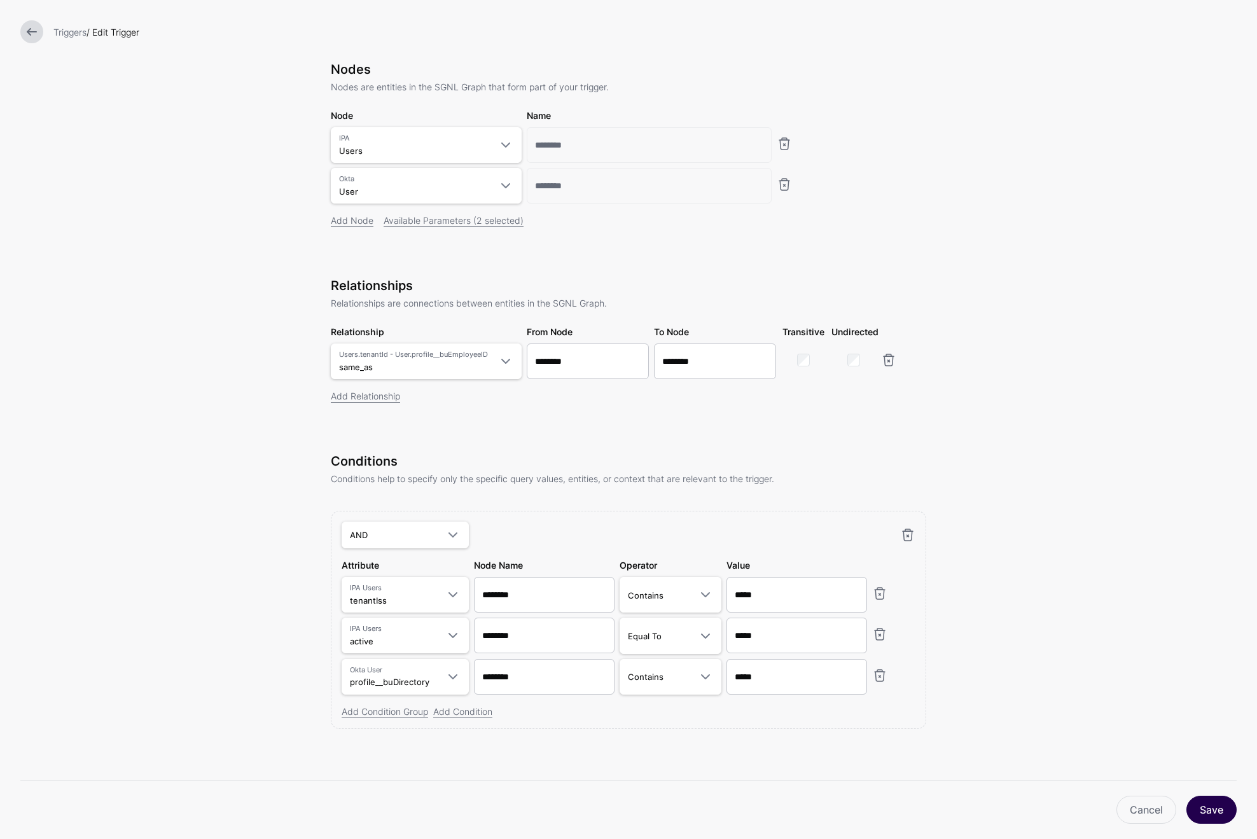
click at [1204, 804] on button "Save" at bounding box center [1211, 810] width 50 height 28
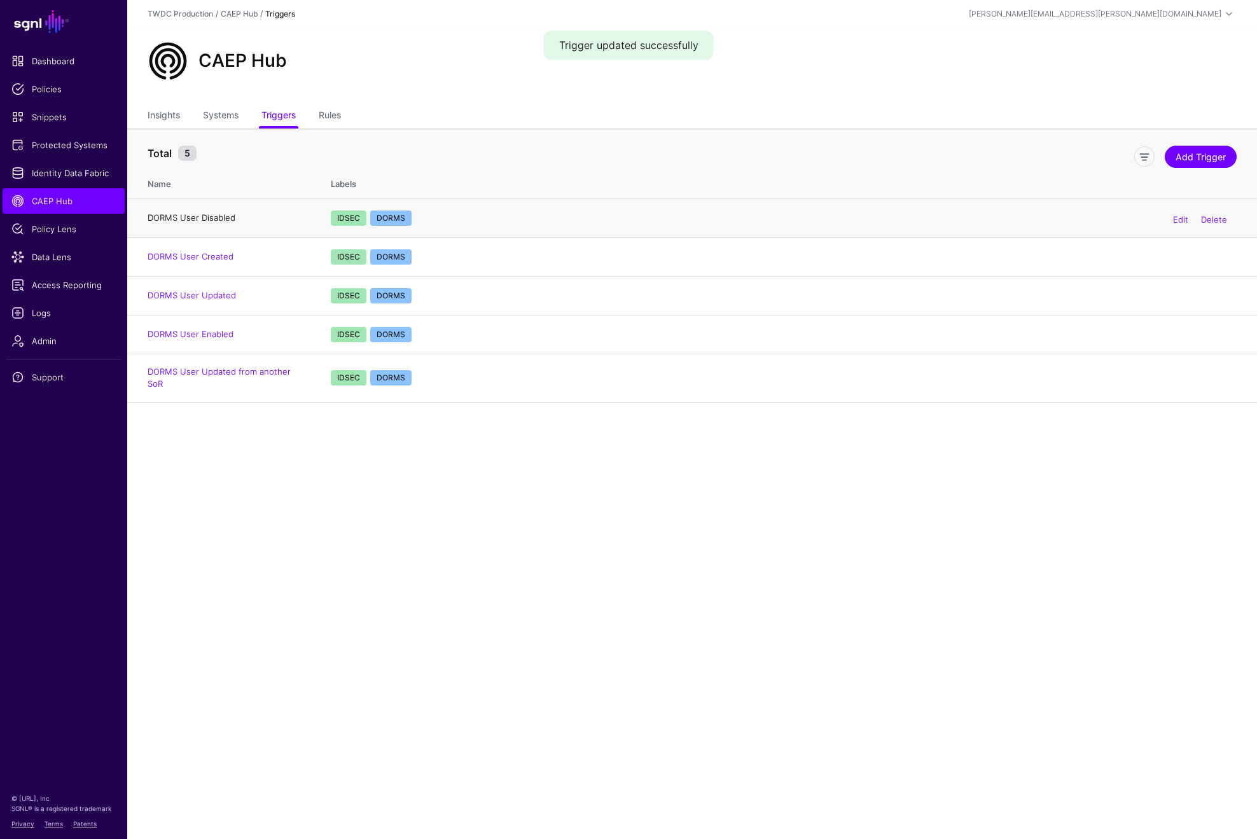
click at [204, 222] on link "DORMS User Disabled" at bounding box center [192, 217] width 88 height 10
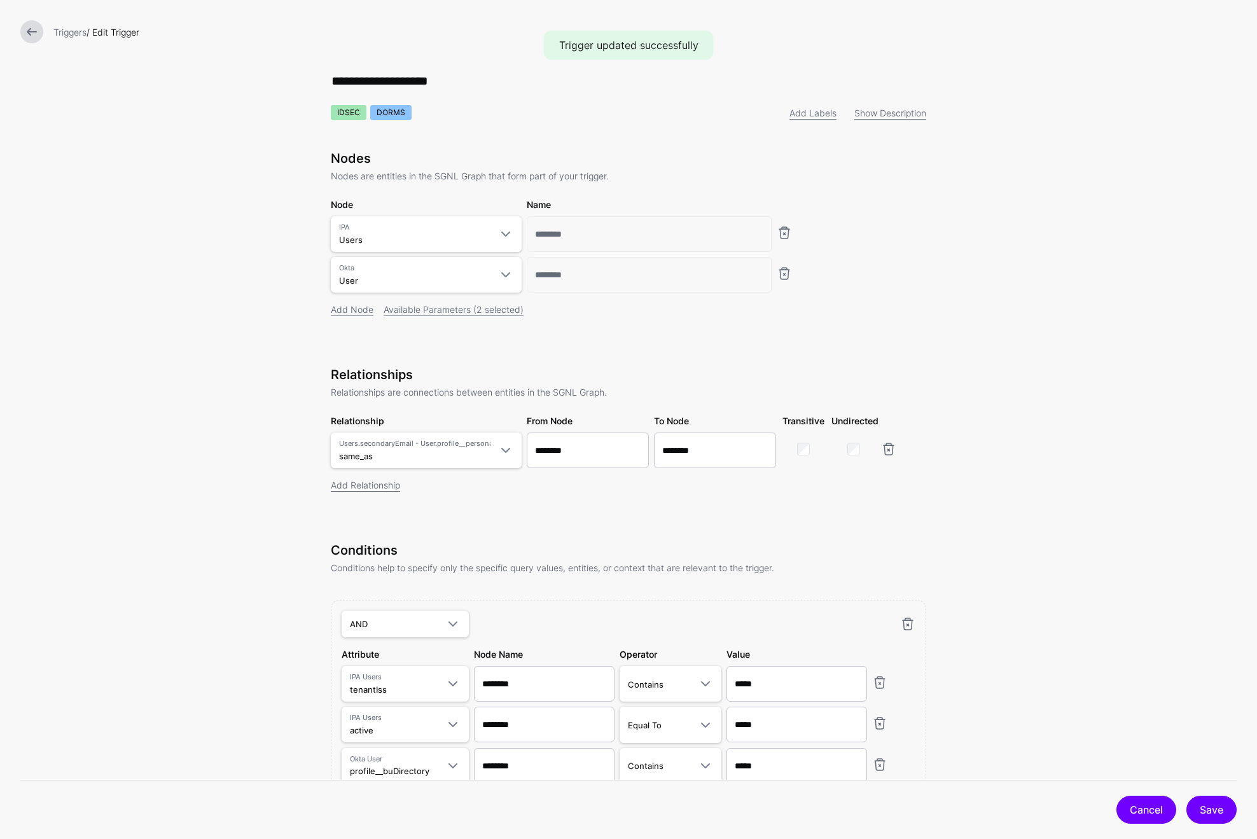
click at [1150, 812] on link "Cancel" at bounding box center [1146, 810] width 60 height 28
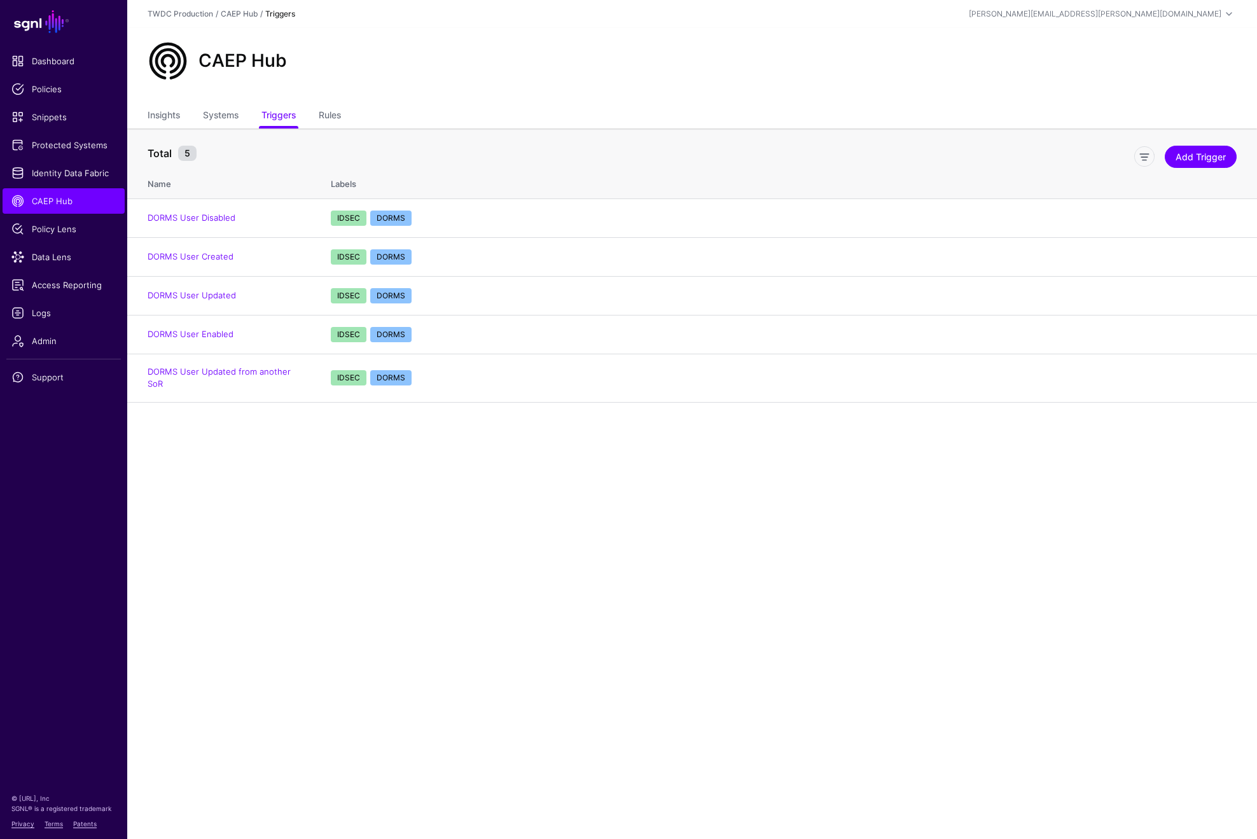
click at [380, 525] on main "SGNL Dashboard Policies Snippets Protected Systems Identity Data Fabric CAEP Hu…" at bounding box center [628, 419] width 1257 height 839
click at [221, 223] on td "DORMS User Disabled" at bounding box center [222, 217] width 191 height 39
click at [221, 220] on link "DORMS User Disabled" at bounding box center [192, 217] width 88 height 10
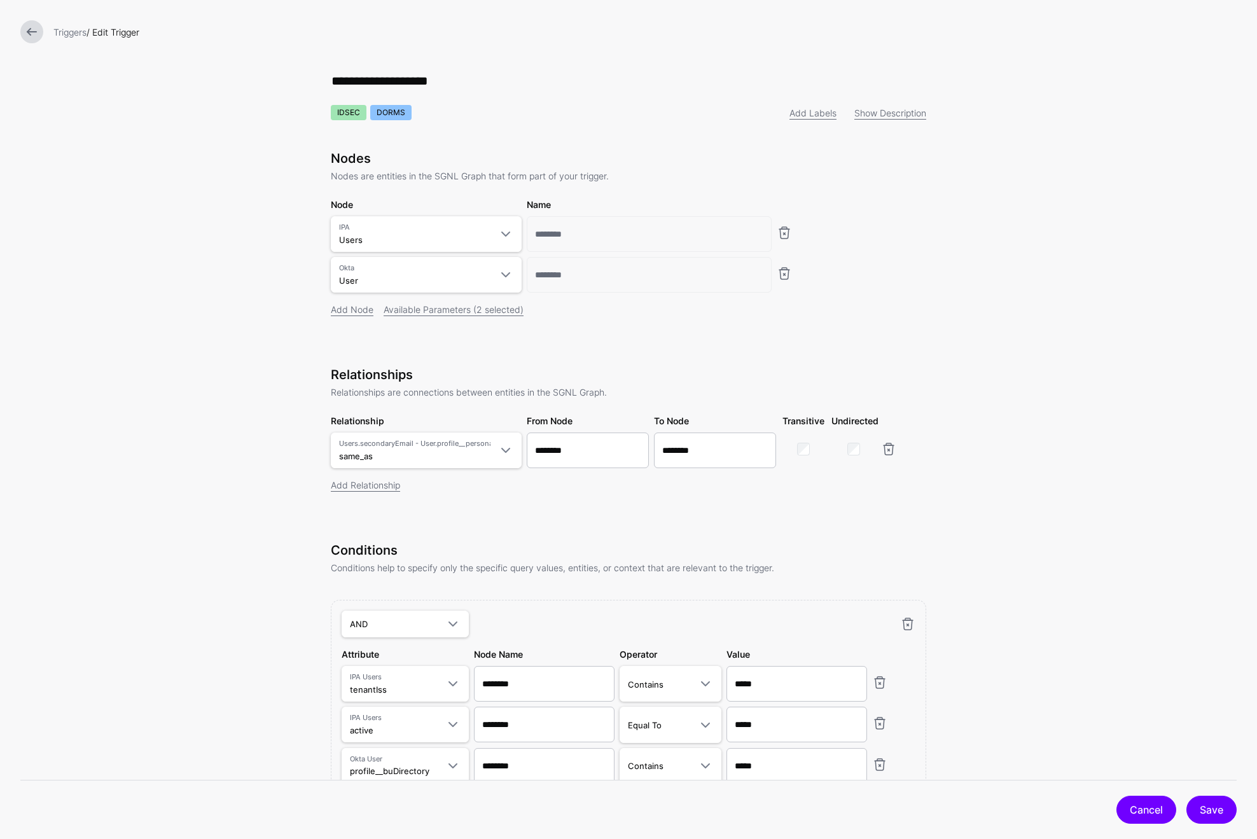
click at [1127, 801] on link "Cancel" at bounding box center [1146, 810] width 60 height 28
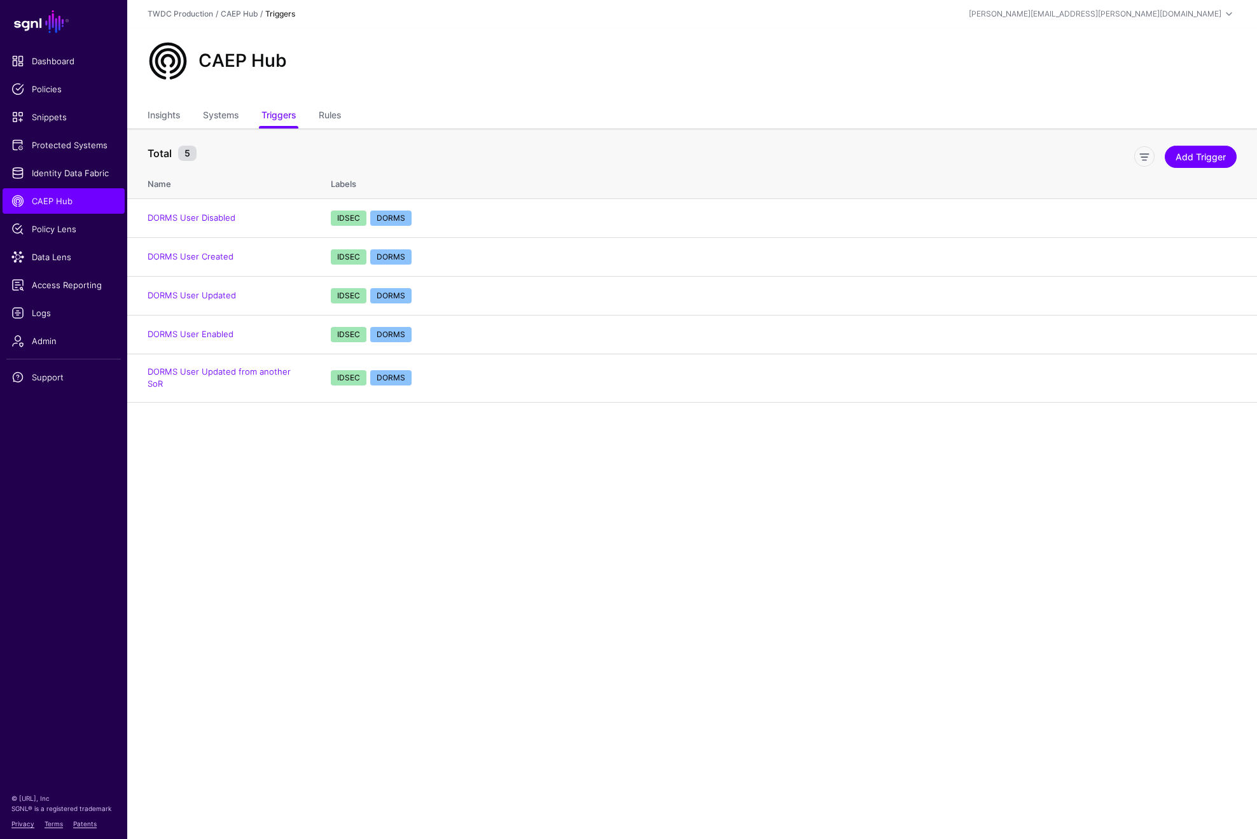
click at [270, 518] on main "SGNL Dashboard Policies Snippets Protected Systems Identity Data Fabric CAEP Hu…" at bounding box center [628, 419] width 1257 height 839
click at [329, 113] on link "Rules" at bounding box center [330, 116] width 22 height 24
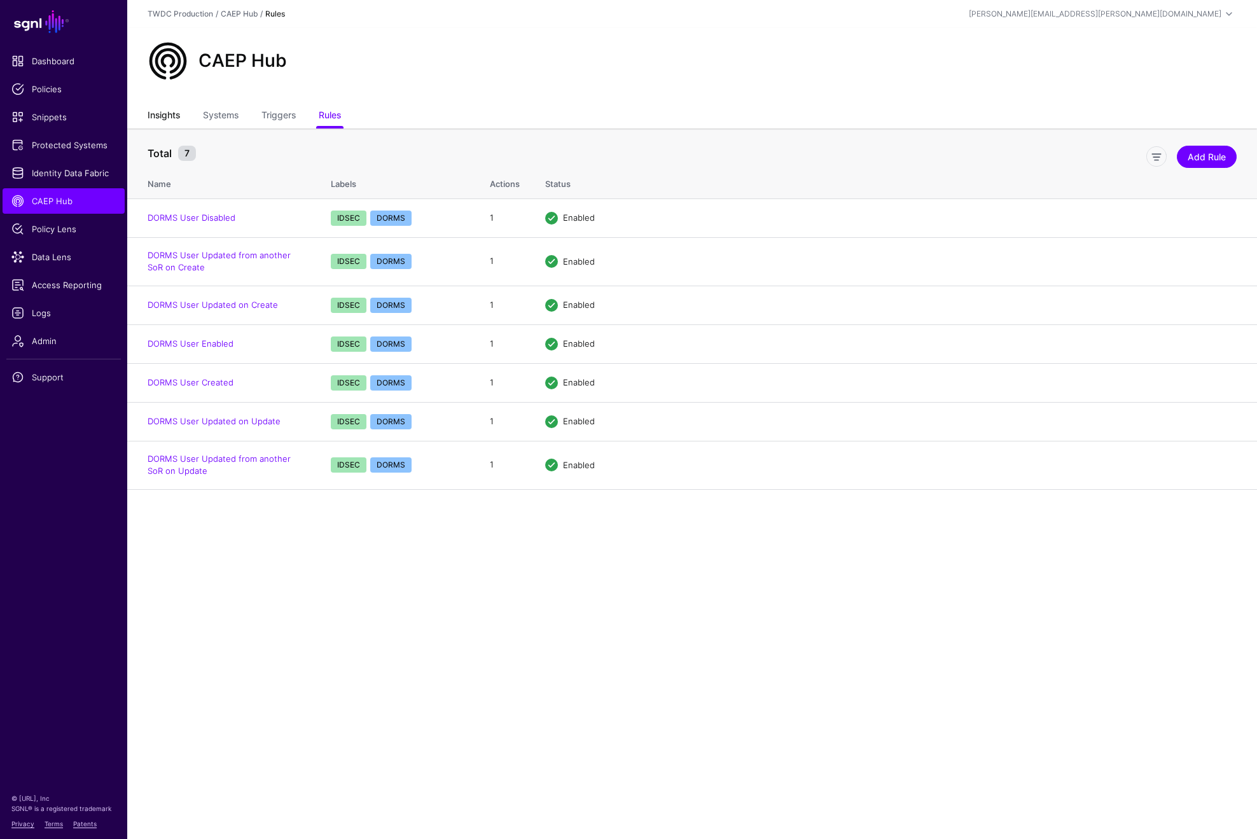
click at [170, 118] on link "Insights" at bounding box center [164, 116] width 32 height 24
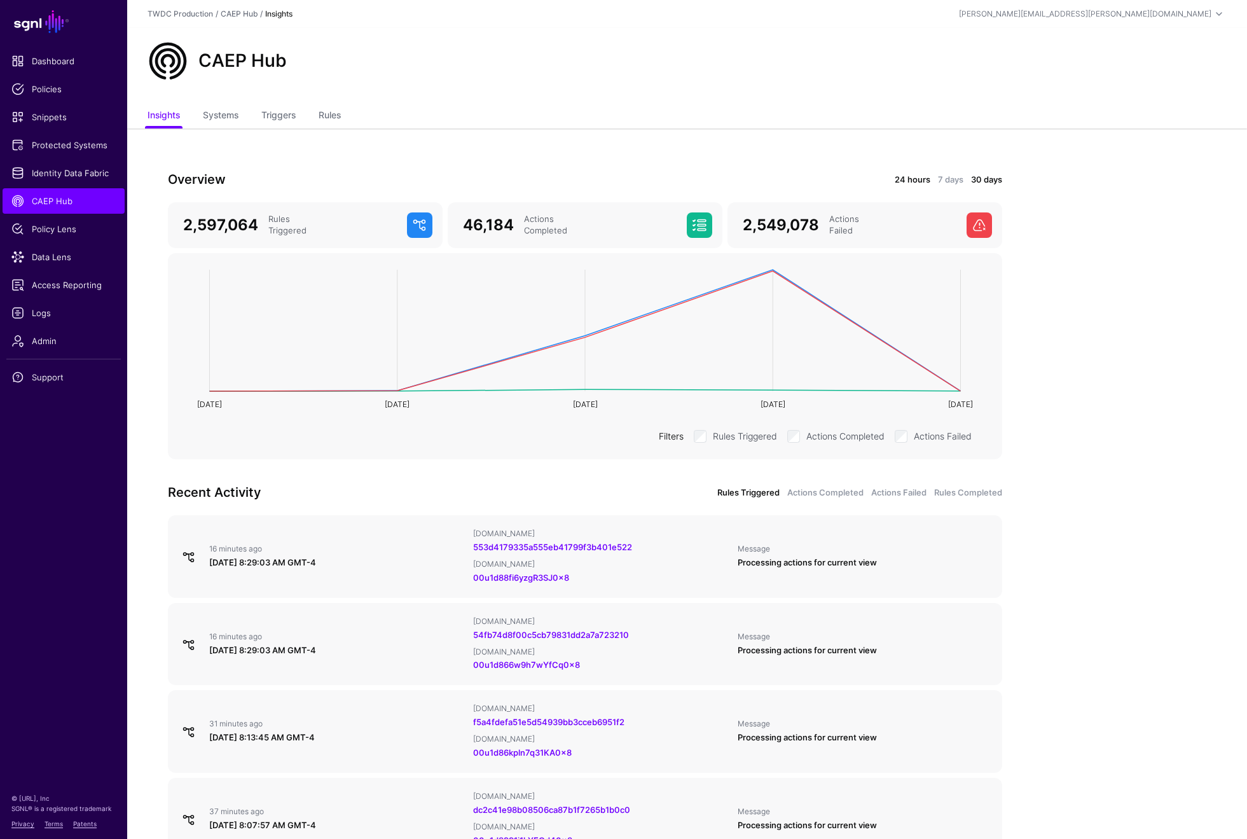
click at [900, 180] on link "24 hours" at bounding box center [913, 180] width 36 height 13
